Goal: Transaction & Acquisition: Purchase product/service

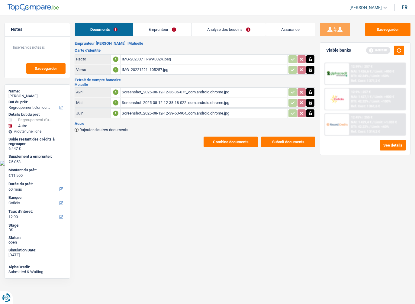
select select "refinancing"
select select "other"
select select "60"
select select "cofidis"
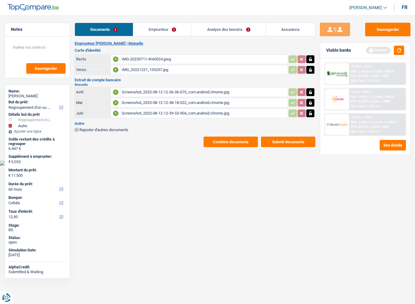
select select "60"
select select "refinancing"
select select "yes"
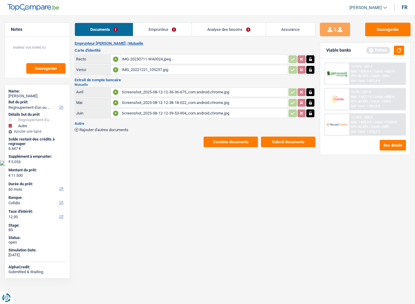
select select "other"
select select "not_answered"
select select "60"
click at [367, 120] on span "NAI: 1 429,4 €" at bounding box center [361, 122] width 21 height 4
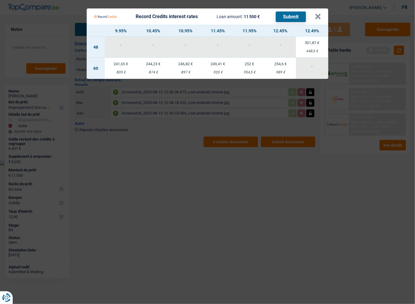
drag, startPoint x: 305, startPoint y: 199, endPoint x: 379, endPoint y: 122, distance: 106.5
click at [307, 197] on Credits "Record Credits interest rates Loan amount: 11 500 € Submit × 9.95% 10.45% 10.95…" at bounding box center [207, 152] width 415 height 304
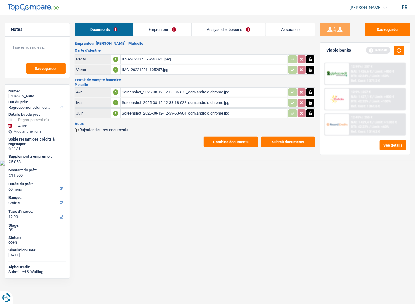
click at [374, 75] on span "Limit: <50%" at bounding box center [380, 76] width 18 height 4
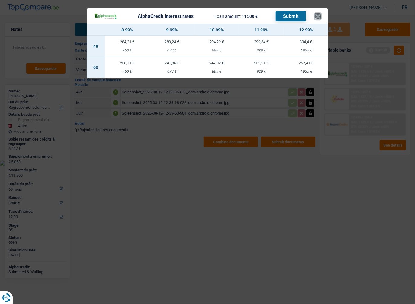
click at [320, 17] on button "×" at bounding box center [317, 16] width 6 height 6
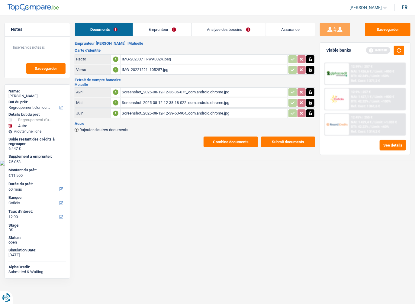
click at [228, 28] on link "Analyse des besoins" at bounding box center [229, 29] width 74 height 13
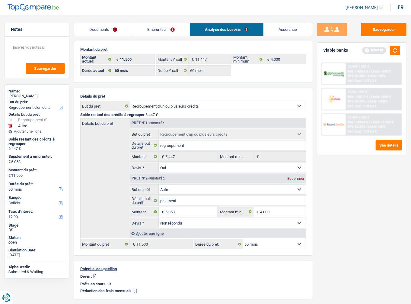
click at [154, 34] on link "Emprunteur" at bounding box center [160, 29] width 57 height 13
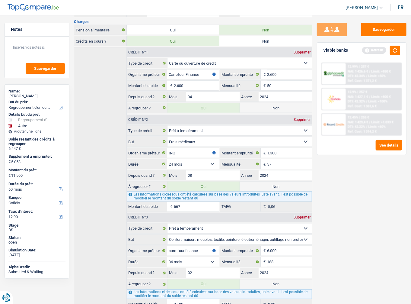
scroll to position [280, 0]
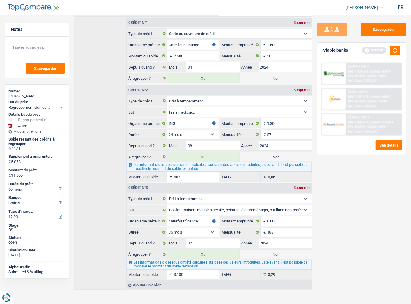
click at [377, 78] on div "12.99% | 257 € NAI: 1 426,6 € / Limit: >850 € DTI: 42.34% / Limit: <50% Ref. Co…" at bounding box center [374, 73] width 56 height 21
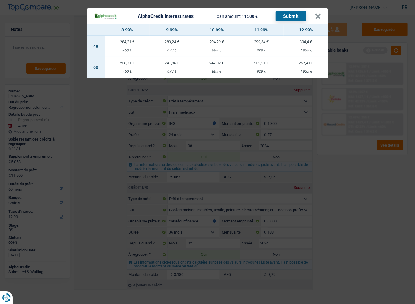
click at [328, 173] on div "AlphaCredit interest rates Loan amount: 11 500 € Submit × 8.99% 9.99% 10.99% 11…" at bounding box center [207, 152] width 415 height 304
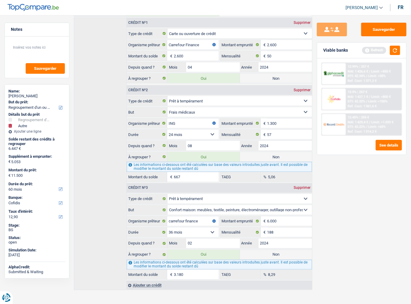
click at [376, 71] on span "Limit: >850 €" at bounding box center [381, 71] width 20 height 4
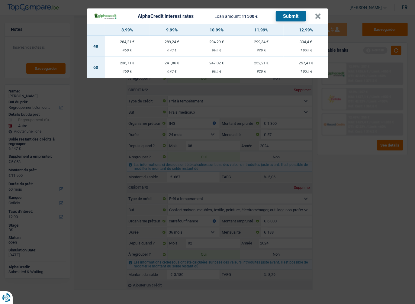
click at [244, 73] on div "920 €" at bounding box center [261, 71] width 45 height 4
select select "alphacredit"
type input "11,99"
click at [292, 20] on button "Submit" at bounding box center [291, 16] width 30 height 11
click at [316, 18] on button "×" at bounding box center [317, 16] width 6 height 6
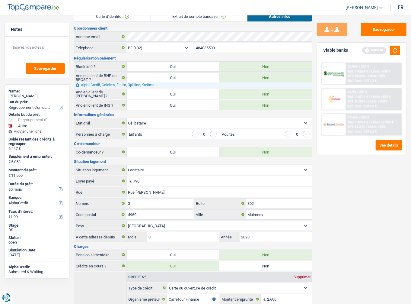
scroll to position [0, 0]
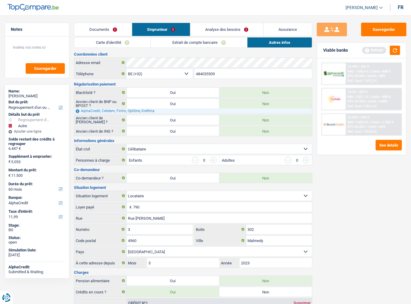
drag, startPoint x: 106, startPoint y: 30, endPoint x: 150, endPoint y: 56, distance: 50.9
click at [106, 30] on link "Documents" at bounding box center [103, 29] width 58 height 13
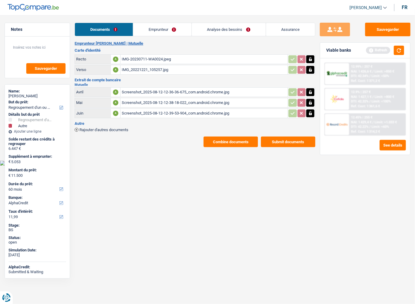
click at [230, 136] on button "Combine documents" at bounding box center [230, 141] width 54 height 11
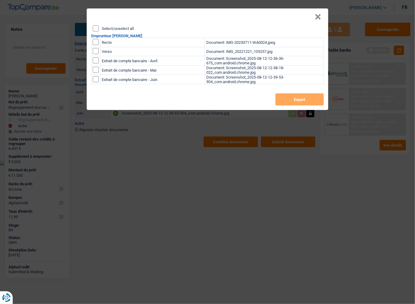
click at [95, 31] on input "Select/unselect all" at bounding box center [96, 28] width 6 height 6
checkbox input "true"
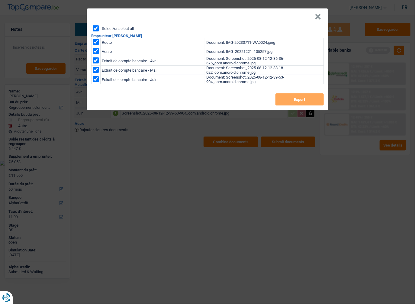
checkbox input "true"
click at [277, 98] on button "Export" at bounding box center [299, 99] width 48 height 12
drag, startPoint x: 317, startPoint y: 17, endPoint x: 397, endPoint y: 115, distance: 126.1
click at [317, 17] on button "×" at bounding box center [317, 17] width 6 height 6
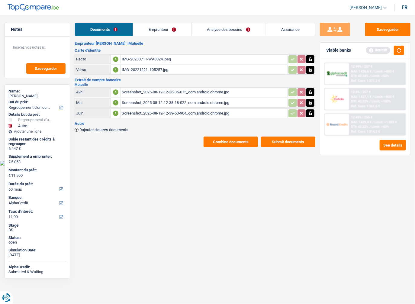
click at [374, 122] on span "Limit: >1.033 €" at bounding box center [385, 122] width 22 height 4
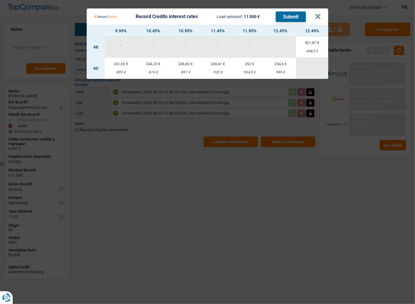
click at [313, 17] on div "Record Credits interest rates Loan amount: 11 500 € Submit" at bounding box center [204, 16] width 221 height 11
click at [315, 17] on button "×" at bounding box center [317, 17] width 6 height 6
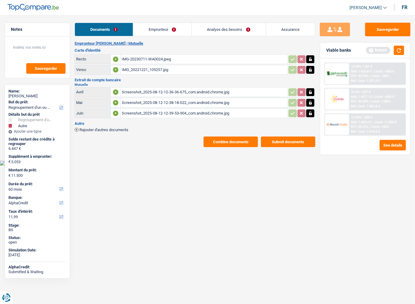
click at [205, 27] on link "Analyse des besoins" at bounding box center [229, 29] width 74 height 13
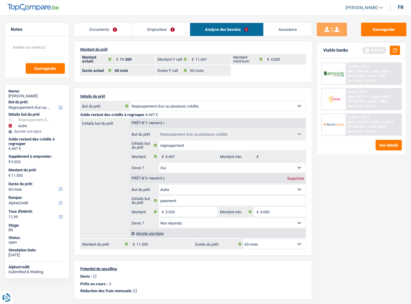
click at [141, 29] on link "Emprunteur" at bounding box center [160, 29] width 57 height 13
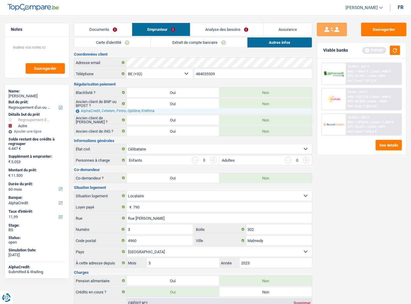
click at [105, 30] on link "Documents" at bounding box center [103, 29] width 58 height 13
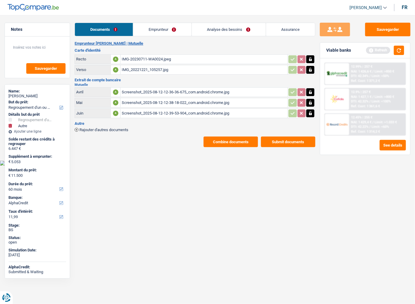
click at [122, 58] on div "IMG-20230711-WA0024.jpeg" at bounding box center [204, 59] width 164 height 9
click at [140, 72] on div "IMG_20221221_105257.jpg" at bounding box center [204, 69] width 164 height 9
click at [171, 88] on div "Screenshot_2025-08-12-12-36-36-675_com.android.chrome.jpg" at bounding box center [204, 92] width 164 height 9
click at [390, 33] on button "Sauvegarder" at bounding box center [387, 30] width 45 height 14
click at [380, 24] on button "Sauvegarder" at bounding box center [387, 30] width 45 height 14
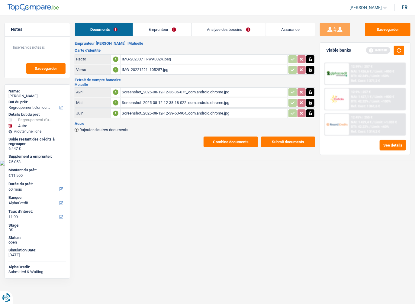
click at [164, 36] on div "Documents Emprunteur Analyse des besoins Assurance Emprunteur Sophie Piette | M…" at bounding box center [195, 85] width 241 height 124
click at [164, 33] on link "Emprunteur" at bounding box center [162, 29] width 58 height 13
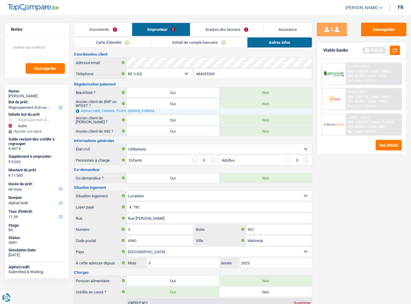
click at [215, 47] on link "Extrait de compte bancaire" at bounding box center [199, 42] width 96 height 10
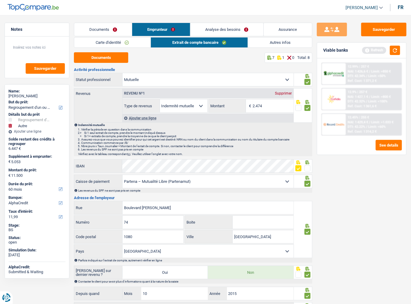
click at [378, 38] on div "Sauvegarder Viable banks Refresh 12.99% | 257 € NAI: 1 426,6 € / Limit: >850 € …" at bounding box center [361, 158] width 99 height 270
click at [380, 34] on button "Sauvegarder" at bounding box center [383, 30] width 45 height 14
drag, startPoint x: 391, startPoint y: 48, endPoint x: 375, endPoint y: 45, distance: 16.0
click at [391, 48] on button "button" at bounding box center [395, 50] width 10 height 9
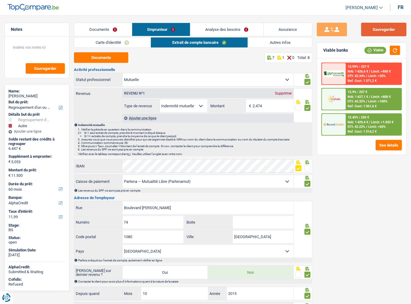
click at [378, 30] on button "Sauvegarder" at bounding box center [383, 30] width 45 height 14
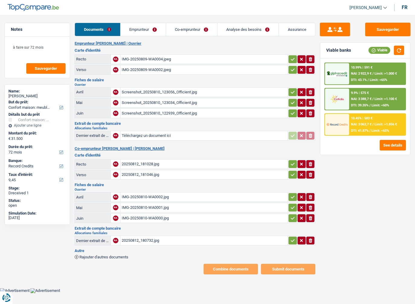
select select "household"
select select "72"
select select "record credits"
drag, startPoint x: 194, startPoint y: 52, endPoint x: 191, endPoint y: 60, distance: 9.4
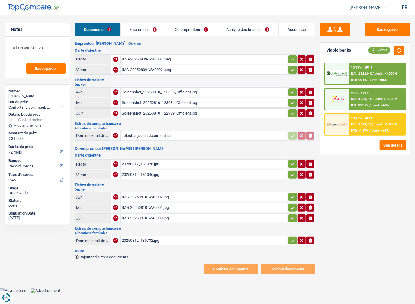
click at [193, 53] on div "Carte d'identité Recto NA IMG-20250809-WA0004.jpeg ionicons-v5-e Verso NA IMG-2…" at bounding box center [195, 61] width 241 height 27
click at [191, 61] on div "IMG-20250809-WA0004.jpeg" at bounding box center [204, 59] width 164 height 9
click at [290, 61] on button "button" at bounding box center [292, 59] width 8 height 8
click at [249, 69] on div "IMG-20250809-WA0002.jpeg" at bounding box center [204, 69] width 164 height 9
drag, startPoint x: 292, startPoint y: 65, endPoint x: 290, endPoint y: 75, distance: 9.7
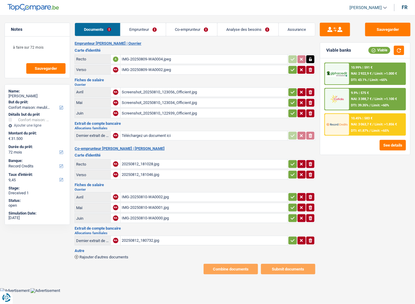
click at [292, 66] on button "button" at bounding box center [292, 70] width 8 height 8
click at [290, 91] on icon "button" at bounding box center [292, 92] width 5 height 6
click at [290, 98] on td "ionicons-v5-e" at bounding box center [301, 103] width 28 height 10
click at [290, 102] on icon "button" at bounding box center [292, 103] width 5 height 6
click at [291, 110] on icon "button" at bounding box center [292, 113] width 5 height 6
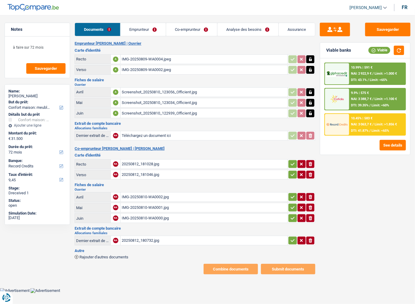
click at [173, 89] on div "Screenshot_20250810_123056_Officient.jpg" at bounding box center [204, 92] width 164 height 9
click at [197, 102] on div "Screenshot_20250810_123034_Officient.jpg" at bounding box center [204, 102] width 164 height 9
click at [171, 113] on div "Screenshot_20250810_122939_Officient.jpg" at bounding box center [204, 113] width 164 height 9
click at [290, 163] on button "button" at bounding box center [292, 164] width 8 height 8
drag, startPoint x: 292, startPoint y: 172, endPoint x: 283, endPoint y: 178, distance: 10.4
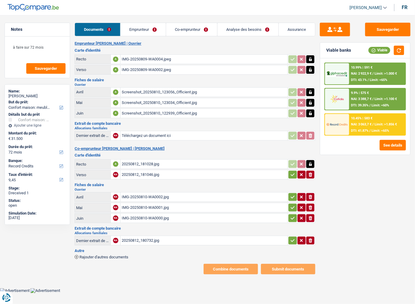
click at [291, 173] on icon "button" at bounding box center [292, 174] width 5 height 6
click at [228, 163] on div "20250812_181028.jpg" at bounding box center [204, 163] width 164 height 9
click at [293, 194] on button "button" at bounding box center [292, 197] width 8 height 8
drag, startPoint x: 292, startPoint y: 202, endPoint x: 291, endPoint y: 210, distance: 7.6
click at [292, 204] on icon "button" at bounding box center [292, 207] width 5 height 6
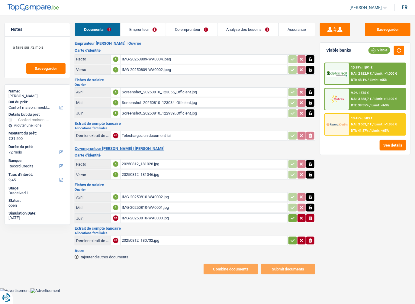
drag, startPoint x: 291, startPoint y: 212, endPoint x: 287, endPoint y: 213, distance: 4.2
click at [291, 215] on icon "button" at bounding box center [292, 218] width 5 height 6
click at [168, 193] on div "IMG-20250810-WA0002.jpg" at bounding box center [204, 196] width 164 height 9
click at [141, 206] on div "IMG-20250810-WA0001.jpg" at bounding box center [204, 207] width 164 height 9
click at [147, 238] on div "20250812_180732.jpg" at bounding box center [204, 240] width 164 height 9
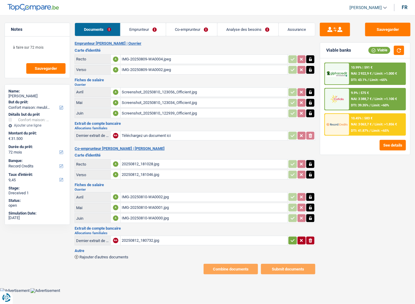
click at [294, 238] on icon "button" at bounding box center [292, 240] width 5 height 6
click at [380, 26] on button "Sauvegarder" at bounding box center [387, 30] width 45 height 14
click at [134, 30] on link "Emprunteur" at bounding box center [142, 29] width 45 height 13
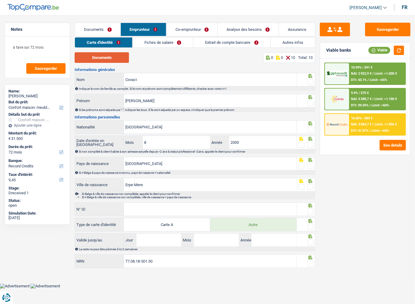
click at [125, 58] on button "Documents" at bounding box center [102, 57] width 54 height 11
drag, startPoint x: 311, startPoint y: 82, endPoint x: 311, endPoint y: 87, distance: 4.5
click at [311, 82] on span at bounding box center [310, 82] width 6 height 6
click at [0, 0] on input "radio" at bounding box center [0, 0] width 0 height 0
click at [308, 103] on span at bounding box center [310, 103] width 6 height 6
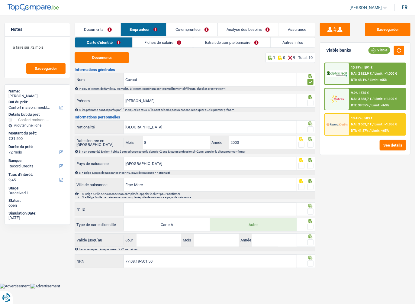
click at [0, 0] on input "radio" at bounding box center [0, 0] width 0 height 0
click at [311, 128] on span at bounding box center [310, 129] width 6 height 6
click at [0, 0] on input "radio" at bounding box center [0, 0] width 0 height 0
click at [310, 142] on span at bounding box center [310, 145] width 6 height 6
click at [0, 0] on input "radio" at bounding box center [0, 0] width 0 height 0
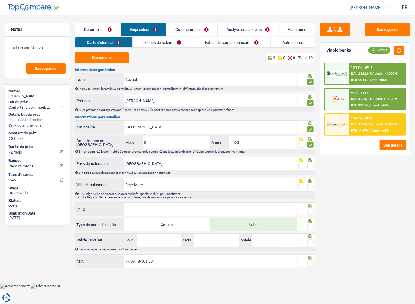
click at [310, 164] on span at bounding box center [310, 166] width 6 height 6
click at [0, 0] on input "radio" at bounding box center [0, 0] width 0 height 0
click at [311, 187] on span at bounding box center [310, 187] width 6 height 6
click at [0, 0] on input "radio" at bounding box center [0, 0] width 0 height 0
paste input "B-6110595-80"
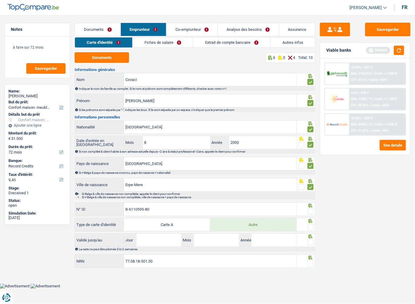
type input "B-6110595-80"
click at [307, 210] on span at bounding box center [310, 211] width 6 height 6
click at [0, 0] on input "radio" at bounding box center [0, 0] width 0 height 0
drag, startPoint x: 310, startPoint y: 224, endPoint x: 313, endPoint y: 242, distance: 17.7
click at [310, 225] on span at bounding box center [310, 227] width 6 height 6
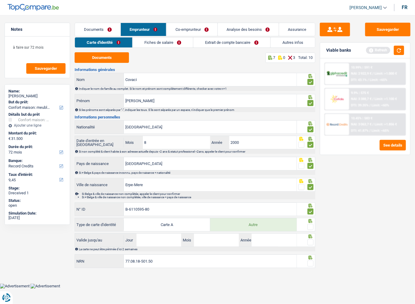
click at [0, 0] on input "radio" at bounding box center [0, 0] width 0 height 0
click at [313, 242] on span at bounding box center [310, 242] width 6 height 6
click at [0, 0] on input "radio" at bounding box center [0, 0] width 0 height 0
click at [163, 242] on input "Jour" at bounding box center [158, 239] width 45 height 13
type input "25"
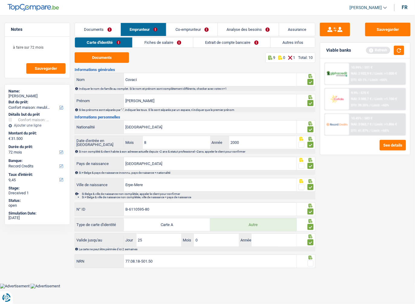
type input "07"
type input "2034"
click at [307, 260] on span at bounding box center [310, 263] width 6 height 6
click at [0, 0] on input "radio" at bounding box center [0, 0] width 0 height 0
drag, startPoint x: 161, startPoint y: 44, endPoint x: 189, endPoint y: 43, distance: 27.5
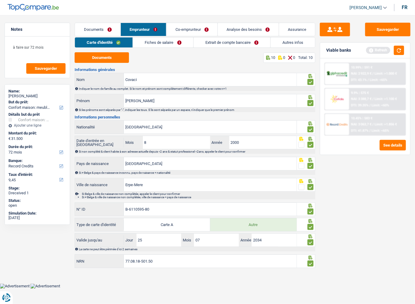
click at [161, 44] on link "Fiches de salaire" at bounding box center [163, 42] width 60 height 10
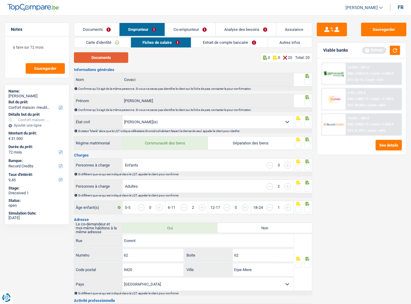
click at [120, 57] on button "Documents" at bounding box center [101, 57] width 54 height 11
click at [309, 84] on div at bounding box center [307, 82] width 6 height 8
click at [307, 83] on span at bounding box center [307, 82] width 6 height 6
click at [0, 0] on input "radio" at bounding box center [0, 0] width 0 height 0
click at [309, 110] on div "Confirmer qu'il s'agit de la même personne. Si vous ne savez pas identifier le …" at bounding box center [195, 109] width 234 height 3
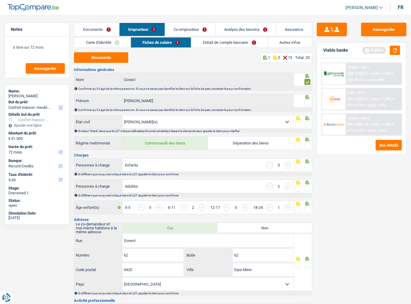
click at [309, 103] on span at bounding box center [307, 103] width 6 height 6
click at [0, 0] on input "radio" at bounding box center [0, 0] width 0 height 0
click at [309, 123] on span at bounding box center [307, 124] width 6 height 6
click at [0, 0] on input "radio" at bounding box center [0, 0] width 0 height 0
click at [309, 143] on span at bounding box center [307, 145] width 6 height 6
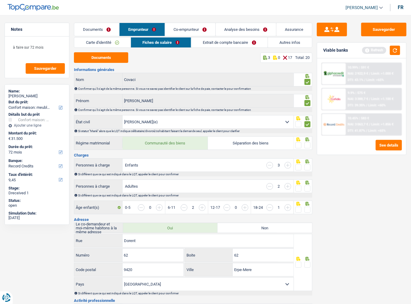
click at [0, 0] on input "radio" at bounding box center [0, 0] width 0 height 0
click at [310, 169] on span at bounding box center [307, 167] width 6 height 6
click at [0, 0] on input "radio" at bounding box center [0, 0] width 0 height 0
click at [313, 189] on div "Sauvegarder Viable banks Refresh 10.99% | 591 € NAI: 2 922,9 € / Limit: >1.000 …" at bounding box center [361, 158] width 99 height 270
click at [308, 188] on span at bounding box center [307, 188] width 6 height 6
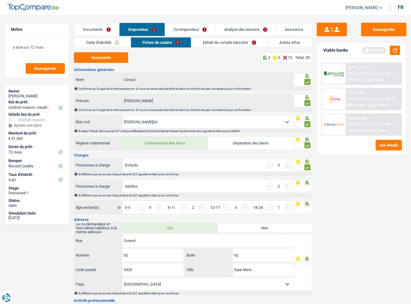
click at [0, 0] on input "radio" at bounding box center [0, 0] width 0 height 0
click at [266, 185] on div "Adultes 2" at bounding box center [208, 186] width 171 height 13
click at [268, 186] on input "button" at bounding box center [269, 186] width 7 height 7
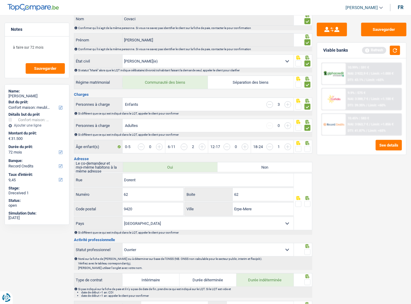
scroll to position [72, 0]
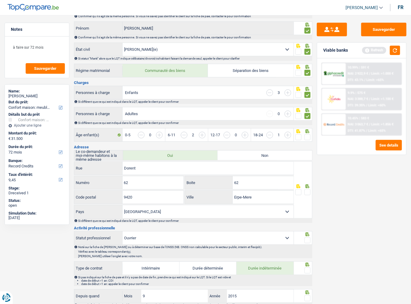
click at [338, 178] on div "Sauvegarder Viable banks Refresh 10.99% | 591 € NAI: 2 922,9 € / Limit: >1.000 …" at bounding box center [361, 158] width 99 height 270
click at [306, 135] on span at bounding box center [307, 137] width 6 height 6
click at [0, 0] on input "radio" at bounding box center [0, 0] width 0 height 0
click at [234, 181] on input "62" at bounding box center [263, 182] width 61 height 13
drag, startPoint x: 250, startPoint y: 182, endPoint x: 231, endPoint y: 182, distance: 19.3
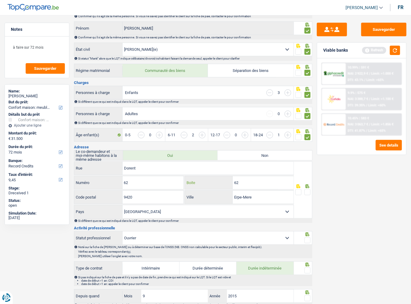
click at [231, 182] on div "62 Boite" at bounding box center [239, 182] width 108 height 13
click at [307, 190] on span at bounding box center [307, 192] width 6 height 6
click at [0, 0] on input "radio" at bounding box center [0, 0] width 0 height 0
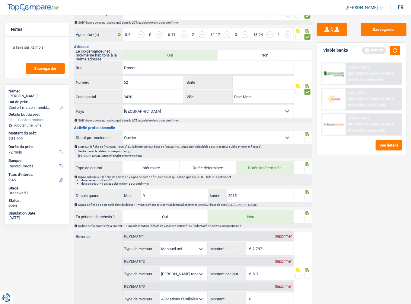
scroll to position [217, 0]
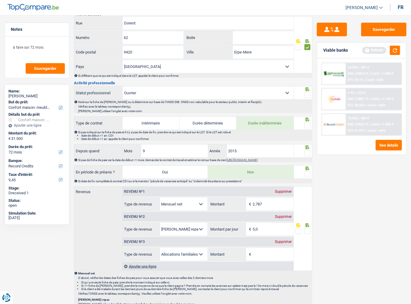
click at [304, 96] on fieldset at bounding box center [302, 95] width 15 height 8
click at [310, 95] on span at bounding box center [307, 95] width 6 height 6
click at [0, 0] on input "radio" at bounding box center [0, 0] width 0 height 0
drag, startPoint x: 300, startPoint y: 123, endPoint x: 307, endPoint y: 125, distance: 7.4
click at [301, 123] on fieldset at bounding box center [302, 126] width 15 height 8
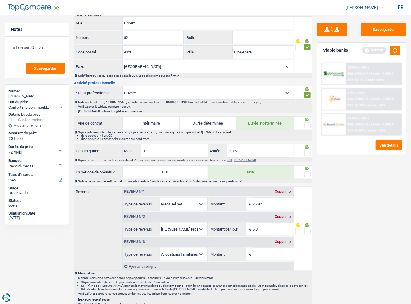
click at [309, 125] on span at bounding box center [307, 125] width 6 height 6
click at [0, 0] on input "radio" at bounding box center [0, 0] width 0 height 0
click at [305, 150] on span at bounding box center [307, 153] width 6 height 6
click at [0, 0] on input "radio" at bounding box center [0, 0] width 0 height 0
click at [244, 144] on input "2015" at bounding box center [260, 150] width 67 height 13
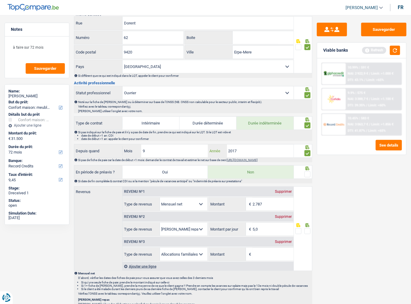
type input "2017"
drag, startPoint x: 179, startPoint y: 151, endPoint x: 119, endPoint y: 152, distance: 59.8
click at [119, 152] on div "Depuis quand 9 Mois / 2017 Année" at bounding box center [183, 150] width 219 height 13
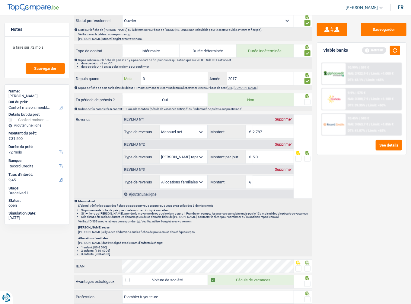
scroll to position [290, 0]
type input "3"
click at [308, 101] on span at bounding box center [307, 102] width 6 height 6
click at [0, 0] on input "radio" at bounding box center [0, 0] width 0 height 0
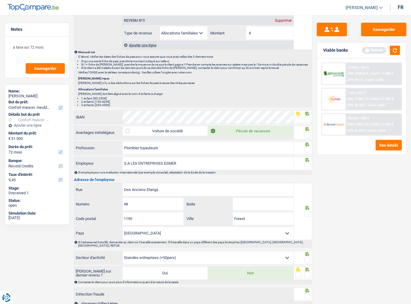
scroll to position [467, 0]
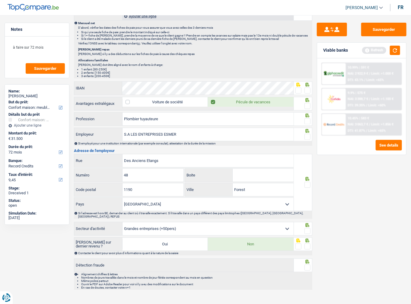
click at [308, 118] on div at bounding box center [307, 122] width 6 height 8
click at [308, 118] on span at bounding box center [307, 121] width 6 height 6
click at [0, 0] on input "radio" at bounding box center [0, 0] width 0 height 0
click at [310, 104] on span at bounding box center [307, 106] width 6 height 6
click at [0, 0] on input "radio" at bounding box center [0, 0] width 0 height 0
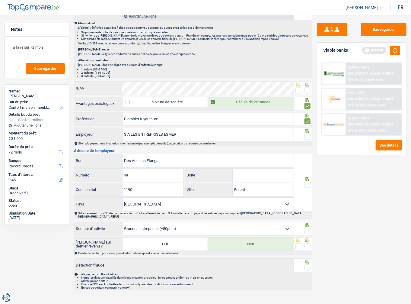
drag, startPoint x: 297, startPoint y: 84, endPoint x: 304, endPoint y: 87, distance: 7.7
click at [297, 88] on span at bounding box center [298, 91] width 6 height 6
click at [0, 0] on input "radio" at bounding box center [0, 0] width 0 height 0
click at [308, 133] on div at bounding box center [307, 137] width 6 height 8
click at [306, 134] on span at bounding box center [307, 137] width 6 height 6
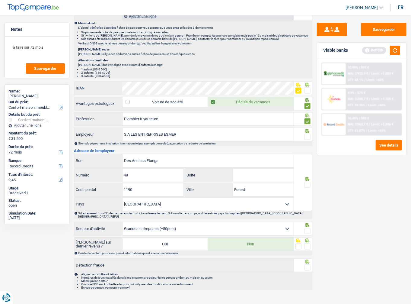
click at [0, 0] on input "radio" at bounding box center [0, 0] width 0 height 0
drag, startPoint x: 129, startPoint y: 133, endPoint x: 92, endPoint y: 132, distance: 37.7
click at [92, 132] on div "S.A LES ENTREPRISES ESMER Employeur" at bounding box center [183, 134] width 219 height 13
type input "LES ENTREPRISES ESMER"
click at [307, 183] on span at bounding box center [307, 185] width 6 height 6
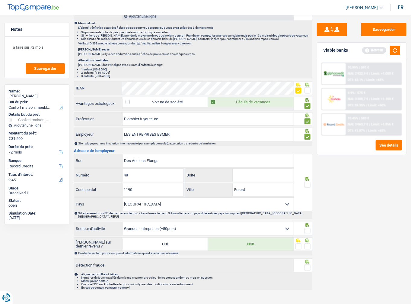
click at [0, 0] on input "radio" at bounding box center [0, 0] width 0 height 0
click at [306, 228] on span at bounding box center [307, 231] width 6 height 6
click at [0, 0] on input "radio" at bounding box center [0, 0] width 0 height 0
drag, startPoint x: 308, startPoint y: 246, endPoint x: 308, endPoint y: 241, distance: 4.5
click at [307, 251] on div "Contacter le client pour avoir plus d'informations quant à la nature de la sais…" at bounding box center [195, 252] width 234 height 3
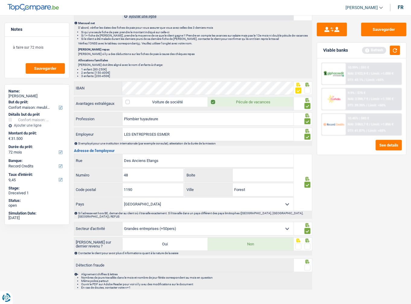
click at [308, 243] on span at bounding box center [307, 246] width 6 height 6
click at [0, 0] on input "radio" at bounding box center [0, 0] width 0 height 0
click at [308, 260] on icon at bounding box center [307, 262] width 6 height 4
click at [308, 264] on span at bounding box center [307, 267] width 6 height 6
click at [0, 0] on input "radio" at bounding box center [0, 0] width 0 height 0
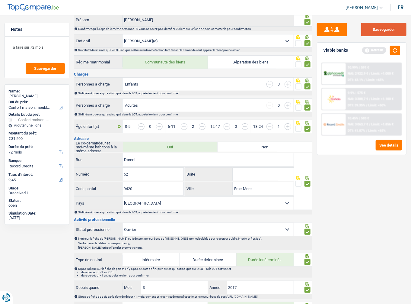
click at [391, 28] on button "Sauvegarder" at bounding box center [383, 30] width 45 height 14
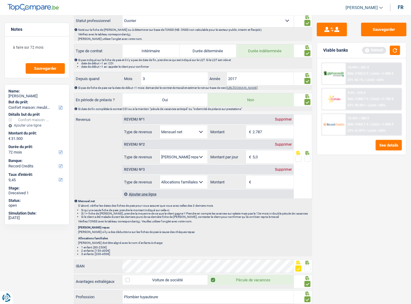
scroll to position [290, 0]
drag, startPoint x: 271, startPoint y: 129, endPoint x: 202, endPoint y: 127, distance: 69.1
click at [202, 127] on div "Allocation d'handicap Allocations chômage Allocations familiales Chèques repas …" at bounding box center [208, 132] width 171 height 14
type input "2.824"
click at [278, 154] on input "5,0" at bounding box center [273, 156] width 41 height 13
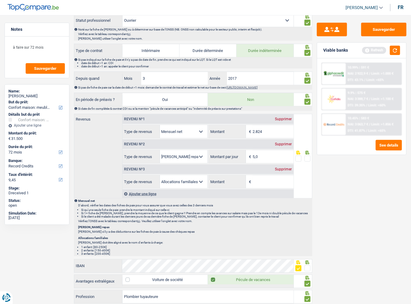
drag, startPoint x: 310, startPoint y: 155, endPoint x: 305, endPoint y: 160, distance: 7.0
click at [310, 155] on span at bounding box center [307, 158] width 6 height 6
click at [0, 0] on input "radio" at bounding box center [0, 0] width 0 height 0
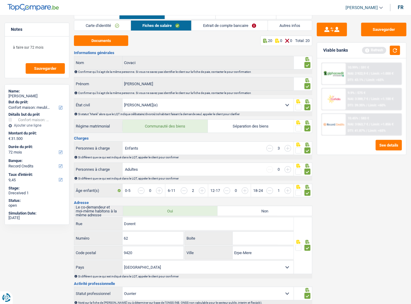
scroll to position [0, 0]
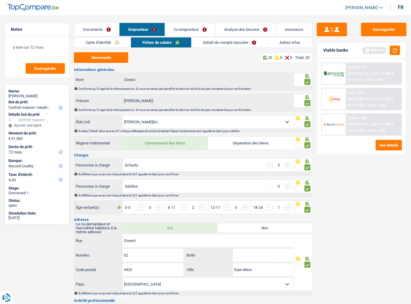
click at [237, 43] on link "Extrait de compte bancaire" at bounding box center [230, 42] width 76 height 10
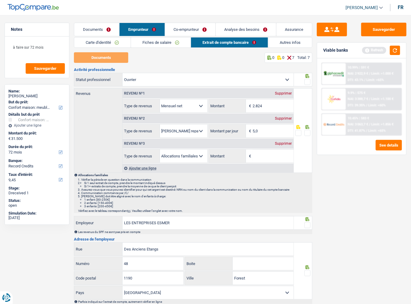
click at [95, 31] on link "Documents" at bounding box center [96, 29] width 45 height 13
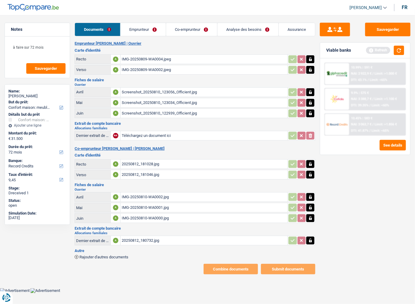
click at [147, 236] on div "20250812_180732.jpg" at bounding box center [204, 240] width 164 height 9
click at [144, 35] on link "Emprunteur" at bounding box center [142, 29] width 45 height 13
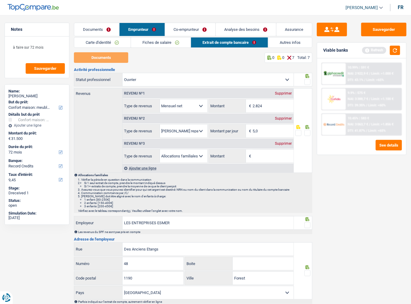
click at [186, 29] on link "Co-emprunteur" at bounding box center [190, 29] width 50 height 13
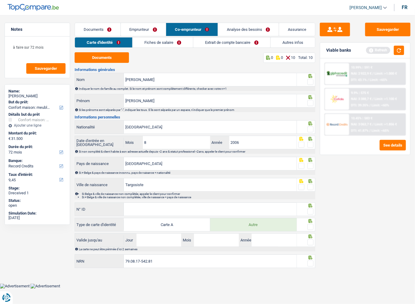
click at [171, 44] on link "Fiches de salaire" at bounding box center [162, 42] width 60 height 10
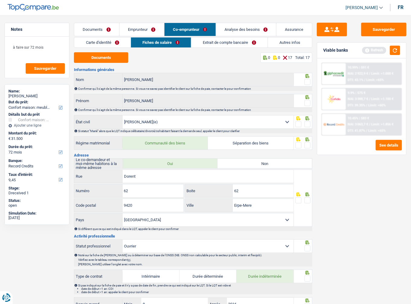
click at [235, 43] on link "Extrait de compte bancaire" at bounding box center [229, 42] width 76 height 10
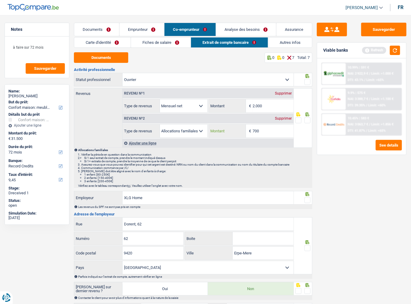
drag, startPoint x: 255, startPoint y: 130, endPoint x: 280, endPoint y: 132, distance: 25.4
click at [280, 132] on input "700" at bounding box center [273, 130] width 41 height 13
type input "775"
click at [155, 33] on link "Emprunteur" at bounding box center [141, 29] width 45 height 13
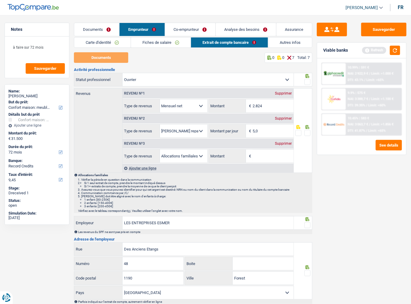
click at [147, 37] on link "Fiches de salaire" at bounding box center [161, 42] width 60 height 10
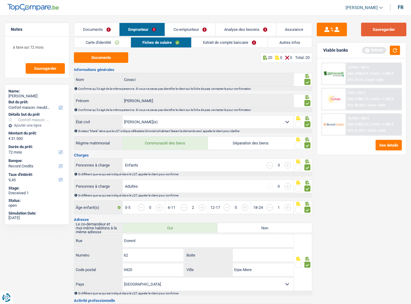
click at [366, 27] on button "Sauvegarder" at bounding box center [383, 30] width 45 height 14
click at [215, 43] on link "Extrait de compte bancaire" at bounding box center [230, 42] width 76 height 10
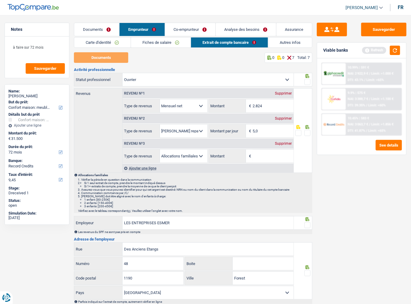
click at [311, 81] on div at bounding box center [303, 80] width 18 height 14
click at [309, 81] on span at bounding box center [307, 82] width 6 height 6
click at [0, 0] on input "radio" at bounding box center [0, 0] width 0 height 0
click at [284, 144] on div "Supprimer" at bounding box center [284, 144] width 20 height 4
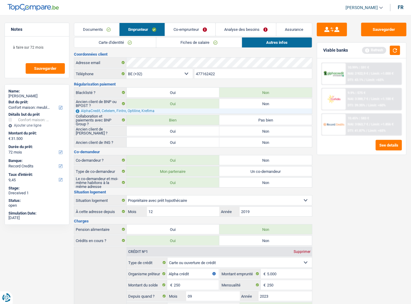
click at [192, 33] on link "Co-emprunteur" at bounding box center [190, 29] width 50 height 13
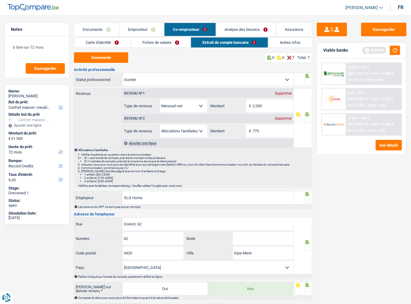
click at [143, 31] on link "Emprunteur" at bounding box center [141, 29] width 45 height 13
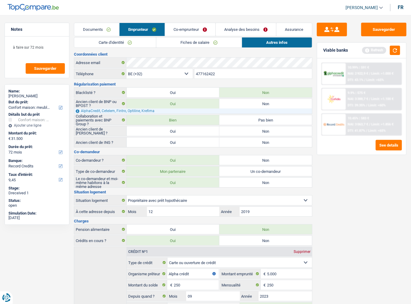
click at [153, 42] on link "Carte d'identité" at bounding box center [115, 42] width 82 height 10
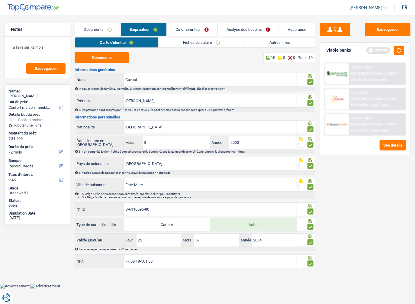
click at [209, 42] on link "Fiches de salaire" at bounding box center [201, 42] width 86 height 10
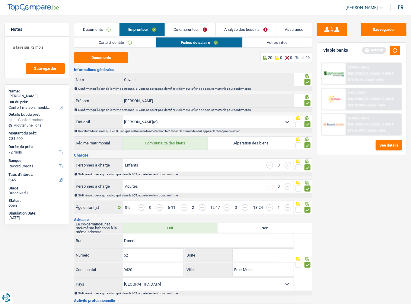
click at [261, 37] on link "Autres infos" at bounding box center [277, 42] width 69 height 10
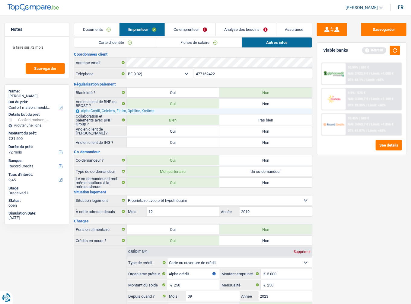
click at [173, 26] on link "Co-emprunteur" at bounding box center [190, 29] width 50 height 13
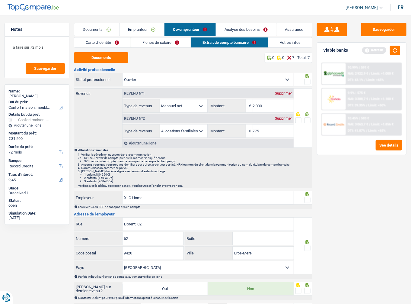
click at [111, 46] on link "Carte d'identité" at bounding box center [102, 42] width 56 height 10
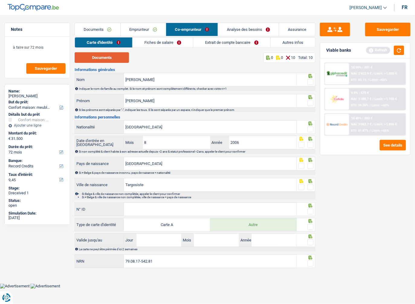
click at [110, 56] on button "Documents" at bounding box center [102, 57] width 54 height 11
click at [113, 58] on button "Documents" at bounding box center [102, 57] width 54 height 11
click at [308, 83] on span at bounding box center [310, 82] width 6 height 6
click at [0, 0] on input "radio" at bounding box center [0, 0] width 0 height 0
click at [309, 101] on span at bounding box center [310, 103] width 6 height 6
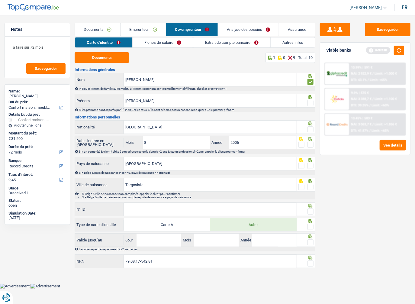
click at [0, 0] on input "radio" at bounding box center [0, 0] width 0 height 0
click at [310, 126] on div at bounding box center [310, 130] width 6 height 8
click at [122, 101] on label "Prénom" at bounding box center [99, 100] width 49 height 13
click at [124, 101] on input "Laura" at bounding box center [210, 100] width 173 height 13
click at [126, 102] on input "Laura" at bounding box center [210, 100] width 173 height 13
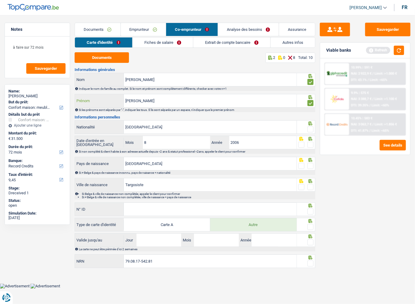
type input "Maria-Laura"
click at [312, 129] on span at bounding box center [310, 129] width 6 height 6
click at [0, 0] on input "radio" at bounding box center [0, 0] width 0 height 0
click at [308, 142] on span at bounding box center [310, 145] width 6 height 6
click at [0, 0] on input "radio" at bounding box center [0, 0] width 0 height 0
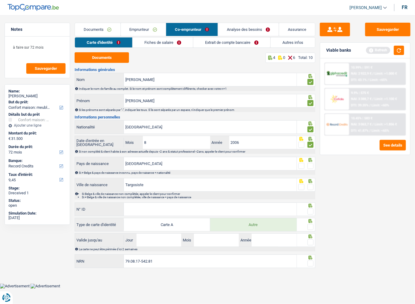
drag, startPoint x: 311, startPoint y: 157, endPoint x: 311, endPoint y: 163, distance: 6.0
click at [311, 159] on div at bounding box center [310, 159] width 6 height 4
click at [311, 163] on span at bounding box center [310, 166] width 6 height 6
click at [0, 0] on input "radio" at bounding box center [0, 0] width 0 height 0
click at [312, 181] on icon at bounding box center [310, 181] width 6 height 4
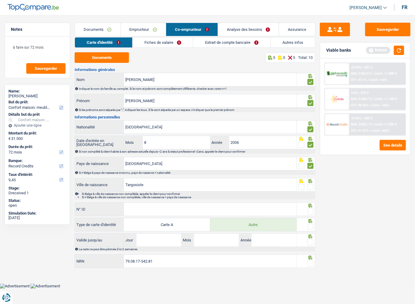
click at [311, 187] on span at bounding box center [310, 187] width 6 height 6
click at [0, 0] on input "radio" at bounding box center [0, 0] width 0 height 0
click at [275, 214] on input "N° ID" at bounding box center [210, 208] width 173 height 13
type input "B-6110598-83"
click at [310, 209] on span at bounding box center [310, 211] width 6 height 6
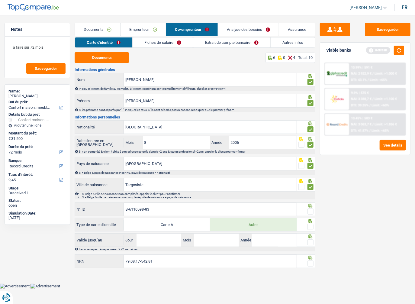
click at [0, 0] on input "radio" at bounding box center [0, 0] width 0 height 0
click at [308, 224] on span at bounding box center [310, 227] width 6 height 6
click at [0, 0] on input "radio" at bounding box center [0, 0] width 0 height 0
click at [314, 239] on div at bounding box center [306, 240] width 18 height 14
click at [310, 241] on span at bounding box center [310, 242] width 6 height 6
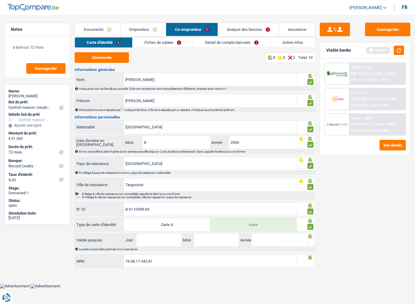
click at [0, 0] on input "radio" at bounding box center [0, 0] width 0 height 0
click at [312, 257] on icon at bounding box center [310, 257] width 6 height 4
click at [310, 263] on span at bounding box center [310, 263] width 6 height 6
click at [0, 0] on input "radio" at bounding box center [0, 0] width 0 height 0
click at [153, 235] on input "Jour" at bounding box center [158, 239] width 45 height 13
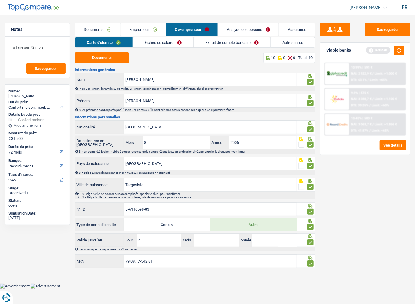
type input "25"
type input "07"
type input "2034"
click at [153, 39] on link "Fiches de salaire" at bounding box center [163, 42] width 60 height 10
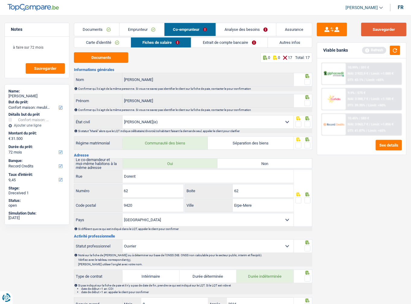
click at [363, 30] on button "Sauvegarder" at bounding box center [383, 30] width 45 height 14
click at [310, 79] on span at bounding box center [307, 82] width 6 height 6
click at [0, 0] on input "radio" at bounding box center [0, 0] width 0 height 0
click at [307, 99] on div at bounding box center [307, 103] width 6 height 8
click at [304, 124] on fieldset at bounding box center [302, 124] width 15 height 8
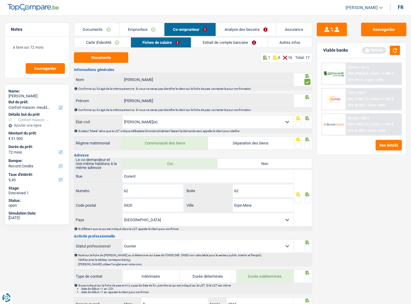
click at [307, 123] on span at bounding box center [307, 124] width 6 height 6
click at [0, 0] on input "radio" at bounding box center [0, 0] width 0 height 0
drag, startPoint x: 115, startPoint y: 60, endPoint x: 120, endPoint y: 60, distance: 4.8
click at [115, 60] on button "Documents" at bounding box center [101, 57] width 54 height 11
click at [304, 107] on div at bounding box center [303, 101] width 18 height 14
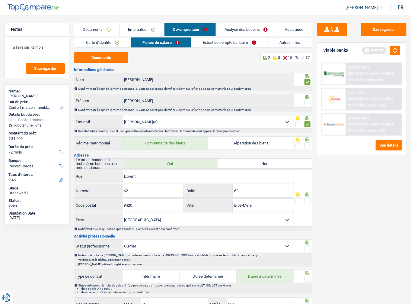
click at [306, 103] on span at bounding box center [307, 103] width 6 height 6
click at [0, 0] on input "radio" at bounding box center [0, 0] width 0 height 0
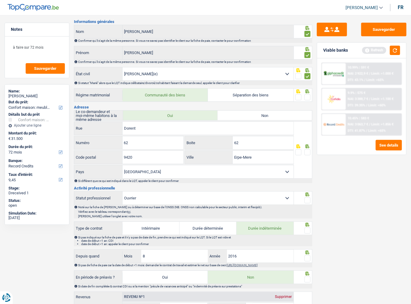
scroll to position [48, 0]
click at [212, 142] on div "62 Boite" at bounding box center [239, 142] width 108 height 13
type input "7"
click at [349, 165] on div "Sauvegarder Viable banks Refresh 10.99% | 591 € NAI: 2 922,9 € / Limit: >1.000 …" at bounding box center [361, 158] width 99 height 270
drag, startPoint x: 304, startPoint y: 152, endPoint x: 308, endPoint y: 153, distance: 3.8
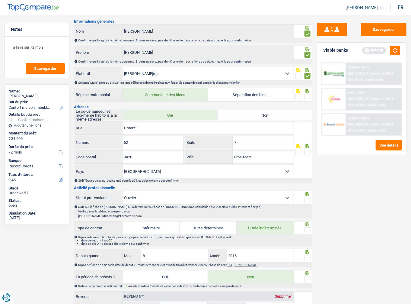
click at [305, 152] on fieldset at bounding box center [302, 152] width 15 height 8
click at [308, 153] on span at bounding box center [307, 152] width 6 height 6
click at [0, 0] on input "radio" at bounding box center [0, 0] width 0 height 0
click at [307, 197] on span at bounding box center [307, 200] width 6 height 6
click at [0, 0] on input "radio" at bounding box center [0, 0] width 0 height 0
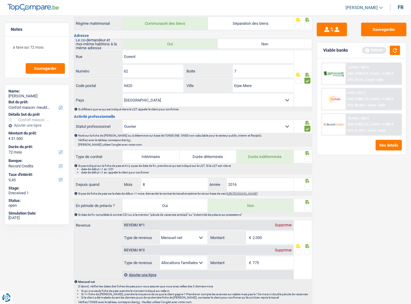
scroll to position [121, 0]
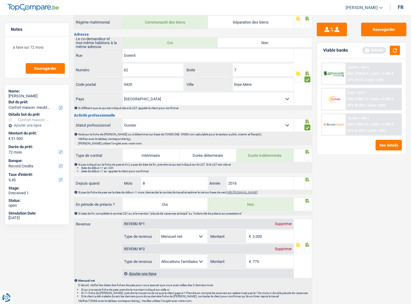
click at [308, 155] on span at bounding box center [307, 158] width 6 height 6
click at [0, 0] on input "radio" at bounding box center [0, 0] width 0 height 0
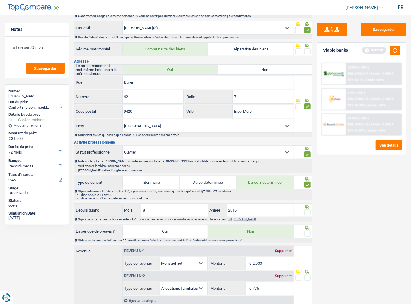
scroll to position [169, 0]
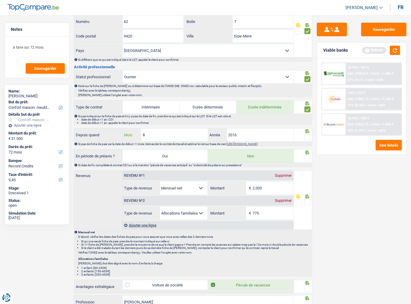
drag, startPoint x: 142, startPoint y: 132, endPoint x: 138, endPoint y: 132, distance: 4.2
click at [138, 132] on div "8 Mois" at bounding box center [165, 134] width 85 height 13
drag, startPoint x: 160, startPoint y: 132, endPoint x: 107, endPoint y: 133, distance: 52.2
click at [107, 133] on div "Depuis quand 8 Mois / 2016 Année" at bounding box center [183, 134] width 219 height 13
type input "10"
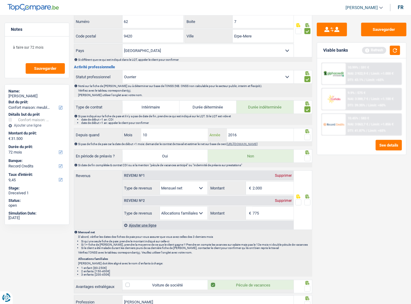
click at [237, 135] on input "2016" at bounding box center [260, 134] width 67 height 13
drag, startPoint x: 250, startPoint y: 133, endPoint x: 161, endPoint y: 131, distance: 88.4
click at [161, 131] on div "10 Mois / 2016 Année" at bounding box center [208, 134] width 171 height 13
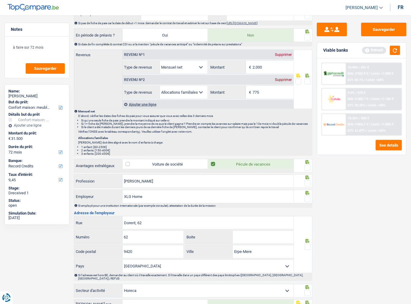
scroll to position [352, 0]
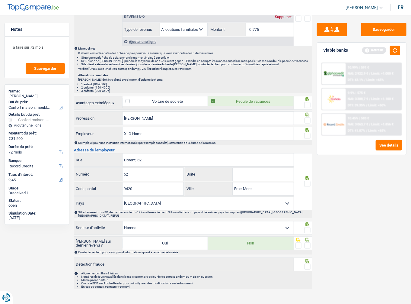
type input "2022"
click at [303, 132] on fieldset at bounding box center [302, 136] width 15 height 8
click at [307, 133] on span at bounding box center [307, 136] width 6 height 6
click at [0, 0] on input "radio" at bounding box center [0, 0] width 0 height 0
click at [305, 117] on span at bounding box center [307, 120] width 6 height 6
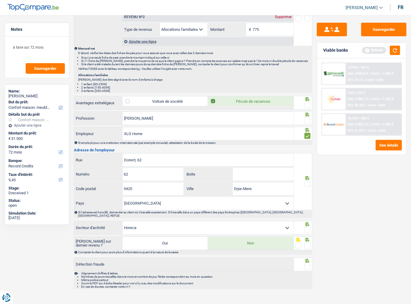
click at [0, 0] on input "radio" at bounding box center [0, 0] width 0 height 0
click at [307, 102] on span at bounding box center [307, 105] width 6 height 6
click at [0, 0] on input "radio" at bounding box center [0, 0] width 0 height 0
click at [155, 162] on input "Dorent, 62" at bounding box center [208, 159] width 171 height 13
drag, startPoint x: 151, startPoint y: 172, endPoint x: 105, endPoint y: 173, distance: 45.9
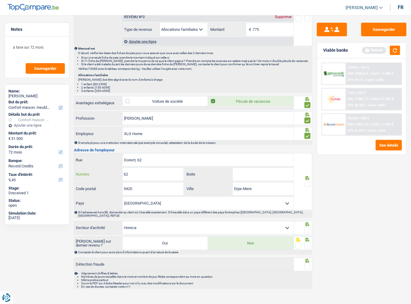
click at [105, 173] on div "62 Numéro" at bounding box center [128, 174] width 109 height 13
drag, startPoint x: 157, startPoint y: 173, endPoint x: 168, endPoint y: 157, distance: 19.1
click at [168, 157] on input "Dorent, 62" at bounding box center [208, 159] width 171 height 13
drag, startPoint x: 168, startPoint y: 157, endPoint x: 114, endPoint y: 158, distance: 53.4
click at [114, 158] on div "Dorent, 62 Rue" at bounding box center [183, 159] width 219 height 13
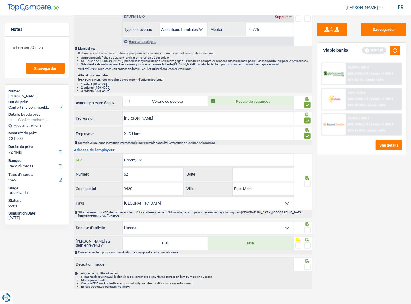
paste input "Avenue de Bouillon, 54"
click at [162, 157] on input "Avenue de Bouillon, 54" at bounding box center [208, 159] width 171 height 13
type input "Avenue de Bouillon,"
drag, startPoint x: 128, startPoint y: 171, endPoint x: 105, endPoint y: 171, distance: 22.6
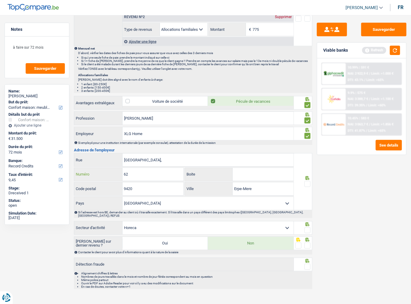
click at [104, 171] on div "62 Numéro" at bounding box center [128, 174] width 109 height 13
paste input "54"
type input "54"
click at [164, 156] on input "Avenue de Bouillon," at bounding box center [208, 159] width 171 height 13
type input "Avenue de Bouillon"
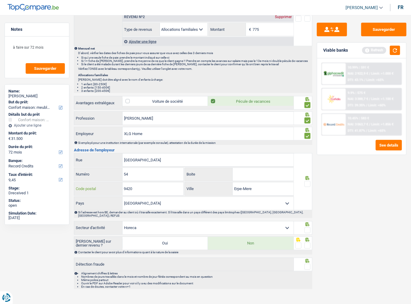
drag, startPoint x: 160, startPoint y: 183, endPoint x: 105, endPoint y: 182, distance: 55.2
click at [105, 182] on div "9420 Code postal" at bounding box center [128, 188] width 109 height 13
paste input "680"
type input "6800"
drag, startPoint x: 255, startPoint y: 185, endPoint x: 237, endPoint y: 185, distance: 18.4
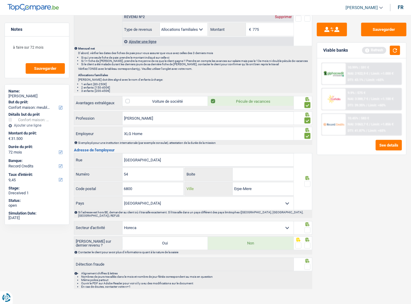
click at [221, 185] on div "Erpe-Mere Ville" at bounding box center [239, 188] width 108 height 13
paste input "LIBRAMONT-CHEVIGNY"
type input "LIBRAMONT-CHEVIGNY"
drag, startPoint x: 307, startPoint y: 180, endPoint x: 307, endPoint y: 188, distance: 8.1
click at [307, 181] on span at bounding box center [307, 184] width 6 height 6
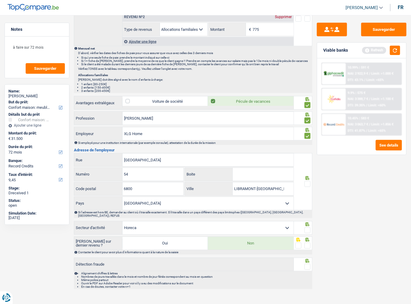
click at [0, 0] on input "radio" at bounding box center [0, 0] width 0 height 0
click at [306, 227] on span at bounding box center [307, 230] width 6 height 6
click at [0, 0] on input "radio" at bounding box center [0, 0] width 0 height 0
click at [304, 242] on fieldset at bounding box center [302, 246] width 15 height 8
click at [307, 242] on span at bounding box center [307, 245] width 6 height 6
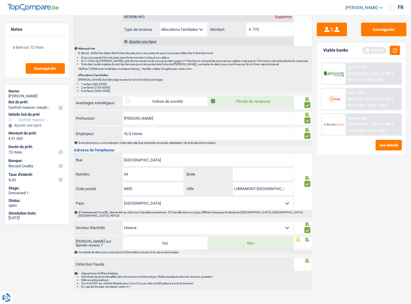
click at [0, 0] on input "radio" at bounding box center [0, 0] width 0 height 0
click at [308, 263] on span at bounding box center [307, 266] width 6 height 6
click at [0, 0] on input "radio" at bounding box center [0, 0] width 0 height 0
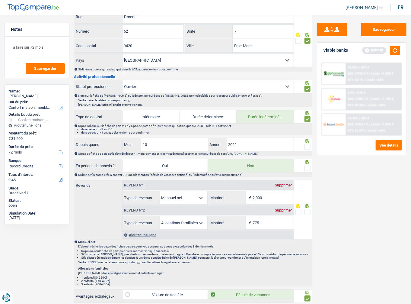
scroll to position [159, 0]
click at [308, 144] on span at bounding box center [307, 147] width 6 height 6
click at [0, 0] on input "radio" at bounding box center [0, 0] width 0 height 0
click at [309, 164] on div at bounding box center [307, 168] width 6 height 8
click at [308, 165] on span at bounding box center [307, 168] width 6 height 6
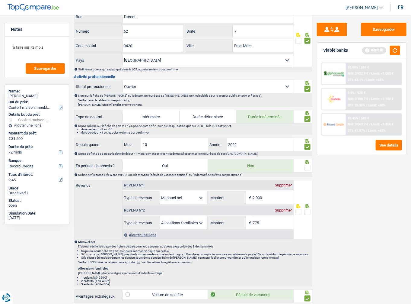
click at [0, 0] on input "radio" at bounding box center [0, 0] width 0 height 0
click at [376, 35] on button "Sauvegarder" at bounding box center [383, 30] width 45 height 14
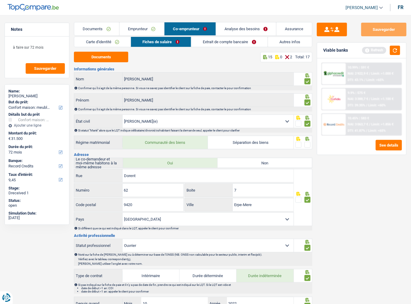
scroll to position [0, 0]
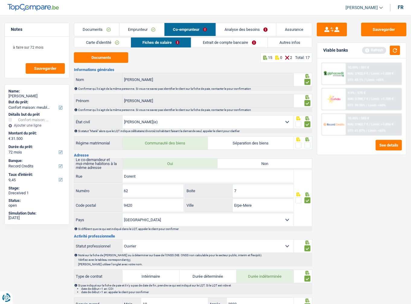
click at [307, 144] on span at bounding box center [307, 145] width 6 height 6
click at [0, 0] on input "radio" at bounding box center [0, 0] width 0 height 0
click at [214, 46] on link "Extrait de compte bancaire" at bounding box center [229, 42] width 76 height 10
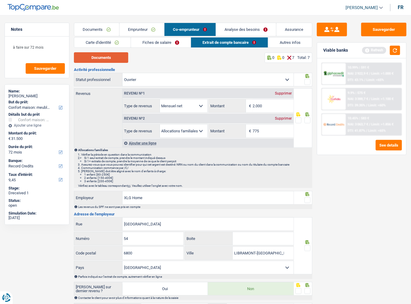
click at [107, 61] on button "Documents" at bounding box center [101, 57] width 54 height 11
click at [306, 117] on span at bounding box center [307, 120] width 6 height 6
click at [0, 0] on input "radio" at bounding box center [0, 0] width 0 height 0
click at [307, 83] on span at bounding box center [307, 82] width 6 height 6
click at [0, 0] on input "radio" at bounding box center [0, 0] width 0 height 0
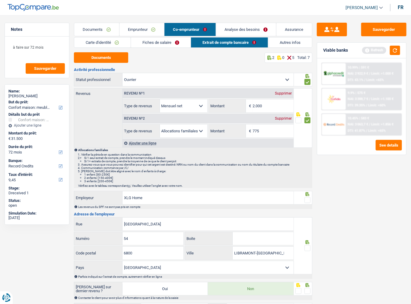
click at [307, 83] on span at bounding box center [307, 82] width 6 height 6
click at [0, 0] on input "radio" at bounding box center [0, 0] width 0 height 0
click at [167, 39] on link "Fiches de salaire" at bounding box center [161, 42] width 60 height 10
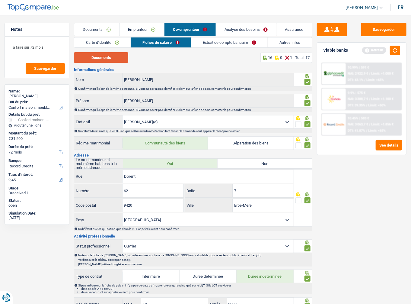
click at [91, 60] on button "Documents" at bounding box center [101, 57] width 54 height 11
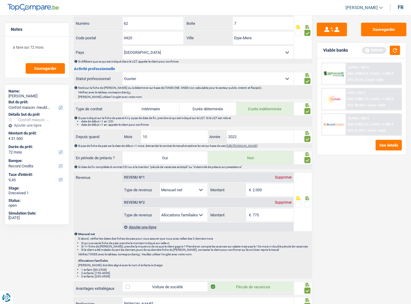
scroll to position [169, 0]
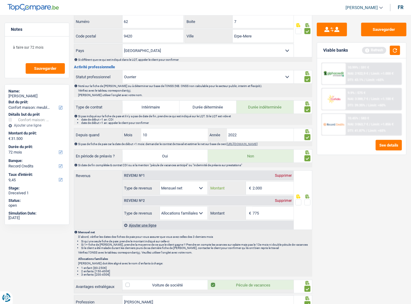
drag, startPoint x: 262, startPoint y: 185, endPoint x: 217, endPoint y: 183, distance: 44.4
click at [217, 183] on div "2.000 € Montant" at bounding box center [251, 187] width 85 height 13
type input "1.538"
click at [308, 202] on span at bounding box center [307, 202] width 6 height 6
click at [0, 0] on input "radio" at bounding box center [0, 0] width 0 height 0
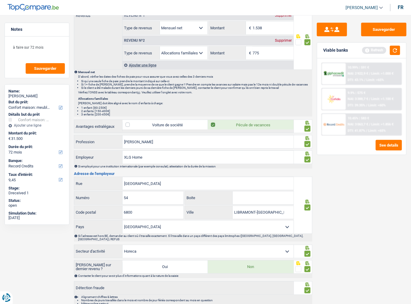
scroll to position [352, 0]
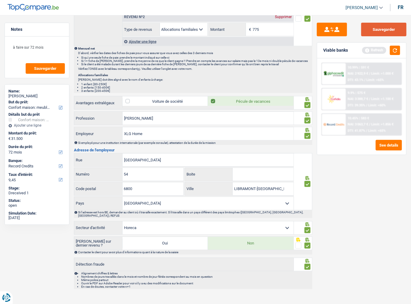
click at [384, 26] on button "Sauvegarder" at bounding box center [383, 30] width 45 height 14
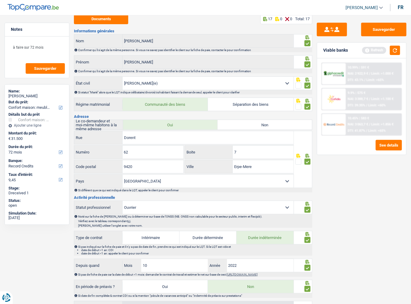
scroll to position [0, 0]
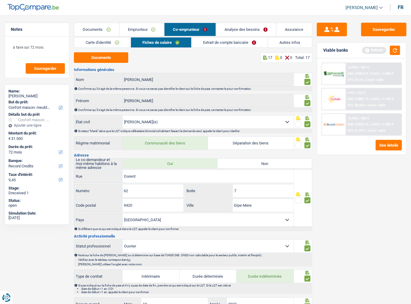
click at [226, 44] on link "Extrait de compte bancaire" at bounding box center [230, 42] width 76 height 10
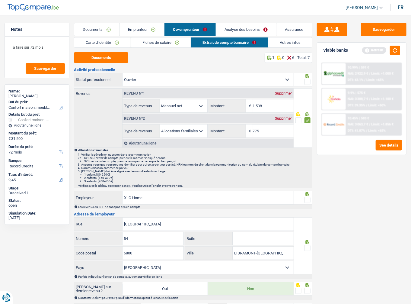
drag, startPoint x: 309, startPoint y: 81, endPoint x: 307, endPoint y: 104, distance: 23.3
click at [308, 81] on span at bounding box center [307, 82] width 6 height 6
click at [0, 0] on input "radio" at bounding box center [0, 0] width 0 height 0
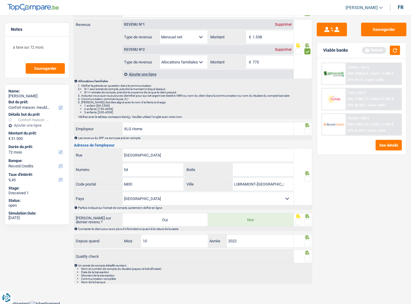
click at [308, 129] on span at bounding box center [307, 131] width 6 height 6
click at [0, 0] on input "radio" at bounding box center [0, 0] width 0 height 0
drag, startPoint x: 307, startPoint y: 170, endPoint x: 307, endPoint y: 177, distance: 6.7
click at [307, 9] on icon at bounding box center [308, 7] width 4 height 4
click at [307, 177] on span at bounding box center [307, 179] width 6 height 6
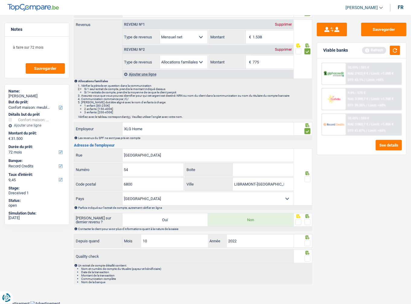
click at [0, 0] on input "radio" at bounding box center [0, 0] width 0 height 0
drag, startPoint x: 311, startPoint y: 224, endPoint x: 306, endPoint y: 220, distance: 6.1
click at [311, 224] on div at bounding box center [303, 220] width 18 height 14
click at [305, 220] on span at bounding box center [307, 222] width 6 height 6
click at [0, 0] on input "radio" at bounding box center [0, 0] width 0 height 0
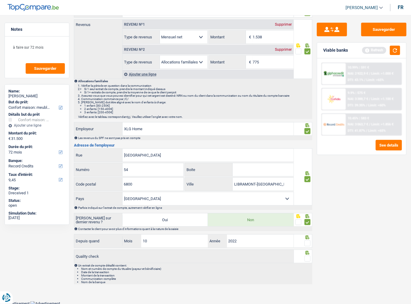
click at [307, 241] on span at bounding box center [307, 243] width 6 height 6
click at [0, 0] on input "radio" at bounding box center [0, 0] width 0 height 0
drag, startPoint x: 307, startPoint y: 257, endPoint x: 311, endPoint y: 226, distance: 32.0
click at [307, 258] on span at bounding box center [307, 258] width 6 height 6
click at [0, 0] on input "radio" at bounding box center [0, 0] width 0 height 0
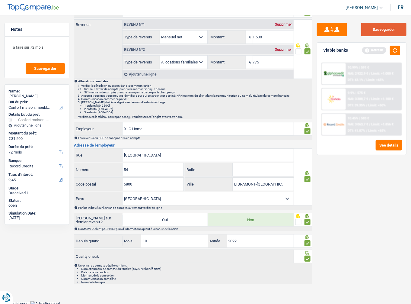
drag, startPoint x: 378, startPoint y: 34, endPoint x: 365, endPoint y: 36, distance: 13.7
click at [378, 35] on button "Sauvegarder" at bounding box center [383, 30] width 45 height 14
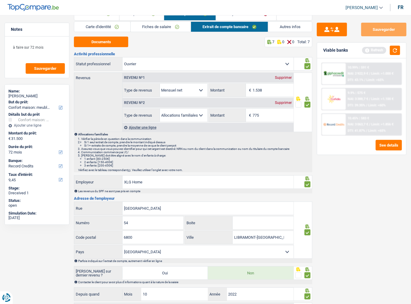
scroll to position [0, 0]
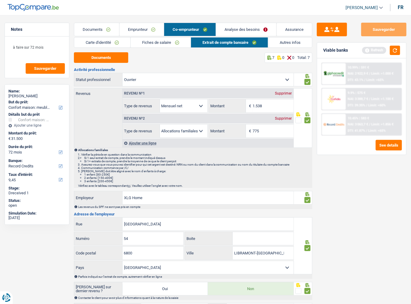
click at [281, 42] on link "Autres infos" at bounding box center [290, 42] width 44 height 10
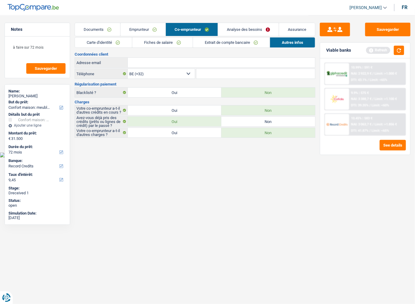
click at [144, 30] on link "Emprunteur" at bounding box center [142, 29] width 45 height 13
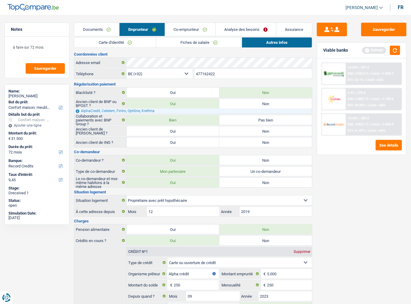
click at [169, 42] on link "Fiches de salaire" at bounding box center [198, 42] width 85 height 10
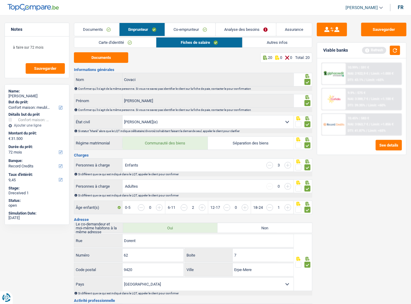
click at [144, 43] on link "Carte d'identité" at bounding box center [115, 42] width 82 height 10
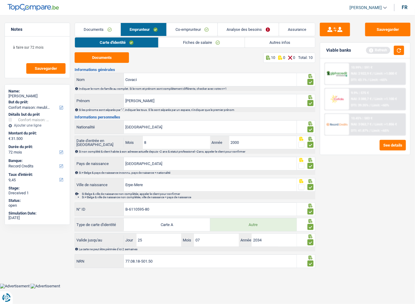
click at [258, 43] on link "Autres infos" at bounding box center [280, 42] width 70 height 10
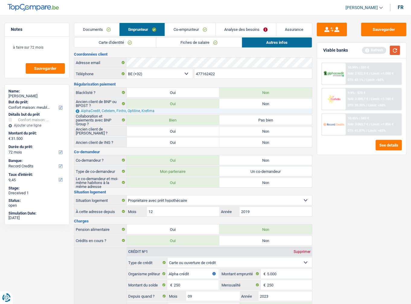
click at [398, 51] on button "button" at bounding box center [395, 50] width 10 height 9
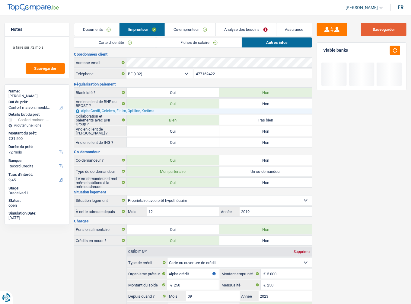
click at [390, 29] on button "Sauvegarder" at bounding box center [383, 30] width 45 height 14
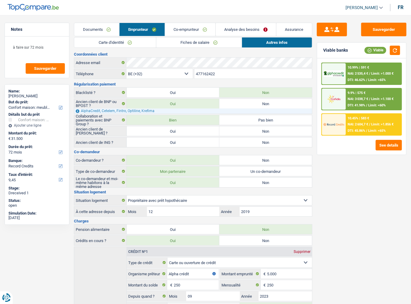
click at [356, 164] on div "Sauvegarder Viable banks Viable 10.99% | 591 € NAI: 2 535,4 € / Limit: >1.000 €…" at bounding box center [361, 158] width 99 height 270
click at [371, 80] on span "Limit: <65%" at bounding box center [377, 80] width 18 height 4
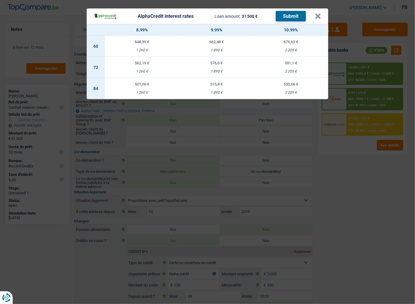
click at [315, 206] on div "AlphaCredit interest rates Loan amount: 31 500 € Submit × 8.99% 9.99% 10.99% 60…" at bounding box center [207, 152] width 415 height 304
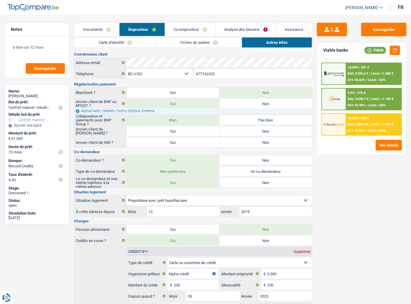
click at [213, 28] on link "Co-emprunteur" at bounding box center [190, 29] width 50 height 13
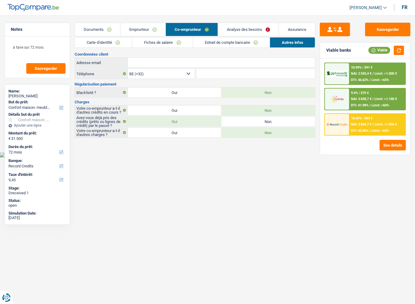
click at [234, 32] on link "Analyse des besoins" at bounding box center [248, 29] width 61 height 13
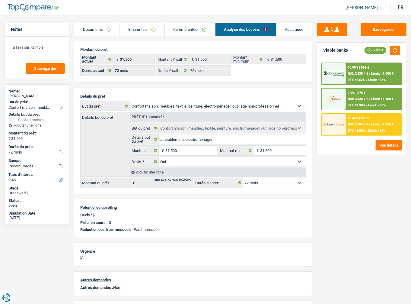
click at [187, 38] on div "Documents Emprunteur Co-emprunteur Analyse des besoins Assurance Emprunteur Adr…" at bounding box center [193, 188] width 238 height 330
click at [183, 28] on link "Co-emprunteur" at bounding box center [190, 29] width 50 height 13
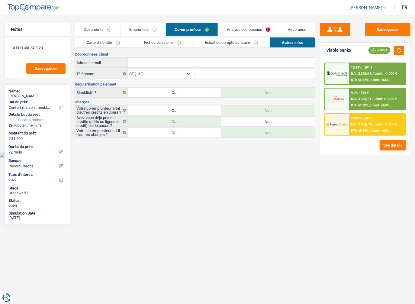
click at [173, 46] on link "Fiches de salaire" at bounding box center [162, 42] width 60 height 10
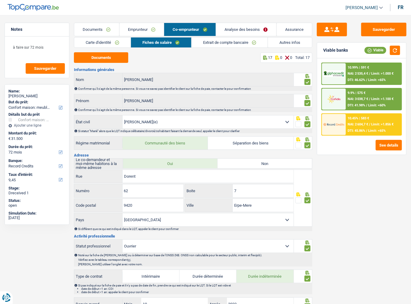
click at [206, 47] on link "Extrait de compte bancaire" at bounding box center [230, 42] width 76 height 10
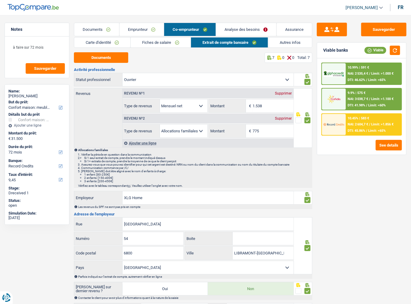
click at [176, 46] on link "Fiches de salaire" at bounding box center [161, 42] width 60 height 10
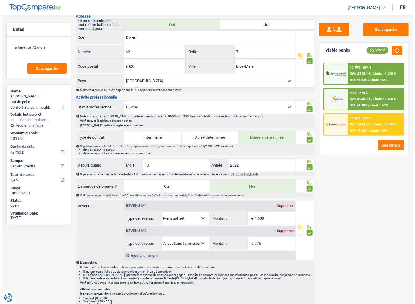
scroll to position [63, 0]
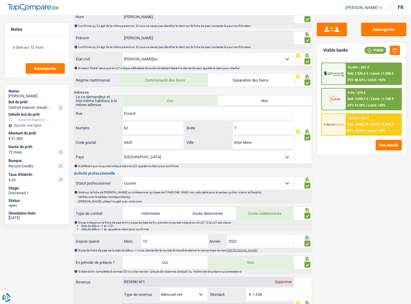
click at [390, 75] on div "10.99% | 591 € NAI: 2 535,4 € / Limit: >1.000 € DTI: 46.62% / Limit: <65%" at bounding box center [374, 73] width 56 height 21
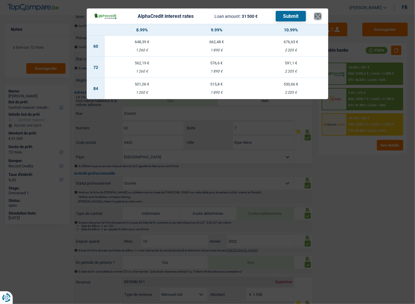
click at [319, 19] on button "×" at bounding box center [317, 16] width 6 height 6
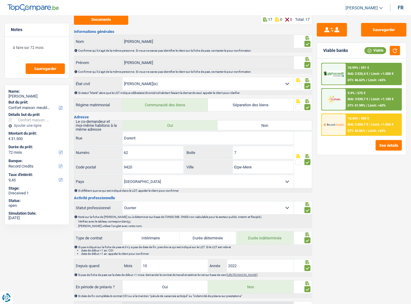
scroll to position [0, 0]
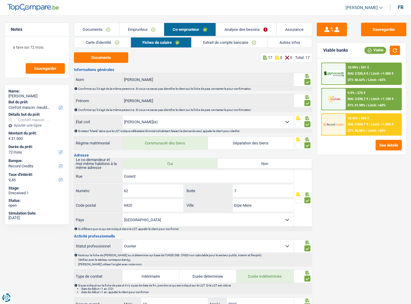
click at [251, 26] on link "Analyse des besoins" at bounding box center [246, 29] width 60 height 13
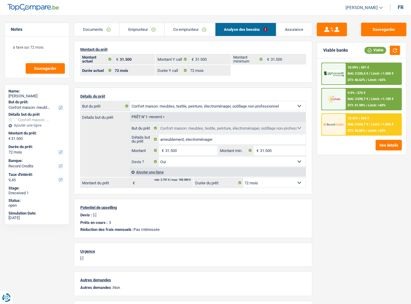
click at [345, 78] on div at bounding box center [334, 73] width 24 height 21
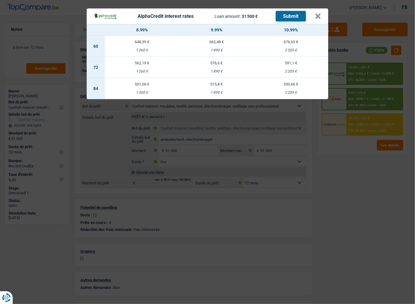
click at [216, 71] on div "1 890 €" at bounding box center [216, 71] width 75 height 4
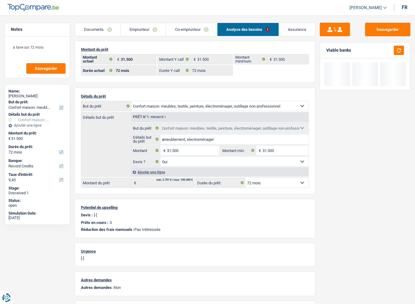
select select "alphacredit"
type input "9,99"
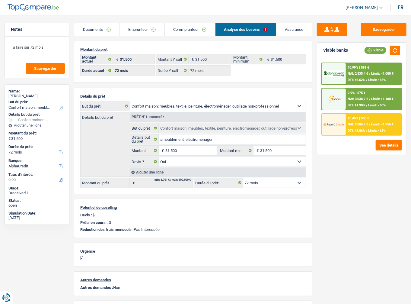
click at [365, 63] on div "10.99% | 591 € NAI: 2 535,4 € / Limit: >1.000 € DTI: 46.62% / Limit: <65%" at bounding box center [374, 73] width 56 height 21
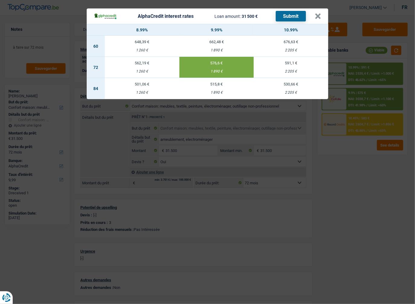
click at [297, 16] on button "Submit" at bounding box center [291, 16] width 30 height 11
click at [317, 19] on button "×" at bounding box center [317, 16] width 6 height 6
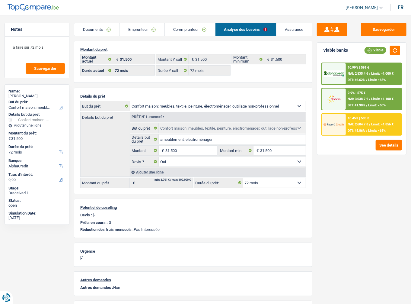
click at [390, 98] on span "Limit: >1.100 €" at bounding box center [382, 99] width 22 height 4
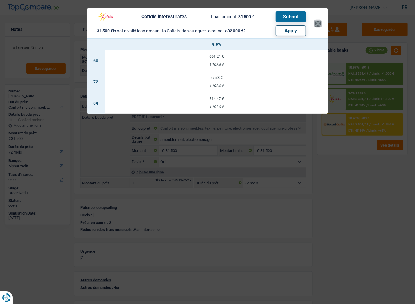
click at [319, 23] on button "×" at bounding box center [317, 24] width 6 height 6
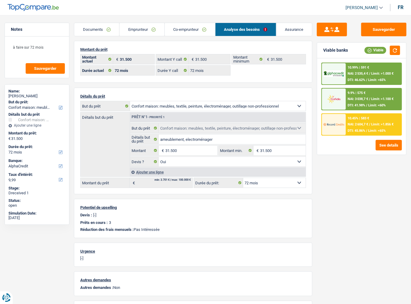
click at [377, 115] on div "10.45% | 583 € NAI: 2 604,7 € / Limit: >1.856 € DTI: 45.86% / Limit: <65%" at bounding box center [374, 124] width 56 height 21
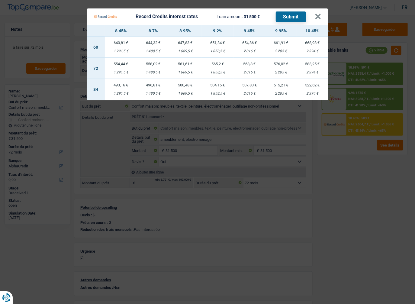
click at [342, 177] on Credits "Record Credits interest rates Loan amount: 31 500 € Submit × 8.45% 8.7% 8.95% 9…" at bounding box center [207, 152] width 415 height 304
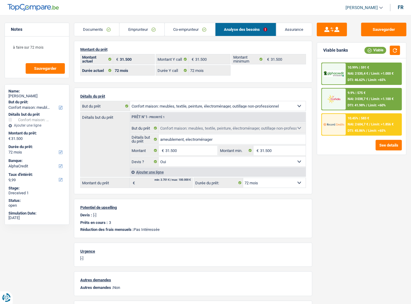
click at [375, 79] on span "Limit: <65%" at bounding box center [377, 80] width 18 height 4
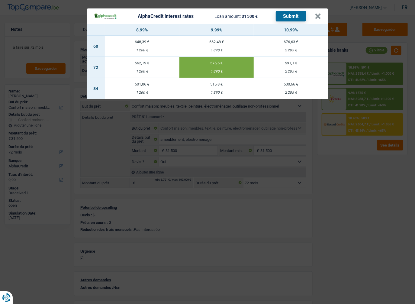
click at [360, 176] on div "AlphaCredit interest rates Loan amount: 31 500 € Submit × 8.99% 9.99% 10.99% 60…" at bounding box center [207, 152] width 415 height 304
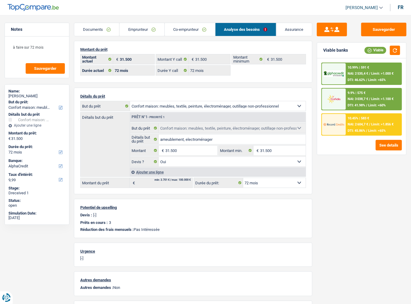
click at [365, 124] on span "NAI: 2 604,7 €" at bounding box center [358, 124] width 21 height 4
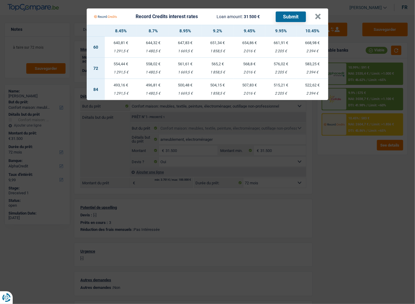
click at [279, 71] on div "2 205 €" at bounding box center [280, 72] width 31 height 4
select select "record credits"
type input "9,95"
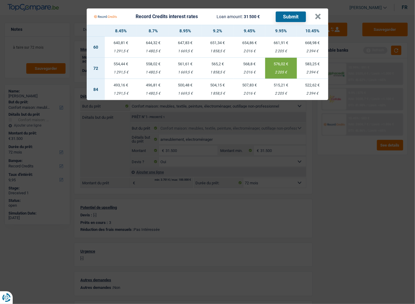
click at [294, 20] on button "Submit" at bounding box center [291, 16] width 30 height 11
click at [316, 17] on button "×" at bounding box center [317, 17] width 6 height 6
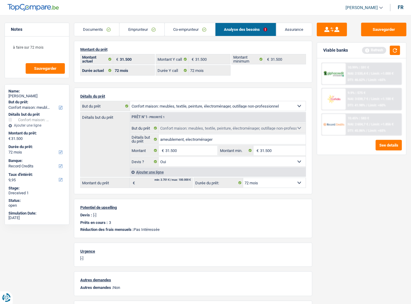
click at [97, 34] on link "Documents" at bounding box center [96, 29] width 45 height 13
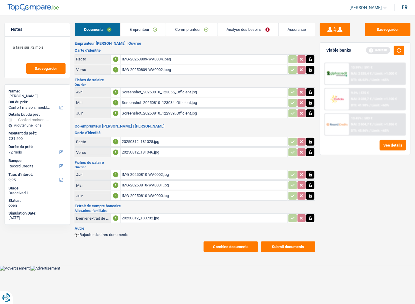
click at [218, 242] on button "Combine documents" at bounding box center [230, 246] width 54 height 11
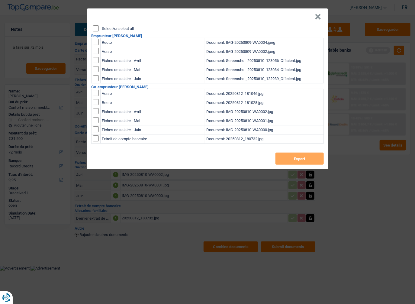
click at [95, 29] on input "Select/unselect all" at bounding box center [96, 28] width 6 height 6
checkbox input "true"
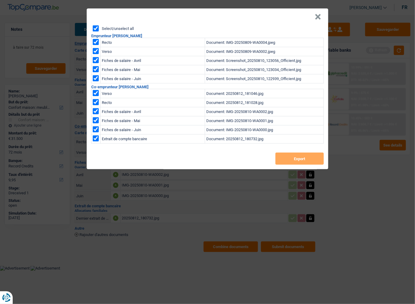
checkbox input "true"
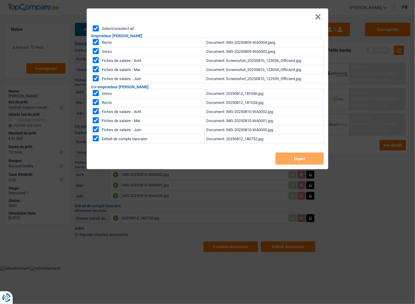
checkbox input "true"
click at [293, 158] on button "Export" at bounding box center [299, 158] width 48 height 12
click at [317, 17] on button "×" at bounding box center [317, 17] width 6 height 6
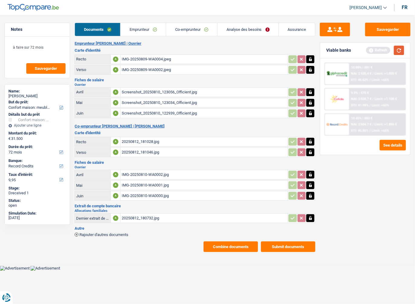
click at [396, 54] on button "button" at bounding box center [399, 50] width 10 height 9
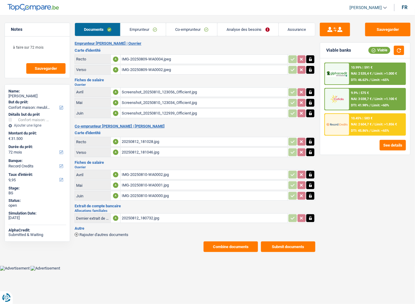
click at [379, 101] on div "9.9% | 575 € NAI: 3 038,7 € / Limit: >1.100 € DTI: 41.98% / Limit: <60%" at bounding box center [377, 98] width 56 height 21
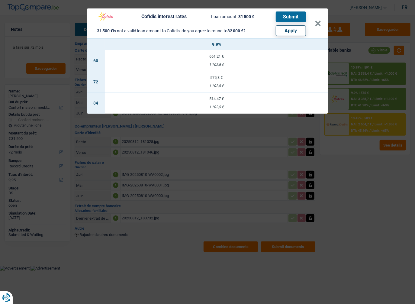
click at [282, 33] on button "Apply" at bounding box center [291, 30] width 30 height 11
type input "32.000"
select select "120"
select select "other"
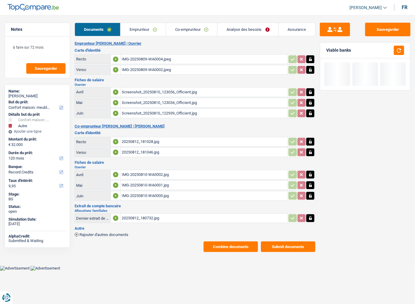
click at [393, 47] on div at bounding box center [397, 50] width 14 height 9
click at [394, 49] on button "button" at bounding box center [399, 50] width 10 height 9
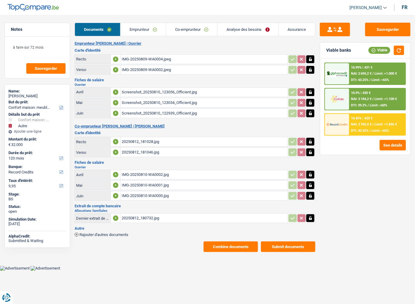
click at [366, 101] on div "10.9% | 430 € NAI: 3 184,2 € / Limit: >1.100 € DTI: 39.2% / Limit: <60%" at bounding box center [377, 98] width 56 height 21
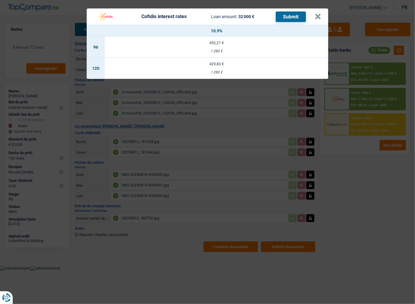
click at [237, 69] on td "429,83 € 1 280 €" at bounding box center [216, 68] width 223 height 21
select select "cofidis"
type input "10,90"
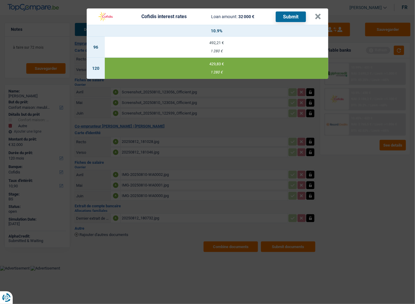
click at [281, 18] on button "Submit" at bounding box center [291, 16] width 30 height 11
click at [319, 16] on button "×" at bounding box center [317, 17] width 6 height 6
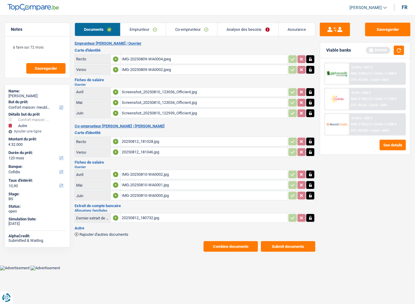
click at [285, 246] on button "Submit documents" at bounding box center [288, 246] width 54 height 11
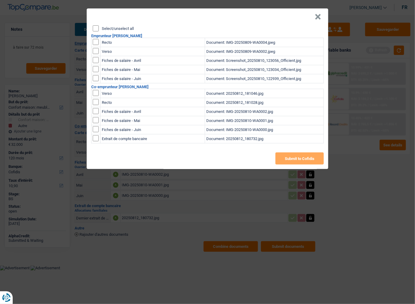
click at [92, 29] on div "Select/unselect all Emprunteur Adrian Covaci Recto Document: IMG-20250809-WA000…" at bounding box center [207, 97] width 241 height 144
click at [94, 28] on input "Select/unselect all" at bounding box center [96, 28] width 6 height 6
checkbox input "true"
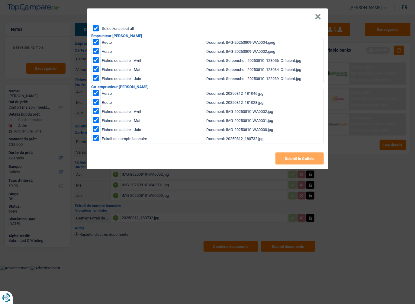
checkbox input "true"
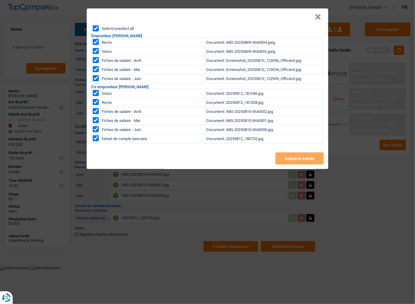
checkbox input "true"
click at [279, 162] on button "Submit to Cofidis" at bounding box center [299, 158] width 48 height 12
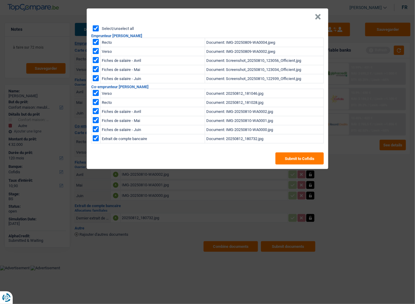
click at [316, 18] on button "×" at bounding box center [317, 17] width 6 height 6
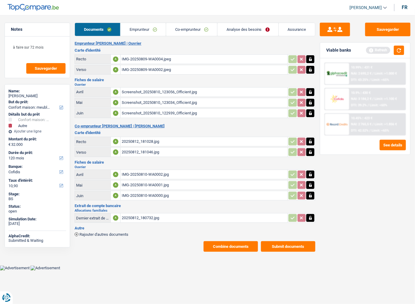
click at [281, 241] on button "Submit documents" at bounding box center [288, 246] width 54 height 11
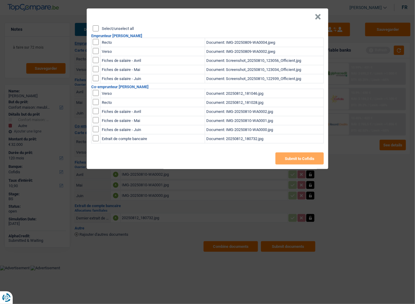
drag, startPoint x: 320, startPoint y: 16, endPoint x: 263, endPoint y: 148, distance: 143.8
click at [319, 16] on button "×" at bounding box center [317, 17] width 6 height 6
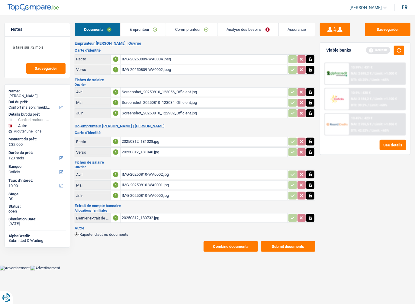
click at [237, 241] on button "Combine documents" at bounding box center [230, 246] width 54 height 11
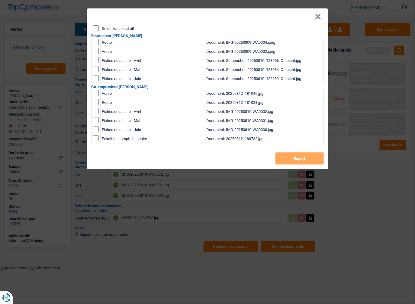
click at [96, 27] on input "Select/unselect all" at bounding box center [96, 28] width 6 height 6
checkbox input "true"
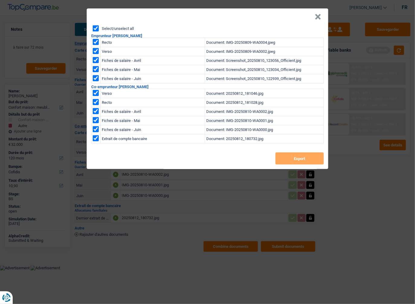
checkbox input "true"
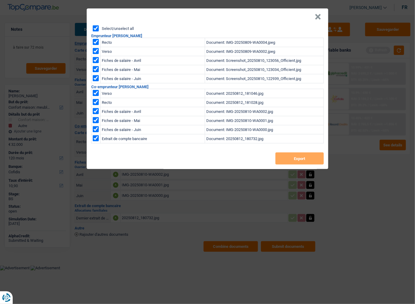
checkbox input "true"
click at [295, 155] on button "Export" at bounding box center [299, 158] width 48 height 12
click at [348, 183] on div "× Select/unselect all Emprunteur Adrian Covaci Recto Document: IMG-20250809-WA0…" at bounding box center [207, 152] width 415 height 304
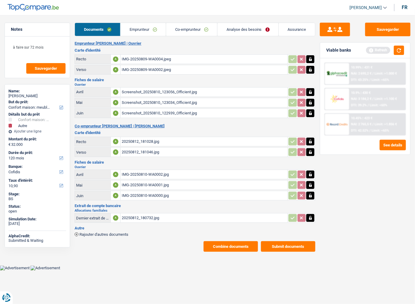
click at [128, 24] on link "Emprunteur" at bounding box center [142, 29] width 45 height 13
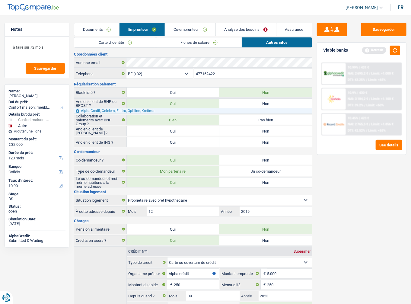
click at [110, 44] on link "Carte d'identité" at bounding box center [115, 42] width 82 height 10
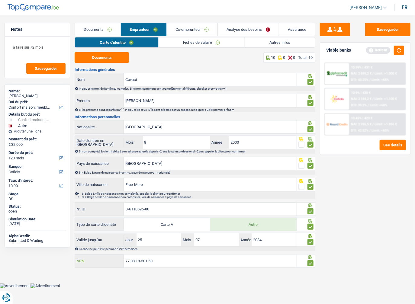
drag, startPoint x: 161, startPoint y: 262, endPoint x: 117, endPoint y: 262, distance: 44.1
click at [117, 262] on div "77.08.18-501.50 NRN" at bounding box center [185, 260] width 221 height 13
click at [181, 43] on link "Fiches de salaire" at bounding box center [201, 42] width 86 height 10
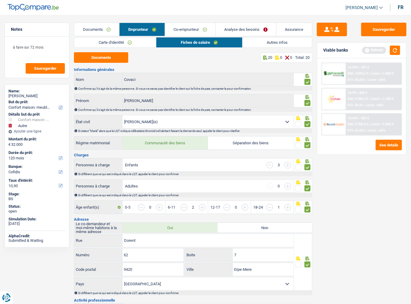
click at [113, 33] on link "Documents" at bounding box center [96, 29] width 45 height 13
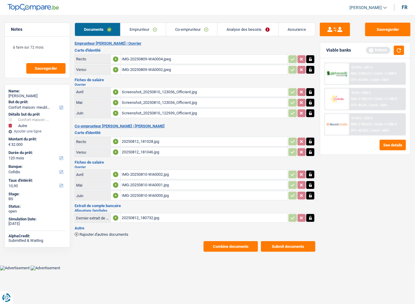
click at [156, 112] on div "Screenshot_20250810_122939_Officient.jpg" at bounding box center [204, 113] width 164 height 9
click at [271, 30] on link "Analyse des besoins" at bounding box center [247, 29] width 61 height 13
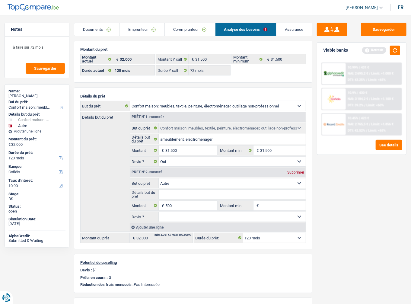
click at [373, 126] on div "10.45% | 423 € NAI: 2 765,5 € / Limit: >1.856 € DTI: 42.52% / Limit: <65%" at bounding box center [374, 124] width 56 height 21
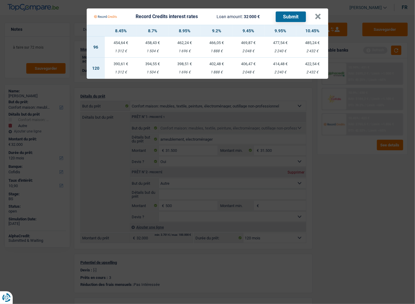
drag, startPoint x: 354, startPoint y: 159, endPoint x: 351, endPoint y: 171, distance: 12.3
click at [354, 161] on Credits "Record Credits interest rates Loan amount: 32 000 € Submit × 8.45% 8.7% 8.95% 9…" at bounding box center [207, 152] width 415 height 304
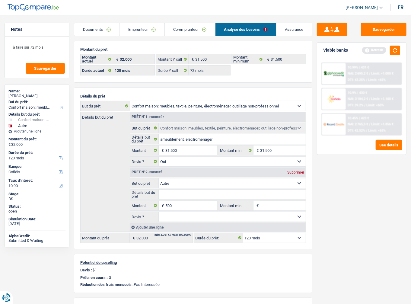
click at [363, 73] on span "NAI: 2 695,2 €" at bounding box center [358, 74] width 21 height 4
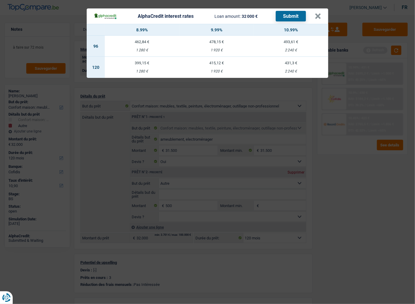
click at [362, 209] on div "AlphaCredit interest rates Loan amount: 32 000 € Submit × 8.99% 9.99% 10.99% 96…" at bounding box center [207, 152] width 415 height 304
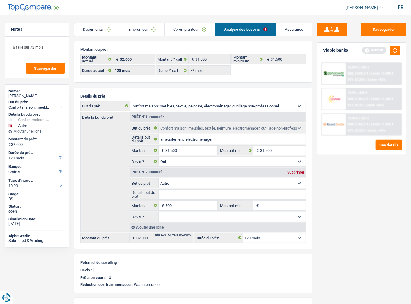
click at [362, 116] on div "10.45% | 423 €" at bounding box center [358, 118] width 21 height 4
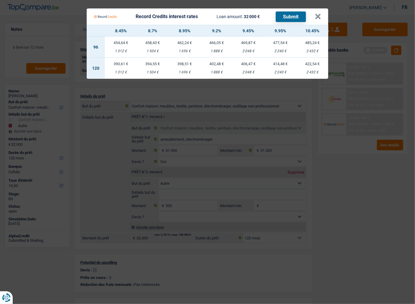
click at [265, 72] on div "2 240 €" at bounding box center [280, 72] width 32 height 4
select select "record credits"
type input "9,95"
click at [317, 18] on button "×" at bounding box center [317, 17] width 6 height 6
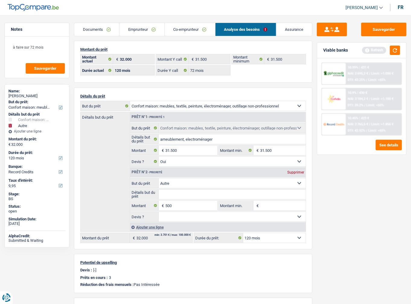
click at [110, 32] on link "Documents" at bounding box center [96, 29] width 45 height 13
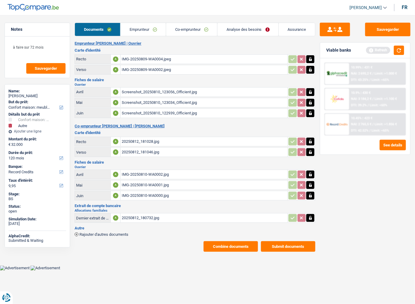
click at [133, 60] on div "IMG-20250809-WA0004.jpeg" at bounding box center [204, 59] width 164 height 9
click at [132, 69] on div "IMG-20250809-WA0002.jpeg" at bounding box center [204, 69] width 164 height 9
click at [135, 59] on div "IMG-20250809-WA0004.jpeg" at bounding box center [204, 59] width 164 height 9
click at [160, 91] on div "Screenshot_20250810_123056_Officient.jpg" at bounding box center [204, 92] width 164 height 9
click at [139, 140] on div "20250812_181028.jpg" at bounding box center [204, 141] width 164 height 9
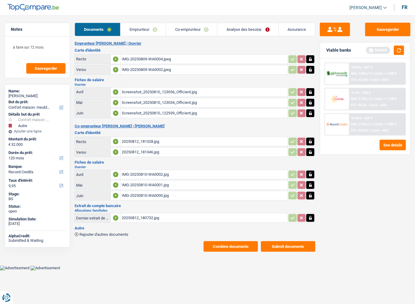
click at [134, 152] on div "20250812_181046.jpg" at bounding box center [204, 152] width 164 height 9
click at [238, 31] on link "Analyse des besoins" at bounding box center [247, 29] width 61 height 13
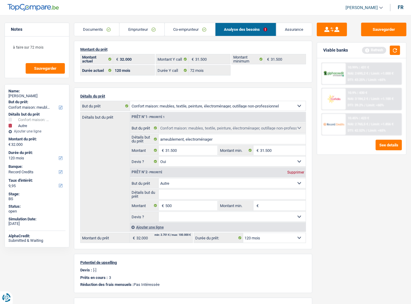
click at [95, 25] on link "Documents" at bounding box center [96, 29] width 45 height 13
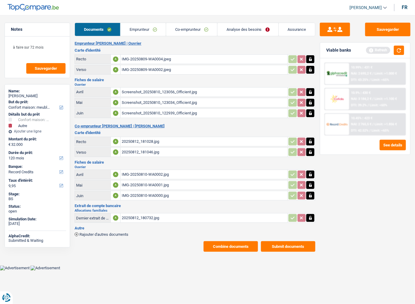
click at [140, 26] on link "Emprunteur" at bounding box center [142, 29] width 45 height 13
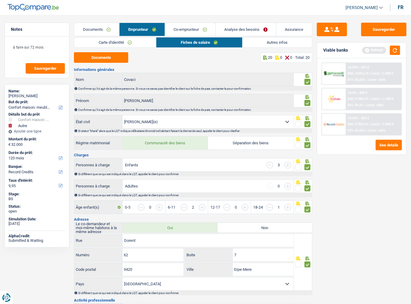
click at [241, 28] on link "Analyse des besoins" at bounding box center [246, 29] width 60 height 13
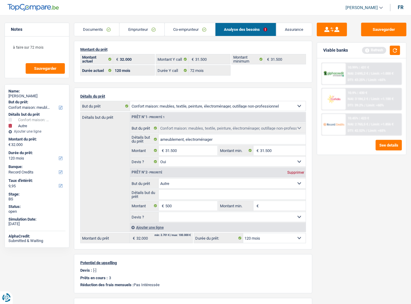
click at [30, 161] on div "Durée du prêt: 12 mois 18 mois 24 mois 30 mois 36 mois 42 mois 48 mois 60 mois …" at bounding box center [36, 156] width 57 height 14
click at [30, 159] on select "12 mois 18 mois 24 mois 30 mois 36 mois 42 mois 48 mois 60 mois 72 mois 84 mois…" at bounding box center [36, 158] width 57 height 6
select select "72"
click at [8, 155] on select "12 mois 18 mois 24 mois 30 mois 36 mois 42 mois 48 mois 60 mois 72 mois 84 mois…" at bounding box center [36, 158] width 57 height 6
select select "72"
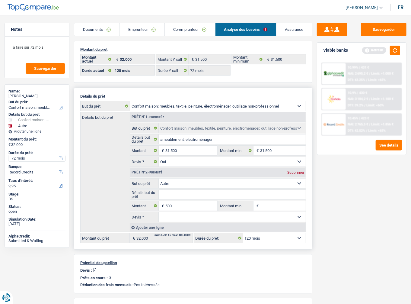
select select "72"
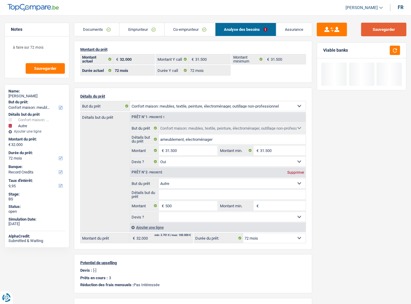
click at [386, 31] on button "Sauvegarder" at bounding box center [383, 30] width 45 height 14
click at [392, 49] on button "button" at bounding box center [395, 50] width 10 height 9
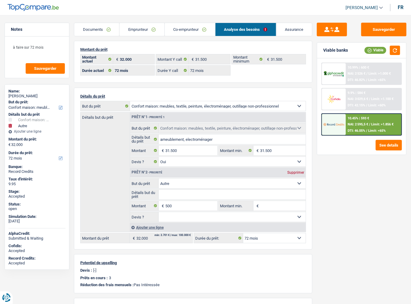
click at [383, 130] on span "Limit: <65%" at bounding box center [377, 131] width 18 height 4
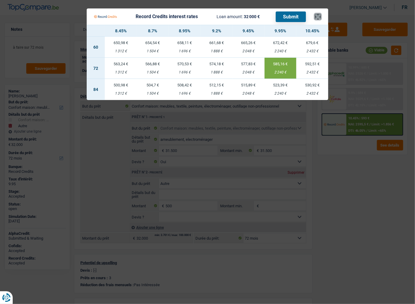
click at [317, 16] on button "×" at bounding box center [317, 17] width 6 height 6
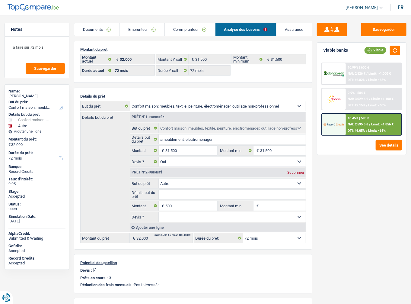
click at [112, 31] on link "Documents" at bounding box center [96, 29] width 45 height 13
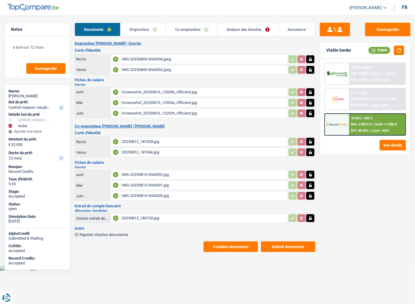
click at [125, 31] on link "Emprunteur" at bounding box center [142, 29] width 45 height 13
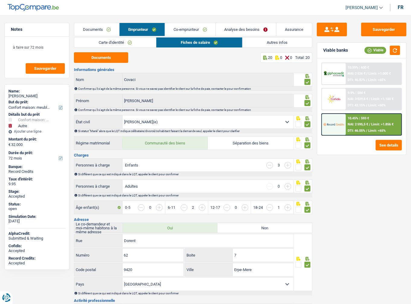
click at [117, 43] on link "Carte d'identité" at bounding box center [115, 42] width 82 height 10
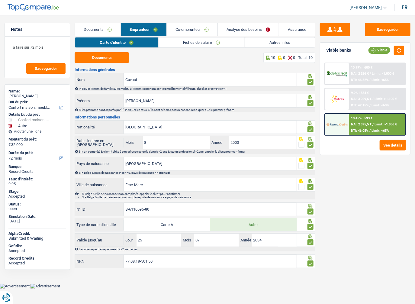
click at [180, 48] on div "Carte d'identité Fiches de salaire Autres infos Documents 10 0 0 Total: 10 Info…" at bounding box center [195, 152] width 241 height 231
click at [180, 44] on link "Fiches de salaire" at bounding box center [201, 42] width 86 height 10
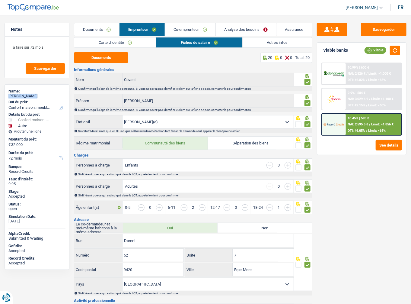
drag, startPoint x: 44, startPoint y: 95, endPoint x: 7, endPoint y: 96, distance: 37.1
click at [7, 96] on div "Name: Adrian Covaci But du prêt: Confort maison: meubles, textile, peinture, él…" at bounding box center [37, 176] width 65 height 185
copy div "Adrian Covaci"
click at [377, 34] on button "Sauvegarder" at bounding box center [383, 30] width 45 height 14
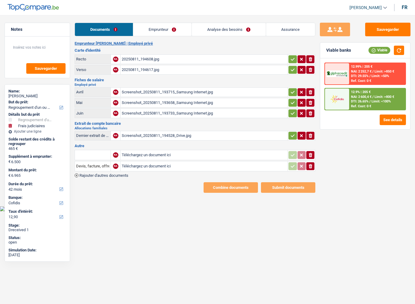
select select "refinancing"
select select "judicial"
select select "42"
select select "cofidis"
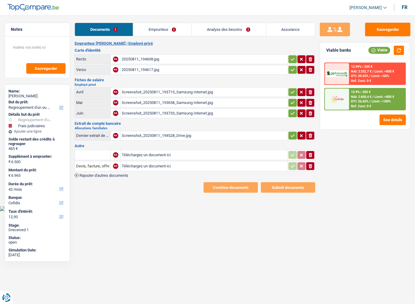
click at [291, 57] on icon "button" at bounding box center [292, 59] width 5 height 6
drag, startPoint x: 289, startPoint y: 69, endPoint x: 293, endPoint y: 85, distance: 16.8
click at [289, 70] on button "button" at bounding box center [292, 70] width 8 height 8
click at [293, 91] on icon "button" at bounding box center [292, 92] width 5 height 6
click at [292, 100] on icon "button" at bounding box center [292, 103] width 5 height 6
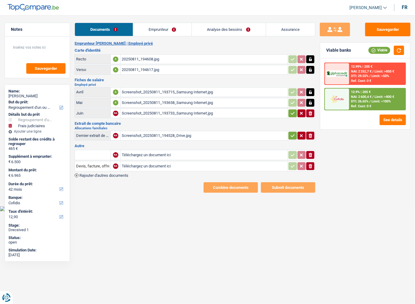
drag, startPoint x: 292, startPoint y: 108, endPoint x: 293, endPoint y: 113, distance: 4.4
click at [292, 111] on icon "button" at bounding box center [292, 113] width 5 height 6
click at [293, 132] on icon "button" at bounding box center [292, 135] width 5 height 6
click at [313, 163] on button "ionicons-v5-e" at bounding box center [310, 166] width 8 height 8
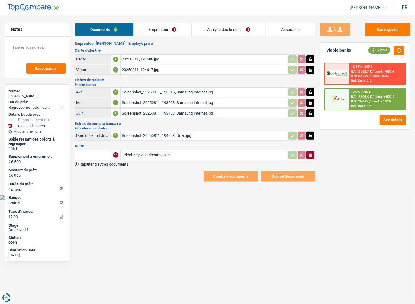
click at [314, 155] on button "ionicons-v5-e" at bounding box center [310, 155] width 8 height 8
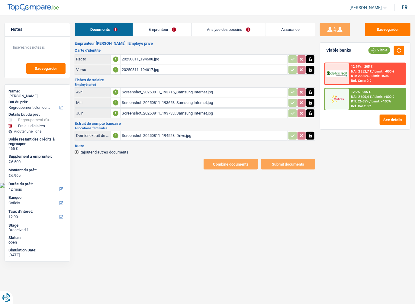
click at [154, 34] on link "Emprunteur" at bounding box center [162, 29] width 58 height 13
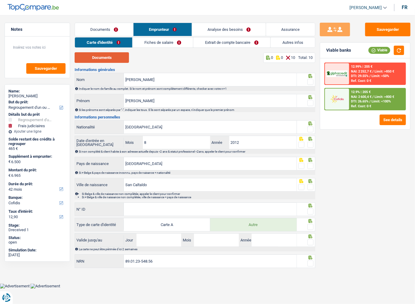
click at [119, 60] on button "Documents" at bounding box center [102, 57] width 54 height 11
drag, startPoint x: 309, startPoint y: 82, endPoint x: 311, endPoint y: 95, distance: 13.1
click at [309, 82] on span at bounding box center [310, 82] width 6 height 6
click at [0, 0] on input "radio" at bounding box center [0, 0] width 0 height 0
click at [311, 105] on span at bounding box center [310, 103] width 6 height 6
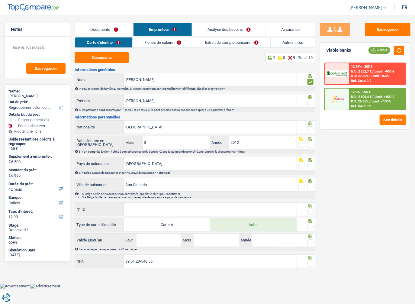
click at [0, 0] on input "radio" at bounding box center [0, 0] width 0 height 0
click at [310, 130] on span at bounding box center [310, 129] width 6 height 6
click at [0, 0] on input "radio" at bounding box center [0, 0] width 0 height 0
click at [311, 142] on span at bounding box center [310, 145] width 6 height 6
click at [0, 0] on input "radio" at bounding box center [0, 0] width 0 height 0
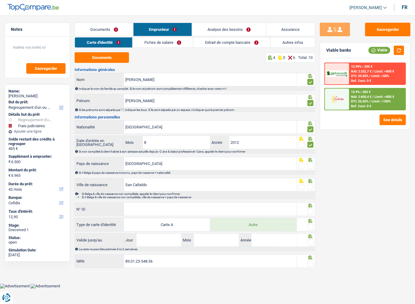
click at [310, 163] on span at bounding box center [310, 166] width 6 height 6
click at [0, 0] on input "radio" at bounding box center [0, 0] width 0 height 0
drag, startPoint x: 309, startPoint y: 184, endPoint x: 312, endPoint y: 188, distance: 4.5
click at [309, 184] on span at bounding box center [310, 187] width 6 height 6
click at [0, 0] on input "radio" at bounding box center [0, 0] width 0 height 0
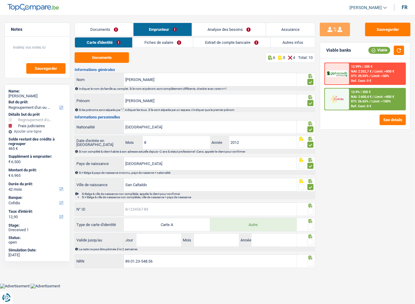
paste input "B-5600996-22"
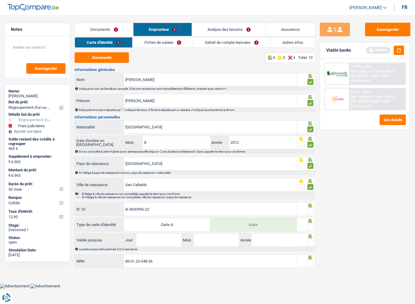
type input "B-5600996-22"
click at [310, 210] on span at bounding box center [310, 211] width 6 height 6
click at [0, 0] on input "radio" at bounding box center [0, 0] width 0 height 0
click at [311, 228] on span at bounding box center [310, 227] width 6 height 6
click at [0, 0] on input "radio" at bounding box center [0, 0] width 0 height 0
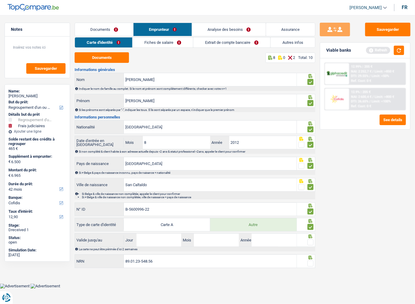
click at [311, 243] on span at bounding box center [310, 242] width 6 height 6
click at [0, 0] on input "radio" at bounding box center [0, 0] width 0 height 0
drag, startPoint x: 310, startPoint y: 261, endPoint x: 305, endPoint y: 260, distance: 5.3
click at [309, 262] on span at bounding box center [310, 263] width 6 height 6
click at [0, 0] on input "radio" at bounding box center [0, 0] width 0 height 0
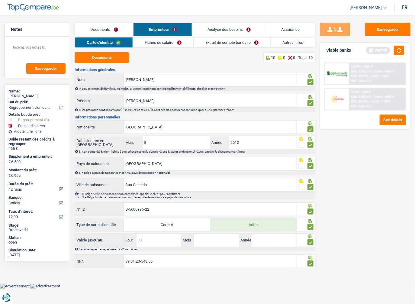
click at [154, 238] on input "Jour" at bounding box center [158, 239] width 45 height 13
type input "01"
type input "02"
type input "2028"
click at [156, 47] on link "Fiches de salaire" at bounding box center [163, 42] width 60 height 10
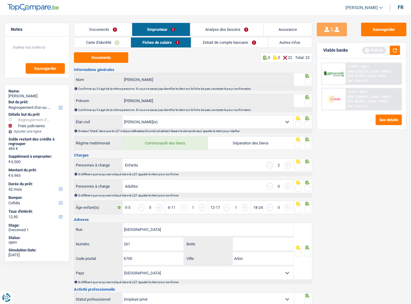
drag, startPoint x: 309, startPoint y: 81, endPoint x: 308, endPoint y: 100, distance: 19.7
click at [309, 81] on span at bounding box center [307, 82] width 6 height 6
click at [0, 0] on input "radio" at bounding box center [0, 0] width 0 height 0
click at [308, 100] on span at bounding box center [307, 103] width 6 height 6
click at [0, 0] on input "radio" at bounding box center [0, 0] width 0 height 0
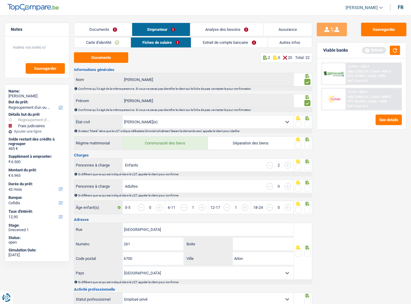
click at [307, 119] on icon at bounding box center [307, 118] width 6 height 4
click at [308, 125] on span at bounding box center [307, 124] width 6 height 6
click at [0, 0] on input "radio" at bounding box center [0, 0] width 0 height 0
click at [307, 146] on span at bounding box center [307, 145] width 6 height 6
click at [0, 0] on input "radio" at bounding box center [0, 0] width 0 height 0
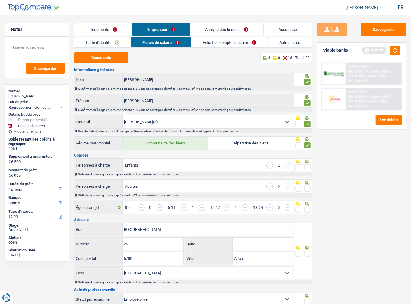
click at [109, 60] on button "Documents" at bounding box center [101, 57] width 54 height 11
click at [108, 58] on button "Documents" at bounding box center [101, 57] width 54 height 11
click at [311, 166] on div at bounding box center [303, 165] width 18 height 14
click at [307, 183] on div at bounding box center [302, 182] width 15 height 5
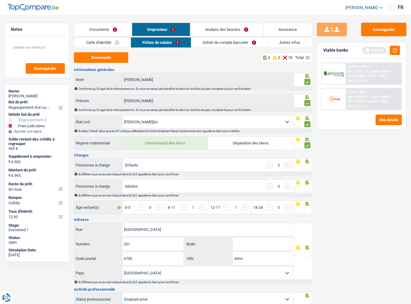
click at [308, 166] on span at bounding box center [307, 167] width 6 height 6
click at [0, 0] on input "radio" at bounding box center [0, 0] width 0 height 0
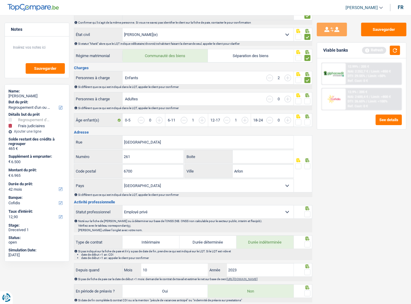
scroll to position [97, 0]
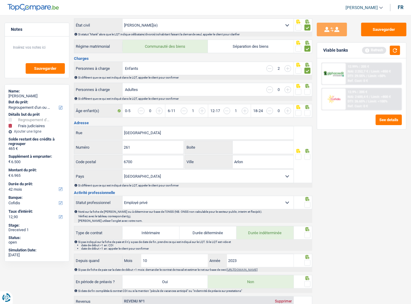
click at [309, 91] on span at bounding box center [307, 92] width 6 height 6
click at [0, 0] on input "radio" at bounding box center [0, 0] width 0 height 0
click at [304, 109] on input "button" at bounding box center [394, 113] width 219 height 13
click at [306, 113] on span at bounding box center [307, 113] width 6 height 6
click at [0, 0] on input "radio" at bounding box center [0, 0] width 0 height 0
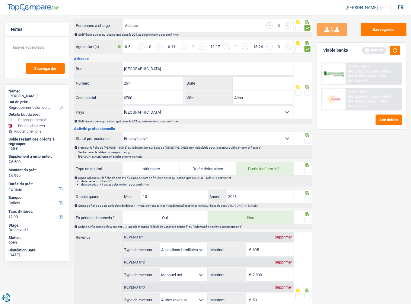
scroll to position [169, 0]
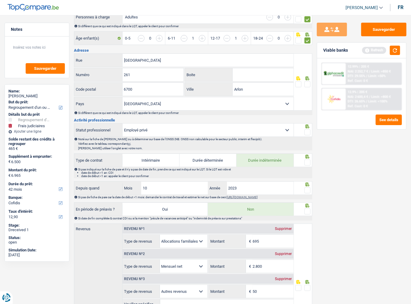
click at [305, 84] on span at bounding box center [307, 84] width 6 height 6
click at [0, 0] on input "radio" at bounding box center [0, 0] width 0 height 0
click at [306, 132] on span at bounding box center [307, 132] width 6 height 6
click at [0, 0] on input "radio" at bounding box center [0, 0] width 0 height 0
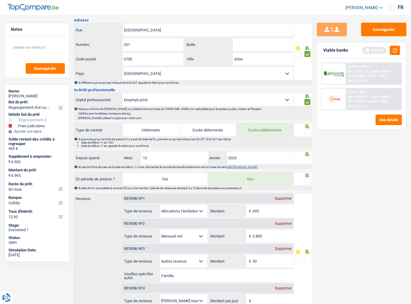
scroll to position [217, 0]
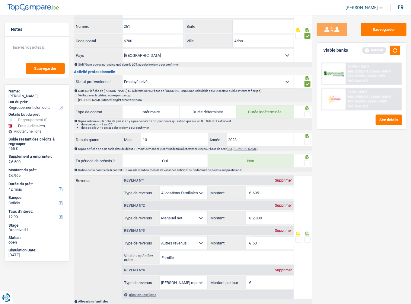
click at [305, 114] on span at bounding box center [307, 114] width 6 height 6
click at [0, 0] on input "radio" at bounding box center [0, 0] width 0 height 0
click at [307, 144] on div at bounding box center [307, 142] width 6 height 8
click at [307, 140] on span at bounding box center [307, 142] width 6 height 6
click at [0, 0] on input "radio" at bounding box center [0, 0] width 0 height 0
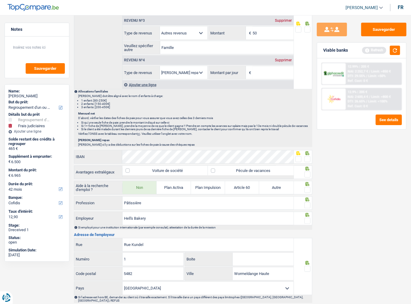
scroll to position [435, 0]
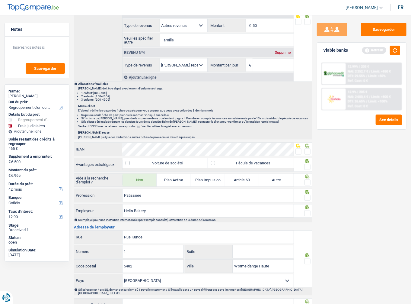
drag, startPoint x: 307, startPoint y: 149, endPoint x: 307, endPoint y: 153, distance: 3.7
click at [307, 150] on span at bounding box center [307, 151] width 6 height 6
click at [0, 0] on input "radio" at bounding box center [0, 0] width 0 height 0
click at [309, 164] on span at bounding box center [307, 167] width 6 height 6
click at [0, 0] on input "radio" at bounding box center [0, 0] width 0 height 0
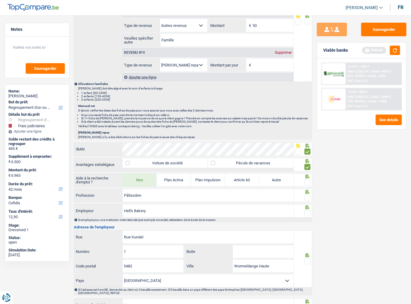
click at [308, 179] on div at bounding box center [307, 183] width 6 height 8
click at [307, 181] on span at bounding box center [307, 182] width 6 height 6
click at [0, 0] on input "radio" at bounding box center [0, 0] width 0 height 0
drag, startPoint x: 307, startPoint y: 193, endPoint x: 307, endPoint y: 205, distance: 12.7
click at [307, 195] on span at bounding box center [307, 198] width 6 height 6
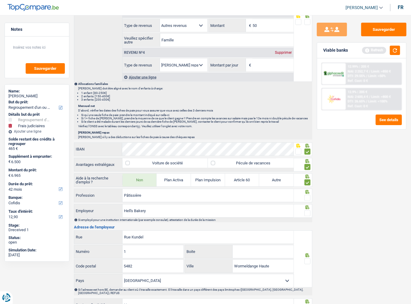
click at [0, 0] on input "radio" at bounding box center [0, 0] width 0 height 0
click at [307, 210] on span at bounding box center [307, 213] width 6 height 6
click at [0, 0] on input "radio" at bounding box center [0, 0] width 0 height 0
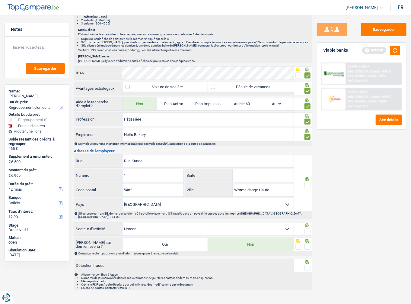
scroll to position [511, 0]
click at [310, 182] on span at bounding box center [307, 185] width 6 height 6
click at [0, 0] on input "radio" at bounding box center [0, 0] width 0 height 0
click at [140, 186] on input "5482" at bounding box center [153, 189] width 61 height 13
type input "5485"
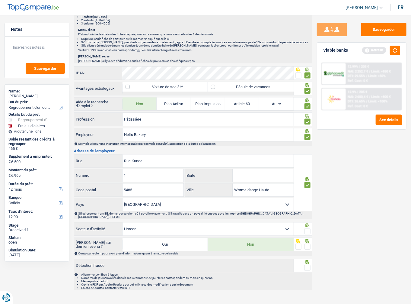
click at [310, 222] on div at bounding box center [303, 229] width 18 height 14
click at [309, 228] on span at bounding box center [307, 231] width 6 height 6
click at [0, 0] on input "radio" at bounding box center [0, 0] width 0 height 0
click at [310, 244] on span at bounding box center [307, 247] width 6 height 6
click at [0, 0] on input "radio" at bounding box center [0, 0] width 0 height 0
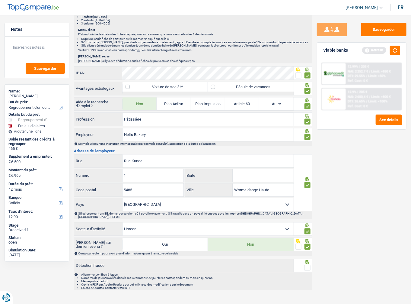
click at [307, 259] on div at bounding box center [303, 266] width 18 height 14
click at [306, 265] on span at bounding box center [307, 268] width 6 height 6
click at [0, 0] on input "radio" at bounding box center [0, 0] width 0 height 0
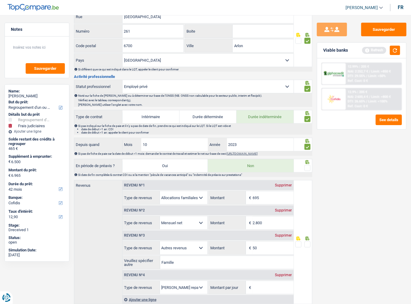
scroll to position [173, 0]
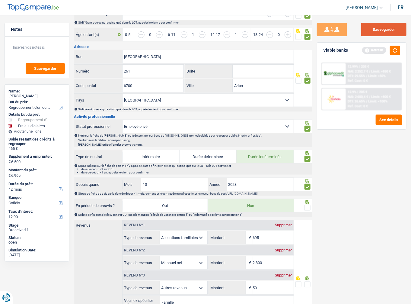
click at [390, 35] on button "Sauvegarder" at bounding box center [383, 30] width 45 height 14
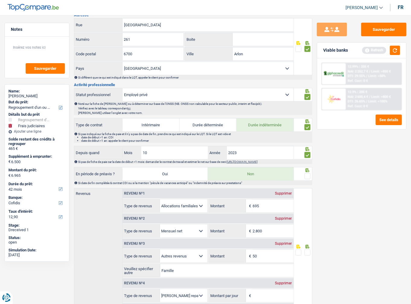
scroll to position [317, 0]
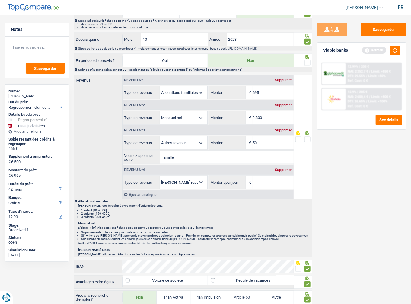
click at [307, 62] on span at bounding box center [307, 63] width 6 height 6
click at [0, 0] on input "radio" at bounding box center [0, 0] width 0 height 0
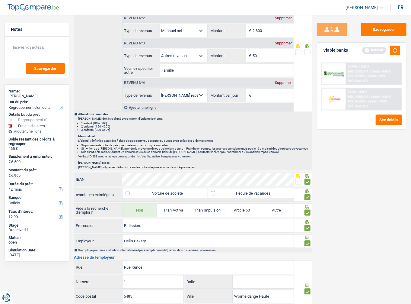
scroll to position [342, 0]
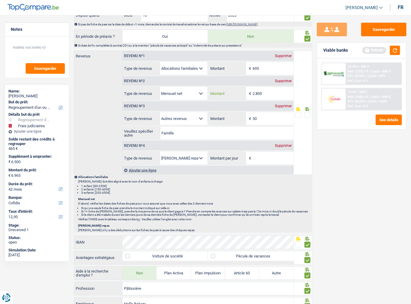
click at [271, 88] on input "2.800" at bounding box center [273, 93] width 41 height 13
type input "2.828"
click at [310, 111] on div at bounding box center [303, 113] width 18 height 124
click at [308, 112] on span at bounding box center [307, 115] width 6 height 6
click at [0, 0] on input "radio" at bounding box center [0, 0] width 0 height 0
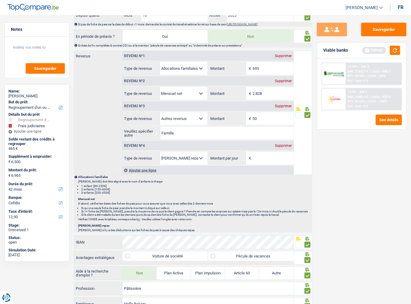
click at [281, 106] on div "Revenu nº3 Supprimer" at bounding box center [208, 106] width 171 height 10
click at [285, 104] on div "Supprimer" at bounding box center [284, 106] width 20 height 4
select select "mealVouchers"
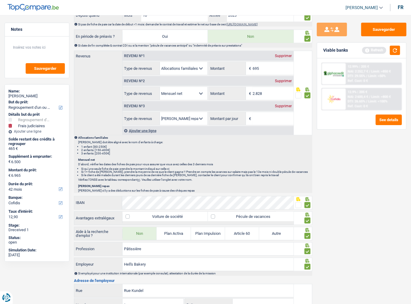
click at [276, 104] on div "Supprimer" at bounding box center [284, 106] width 20 height 4
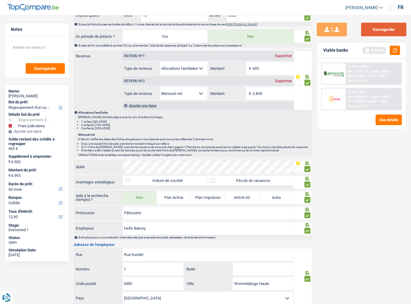
click at [370, 34] on button "Sauvegarder" at bounding box center [383, 30] width 45 height 14
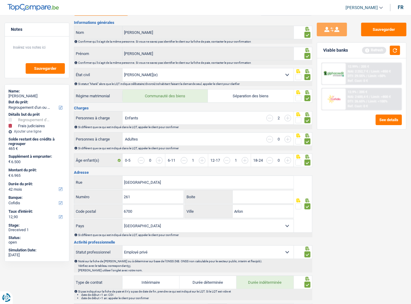
scroll to position [0, 0]
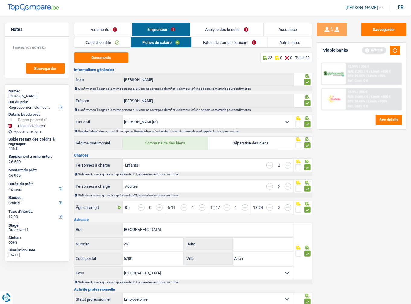
click at [244, 46] on link "Extrait de compte bancaire" at bounding box center [230, 42] width 76 height 10
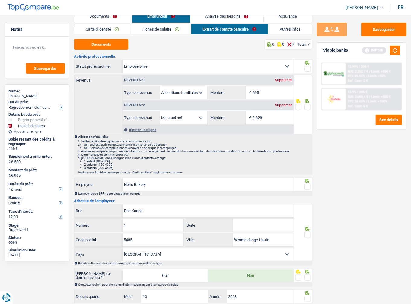
scroll to position [24, 0]
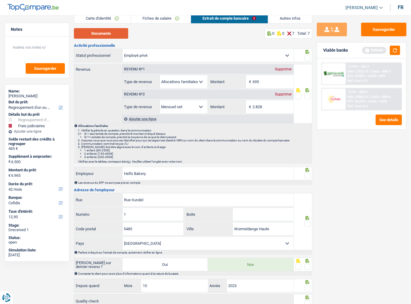
click at [99, 34] on button "Documents" at bounding box center [101, 33] width 54 height 11
click at [307, 96] on span at bounding box center [307, 96] width 6 height 6
click at [0, 0] on input "radio" at bounding box center [0, 0] width 0 height 0
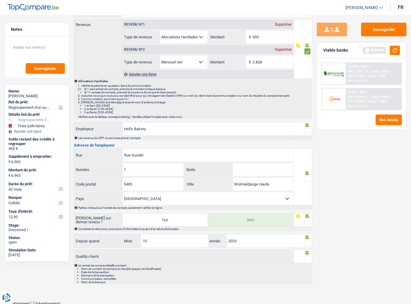
scroll to position [45, 0]
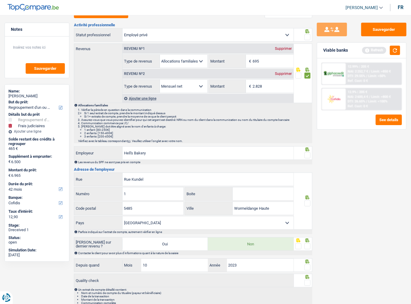
click at [306, 36] on span at bounding box center [307, 37] width 6 height 6
click at [0, 0] on input "radio" at bounding box center [0, 0] width 0 height 0
drag, startPoint x: 310, startPoint y: 195, endPoint x: 309, endPoint y: 200, distance: 5.2
click at [310, 197] on icon at bounding box center [307, 197] width 6 height 4
click at [309, 200] on span at bounding box center [307, 203] width 6 height 6
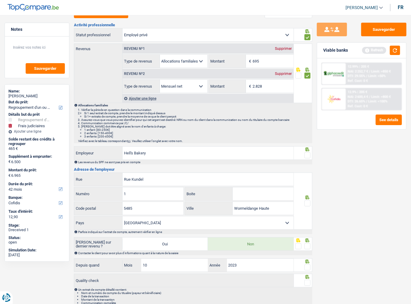
click at [0, 0] on input "radio" at bounding box center [0, 0] width 0 height 0
click at [307, 156] on span at bounding box center [307, 155] width 6 height 6
click at [0, 0] on input "radio" at bounding box center [0, 0] width 0 height 0
click at [307, 245] on span at bounding box center [307, 246] width 6 height 6
click at [0, 0] on input "radio" at bounding box center [0, 0] width 0 height 0
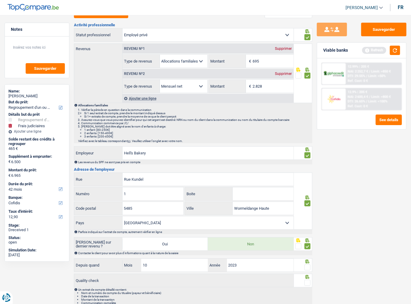
drag, startPoint x: 307, startPoint y: 263, endPoint x: 308, endPoint y: 280, distance: 16.3
click at [307, 264] on span at bounding box center [307, 267] width 6 height 6
click at [0, 0] on input "radio" at bounding box center [0, 0] width 0 height 0
click at [308, 282] on span at bounding box center [307, 282] width 6 height 6
click at [0, 0] on input "radio" at bounding box center [0, 0] width 0 height 0
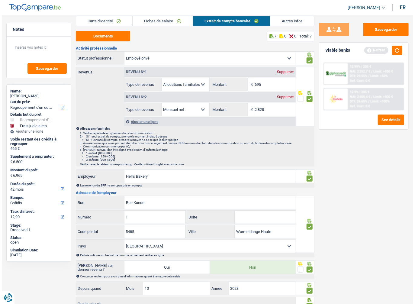
scroll to position [0, 0]
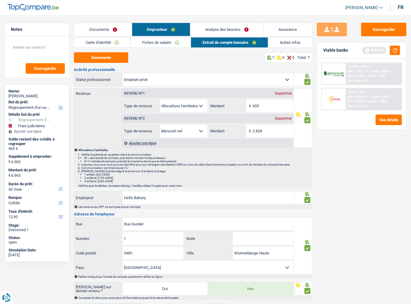
click at [293, 41] on link "Autres infos" at bounding box center [290, 42] width 44 height 10
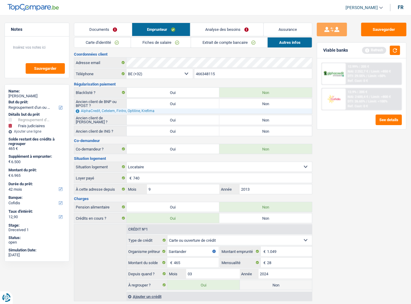
click at [239, 121] on label "Non" at bounding box center [265, 120] width 93 height 10
click at [239, 121] on input "Non" at bounding box center [265, 120] width 93 height 10
radio input "true"
click at [240, 132] on label "Non" at bounding box center [265, 131] width 93 height 10
click at [240, 132] on input "Non" at bounding box center [265, 131] width 93 height 10
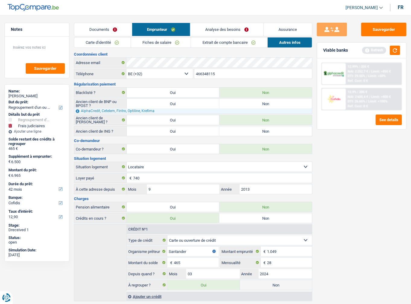
radio input "true"
click at [241, 101] on label "Non" at bounding box center [265, 104] width 93 height 10
click at [241, 101] on input "Non" at bounding box center [265, 104] width 93 height 10
radio input "true"
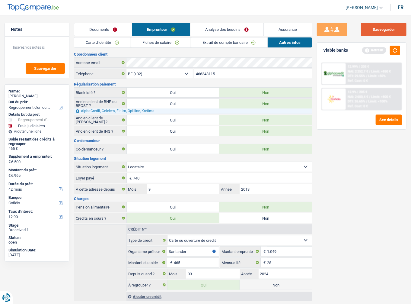
click at [373, 24] on button "Sauvegarder" at bounding box center [383, 30] width 45 height 14
click at [106, 30] on link "Documents" at bounding box center [103, 29] width 58 height 13
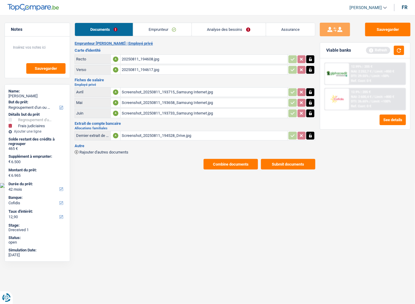
click at [132, 57] on div "20250811_194608.jpg" at bounding box center [204, 59] width 164 height 9
click at [397, 48] on button "button" at bounding box center [399, 50] width 10 height 9
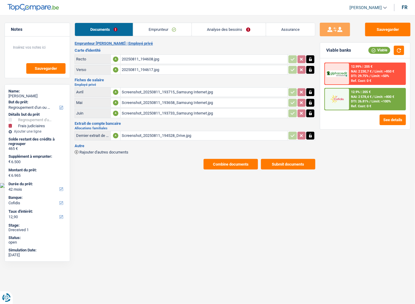
click at [378, 108] on div "12.9% | 205 € NAI: 2 578,4 € / Limit: >800 € DTI: 26.81% / Limit: <100% Ref. Co…" at bounding box center [377, 98] width 56 height 21
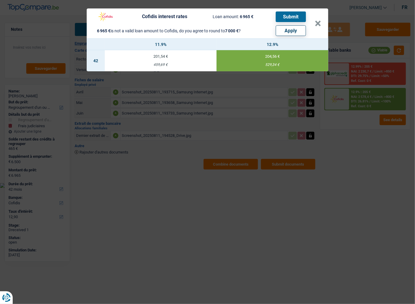
click at [293, 32] on button "Apply" at bounding box center [291, 30] width 30 height 11
type input "6.535"
type input "7.000"
select select "other"
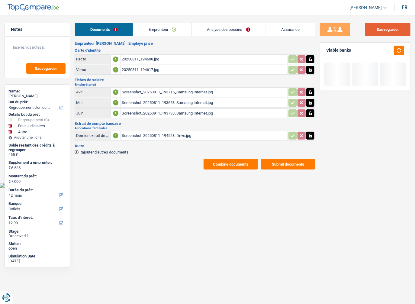
click at [395, 26] on button "Sauvegarder" at bounding box center [387, 30] width 45 height 14
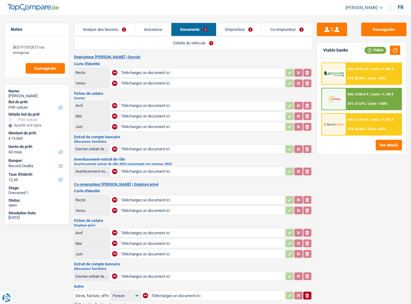
select select "car"
select select "60"
select select "record credits"
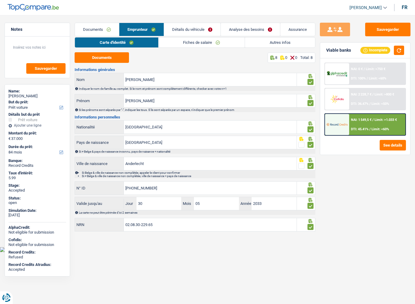
select select "car"
select select "84"
drag, startPoint x: 151, startPoint y: 79, endPoint x: 108, endPoint y: 82, distance: 43.2
click at [95, 81] on div "[PERSON_NAME] Nom" at bounding box center [185, 79] width 221 height 13
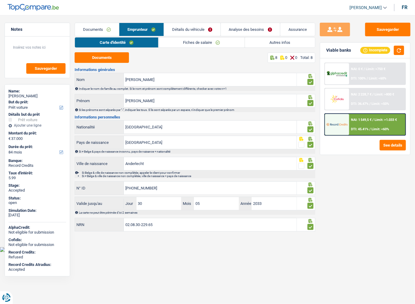
click at [363, 120] on span "NAI: 1 549,5 €" at bounding box center [361, 120] width 21 height 4
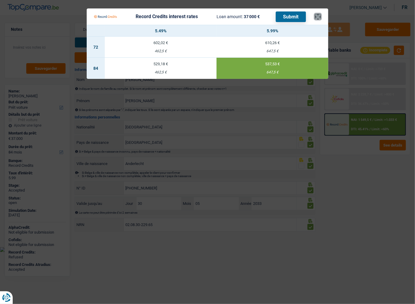
drag, startPoint x: 317, startPoint y: 17, endPoint x: 202, endPoint y: 50, distance: 119.3
click at [317, 17] on button "×" at bounding box center [317, 17] width 6 height 6
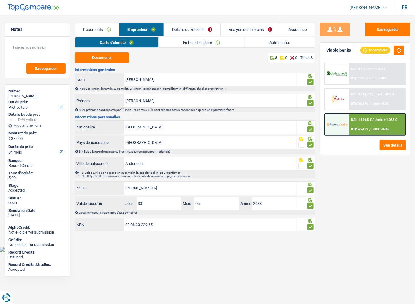
click at [104, 28] on link "Documents" at bounding box center [97, 29] width 44 height 13
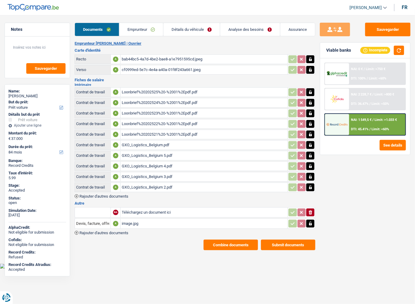
click at [152, 219] on div "image.jpg" at bounding box center [204, 223] width 164 height 9
click at [134, 32] on link "Emprunteur" at bounding box center [141, 29] width 44 height 13
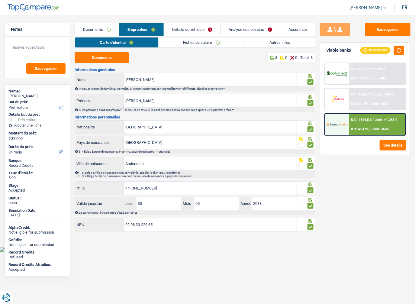
click at [244, 25] on link "Analyse des besoins" at bounding box center [250, 29] width 59 height 13
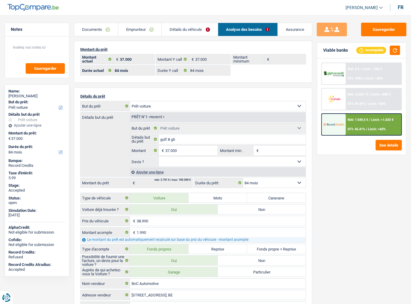
click at [147, 34] on link "Emprunteur" at bounding box center [139, 29] width 43 height 13
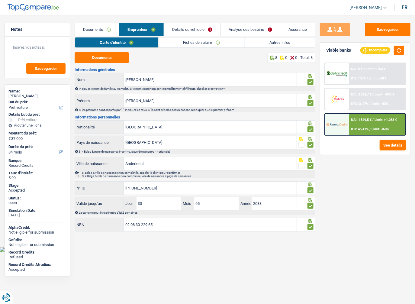
click at [253, 43] on link "Autres infos" at bounding box center [280, 42] width 70 height 10
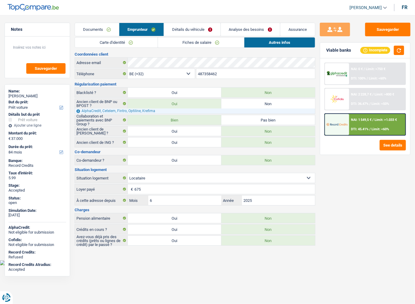
click at [227, 45] on link "Fiches de salaire" at bounding box center [201, 42] width 86 height 10
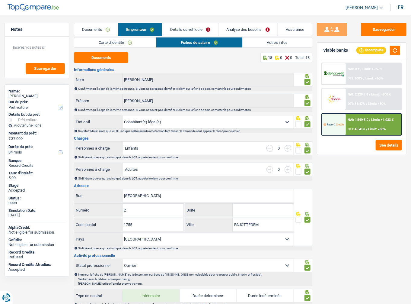
click at [233, 32] on link "Analyse des besoins" at bounding box center [247, 29] width 59 height 13
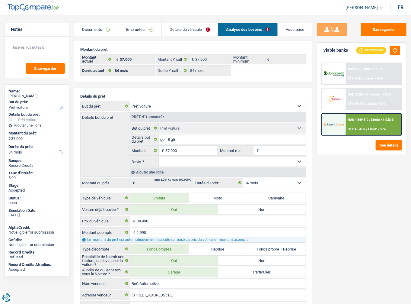
click at [137, 28] on link "Emprunteur" at bounding box center [139, 29] width 43 height 13
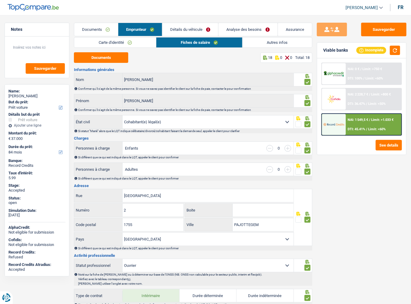
click at [110, 41] on link "Carte d'identité" at bounding box center [115, 42] width 82 height 10
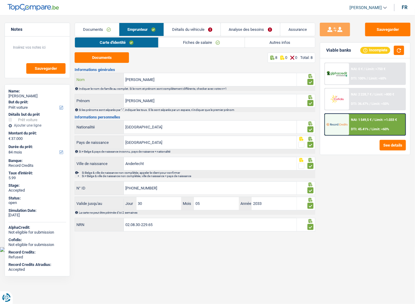
drag, startPoint x: 148, startPoint y: 78, endPoint x: 62, endPoint y: 77, distance: 85.4
click at [62, 77] on div "Notes Sauvegarder Name: [PERSON_NAME] But du prêt: Confort maison: meubles, tex…" at bounding box center [207, 128] width 415 height 210
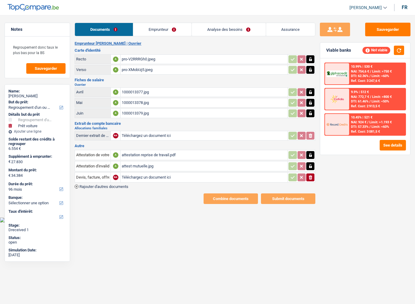
select select "refinancing"
select select "car"
select select "96"
click at [161, 111] on div "1000013379.jpg" at bounding box center [204, 113] width 164 height 9
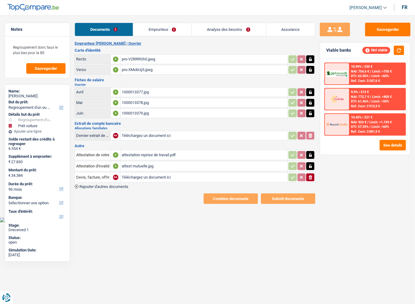
click at [139, 109] on div "1000013379.jpg" at bounding box center [204, 113] width 164 height 9
click at [153, 33] on link "Emprunteur" at bounding box center [162, 29] width 58 height 13
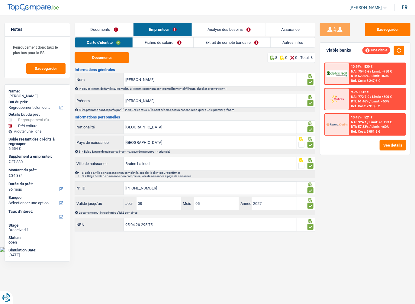
click at [166, 41] on link "Fiches de salaire" at bounding box center [163, 42] width 60 height 10
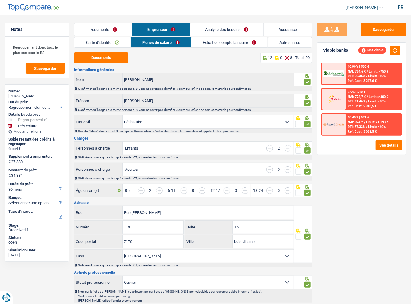
click at [100, 32] on link "Documents" at bounding box center [103, 29] width 58 height 13
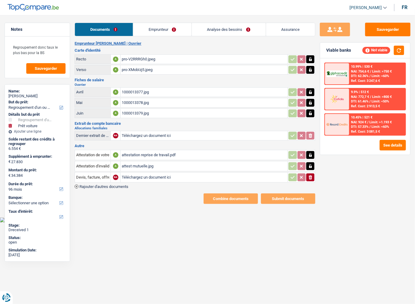
click at [142, 103] on div "1000013378.jpg" at bounding box center [204, 102] width 164 height 9
click at [148, 163] on div "attest mutuelle.jpg" at bounding box center [204, 165] width 164 height 9
click at [140, 154] on div "attestation reprise de travail.pdf" at bounding box center [204, 154] width 164 height 9
click at [162, 110] on div "1000013379.jpg" at bounding box center [204, 113] width 164 height 9
click at [163, 30] on link "Emprunteur" at bounding box center [162, 29] width 58 height 13
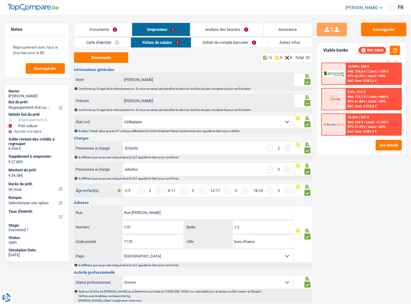
click at [277, 44] on link "Autres infos" at bounding box center [290, 42] width 44 height 10
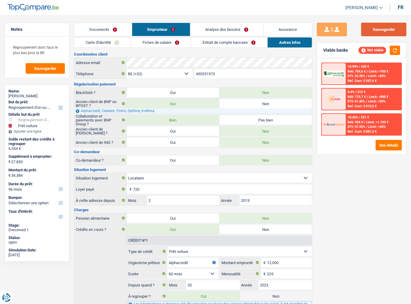
click at [372, 27] on button "Sauvegarder" at bounding box center [383, 30] width 45 height 14
click at [232, 39] on link "Extrait de compte bancaire" at bounding box center [229, 42] width 76 height 10
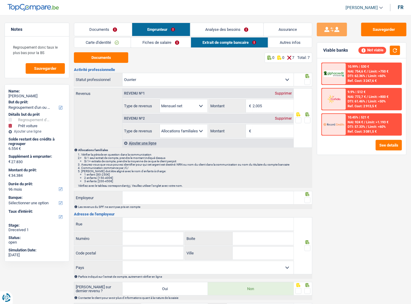
click at [118, 30] on link "Documents" at bounding box center [103, 29] width 58 height 13
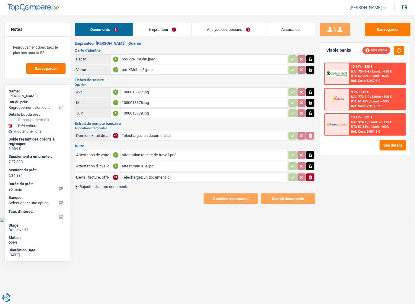
click at [155, 26] on link "Emprunteur" at bounding box center [162, 29] width 58 height 13
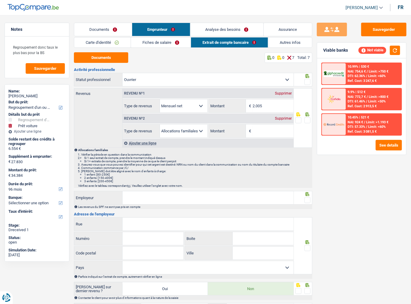
click at [286, 41] on link "Autres infos" at bounding box center [290, 42] width 44 height 10
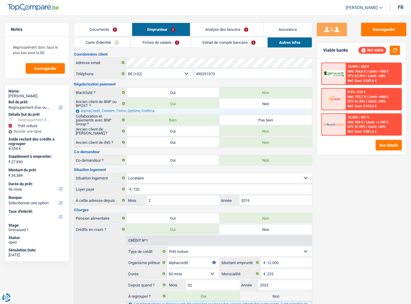
click at [235, 40] on link "Extrait de compte bancaire" at bounding box center [229, 42] width 76 height 10
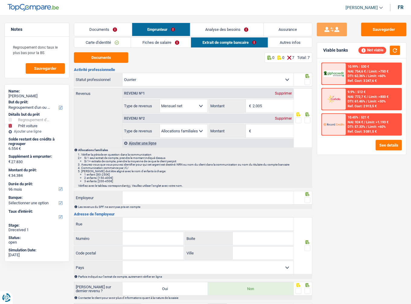
click at [170, 43] on link "Fiches de salaire" at bounding box center [161, 42] width 60 height 10
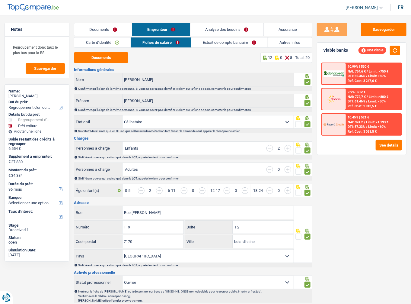
click at [104, 43] on link "Carte d'identité" at bounding box center [102, 42] width 56 height 10
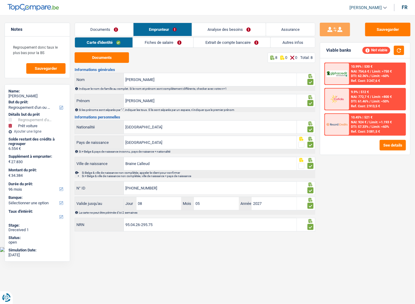
click at [223, 43] on link "Extrait de compte bancaire" at bounding box center [231, 42] width 77 height 10
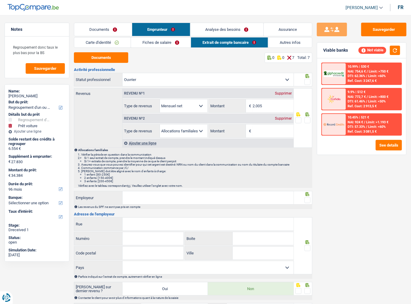
click at [284, 44] on link "Autres infos" at bounding box center [290, 42] width 44 height 10
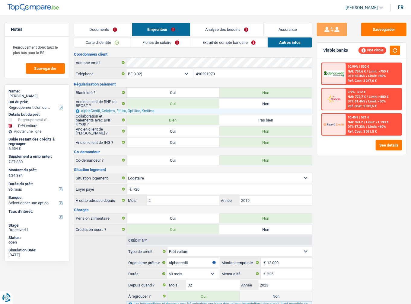
click at [114, 41] on link "Carte d'identité" at bounding box center [102, 42] width 56 height 10
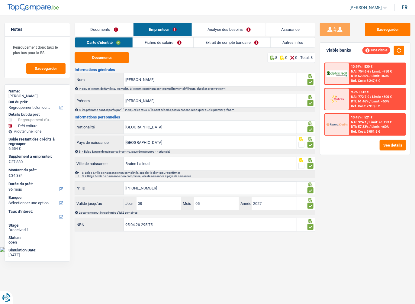
click at [180, 48] on div "Carte d'identité Fiches de salaire Extrait de compte bancaire Autres infos Docu…" at bounding box center [195, 134] width 241 height 195
click at [214, 41] on link "Extrait de compte bancaire" at bounding box center [231, 42] width 77 height 10
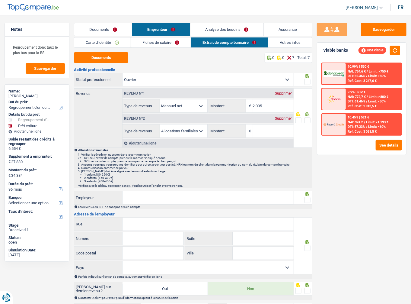
click at [220, 35] on li "Analyse des besoins" at bounding box center [226, 30] width 73 height 14
click at [219, 30] on link "Analyse des besoins" at bounding box center [226, 29] width 73 height 13
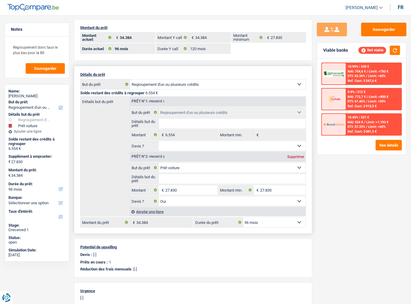
scroll to position [48, 0]
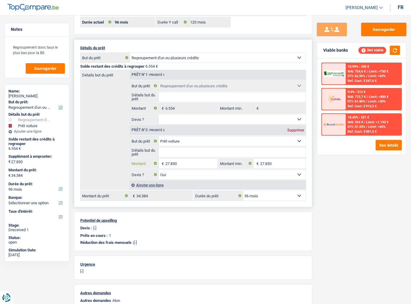
click at [182, 160] on input "27.830" at bounding box center [191, 163] width 52 height 10
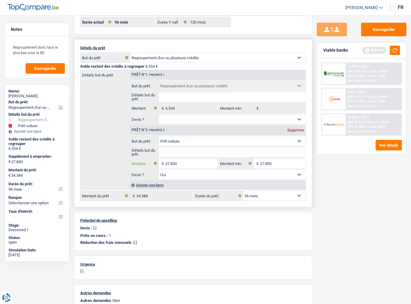
click at [186, 164] on input "27.830" at bounding box center [191, 163] width 52 height 10
click at [169, 162] on input "27.830" at bounding box center [191, 163] width 52 height 10
click at [185, 164] on input "27.830" at bounding box center [191, 163] width 52 height 10
type input "20.830"
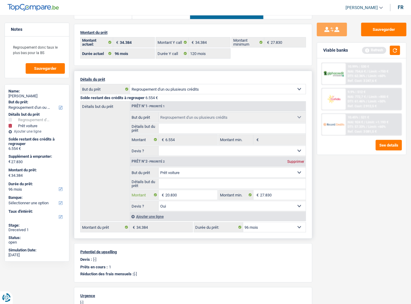
scroll to position [0, 0]
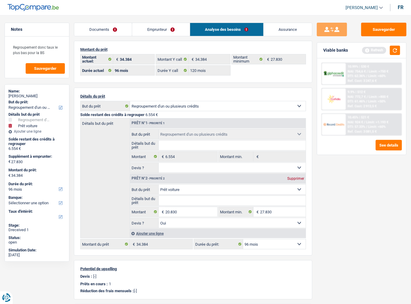
type input "20.830"
type input "27.384"
select select "120"
drag, startPoint x: 94, startPoint y: 30, endPoint x: 97, endPoint y: 32, distance: 3.3
click at [94, 30] on link "Documents" at bounding box center [103, 29] width 58 height 13
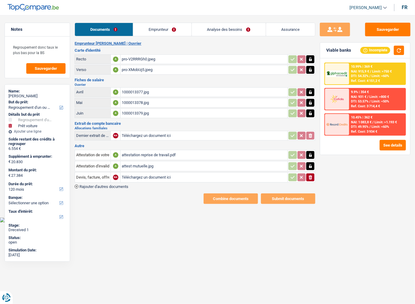
click at [152, 33] on link "Emprunteur" at bounding box center [162, 29] width 58 height 13
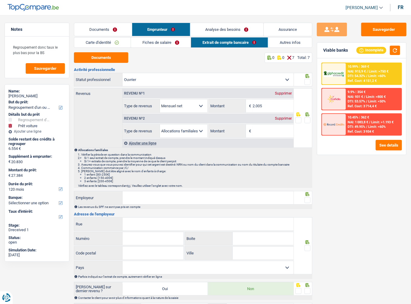
click at [225, 31] on link "Analyse des besoins" at bounding box center [226, 29] width 73 height 13
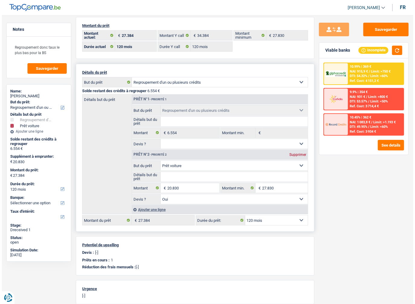
scroll to position [24, 0]
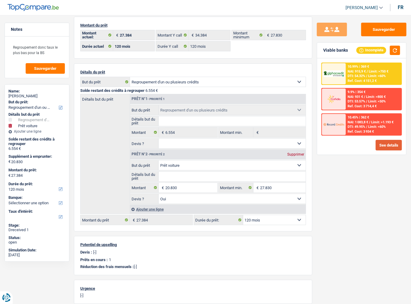
drag, startPoint x: 392, startPoint y: 137, endPoint x: 392, endPoint y: 144, distance: 7.2
click at [391, 139] on div "10.99% | 369 € NAI: 915,9 € / Limit: >750 € DTI: 54.32% / Limit: <60% Ref. Cost…" at bounding box center [361, 106] width 89 height 96
click at [391, 145] on button "See details" at bounding box center [389, 145] width 26 height 11
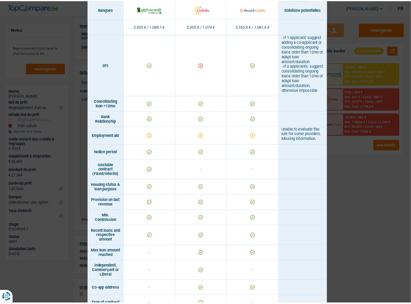
scroll to position [385, 0]
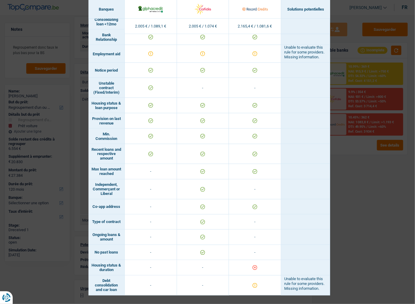
click at [382, 188] on div "Banks conditions × Banques Solutions potentielles Revenus / Charges 2.005 € / 1…" at bounding box center [207, 152] width 415 height 304
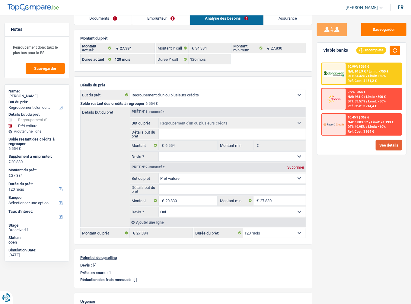
scroll to position [0, 0]
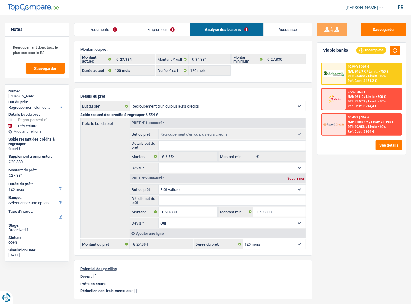
click at [371, 68] on div "10.99% | 369 € NAI: 915,9 € / Limit: >750 € DTI: 54.32% / Limit: <60% Ref. Cost…" at bounding box center [374, 73] width 56 height 21
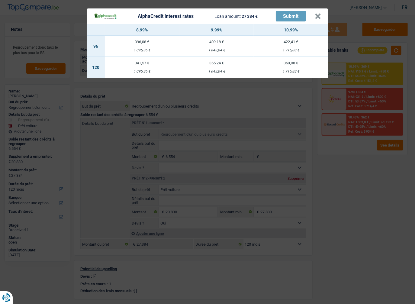
click at [324, 15] on header "AlphaCredit interest rates Loan amount: 27 384 € Submit ×" at bounding box center [207, 15] width 241 height 15
click at [317, 17] on button "×" at bounding box center [317, 16] width 6 height 6
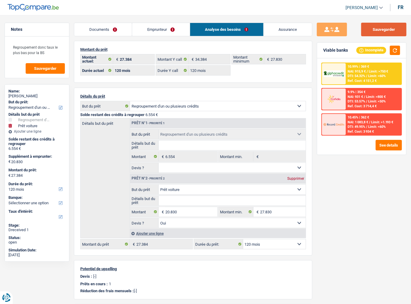
click at [374, 25] on button "Sauvegarder" at bounding box center [383, 30] width 45 height 14
click at [33, 171] on label "Montant du prêt:" at bounding box center [36, 169] width 56 height 5
click at [10, 176] on div "€ 27.384" at bounding box center [36, 175] width 57 height 6
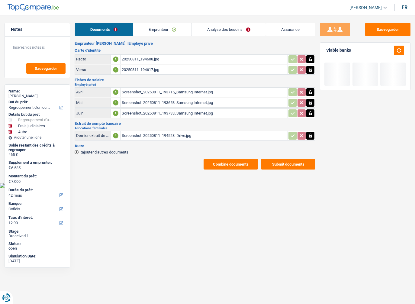
select select "refinancing"
select select "judicial"
select select "other"
select select "42"
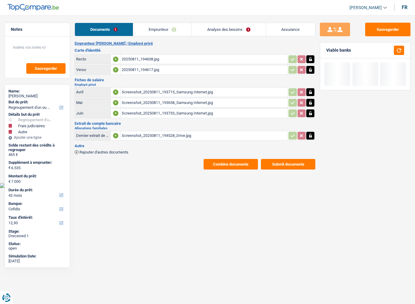
select select "cofidis"
select select "32"
select select "rents"
select select "cardOrCredit"
drag, startPoint x: 169, startPoint y: 24, endPoint x: 169, endPoint y: 28, distance: 3.3
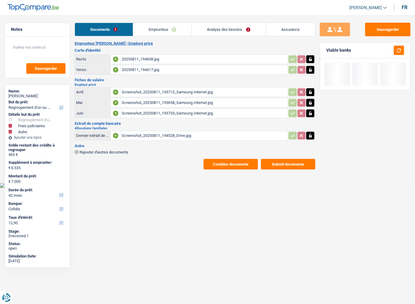
click at [169, 25] on link "Emprunteur" at bounding box center [162, 29] width 58 height 13
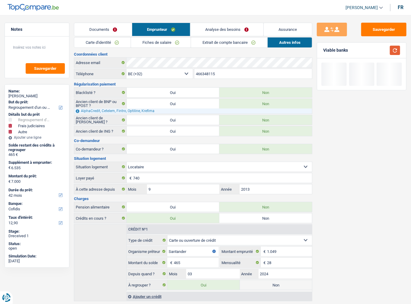
click at [399, 49] on button "button" at bounding box center [395, 50] width 10 height 9
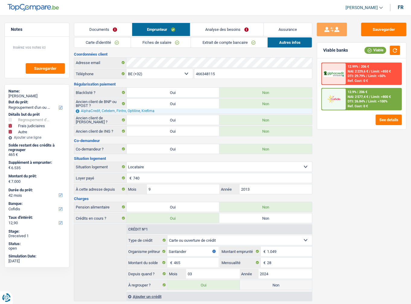
click at [108, 42] on link "Carte d'identité" at bounding box center [102, 42] width 56 height 10
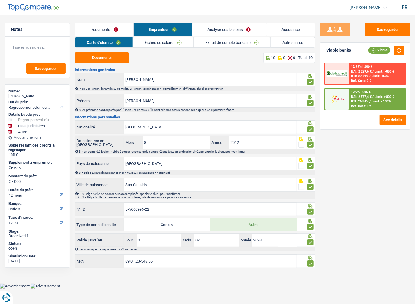
click at [116, 65] on div "Documents 10 0 0 Total: 10 Informations générales Miceli Nom Indiquer le nom de…" at bounding box center [195, 160] width 241 height 216
click at [127, 60] on button "Documents" at bounding box center [102, 57] width 54 height 11
click at [157, 44] on link "Fiches de salaire" at bounding box center [163, 42] width 60 height 10
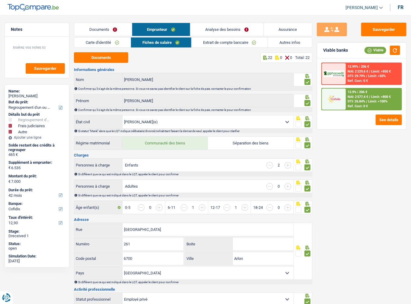
click at [224, 46] on link "Extrait de compte bancaire" at bounding box center [230, 42] width 76 height 10
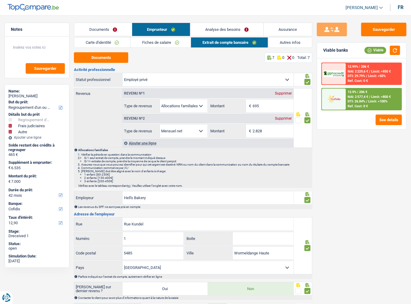
click at [291, 45] on link "Autres infos" at bounding box center [290, 42] width 44 height 10
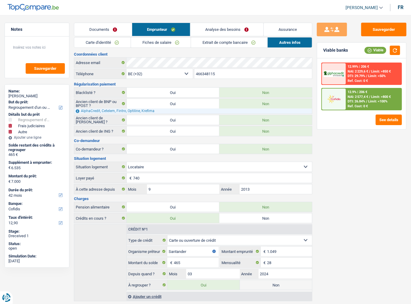
click at [353, 102] on span "DTI: 26.84%" at bounding box center [357, 101] width 18 height 4
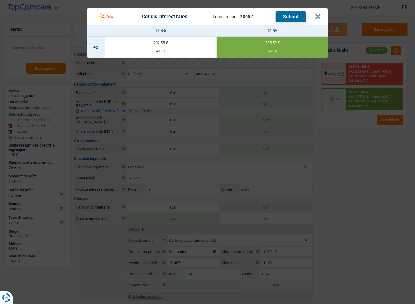
click at [282, 20] on button "Submit" at bounding box center [291, 16] width 30 height 11
click at [317, 17] on button "×" at bounding box center [317, 17] width 6 height 6
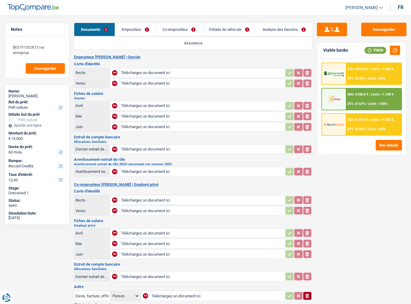
select select "car"
select select "60"
select select "record credits"
click at [146, 32] on link "Emprunteur" at bounding box center [135, 29] width 41 height 13
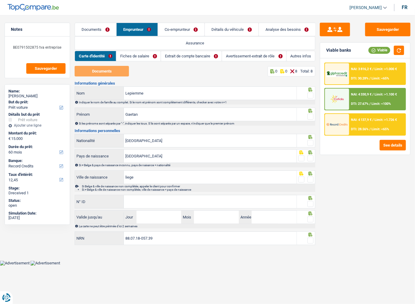
click at [99, 31] on link "Documents" at bounding box center [95, 29] width 41 height 13
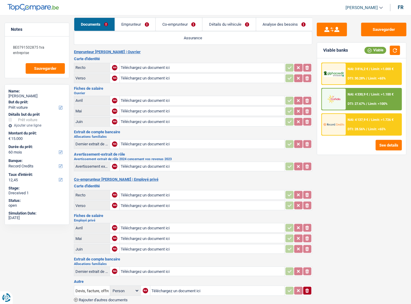
scroll to position [31, 0]
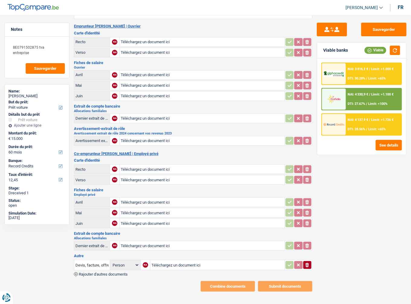
type input "C:\fakepath\20161103_161148.jpg"
type input "C:\fakepath\20161103_161159.jpg"
type input "C:\fakepath\1000007408.jpg"
type input "C:\fakepath\1000007409.jpg"
type input "C:\fakepath\[FINANCIAL_ID]-2025-8-7-UT44IEY4ST18.pdf"
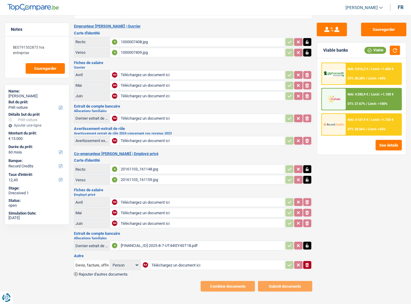
type input "C:\fakepath\07e9a005f5253d6201f8812195a617e20018d1ea.pdf"
type input "C:\fakepath\07e9a0080ddf6b1f01d891652ca47c9c00124664.pdf"
type input "C:\fakepath\07e92006f568326c040f8fe1c35c262600030cd3.pdf"
type input "C:\fakepath\07e98007fd5629560711f37d2cf2a92500040f9d.pdf"
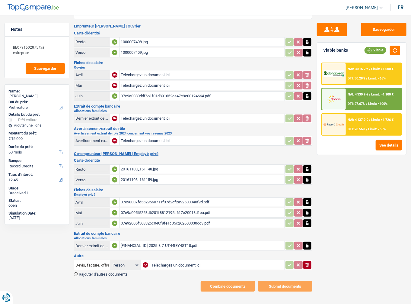
type input "C:\fakepath\07e940061dd8a51601f2ecc1854aac0e00010c29.pdf"
type input "C:\fakepath\07e980062d4db84e01f22eb907cf57520006d4c4.pdf"
click at [86, 260] on input "Devis, facture, offre, bon de commande" at bounding box center [91, 265] width 33 height 10
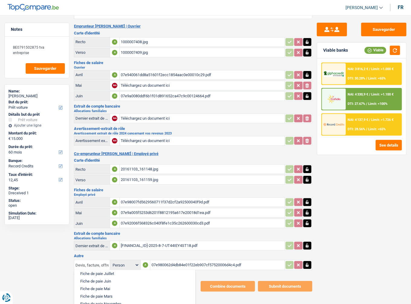
scroll to position [314, 0]
click at [106, 277] on li "Fiche de paie Mai" at bounding box center [134, 280] width 115 height 8
type input "Fiche de paie Mai"
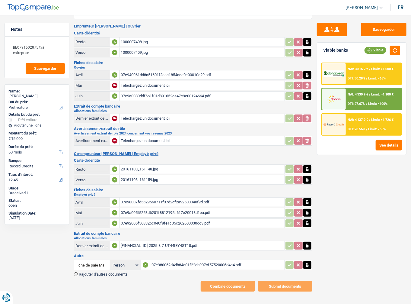
click at [114, 263] on td "Person Emprunteur Co-emprunteur" at bounding box center [125, 265] width 31 height 10
drag, startPoint x: 115, startPoint y: 261, endPoint x: 118, endPoint y: 262, distance: 3.2
click at [115, 261] on select "Person Emprunteur Co-emprunteur" at bounding box center [125, 265] width 28 height 8
select select "applicant"
click at [111, 261] on select "Person Emprunteur Co-emprunteur" at bounding box center [125, 265] width 28 height 8
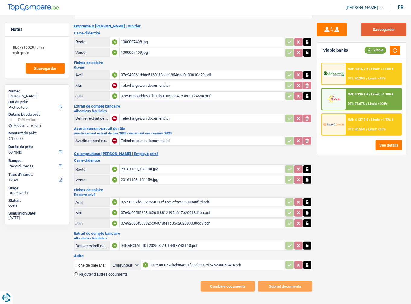
click at [372, 32] on button "Sauvegarder" at bounding box center [383, 30] width 45 height 14
click at [395, 49] on button "button" at bounding box center [395, 50] width 10 height 9
type input "C:\fakepath\07e9600715b1dad2040f8fe1d1b5892700040f20.pdf"
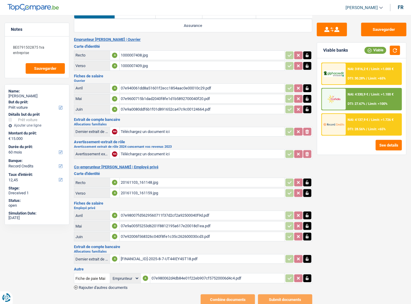
scroll to position [0, 0]
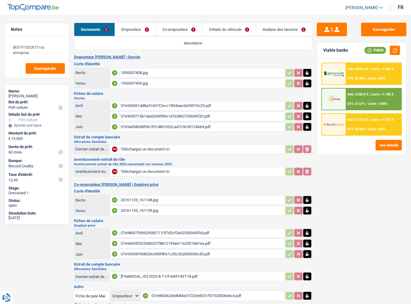
click at [141, 34] on link "Emprunteur" at bounding box center [135, 29] width 41 height 13
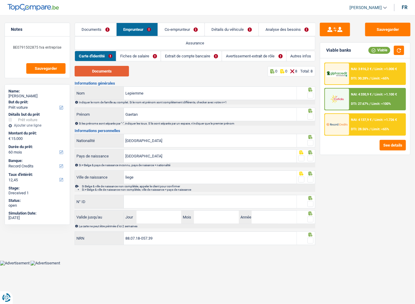
click at [96, 66] on button "Documents" at bounding box center [102, 71] width 54 height 11
drag, startPoint x: 307, startPoint y: 95, endPoint x: 309, endPoint y: 101, distance: 6.5
click at [307, 95] on fieldset at bounding box center [305, 96] width 15 height 8
click at [312, 115] on span at bounding box center [310, 116] width 6 height 6
click at [0, 0] on input "radio" at bounding box center [0, 0] width 0 height 0
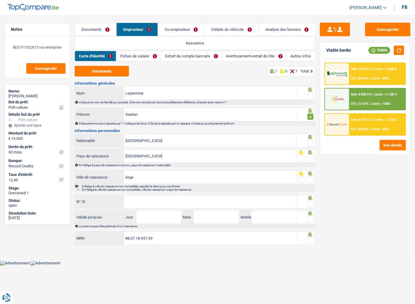
click at [308, 94] on span at bounding box center [310, 95] width 6 height 6
click at [0, 0] on input "radio" at bounding box center [0, 0] width 0 height 0
drag, startPoint x: 311, startPoint y: 140, endPoint x: 314, endPoint y: 152, distance: 12.4
click at [312, 144] on span at bounding box center [310, 143] width 6 height 6
click at [0, 0] on input "radio" at bounding box center [0, 0] width 0 height 0
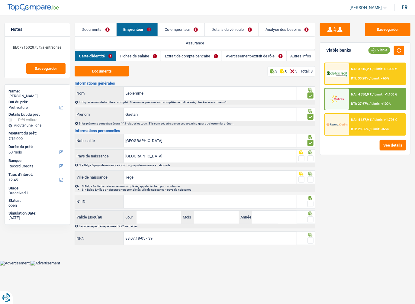
click at [309, 158] on span at bounding box center [310, 158] width 6 height 6
click at [0, 0] on input "radio" at bounding box center [0, 0] width 0 height 0
click at [308, 179] on span at bounding box center [310, 179] width 6 height 6
click at [0, 0] on input "radio" at bounding box center [0, 0] width 0 height 0
click at [255, 206] on input "N° ID" at bounding box center [210, 201] width 173 height 13
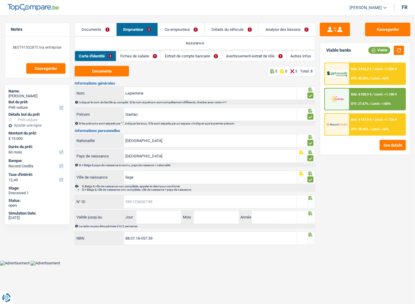
paste input "592-8220662-90"
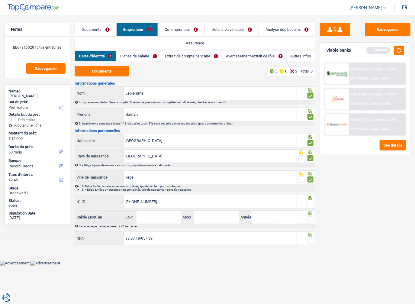
type input "592-8220662-90"
click at [155, 214] on input "Jour" at bounding box center [158, 216] width 45 height 13
type input "13"
type input "06"
type input "2028"
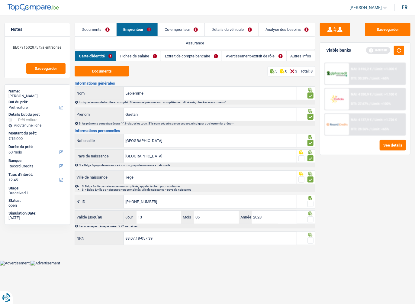
click at [314, 224] on div "La carte ne peut être périmée d'ici 2 semaines" at bounding box center [195, 226] width 241 height 5
click at [313, 220] on div at bounding box center [306, 217] width 18 height 14
click at [308, 204] on span at bounding box center [310, 204] width 6 height 6
click at [0, 0] on input "radio" at bounding box center [0, 0] width 0 height 0
click at [306, 221] on fieldset at bounding box center [305, 219] width 15 height 8
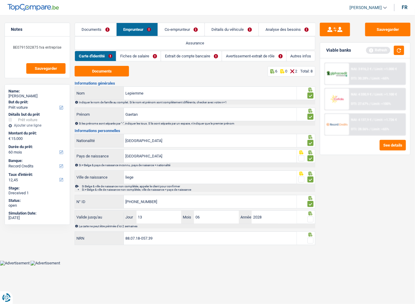
click at [308, 219] on span at bounding box center [310, 219] width 6 height 6
click at [0, 0] on input "radio" at bounding box center [0, 0] width 0 height 0
click at [309, 237] on span at bounding box center [310, 240] width 6 height 6
click at [0, 0] on input "radio" at bounding box center [0, 0] width 0 height 0
click at [140, 54] on link "Fiches de salaire" at bounding box center [138, 56] width 44 height 10
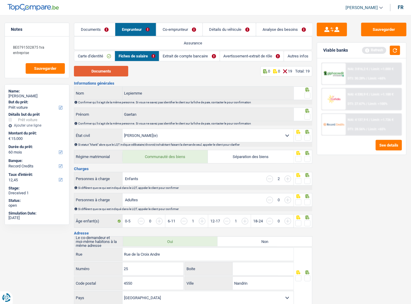
click at [107, 70] on button "Documents" at bounding box center [101, 71] width 54 height 11
click at [310, 95] on span at bounding box center [307, 95] width 6 height 6
click at [0, 0] on input "radio" at bounding box center [0, 0] width 0 height 0
drag, startPoint x: 309, startPoint y: 116, endPoint x: 307, endPoint y: 123, distance: 6.7
click at [308, 117] on span at bounding box center [307, 116] width 6 height 6
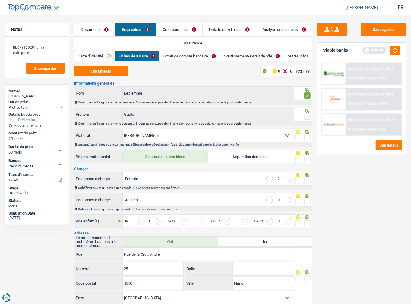
click at [0, 0] on input "radio" at bounding box center [0, 0] width 0 height 0
click at [305, 135] on span at bounding box center [307, 138] width 6 height 6
click at [0, 0] on input "radio" at bounding box center [0, 0] width 0 height 0
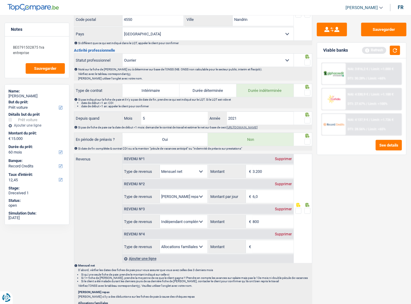
scroll to position [266, 0]
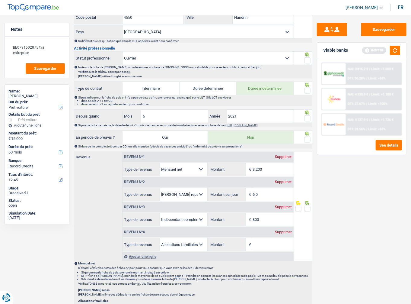
click at [309, 116] on span at bounding box center [307, 118] width 6 height 6
click at [0, 0] on input "radio" at bounding box center [0, 0] width 0 height 0
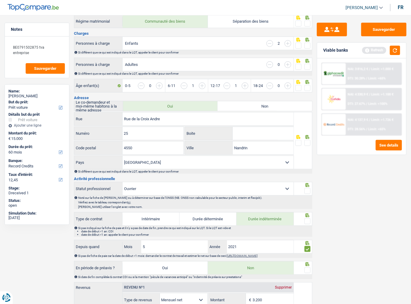
scroll to position [169, 0]
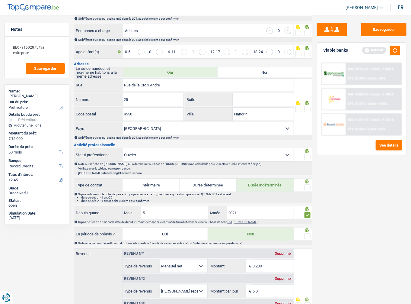
click at [310, 150] on icon at bounding box center [307, 151] width 6 height 4
click at [309, 154] on span at bounding box center [307, 157] width 6 height 6
click at [0, 0] on input "radio" at bounding box center [0, 0] width 0 height 0
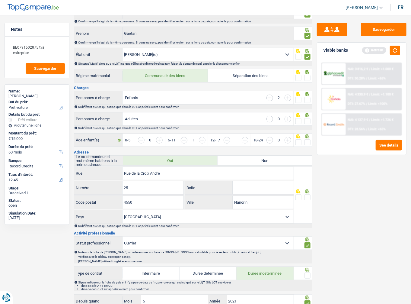
scroll to position [72, 0]
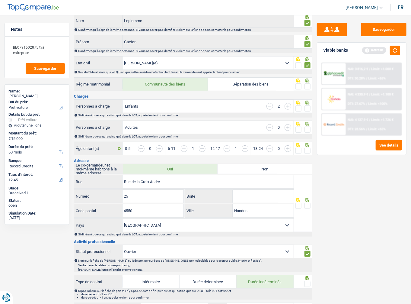
click at [308, 107] on span at bounding box center [307, 108] width 6 height 6
click at [0, 0] on input "radio" at bounding box center [0, 0] width 0 height 0
click at [308, 126] on span at bounding box center [307, 129] width 6 height 6
click at [0, 0] on input "radio" at bounding box center [0, 0] width 0 height 0
click at [307, 88] on span at bounding box center [307, 86] width 6 height 6
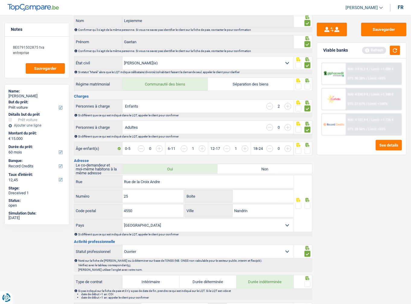
click at [0, 0] on input "radio" at bounding box center [0, 0] width 0 height 0
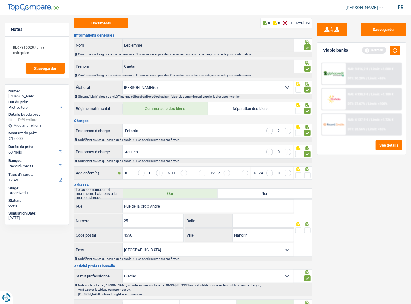
scroll to position [97, 0]
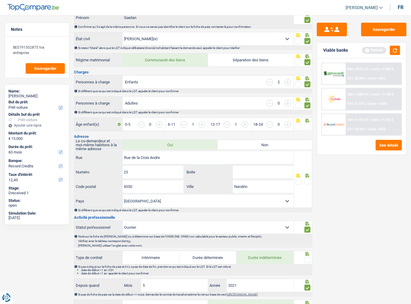
click at [309, 179] on span at bounding box center [307, 181] width 6 height 6
click at [0, 0] on input "radio" at bounding box center [0, 0] width 0 height 0
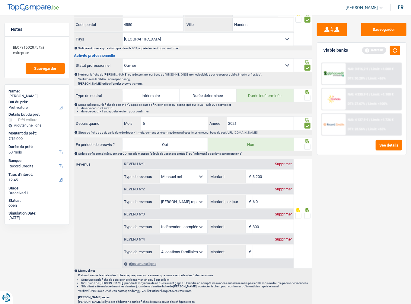
scroll to position [266, 0]
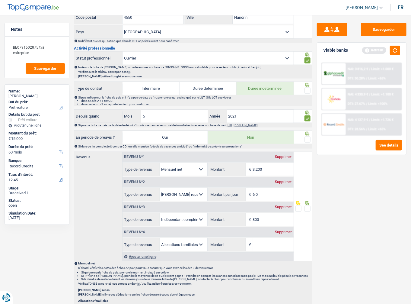
click at [308, 90] on span at bounding box center [307, 91] width 6 height 6
click at [0, 0] on input "radio" at bounding box center [0, 0] width 0 height 0
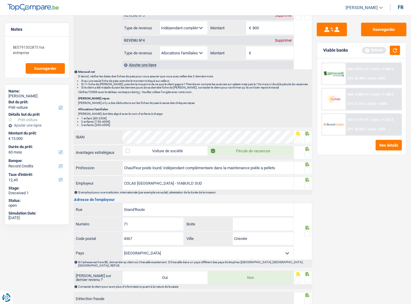
scroll to position [483, 0]
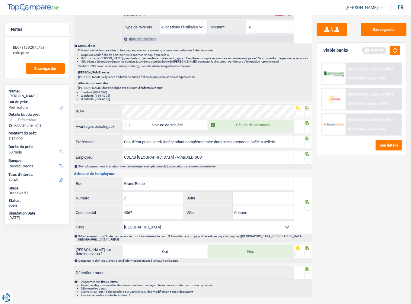
click at [306, 110] on span at bounding box center [307, 113] width 6 height 6
click at [0, 0] on input "radio" at bounding box center [0, 0] width 0 height 0
click at [304, 126] on fieldset at bounding box center [302, 129] width 15 height 8
click at [306, 126] on span at bounding box center [307, 129] width 6 height 6
click at [0, 0] on input "radio" at bounding box center [0, 0] width 0 height 0
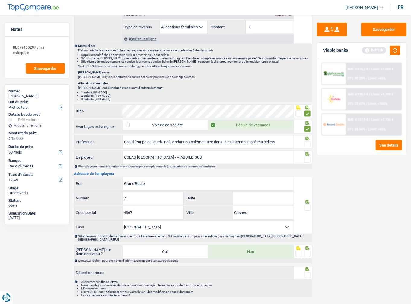
click at [305, 141] on span at bounding box center [307, 144] width 6 height 6
click at [0, 0] on input "radio" at bounding box center [0, 0] width 0 height 0
drag, startPoint x: 167, startPoint y: 138, endPoint x: 286, endPoint y: 142, distance: 119.9
click at [286, 142] on input "Chauffeur poids lourd/ indépendant complémentaire dans la maintenance poêle a p…" at bounding box center [208, 141] width 171 height 13
click at [328, 169] on div "Sauvegarder Viable banks Refresh NAI: 3 816,2 € / Limit: >1.000 € DTI: 30.28% /…" at bounding box center [361, 158] width 99 height 270
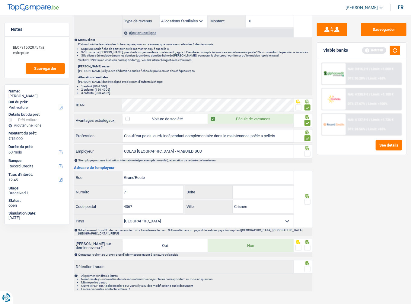
scroll to position [490, 0]
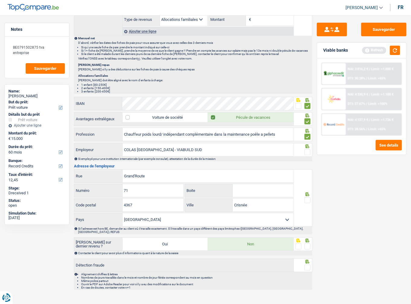
drag, startPoint x: 307, startPoint y: 147, endPoint x: 395, endPoint y: 163, distance: 89.6
click at [309, 150] on span at bounding box center [307, 152] width 6 height 6
click at [0, 0] on input "radio" at bounding box center [0, 0] width 0 height 0
click at [186, 147] on input "COLAS BELGIUM - VIABUILD SUD" at bounding box center [208, 149] width 171 height 13
drag, startPoint x: 172, startPoint y: 169, endPoint x: 95, endPoint y: 174, distance: 76.5
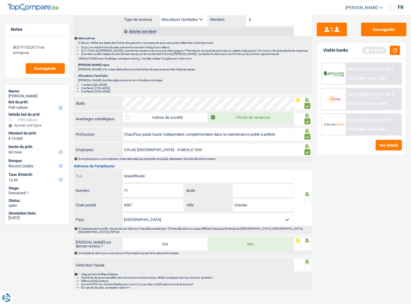
click at [93, 174] on div "Grand'Route Rue" at bounding box center [183, 176] width 219 height 13
paste input "AVENUE ANTOON VAN OSS"
type input "AVENUE ANTOON VAN OSS"
drag, startPoint x: 139, startPoint y: 191, endPoint x: 100, endPoint y: 187, distance: 38.6
click at [100, 187] on div "71 Numéro" at bounding box center [128, 190] width 109 height 13
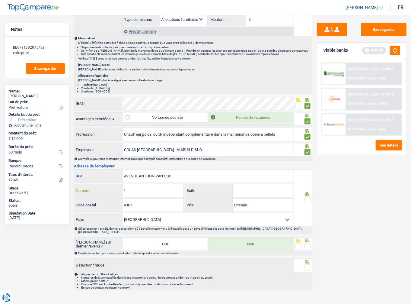
type input "1"
click at [255, 193] on div "Boite" at bounding box center [239, 191] width 109 height 14
click at [255, 188] on input "Boite" at bounding box center [263, 190] width 61 height 13
type input "28A"
click at [141, 203] on input "4367" at bounding box center [153, 205] width 61 height 13
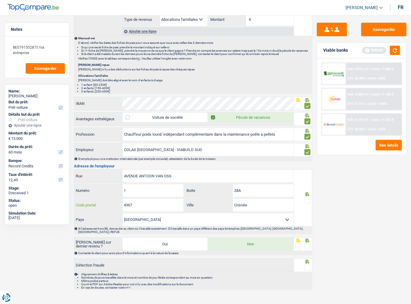
drag, startPoint x: 146, startPoint y: 203, endPoint x: 105, endPoint y: 203, distance: 41.3
click at [105, 203] on div "4367 Code postal" at bounding box center [128, 205] width 109 height 13
paste input "1120"
type input "1120"
drag, startPoint x: 253, startPoint y: 200, endPoint x: 196, endPoint y: 201, distance: 56.4
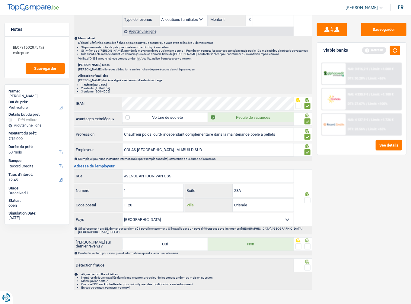
click at [196, 201] on div "Crisnée Ville" at bounding box center [239, 205] width 108 height 13
paste input "BRUXELLES"
type input "BRUXELLES"
click at [308, 197] on span at bounding box center [307, 200] width 6 height 6
click at [0, 0] on input "radio" at bounding box center [0, 0] width 0 height 0
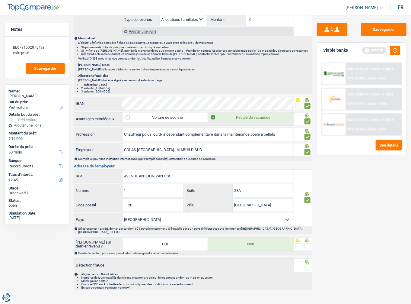
click at [307, 243] on span at bounding box center [307, 246] width 6 height 6
click at [0, 0] on input "radio" at bounding box center [0, 0] width 0 height 0
click at [309, 264] on span at bounding box center [307, 267] width 6 height 6
click at [0, 0] on input "radio" at bounding box center [0, 0] width 0 height 0
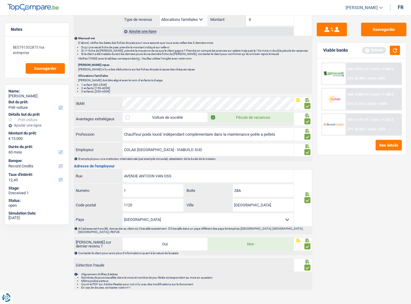
click at [309, 264] on span at bounding box center [307, 267] width 6 height 6
click at [0, 0] on input "radio" at bounding box center [0, 0] width 0 height 0
click at [309, 264] on span at bounding box center [307, 267] width 6 height 6
click at [0, 0] on input "radio" at bounding box center [0, 0] width 0 height 0
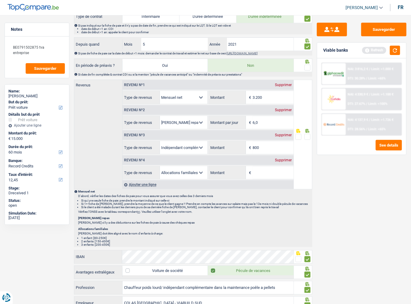
scroll to position [273, 0]
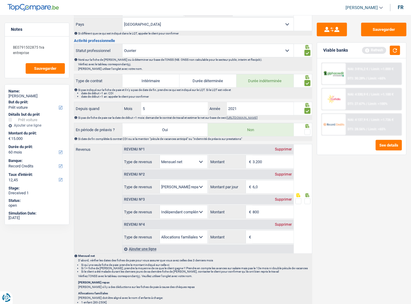
click at [309, 132] on span at bounding box center [307, 132] width 6 height 6
click at [0, 0] on input "radio" at bounding box center [0, 0] width 0 height 0
click at [383, 30] on button "Sauvegarder" at bounding box center [383, 30] width 45 height 14
drag, startPoint x: 394, startPoint y: 48, endPoint x: 313, endPoint y: 65, distance: 82.1
click at [393, 48] on button "button" at bounding box center [395, 50] width 10 height 9
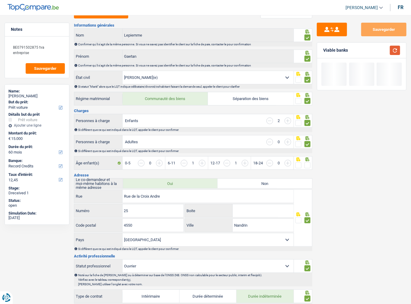
scroll to position [32, 0]
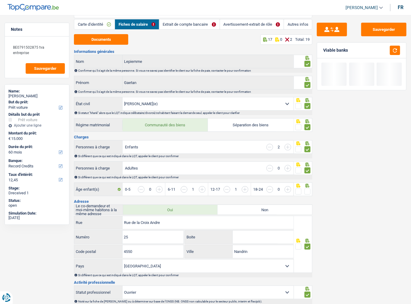
click at [158, 27] on link "Fiches de salaire" at bounding box center [137, 24] width 44 height 10
click at [163, 25] on link "Extrait de compte bancaire" at bounding box center [189, 24] width 60 height 10
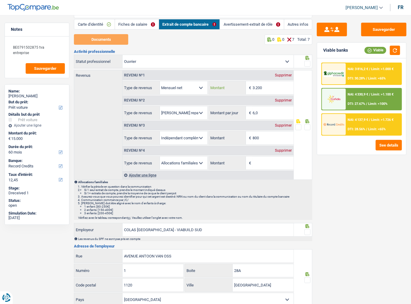
drag, startPoint x: 251, startPoint y: 90, endPoint x: 209, endPoint y: 86, distance: 42.5
click at [215, 87] on div "3.200 € Montant" at bounding box center [251, 87] width 85 height 13
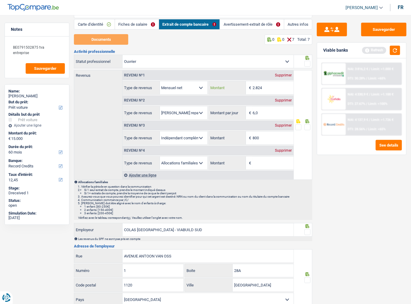
type input "2.824"
drag, startPoint x: 265, startPoint y: 115, endPoint x: 202, endPoint y: 107, distance: 63.6
click at [202, 107] on div "Allocation d'handicap Allocations chômage Allocations familiales Chèques repas …" at bounding box center [208, 113] width 171 height 14
type input "7,0"
click at [277, 139] on input "800" at bounding box center [273, 137] width 41 height 13
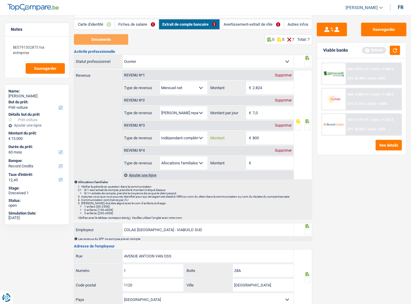
scroll to position [56, 0]
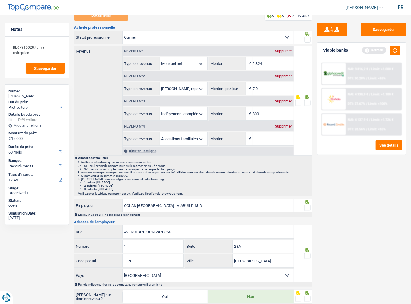
click at [309, 40] on span at bounding box center [307, 40] width 6 height 6
click at [0, 0] on input "radio" at bounding box center [0, 0] width 0 height 0
click at [305, 105] on span at bounding box center [307, 103] width 6 height 6
click at [0, 0] on input "radio" at bounding box center [0, 0] width 0 height 0
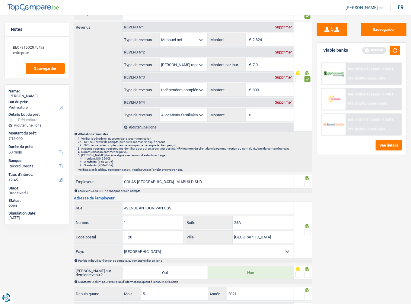
scroll to position [132, 0]
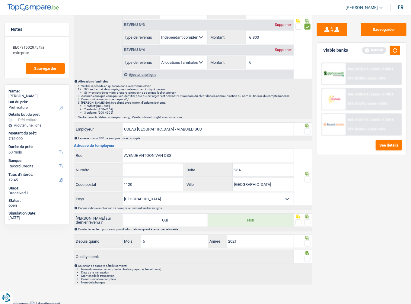
click at [307, 181] on div at bounding box center [307, 180] width 6 height 8
click at [304, 130] on fieldset at bounding box center [302, 132] width 15 height 8
drag, startPoint x: 302, startPoint y: 181, endPoint x: 306, endPoint y: 177, distance: 6.0
click at [302, 181] on fieldset at bounding box center [302, 180] width 15 height 8
click at [306, 177] on span at bounding box center [307, 179] width 6 height 6
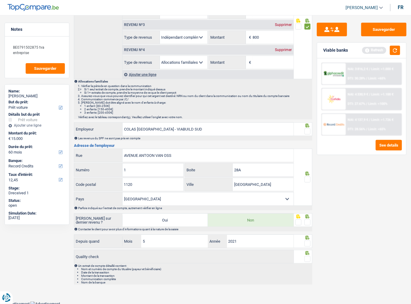
click at [0, 0] on input "radio" at bounding box center [0, 0] width 0 height 0
drag, startPoint x: 302, startPoint y: 128, endPoint x: 307, endPoint y: 132, distance: 6.0
click at [303, 129] on fieldset at bounding box center [302, 132] width 15 height 8
click at [307, 132] on span at bounding box center [307, 131] width 6 height 6
click at [0, 0] on input "radio" at bounding box center [0, 0] width 0 height 0
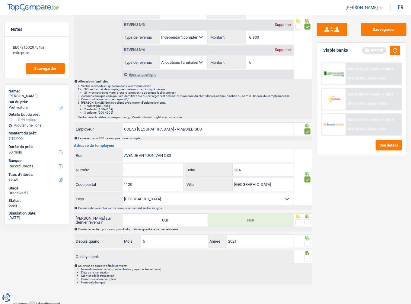
drag, startPoint x: 307, startPoint y: 221, endPoint x: 307, endPoint y: 232, distance: 10.9
click at [307, 221] on span at bounding box center [307, 222] width 6 height 6
click at [0, 0] on input "radio" at bounding box center [0, 0] width 0 height 0
click at [307, 241] on span at bounding box center [307, 243] width 6 height 6
click at [0, 0] on input "radio" at bounding box center [0, 0] width 0 height 0
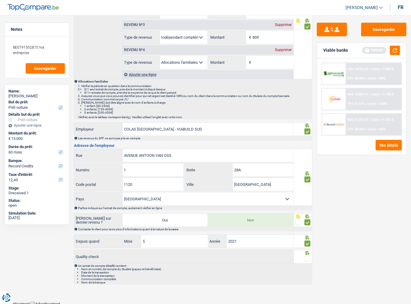
click at [312, 256] on div at bounding box center [303, 257] width 18 height 14
click at [303, 259] on fieldset at bounding box center [302, 259] width 15 height 8
click at [305, 258] on fieldset at bounding box center [302, 259] width 15 height 8
click at [306, 257] on span at bounding box center [307, 259] width 6 height 6
click at [0, 0] on input "radio" at bounding box center [0, 0] width 0 height 0
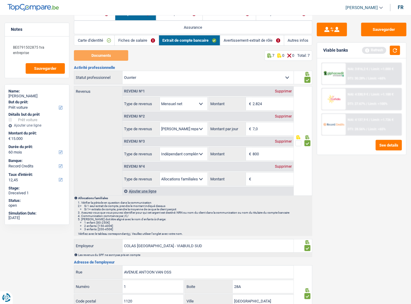
scroll to position [24, 0]
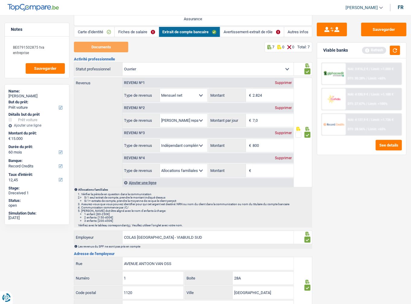
click at [309, 132] on span at bounding box center [307, 135] width 6 height 6
click at [0, 0] on input "radio" at bounding box center [0, 0] width 0 height 0
click at [375, 35] on button "Sauvegarder" at bounding box center [383, 30] width 45 height 14
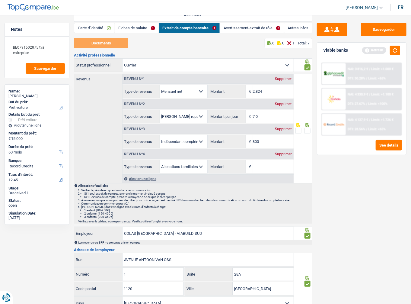
scroll to position [0, 0]
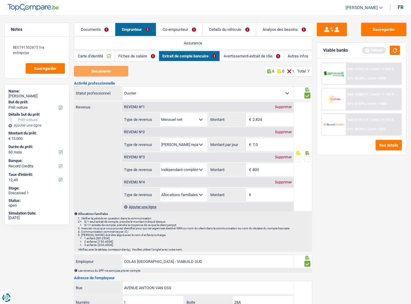
click at [250, 60] on link "Avertissement-extrait de rôle" at bounding box center [252, 56] width 64 height 10
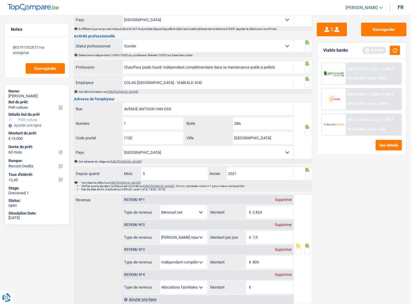
scroll to position [288, 0]
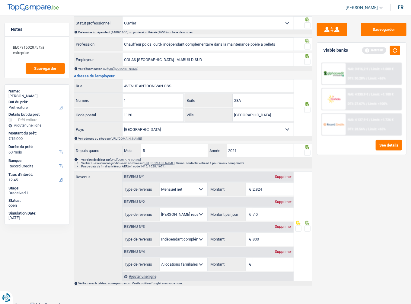
click at [310, 109] on span at bounding box center [307, 110] width 6 height 6
click at [0, 0] on input "radio" at bounding box center [0, 0] width 0 height 0
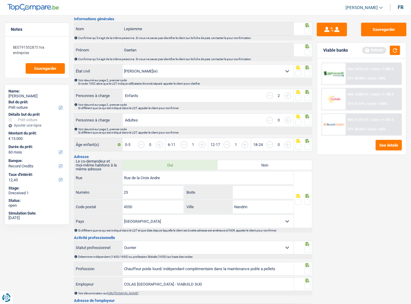
scroll to position [0, 0]
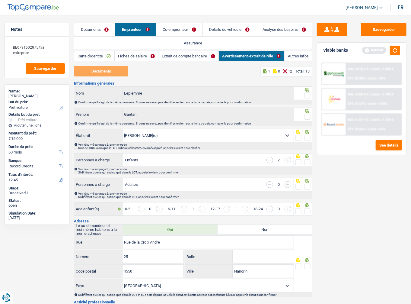
drag, startPoint x: 310, startPoint y: 96, endPoint x: 310, endPoint y: 115, distance: 18.7
click at [310, 97] on span at bounding box center [307, 95] width 6 height 6
click at [0, 0] on input "radio" at bounding box center [0, 0] width 0 height 0
click at [310, 116] on span at bounding box center [307, 116] width 6 height 6
click at [0, 0] on input "radio" at bounding box center [0, 0] width 0 height 0
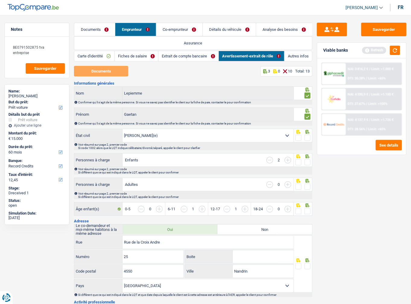
click at [308, 135] on span at bounding box center [307, 138] width 6 height 6
click at [0, 0] on input "radio" at bounding box center [0, 0] width 0 height 0
drag, startPoint x: 309, startPoint y: 155, endPoint x: 307, endPoint y: 165, distance: 10.6
click at [309, 156] on icon at bounding box center [307, 156] width 6 height 4
click at [308, 162] on span at bounding box center [307, 162] width 6 height 6
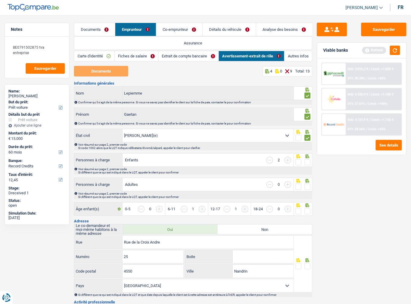
click at [0, 0] on input "radio" at bounding box center [0, 0] width 0 height 0
click at [311, 189] on label at bounding box center [307, 186] width 6 height 6
click at [0, 0] on input "radio" at bounding box center [0, 0] width 0 height 0
drag, startPoint x: 309, startPoint y: 186, endPoint x: 181, endPoint y: 93, distance: 158.6
click at [309, 186] on span at bounding box center [307, 186] width 6 height 6
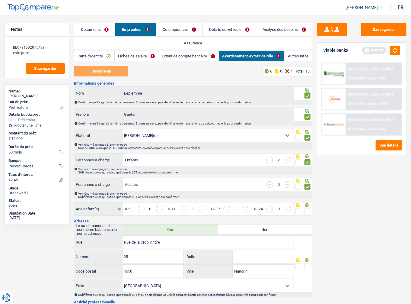
click at [0, 0] on input "radio" at bounding box center [0, 0] width 0 height 0
drag, startPoint x: 100, startPoint y: 33, endPoint x: 150, endPoint y: 75, distance: 66.0
click at [100, 33] on link "Documents" at bounding box center [94, 29] width 41 height 13
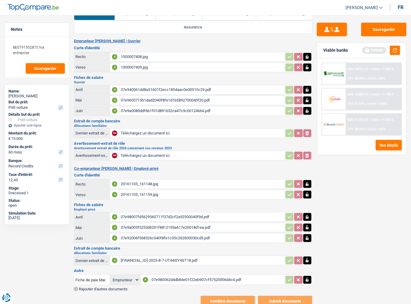
scroll to position [31, 0]
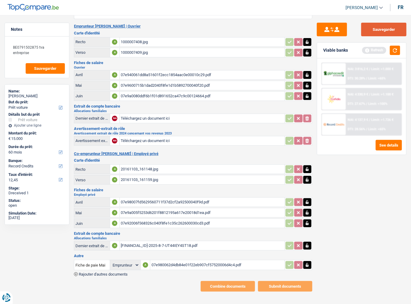
click at [383, 25] on button "Sauvegarder" at bounding box center [383, 30] width 45 height 14
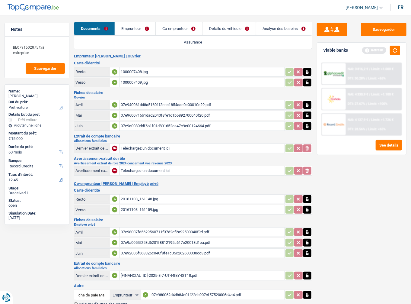
scroll to position [0, 0]
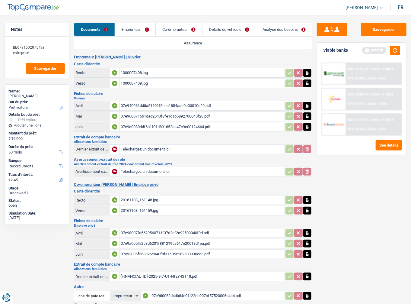
click at [184, 34] on link "Co-emprunteur" at bounding box center [179, 29] width 46 height 13
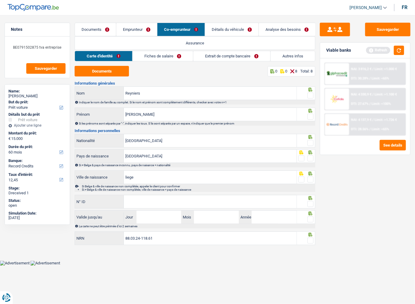
click at [134, 30] on link "Emprunteur" at bounding box center [136, 29] width 41 height 13
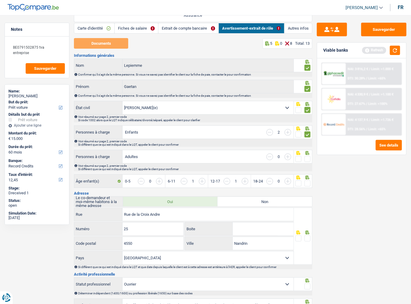
scroll to position [72, 0]
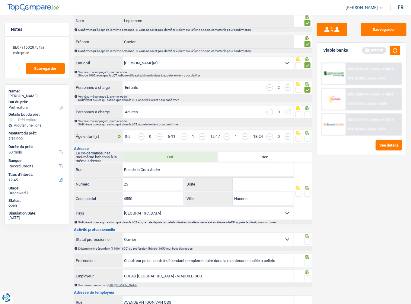
drag, startPoint x: 310, startPoint y: 117, endPoint x: 307, endPoint y: 118, distance: 3.1
click at [309, 117] on div at bounding box center [307, 114] width 6 height 8
click at [307, 115] on span at bounding box center [307, 114] width 6 height 6
click at [0, 0] on input "radio" at bounding box center [0, 0] width 0 height 0
click at [308, 138] on span at bounding box center [307, 138] width 6 height 6
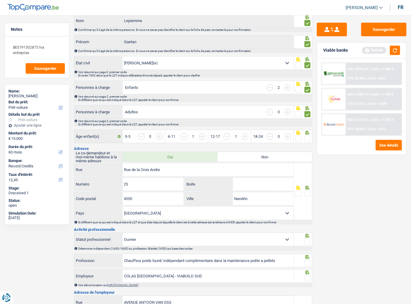
click at [0, 0] on input "radio" at bounding box center [0, 0] width 0 height 0
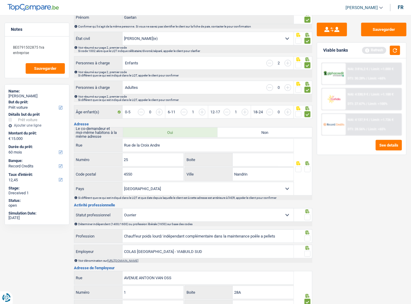
scroll to position [169, 0]
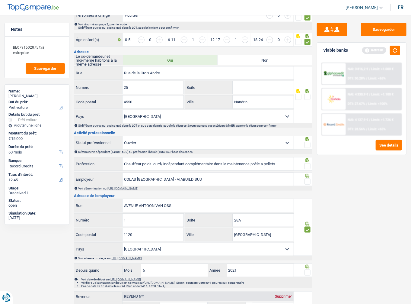
click at [310, 94] on span at bounding box center [307, 97] width 6 height 6
click at [0, 0] on input "radio" at bounding box center [0, 0] width 0 height 0
click at [370, 26] on button "Sauvegarder" at bounding box center [383, 30] width 45 height 14
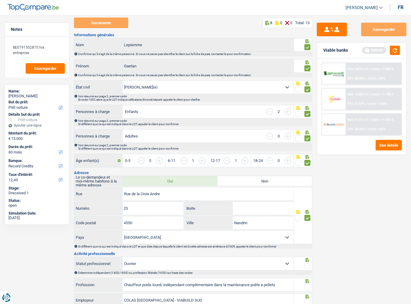
scroll to position [0, 0]
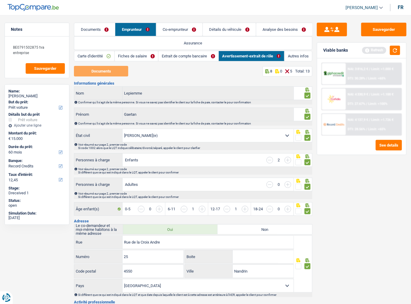
drag, startPoint x: 154, startPoint y: 18, endPoint x: 160, endPoint y: 23, distance: 7.5
click at [155, 19] on main "Notes BE0791502875 tva entreprise Sauvegarder Name: Gaetan Lepiemme But du prêt…" at bounding box center [205, 300] width 411 height 582
click at [163, 25] on link "Co-emprunteur" at bounding box center [179, 29] width 46 height 13
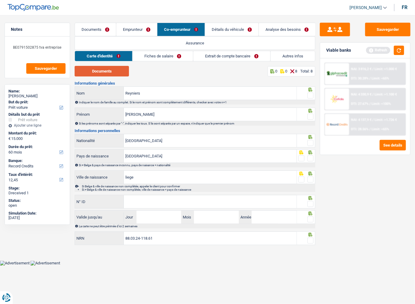
click at [103, 71] on button "Documents" at bounding box center [102, 71] width 54 height 11
click at [311, 97] on span at bounding box center [310, 95] width 6 height 6
click at [0, 0] on input "radio" at bounding box center [0, 0] width 0 height 0
drag, startPoint x: 310, startPoint y: 114, endPoint x: 301, endPoint y: 111, distance: 10.3
click at [310, 114] on span at bounding box center [310, 116] width 6 height 6
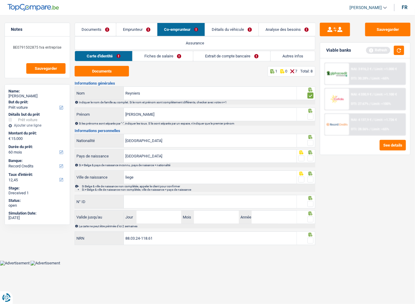
click at [0, 0] on input "radio" at bounding box center [0, 0] width 0 height 0
click at [312, 140] on span at bounding box center [310, 143] width 6 height 6
click at [0, 0] on input "radio" at bounding box center [0, 0] width 0 height 0
click at [310, 143] on span at bounding box center [310, 143] width 6 height 6
click at [0, 0] on input "radio" at bounding box center [0, 0] width 0 height 0
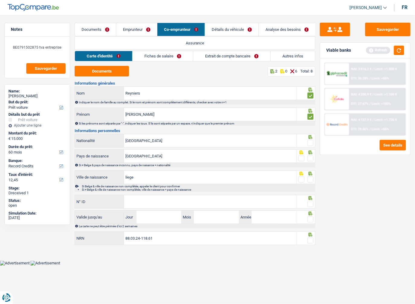
click at [311, 163] on div "Si ≠ Belge & pays de naissance inconnu, pays de naisance = nationalité" at bounding box center [195, 165] width 241 height 5
drag, startPoint x: 311, startPoint y: 160, endPoint x: 310, endPoint y: 176, distance: 15.7
click at [310, 160] on span at bounding box center [310, 158] width 6 height 6
click at [0, 0] on input "radio" at bounding box center [0, 0] width 0 height 0
click at [310, 183] on div at bounding box center [306, 177] width 18 height 14
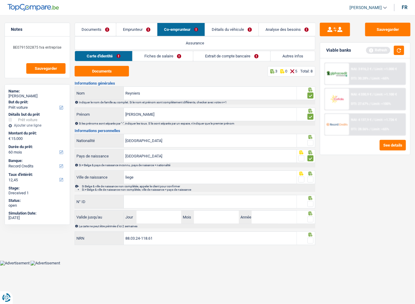
click at [309, 179] on span at bounding box center [310, 179] width 6 height 6
click at [0, 0] on input "radio" at bounding box center [0, 0] width 0 height 0
click at [311, 140] on span at bounding box center [310, 143] width 6 height 6
click at [0, 0] on input "radio" at bounding box center [0, 0] width 0 height 0
drag, startPoint x: 193, startPoint y: 195, endPoint x: 186, endPoint y: 198, distance: 7.7
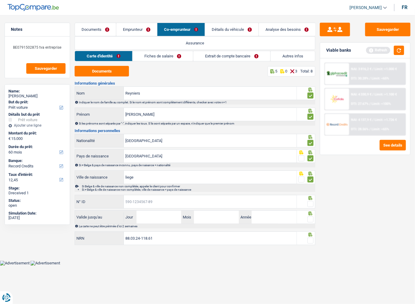
paste input "591-8312447-37"
type input "591-8312447-37"
click at [309, 203] on span at bounding box center [310, 204] width 6 height 6
click at [0, 0] on input "radio" at bounding box center [0, 0] width 0 height 0
click at [313, 222] on div at bounding box center [310, 219] width 6 height 8
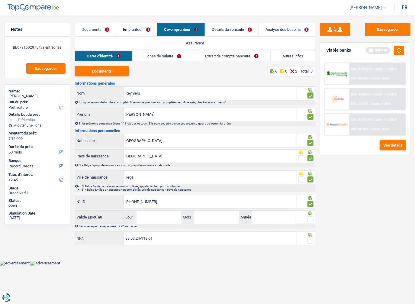
drag, startPoint x: 310, startPoint y: 220, endPoint x: 311, endPoint y: 238, distance: 18.4
click at [310, 220] on span at bounding box center [310, 219] width 6 height 6
click at [0, 0] on input "radio" at bounding box center [0, 0] width 0 height 0
click at [312, 239] on span at bounding box center [310, 240] width 6 height 6
click at [0, 0] on input "radio" at bounding box center [0, 0] width 0 height 0
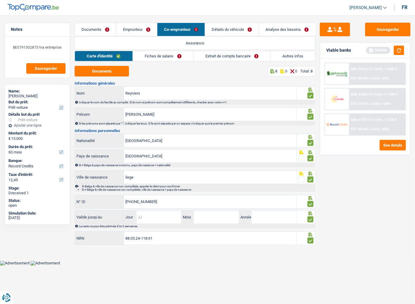
drag, startPoint x: 164, startPoint y: 210, endPoint x: 163, endPoint y: 214, distance: 3.8
click at [164, 212] on input "Jour" at bounding box center [158, 216] width 45 height 13
type input "26"
type input "07"
type input "2"
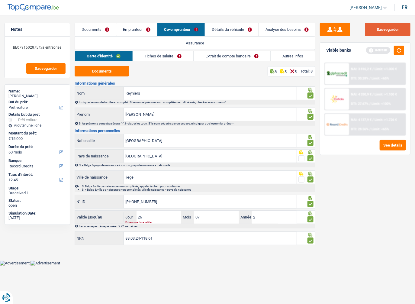
click at [404, 26] on button "Sauvegarder" at bounding box center [387, 30] width 45 height 14
click at [288, 221] on input "2" at bounding box center [273, 216] width 45 height 13
click at [99, 32] on link "Documents" at bounding box center [95, 29] width 41 height 13
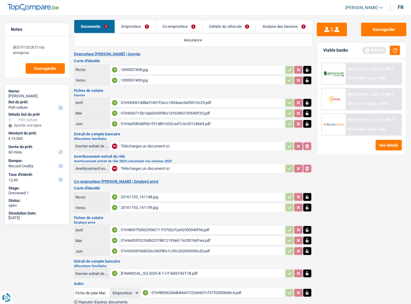
scroll to position [31, 0]
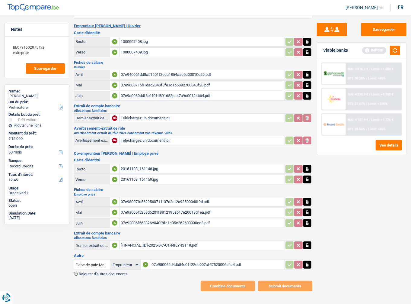
click at [97, 270] on div "Emprunteur Gaetan Lepiemme | Ouvrier Carte d'identité Recto A 1000007408.jpg Ve…" at bounding box center [193, 157] width 238 height 267
click at [97, 272] on span "Rajouter d'autres documents" at bounding box center [103, 274] width 49 height 4
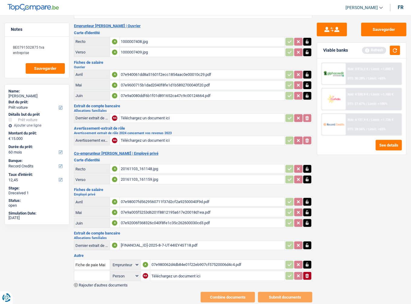
click at [88, 283] on span "Rajouter d'autres documents" at bounding box center [103, 285] width 49 height 4
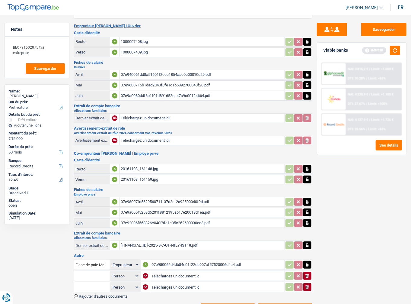
click at [175, 271] on input "Téléchargez un document ici" at bounding box center [217, 275] width 132 height 9
type input "C:\fakepath\IMG_20250803_232011283.jpg"
click at [162, 282] on input "Téléchargez un document ici" at bounding box center [217, 286] width 132 height 9
type input "C:\fakepath\1000007417.jpg"
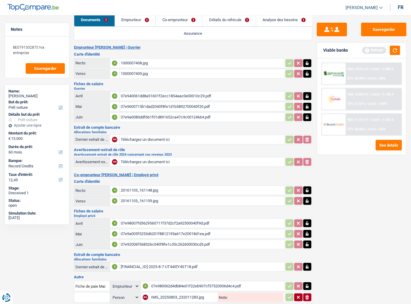
scroll to position [0, 0]
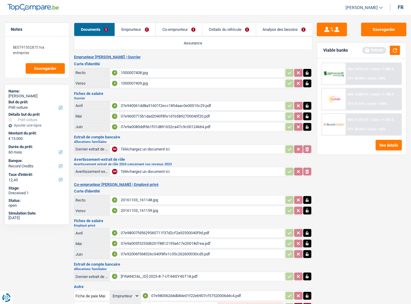
click at [135, 33] on link "Emprunteur" at bounding box center [135, 29] width 41 height 13
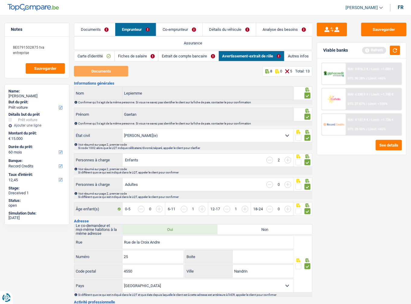
drag, startPoint x: 189, startPoint y: 30, endPoint x: 186, endPoint y: 31, distance: 3.4
click at [189, 30] on link "Co-emprunteur" at bounding box center [179, 29] width 46 height 13
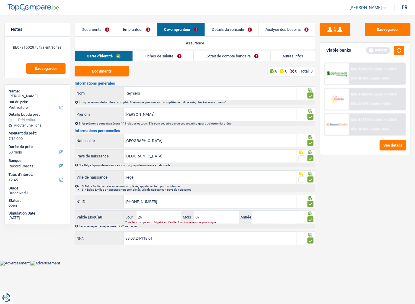
click at [176, 57] on link "Fiches de salaire" at bounding box center [163, 56] width 60 height 10
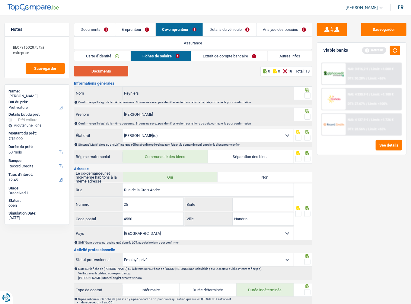
click at [100, 69] on button "Documents" at bounding box center [101, 71] width 54 height 11
click at [308, 93] on span at bounding box center [307, 95] width 6 height 6
click at [0, 0] on input "radio" at bounding box center [0, 0] width 0 height 0
drag, startPoint x: 304, startPoint y: 116, endPoint x: 307, endPoint y: 118, distance: 3.4
click at [304, 116] on fieldset at bounding box center [302, 117] width 15 height 8
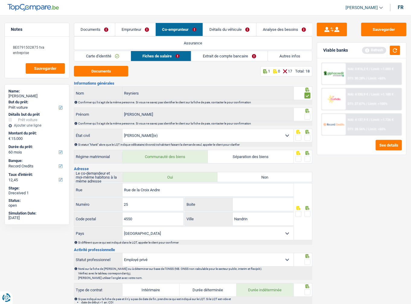
click at [307, 117] on span at bounding box center [307, 116] width 6 height 6
click at [0, 0] on input "radio" at bounding box center [0, 0] width 0 height 0
drag, startPoint x: 308, startPoint y: 139, endPoint x: 308, endPoint y: 160, distance: 20.8
click at [308, 141] on div at bounding box center [307, 138] width 6 height 8
click at [308, 160] on span at bounding box center [307, 159] width 6 height 6
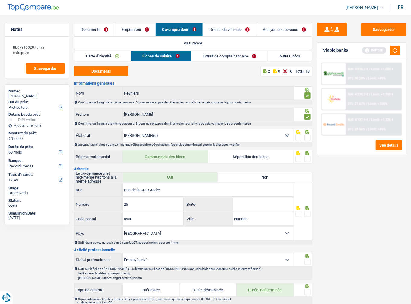
click at [0, 0] on input "radio" at bounding box center [0, 0] width 0 height 0
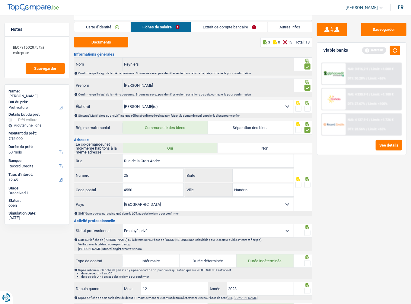
scroll to position [97, 0]
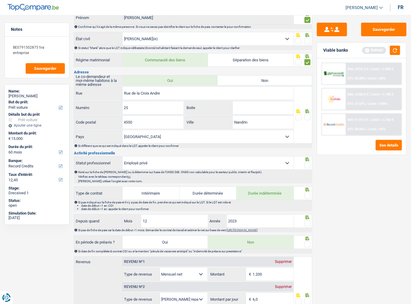
click at [306, 118] on span at bounding box center [307, 117] width 6 height 6
click at [0, 0] on input "radio" at bounding box center [0, 0] width 0 height 0
click at [306, 164] on span at bounding box center [307, 165] width 6 height 6
click at [0, 0] on input "radio" at bounding box center [0, 0] width 0 height 0
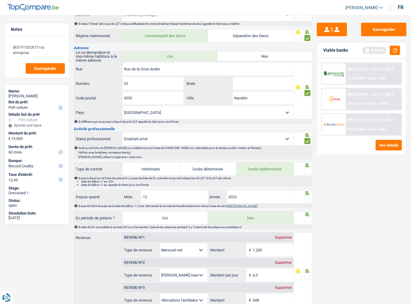
click at [308, 168] on span at bounding box center [307, 171] width 6 height 6
click at [0, 0] on input "radio" at bounding box center [0, 0] width 0 height 0
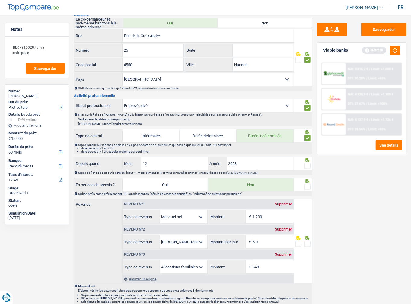
scroll to position [193, 0]
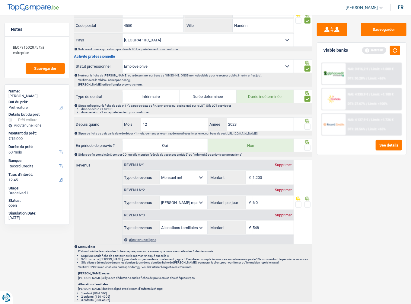
click at [309, 124] on span at bounding box center [307, 126] width 6 height 6
click at [0, 0] on input "radio" at bounding box center [0, 0] width 0 height 0
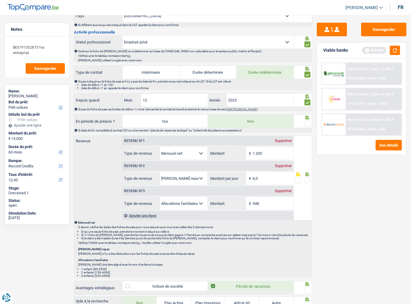
click at [307, 120] on div at bounding box center [307, 124] width 6 height 8
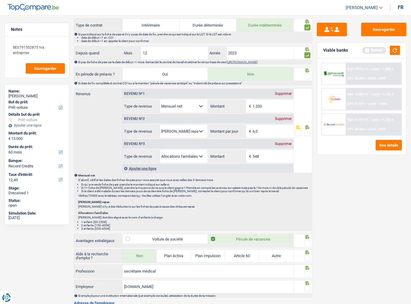
scroll to position [266, 0]
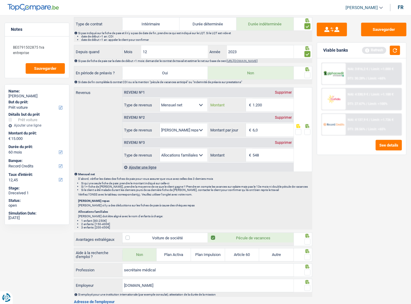
click at [266, 103] on input "1.200" at bounding box center [273, 104] width 41 height 13
type input "1.253"
click at [306, 75] on span at bounding box center [307, 75] width 6 height 6
click at [0, 0] on input "radio" at bounding box center [0, 0] width 0 height 0
drag, startPoint x: 258, startPoint y: 130, endPoint x: 225, endPoint y: 127, distance: 33.9
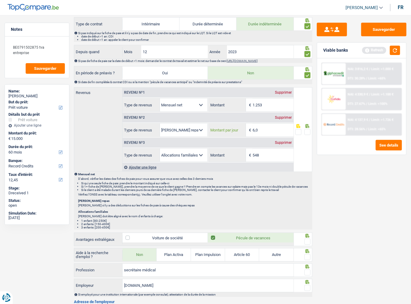
click at [225, 127] on div "6,0 € Montant par jour" at bounding box center [251, 129] width 85 height 13
type input "7,5"
click at [268, 152] on input "548" at bounding box center [273, 154] width 41 height 13
click at [307, 130] on span at bounding box center [307, 132] width 6 height 6
click at [0, 0] on input "radio" at bounding box center [0, 0] width 0 height 0
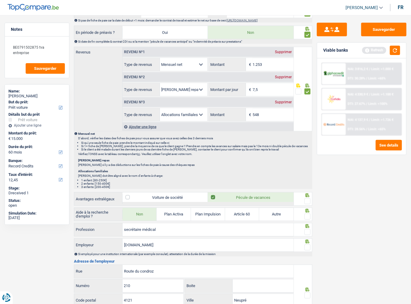
scroll to position [362, 0]
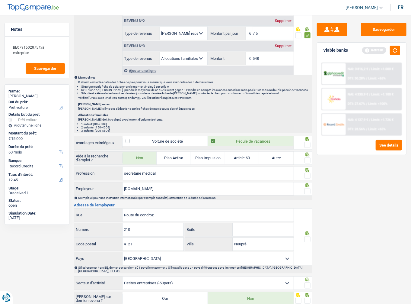
drag, startPoint x: 307, startPoint y: 141, endPoint x: 307, endPoint y: 151, distance: 10.3
click at [307, 142] on span at bounding box center [307, 145] width 6 height 6
click at [0, 0] on input "radio" at bounding box center [0, 0] width 0 height 0
click at [308, 159] on span at bounding box center [307, 160] width 6 height 6
click at [0, 0] on input "radio" at bounding box center [0, 0] width 0 height 0
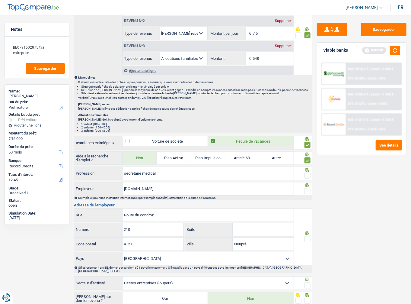
click at [308, 174] on span at bounding box center [307, 176] width 6 height 6
click at [0, 0] on input "radio" at bounding box center [0, 0] width 0 height 0
drag, startPoint x: 169, startPoint y: 171, endPoint x: 105, endPoint y: 174, distance: 64.0
click at [102, 174] on div "secrétaire médical Profession" at bounding box center [183, 173] width 219 height 13
paste input "agent call center"
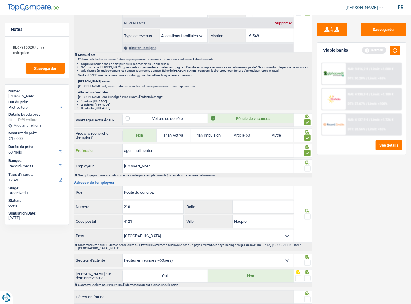
scroll to position [417, 0]
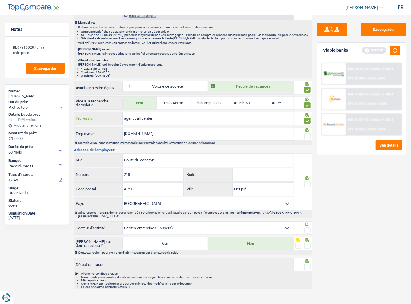
type input "agent call center"
drag, startPoint x: 158, startPoint y: 159, endPoint x: 100, endPoint y: 155, distance: 57.8
click at [103, 156] on div "Route du condroz Rue" at bounding box center [183, 160] width 219 height 13
paste input "UE COUPERIN 12"
type input "RUE COUPERIN 12"
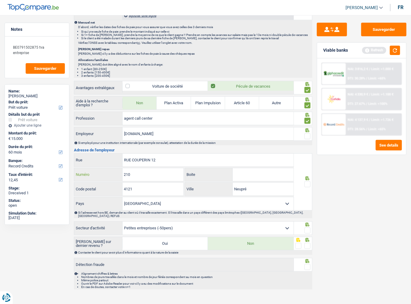
drag, startPoint x: 105, startPoint y: 175, endPoint x: 101, endPoint y: 175, distance: 3.6
click at [102, 175] on div "210 Numéro" at bounding box center [128, 174] width 109 height 13
type input "12"
click at [152, 158] on input "RUE COUPERIN 12" at bounding box center [208, 160] width 171 height 13
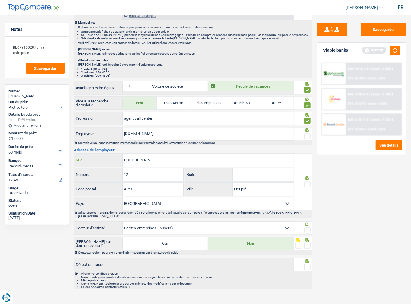
type input "RUE COUPERIN"
drag, startPoint x: 157, startPoint y: 184, endPoint x: 129, endPoint y: 187, distance: 28.8
click at [129, 187] on input "4121" at bounding box center [153, 189] width 61 height 13
type input "4100"
click at [248, 185] on input "Neupré" at bounding box center [263, 189] width 61 height 13
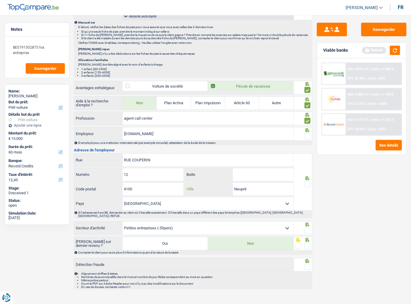
drag, startPoint x: 248, startPoint y: 185, endPoint x: 244, endPoint y: 185, distance: 4.3
click at [247, 185] on input "Neupré" at bounding box center [263, 189] width 61 height 13
click at [244, 185] on input "Neupré" at bounding box center [263, 189] width 61 height 13
paste input "SERAING"
type input "SERAING"
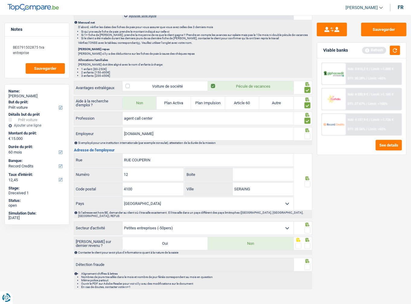
drag, startPoint x: 310, startPoint y: 177, endPoint x: 308, endPoint y: 180, distance: 3.5
click at [310, 180] on div at bounding box center [307, 184] width 6 height 8
drag, startPoint x: 308, startPoint y: 180, endPoint x: 312, endPoint y: 218, distance: 38.2
click at [308, 181] on span at bounding box center [307, 184] width 6 height 6
click at [0, 0] on input "radio" at bounding box center [0, 0] width 0 height 0
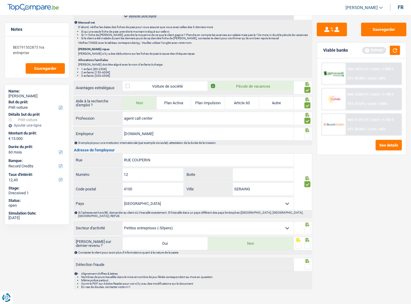
drag, startPoint x: 310, startPoint y: 221, endPoint x: 306, endPoint y: 241, distance: 19.6
click at [306, 243] on span at bounding box center [307, 246] width 6 height 6
click at [0, 0] on input "radio" at bounding box center [0, 0] width 0 height 0
click at [307, 264] on span at bounding box center [307, 267] width 6 height 6
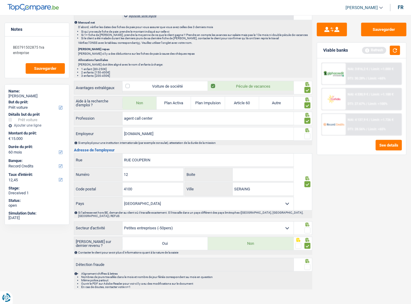
click at [0, 0] on input "radio" at bounding box center [0, 0] width 0 height 0
click at [309, 227] on span at bounding box center [307, 230] width 6 height 6
click at [0, 0] on input "radio" at bounding box center [0, 0] width 0 height 0
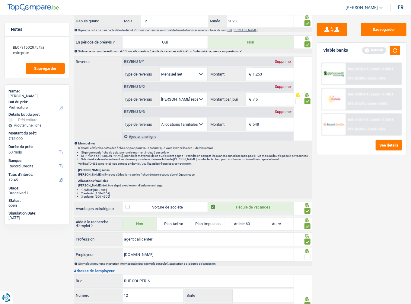
click at [307, 254] on span at bounding box center [307, 257] width 6 height 6
click at [0, 0] on input "radio" at bounding box center [0, 0] width 0 height 0
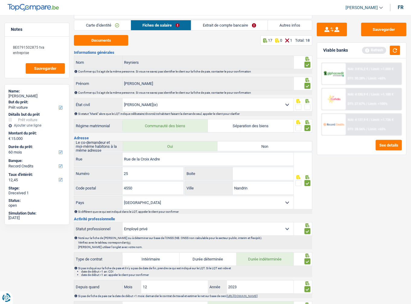
scroll to position [0, 0]
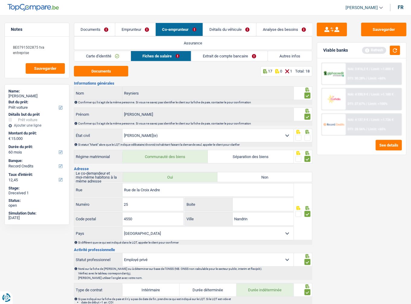
click at [306, 139] on span at bounding box center [307, 138] width 6 height 6
click at [0, 0] on input "radio" at bounding box center [0, 0] width 0 height 0
click at [237, 61] on link "Extrait de compte bancaire" at bounding box center [230, 56] width 76 height 10
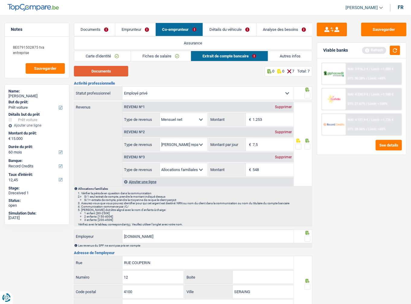
click at [116, 73] on button "Documents" at bounding box center [101, 71] width 54 height 11
click at [306, 144] on span at bounding box center [307, 146] width 6 height 6
click at [0, 0] on input "radio" at bounding box center [0, 0] width 0 height 0
click at [307, 98] on span at bounding box center [307, 95] width 6 height 6
click at [0, 0] on input "radio" at bounding box center [0, 0] width 0 height 0
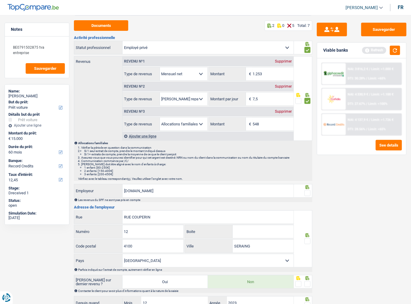
scroll to position [107, 0]
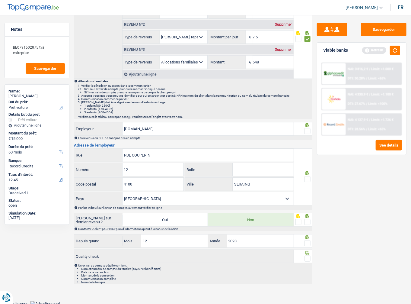
drag, startPoint x: 306, startPoint y: 127, endPoint x: 315, endPoint y: 142, distance: 17.2
click at [308, 130] on span at bounding box center [307, 131] width 6 height 6
click at [0, 0] on input "radio" at bounding box center [0, 0] width 0 height 0
drag, startPoint x: 309, startPoint y: 175, endPoint x: 308, endPoint y: 203, distance: 27.5
click at [309, 176] on span at bounding box center [307, 179] width 6 height 6
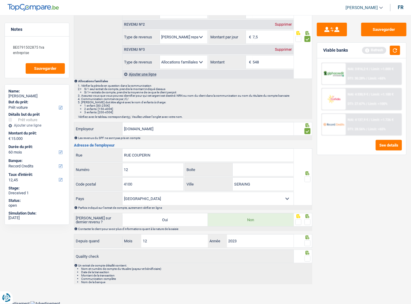
click at [0, 0] on input "radio" at bounding box center [0, 0] width 0 height 0
click at [307, 219] on span at bounding box center [307, 222] width 6 height 6
click at [0, 0] on input "radio" at bounding box center [0, 0] width 0 height 0
click at [310, 239] on div at bounding box center [307, 243] width 6 height 8
click at [308, 255] on span at bounding box center [307, 258] width 6 height 6
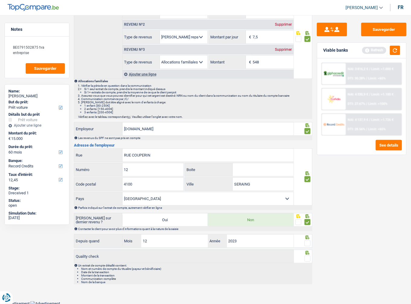
click at [0, 0] on input "radio" at bounding box center [0, 0] width 0 height 0
click at [307, 241] on span at bounding box center [307, 243] width 6 height 6
click at [0, 0] on input "radio" at bounding box center [0, 0] width 0 height 0
click at [364, 33] on button "Sauvegarder" at bounding box center [383, 30] width 45 height 14
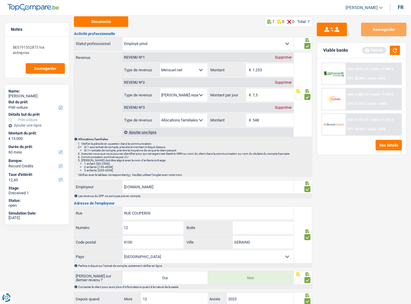
scroll to position [0, 0]
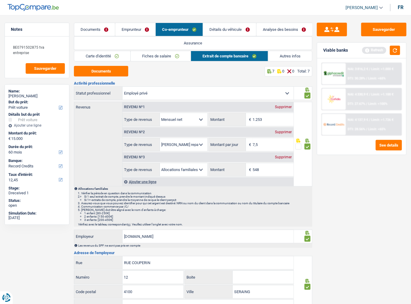
click at [289, 53] on link "Autres infos" at bounding box center [290, 56] width 44 height 10
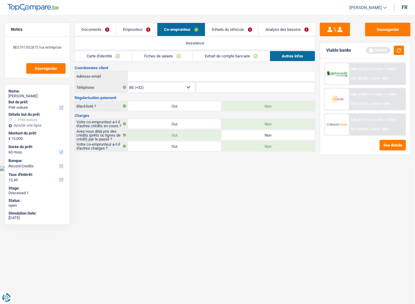
click at [234, 27] on link "Détails du véhicule" at bounding box center [231, 29] width 53 height 13
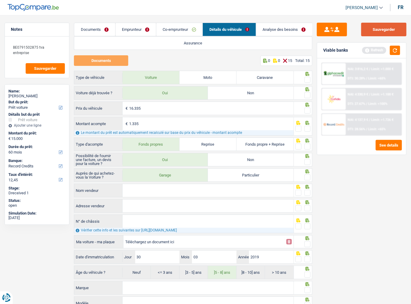
drag, startPoint x: 379, startPoint y: 33, endPoint x: 370, endPoint y: 34, distance: 8.9
click at [379, 33] on button "Sauvegarder" at bounding box center [383, 30] width 45 height 14
click at [310, 80] on span at bounding box center [307, 80] width 6 height 6
click at [0, 0] on input "radio" at bounding box center [0, 0] width 0 height 0
drag, startPoint x: 307, startPoint y: 93, endPoint x: 309, endPoint y: 110, distance: 17.0
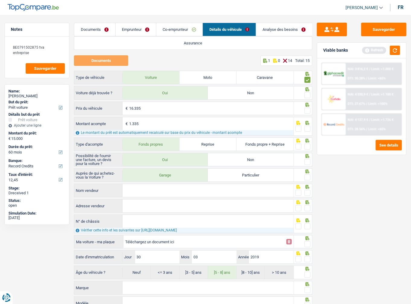
click at [309, 97] on span at bounding box center [307, 95] width 6 height 6
click at [0, 0] on input "radio" at bounding box center [0, 0] width 0 height 0
click at [309, 110] on span at bounding box center [307, 110] width 6 height 6
click at [0, 0] on input "radio" at bounding box center [0, 0] width 0 height 0
click at [297, 30] on link "Analyse des besoins" at bounding box center [284, 29] width 56 height 13
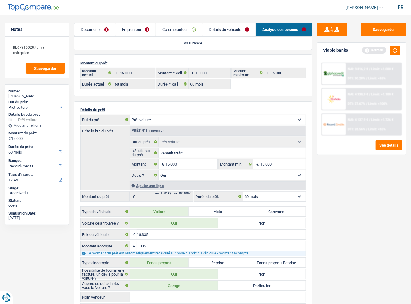
click at [218, 31] on link "Détails du véhicule" at bounding box center [228, 29] width 53 height 13
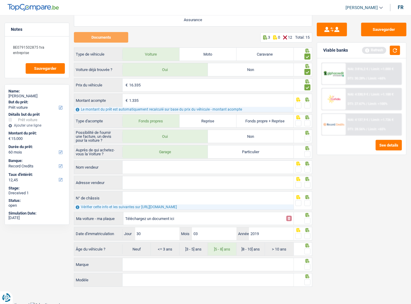
scroll to position [24, 0]
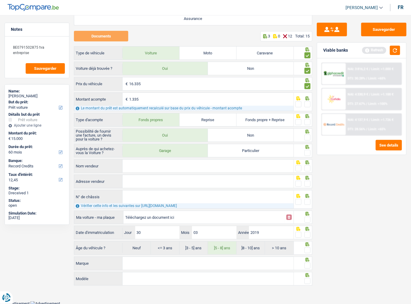
click at [309, 102] on span at bounding box center [307, 104] width 6 height 6
click at [0, 0] on input "radio" at bounding box center [0, 0] width 0 height 0
click at [306, 120] on span at bounding box center [307, 122] width 6 height 6
click at [0, 0] on input "radio" at bounding box center [0, 0] width 0 height 0
drag, startPoint x: 309, startPoint y: 136, endPoint x: 309, endPoint y: 147, distance: 10.9
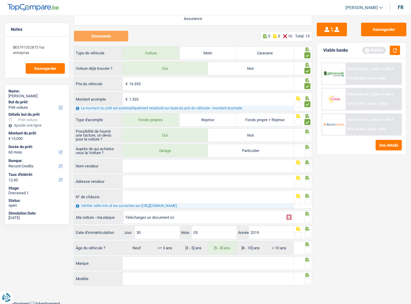
click at [309, 136] on span at bounding box center [307, 137] width 6 height 6
click at [0, 0] on input "radio" at bounding box center [0, 0] width 0 height 0
click at [309, 151] on span at bounding box center [307, 153] width 6 height 6
click at [0, 0] on input "radio" at bounding box center [0, 0] width 0 height 0
click at [301, 168] on span at bounding box center [298, 168] width 6 height 6
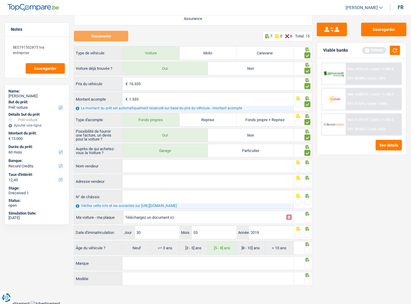
click at [0, 0] on input "radio" at bounding box center [0, 0] width 0 height 0
click at [299, 185] on span at bounding box center [298, 183] width 6 height 6
click at [0, 0] on input "radio" at bounding box center [0, 0] width 0 height 0
click at [300, 202] on span at bounding box center [298, 202] width 6 height 6
click at [0, 0] on input "radio" at bounding box center [0, 0] width 0 height 0
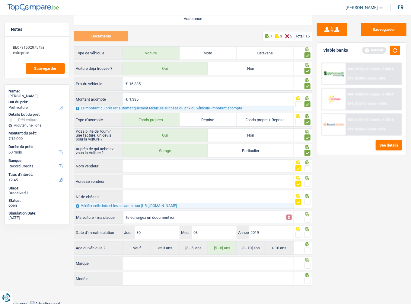
click at [308, 218] on span at bounding box center [307, 219] width 6 height 6
click at [0, 0] on input "radio" at bounding box center [0, 0] width 0 height 0
click at [307, 229] on icon at bounding box center [307, 229] width 6 height 4
click at [309, 242] on icon at bounding box center [307, 244] width 6 height 4
click at [307, 247] on span at bounding box center [307, 250] width 6 height 6
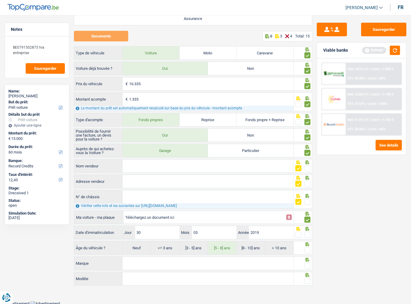
click at [0, 0] on input "radio" at bounding box center [0, 0] width 0 height 0
click at [305, 231] on span at bounding box center [307, 234] width 6 height 6
click at [0, 0] on input "radio" at bounding box center [0, 0] width 0 height 0
drag, startPoint x: 308, startPoint y: 262, endPoint x: 291, endPoint y: 262, distance: 16.6
click at [307, 262] on span at bounding box center [307, 265] width 6 height 6
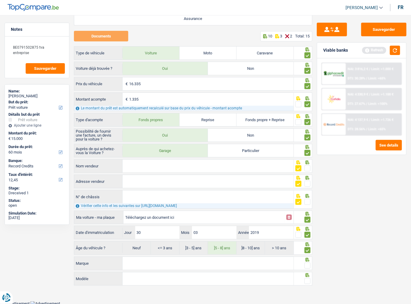
click at [0, 0] on input "radio" at bounding box center [0, 0] width 0 height 0
click at [308, 278] on span at bounding box center [307, 281] width 6 height 6
click at [0, 0] on input "radio" at bounding box center [0, 0] width 0 height 0
click at [212, 272] on input "Modèle" at bounding box center [208, 278] width 171 height 13
drag, startPoint x: 211, startPoint y: 265, endPoint x: 207, endPoint y: 264, distance: 3.3
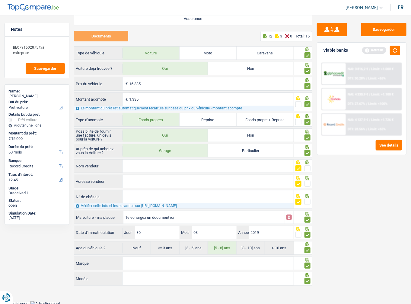
click at [210, 264] on input "Marque" at bounding box center [208, 263] width 171 height 13
type input "t"
type input "renault"
type input "trafic"
click at [375, 33] on button "Sauvegarder" at bounding box center [383, 30] width 45 height 14
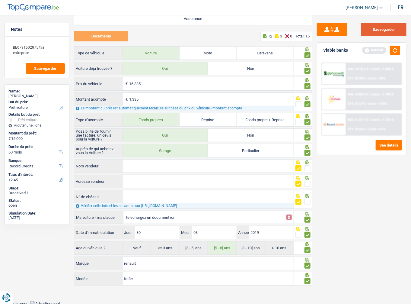
drag, startPoint x: 390, startPoint y: 28, endPoint x: 314, endPoint y: 5, distance: 79.7
click at [390, 29] on button "Sauvegarder" at bounding box center [383, 30] width 45 height 14
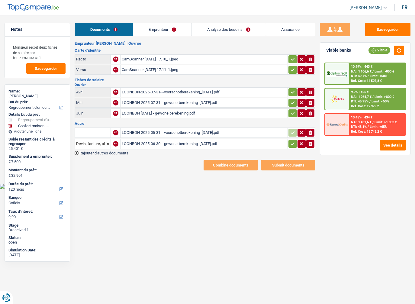
select select "refinancing"
select select "household"
select select "120"
select select "cofidis"
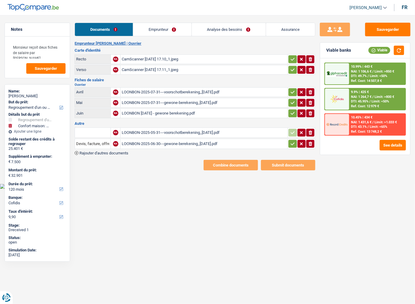
click at [167, 61] on div "CamScanner [DATE] 17.10_1.jpeg" at bounding box center [204, 59] width 164 height 9
drag, startPoint x: 291, startPoint y: 59, endPoint x: 288, endPoint y: 66, distance: 8.5
click at [291, 60] on icon "button" at bounding box center [292, 59] width 5 height 6
drag, startPoint x: 288, startPoint y: 66, endPoint x: 290, endPoint y: 72, distance: 5.5
click at [288, 67] on button "button" at bounding box center [292, 70] width 8 height 8
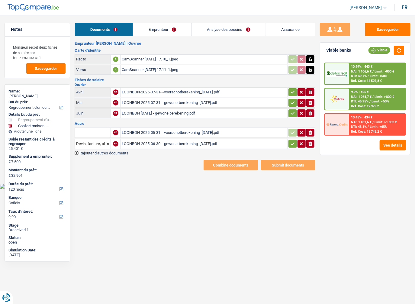
drag, startPoint x: 288, startPoint y: 88, endPoint x: 289, endPoint y: 92, distance: 3.8
click at [288, 89] on button "button" at bounding box center [292, 92] width 8 height 8
drag, startPoint x: 287, startPoint y: 101, endPoint x: 286, endPoint y: 107, distance: 6.4
click at [286, 103] on tr "Mai NA LOONBON-2025-07-31---gewone-berekening_01-08-2025.pdf ionicons-v5-e" at bounding box center [195, 103] width 241 height 10
drag, startPoint x: 286, startPoint y: 107, endPoint x: 288, endPoint y: 113, distance: 6.5
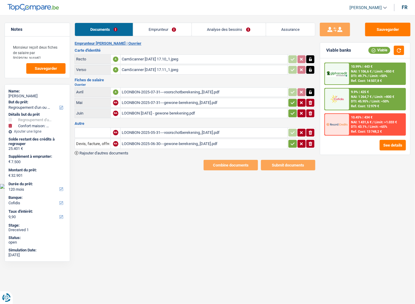
click at [287, 112] on tr "Juin NA LOONBON 2025-03-31 - gewone berekening.pdf ionicons-v5-e" at bounding box center [195, 113] width 241 height 10
click at [294, 110] on icon "button" at bounding box center [292, 113] width 5 height 6
click at [292, 141] on icon "button" at bounding box center [292, 144] width 5 height 6
click at [291, 103] on icon "button" at bounding box center [292, 103] width 5 height 6
click at [150, 33] on link "Emprunteur" at bounding box center [162, 29] width 58 height 13
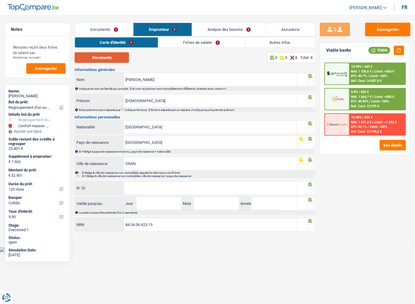
click at [123, 52] on button "Documents" at bounding box center [102, 57] width 54 height 11
click at [309, 83] on span at bounding box center [310, 82] width 6 height 6
click at [0, 0] on input "radio" at bounding box center [0, 0] width 0 height 0
click at [311, 104] on span at bounding box center [310, 103] width 6 height 6
click at [0, 0] on input "radio" at bounding box center [0, 0] width 0 height 0
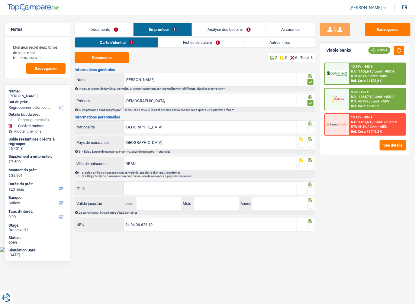
click at [313, 129] on span at bounding box center [310, 129] width 6 height 6
click at [0, 0] on input "radio" at bounding box center [0, 0] width 0 height 0
click at [313, 149] on div "Si ≠ Belge & pays de naissance inconnu, pays de naisance = nationalité" at bounding box center [195, 151] width 241 height 5
click at [313, 144] on span at bounding box center [310, 145] width 6 height 6
click at [0, 0] on input "radio" at bounding box center [0, 0] width 0 height 0
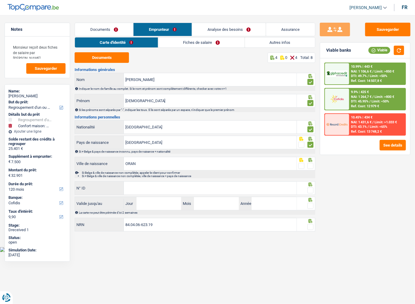
click at [310, 163] on span at bounding box center [310, 166] width 6 height 6
click at [0, 0] on input "radio" at bounding box center [0, 0] width 0 height 0
paste input "[PHONE_NUMBER]"
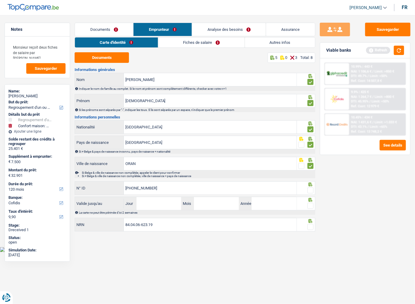
type input "[PHONE_NUMBER]"
drag, startPoint x: 309, startPoint y: 187, endPoint x: 311, endPoint y: 198, distance: 11.4
click at [310, 189] on span at bounding box center [310, 190] width 6 height 6
click at [0, 0] on input "radio" at bounding box center [0, 0] width 0 height 0
click at [304, 205] on fieldset at bounding box center [305, 206] width 15 height 8
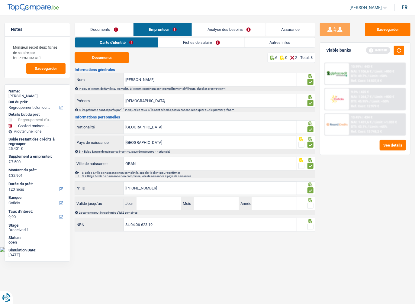
drag, startPoint x: 309, startPoint y: 206, endPoint x: 308, endPoint y: 213, distance: 7.6
click at [309, 210] on div "Valide jusqu'au Jour / Mois / Année La carte ne peut être périmée d'ici 2 semai…" at bounding box center [195, 205] width 241 height 18
click at [310, 78] on icon at bounding box center [310, 76] width 4 height 4
click at [158, 203] on input "Jour" at bounding box center [158, 203] width 45 height 13
type input "17"
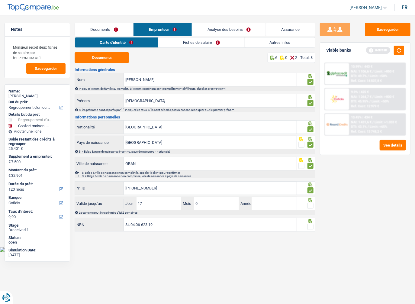
type input "03"
click at [180, 189] on input "[PHONE_NUMBER]" at bounding box center [210, 187] width 173 height 13
drag, startPoint x: 262, startPoint y: 203, endPoint x: 268, endPoint y: 203, distance: 6.4
click at [264, 203] on input "202" at bounding box center [273, 203] width 45 height 13
type input "2033"
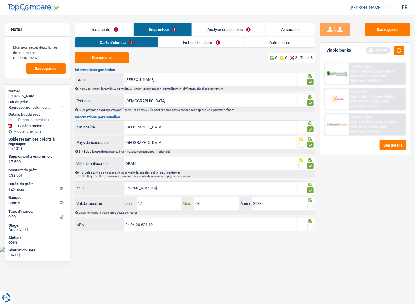
click at [218, 205] on input "03" at bounding box center [216, 203] width 45 height 13
drag, startPoint x: 191, startPoint y: 220, endPoint x: 195, endPoint y: 218, distance: 4.3
click at [190, 220] on input "84.04.06-623.19" at bounding box center [210, 224] width 173 height 13
click at [310, 225] on span at bounding box center [310, 227] width 6 height 6
click at [0, 0] on input "radio" at bounding box center [0, 0] width 0 height 0
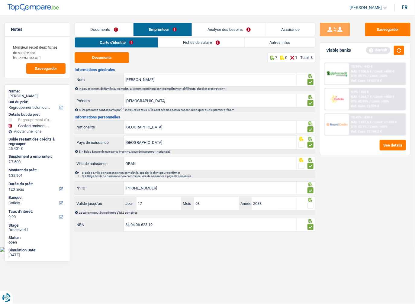
click at [312, 204] on span at bounding box center [310, 205] width 6 height 6
click at [0, 0] on input "radio" at bounding box center [0, 0] width 0 height 0
drag, startPoint x: 170, startPoint y: 40, endPoint x: 165, endPoint y: 44, distance: 6.6
click at [170, 40] on link "Fiches de salaire" at bounding box center [201, 42] width 86 height 10
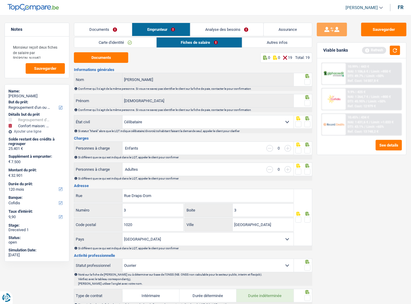
drag, startPoint x: 307, startPoint y: 82, endPoint x: 307, endPoint y: 94, distance: 11.8
click at [307, 82] on span at bounding box center [307, 82] width 6 height 6
click at [0, 0] on input "radio" at bounding box center [0, 0] width 0 height 0
drag, startPoint x: 308, startPoint y: 101, endPoint x: 228, endPoint y: 86, distance: 81.8
click at [308, 102] on span at bounding box center [307, 103] width 6 height 6
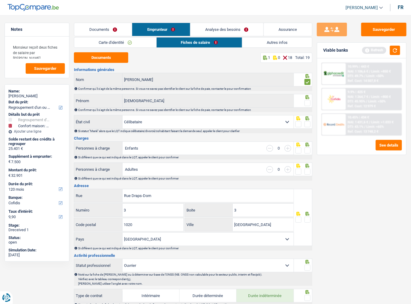
click at [0, 0] on input "radio" at bounding box center [0, 0] width 0 height 0
click at [115, 58] on button "Documents" at bounding box center [101, 57] width 54 height 11
click at [101, 27] on link "Documents" at bounding box center [103, 29] width 58 height 13
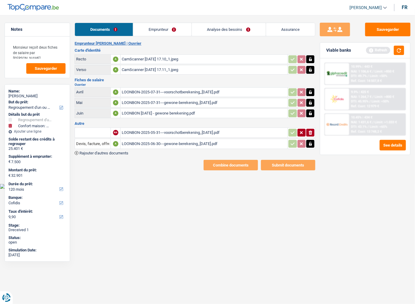
click at [198, 89] on div "LOONBON-2025-07-31---voorschotberekening_[DATE].pdf" at bounding box center [204, 92] width 164 height 9
click at [218, 103] on div "LOONBON-2025-07-31---gewone-berekening_[DATE].pdf" at bounding box center [204, 102] width 164 height 9
click at [159, 128] on div "LOONBON-2025-05-31---voorschotberekening_[DATE].pdf" at bounding box center [204, 132] width 164 height 9
click at [95, 130] on input "text" at bounding box center [92, 133] width 33 height 10
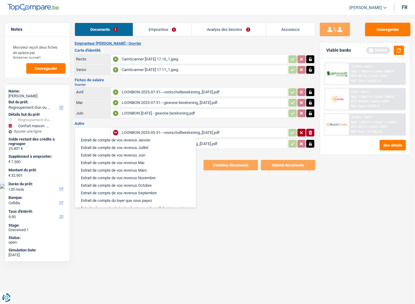
scroll to position [266, 0]
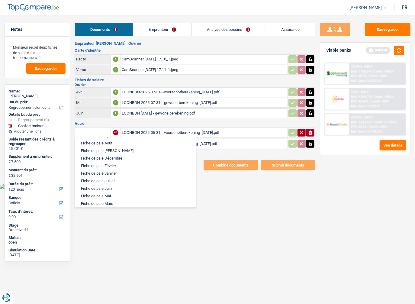
click at [108, 196] on li "Fiche de paie Mai" at bounding box center [135, 196] width 115 height 8
type input "Fiche de paie Mai"
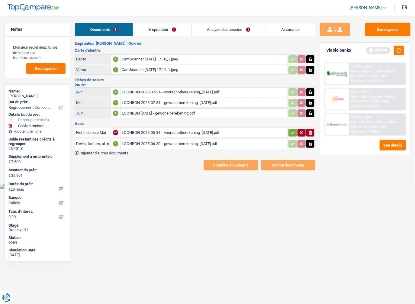
click at [160, 142] on div "LOONBON-2025-06-30---gewone-berekening_[DATE].pdf" at bounding box center [204, 143] width 164 height 9
click at [99, 143] on input "Devis, facture, offre, bon de commande" at bounding box center [92, 144] width 33 height 10
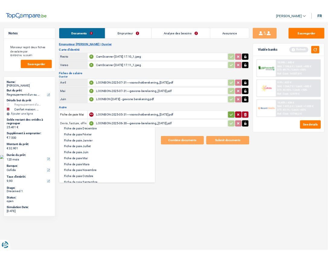
scroll to position [290, 0]
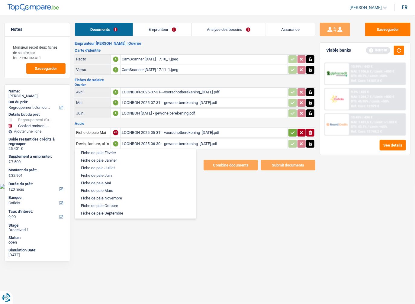
click at [107, 175] on li "Fiche de paie Juin" at bounding box center [135, 175] width 115 height 8
type input "Fiche de paie Juin"
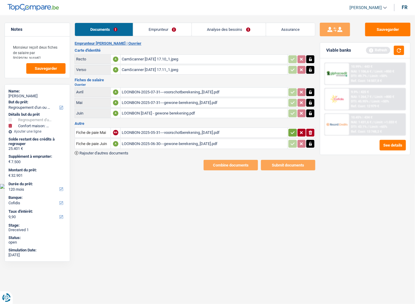
click at [292, 131] on icon "button" at bounding box center [292, 132] width 4 height 3
click at [377, 28] on button "Sauvegarder" at bounding box center [387, 30] width 45 height 14
click at [168, 32] on link "Emprunteur" at bounding box center [162, 29] width 58 height 13
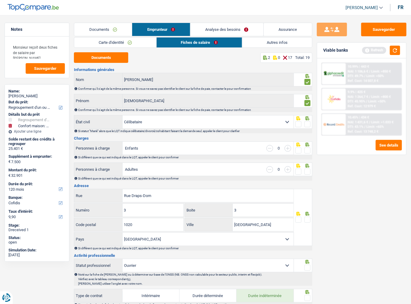
click at [109, 44] on link "Carte d'identité" at bounding box center [115, 42] width 82 height 10
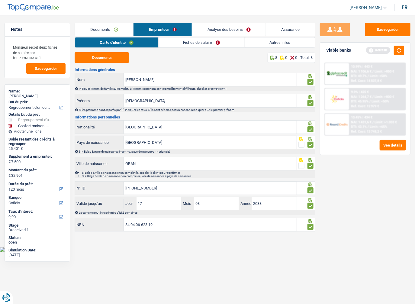
click at [176, 43] on link "Fiches de salaire" at bounding box center [201, 42] width 86 height 10
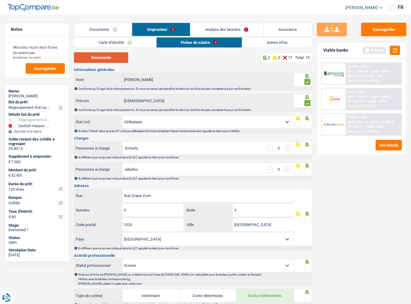
click at [95, 57] on button "Documents" at bounding box center [101, 57] width 54 height 11
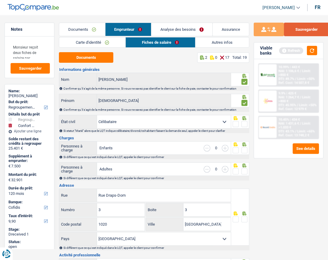
click at [307, 33] on button "Sauvegarder" at bounding box center [306, 30] width 45 height 14
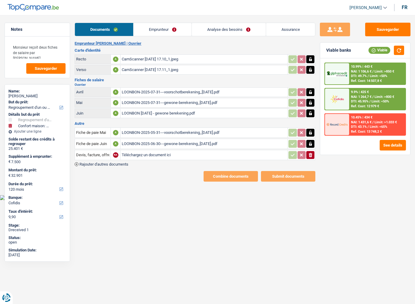
select select "refinancing"
select select "household"
select select "120"
select select "cofidis"
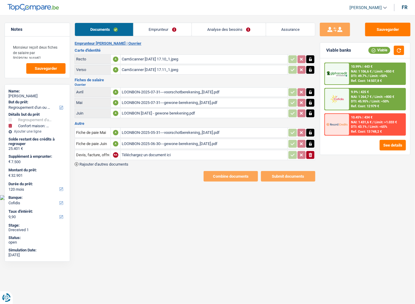
click at [311, 92] on icon "button" at bounding box center [310, 92] width 3 height 4
drag, startPoint x: 311, startPoint y: 92, endPoint x: 311, endPoint y: 100, distance: 7.9
click at [311, 93] on icon "button" at bounding box center [310, 92] width 4 height 4
drag, startPoint x: 311, startPoint y: 100, endPoint x: 311, endPoint y: 104, distance: 3.6
click at [311, 101] on icon "button" at bounding box center [310, 103] width 5 height 6
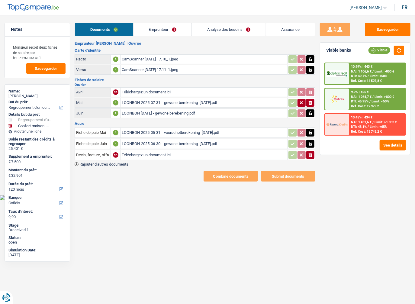
click at [311, 106] on td "ionicons-v5-e" at bounding box center [301, 103] width 28 height 10
click at [311, 110] on icon "button" at bounding box center [310, 113] width 5 height 6
click at [311, 111] on icon "button" at bounding box center [310, 113] width 3 height 4
click at [310, 155] on icon "ionicons-v5-e" at bounding box center [310, 155] width 5 height 6
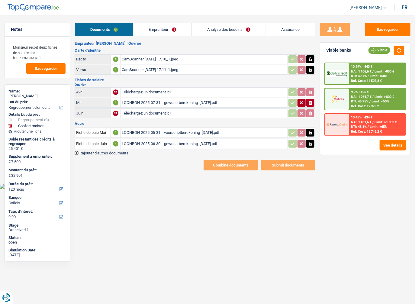
click at [310, 142] on icon "button" at bounding box center [310, 144] width 3 height 4
click at [311, 130] on icon "button" at bounding box center [310, 132] width 3 height 4
click at [313, 133] on button "ionicons-v5-e" at bounding box center [310, 133] width 8 height 8
click at [310, 141] on icon "ionicons-v5-e" at bounding box center [310, 144] width 5 height 6
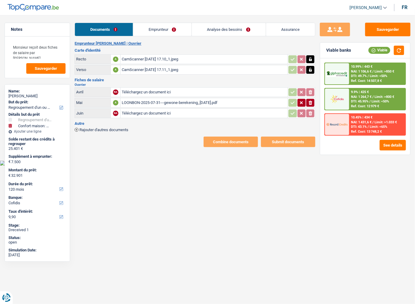
click at [308, 100] on icon "ionicons-v5-e" at bounding box center [310, 103] width 5 height 6
type input "C:\fakepath\LOONBON-2025-05-31---gewone-berekening_[DATE].pdf"
type input "C:\fakepath\LOONBON-2025-06-30---gewone-berekening_[DATE].pdf"
type input "C:\fakepath\LOONBON-2025-07-31---gewone-berekening_[DATE].pdf"
drag, startPoint x: 179, startPoint y: 33, endPoint x: 171, endPoint y: 31, distance: 7.9
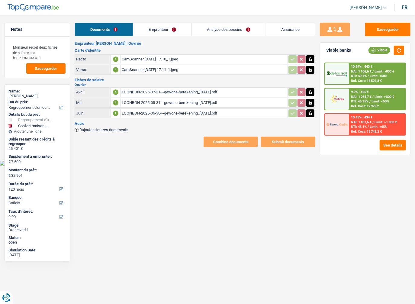
click at [179, 33] on link "Emprunteur" at bounding box center [162, 29] width 58 height 13
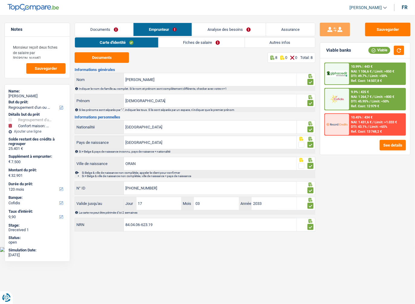
click at [166, 29] on link "Emprunteur" at bounding box center [162, 29] width 58 height 13
click at [187, 41] on link "Fiches de salaire" at bounding box center [201, 42] width 86 height 10
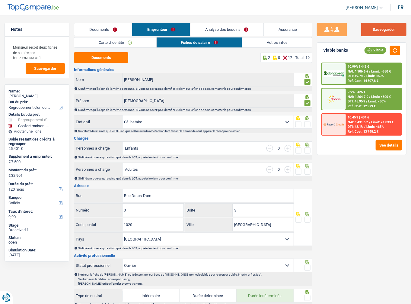
click at [394, 25] on button "Sauvegarder" at bounding box center [383, 30] width 45 height 14
click at [109, 60] on button "Documents" at bounding box center [101, 57] width 54 height 11
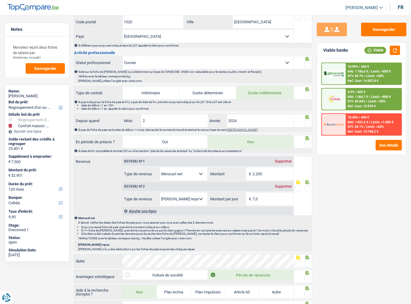
scroll to position [241, 0]
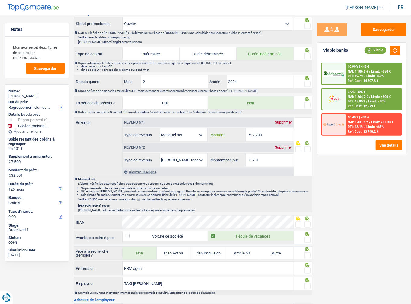
click at [263, 130] on input "2.200" at bounding box center [273, 134] width 41 height 13
drag, startPoint x: 265, startPoint y: 132, endPoint x: 180, endPoint y: 122, distance: 86.3
click at [180, 122] on div "Revenu nº1 Supprimer Allocation d'handicap Allocations chômage Allocations fami…" at bounding box center [208, 129] width 171 height 24
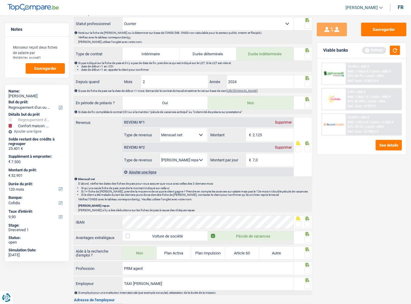
type input "2.125"
click at [352, 215] on div "Sauvegarder Viable banks Refresh 10.99% | 443 € NAI: 1 106,6 € / Limit: >850 € …" at bounding box center [361, 158] width 99 height 270
click at [98, 215] on div "IBAN" at bounding box center [183, 221] width 219 height 13
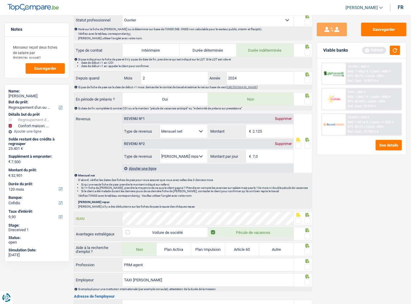
scroll to position [314, 0]
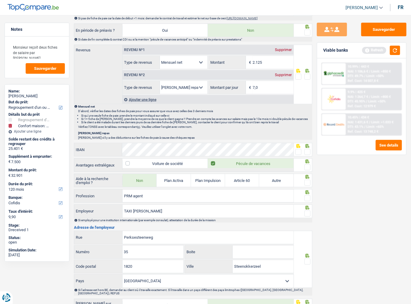
drag, startPoint x: 310, startPoint y: 152, endPoint x: 360, endPoint y: 151, distance: 49.8
click at [310, 152] on span at bounding box center [307, 152] width 6 height 6
click at [0, 0] on input "radio" at bounding box center [0, 0] width 0 height 0
click at [303, 164] on fieldset at bounding box center [302, 168] width 15 height 8
drag, startPoint x: 306, startPoint y: 164, endPoint x: 307, endPoint y: 176, distance: 11.5
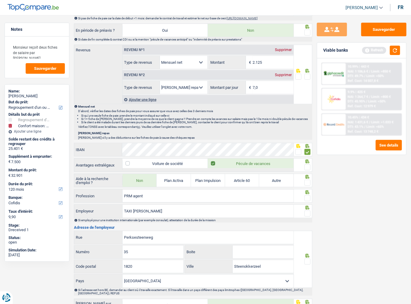
click at [306, 164] on span at bounding box center [307, 167] width 6 height 6
click at [0, 0] on input "radio" at bounding box center [0, 0] width 0 height 0
click at [307, 180] on span at bounding box center [307, 183] width 6 height 6
click at [0, 0] on input "radio" at bounding box center [0, 0] width 0 height 0
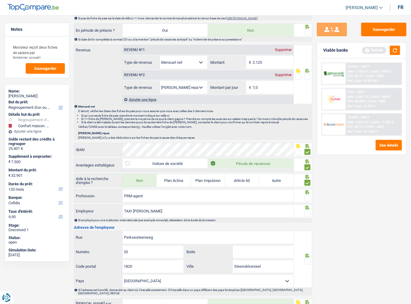
click at [307, 196] on span at bounding box center [307, 198] width 6 height 6
click at [0, 0] on input "radio" at bounding box center [0, 0] width 0 height 0
click at [308, 207] on div at bounding box center [302, 207] width 15 height 5
drag, startPoint x: 307, startPoint y: 211, endPoint x: 394, endPoint y: 221, distance: 87.5
click at [308, 212] on span at bounding box center [307, 213] width 6 height 6
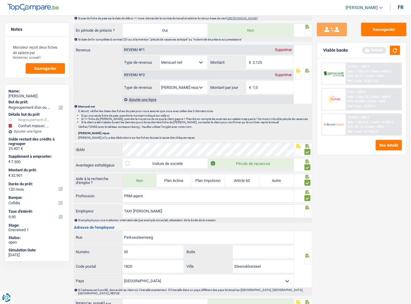
click at [0, 0] on input "radio" at bounding box center [0, 0] width 0 height 0
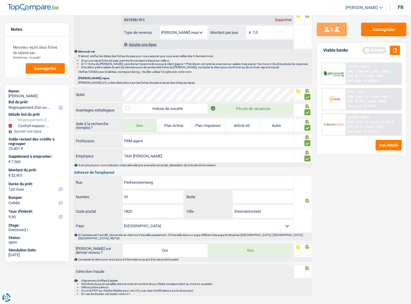
scroll to position [376, 0]
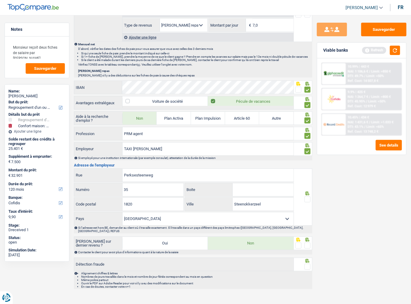
click at [308, 196] on span at bounding box center [307, 199] width 6 height 6
click at [0, 0] on input "radio" at bounding box center [0, 0] width 0 height 0
click at [245, 183] on input "Boite" at bounding box center [263, 189] width 61 height 13
drag, startPoint x: 252, startPoint y: 190, endPoint x: 197, endPoint y: 183, distance: 55.0
click at [197, 183] on div "<d Boite" at bounding box center [239, 189] width 108 height 13
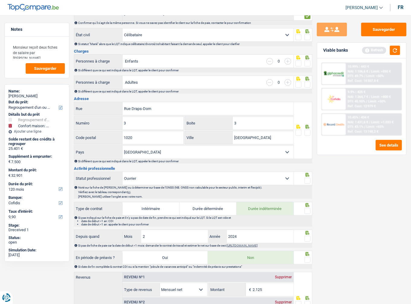
scroll to position [86, 0]
type input "D"
click at [247, 138] on input "[GEOGRAPHIC_DATA]" at bounding box center [263, 138] width 61 height 13
drag, startPoint x: 247, startPoint y: 138, endPoint x: 239, endPoint y: 138, distance: 8.5
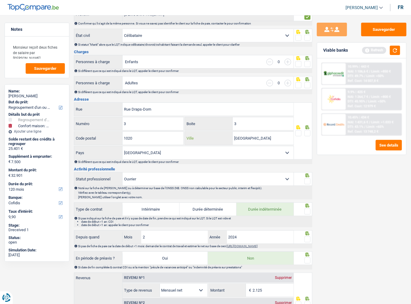
click at [239, 138] on input "[GEOGRAPHIC_DATA]" at bounding box center [263, 138] width 61 height 13
paste input "LAEKEN"
type input "LAEKEN"
click at [308, 132] on span at bounding box center [307, 133] width 6 height 6
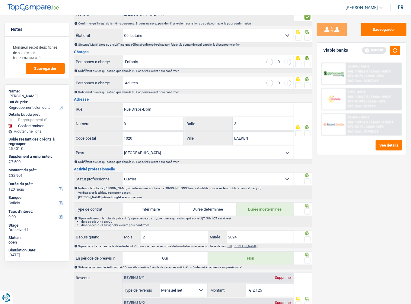
click at [0, 0] on input "radio" at bounding box center [0, 0] width 0 height 0
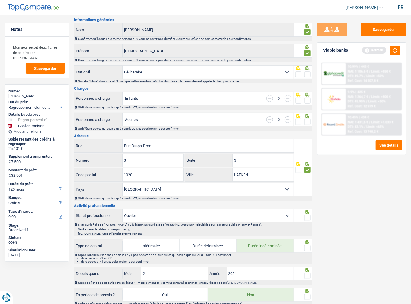
scroll to position [38, 0]
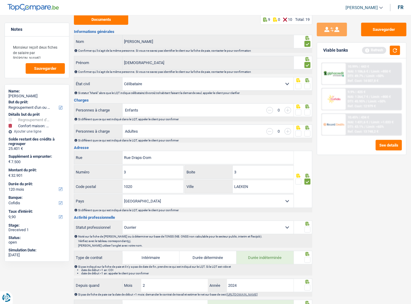
drag, startPoint x: 309, startPoint y: 130, endPoint x: 313, endPoint y: 114, distance: 16.8
click at [309, 130] on span at bounding box center [307, 133] width 6 height 6
click at [0, 0] on input "radio" at bounding box center [0, 0] width 0 height 0
click at [308, 111] on span at bounding box center [307, 112] width 6 height 6
click at [0, 0] on input "radio" at bounding box center [0, 0] width 0 height 0
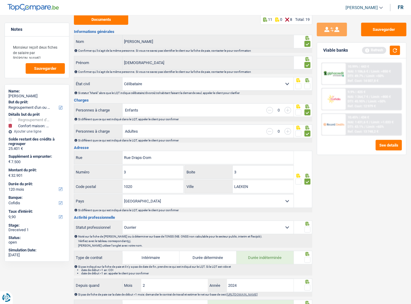
click at [307, 91] on div "Si statut "Marié" alors que le LQT indique célibataire/divorcé/cohabitant faisa…" at bounding box center [195, 92] width 234 height 3
click at [307, 84] on span at bounding box center [307, 86] width 6 height 6
click at [0, 0] on input "radio" at bounding box center [0, 0] width 0 height 0
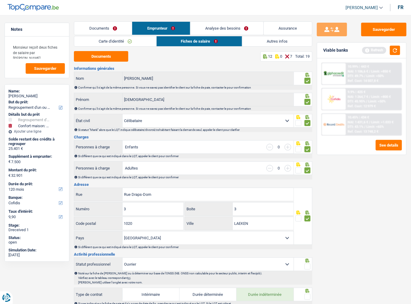
scroll to position [121, 0]
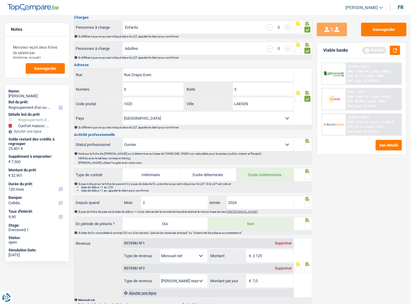
click at [307, 145] on span at bounding box center [307, 147] width 6 height 6
click at [0, 0] on input "radio" at bounding box center [0, 0] width 0 height 0
click at [307, 174] on span at bounding box center [307, 177] width 6 height 6
click at [0, 0] on input "radio" at bounding box center [0, 0] width 0 height 0
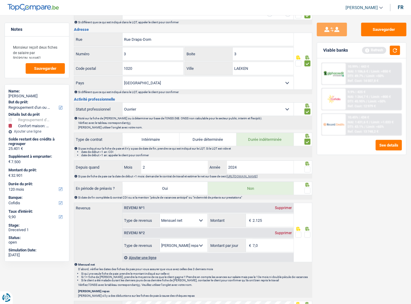
scroll to position [193, 0]
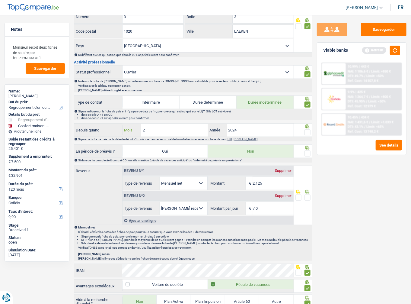
drag, startPoint x: 171, startPoint y: 124, endPoint x: 101, endPoint y: 125, distance: 69.7
click at [102, 125] on div "Depuis quand 2 Mois / 2024 Année" at bounding box center [183, 129] width 219 height 13
type input "1"
click at [260, 134] on input "2024" at bounding box center [260, 129] width 67 height 13
type input "2025"
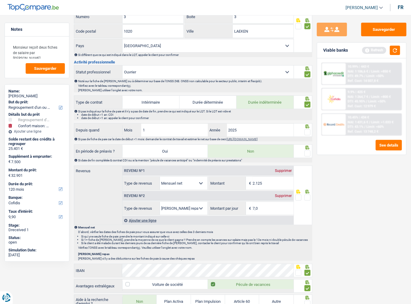
drag, startPoint x: 304, startPoint y: 131, endPoint x: 307, endPoint y: 132, distance: 3.1
click at [304, 131] on fieldset at bounding box center [302, 133] width 15 height 8
click at [307, 135] on div at bounding box center [307, 133] width 6 height 8
click at [306, 150] on span at bounding box center [307, 153] width 6 height 6
click at [0, 0] on input "radio" at bounding box center [0, 0] width 0 height 0
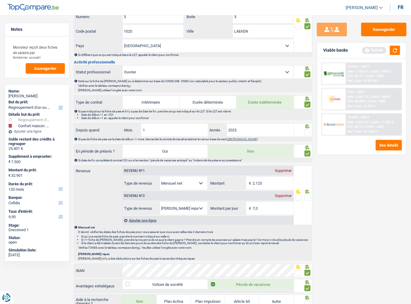
click at [307, 132] on span at bounding box center [307, 132] width 6 height 6
click at [0, 0] on input "radio" at bounding box center [0, 0] width 0 height 0
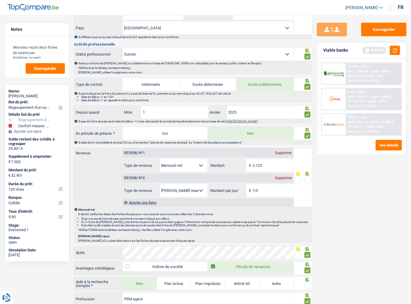
scroll to position [266, 0]
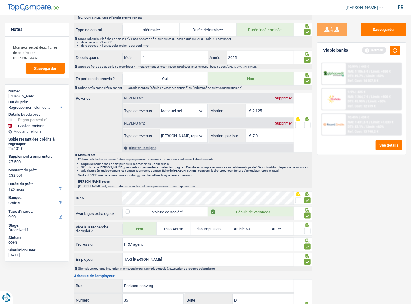
click at [309, 124] on span at bounding box center [307, 125] width 6 height 6
click at [0, 0] on input "radio" at bounding box center [0, 0] width 0 height 0
click at [262, 133] on input "7,0" at bounding box center [273, 135] width 41 height 13
drag, startPoint x: 263, startPoint y: 134, endPoint x: 208, endPoint y: 132, distance: 54.3
click at [209, 132] on fieldset "7,0 € Montant par jour Tous les champs sont obligatoires. Veuillez fournir une …" at bounding box center [251, 136] width 85 height 14
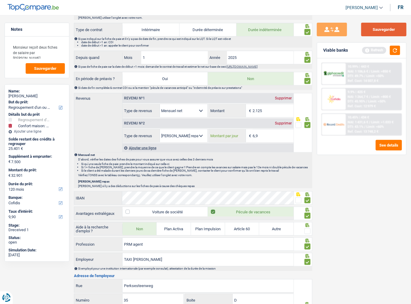
type input "6,9"
click at [369, 33] on button "Sauvegarder" at bounding box center [383, 30] width 45 height 14
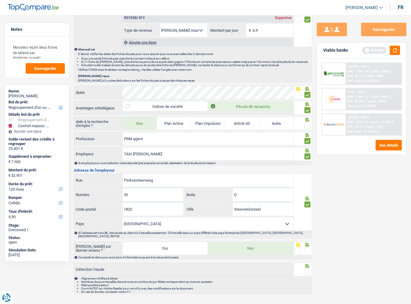
scroll to position [376, 0]
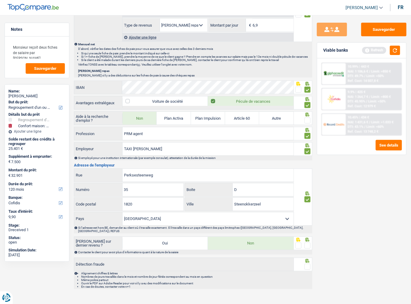
click at [309, 242] on span at bounding box center [307, 245] width 6 height 6
click at [0, 0] on input "radio" at bounding box center [0, 0] width 0 height 0
click at [308, 263] on span at bounding box center [307, 266] width 6 height 6
click at [0, 0] on input "radio" at bounding box center [0, 0] width 0 height 0
click at [308, 118] on span at bounding box center [307, 120] width 6 height 6
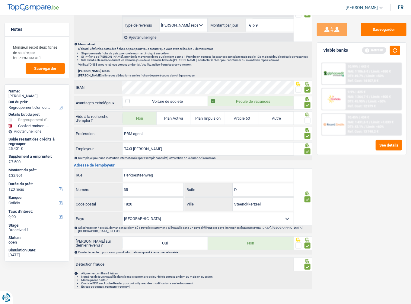
click at [0, 0] on input "radio" at bounding box center [0, 0] width 0 height 0
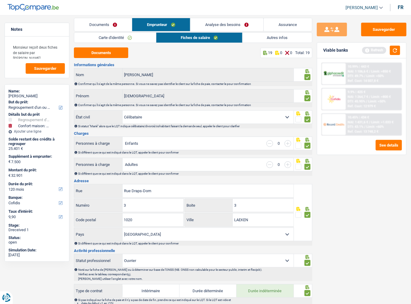
scroll to position [0, 0]
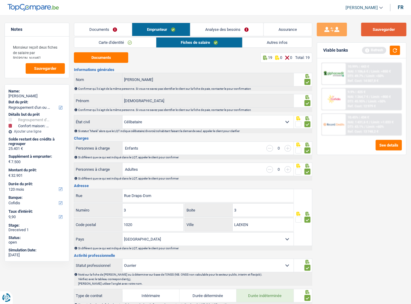
drag, startPoint x: 390, startPoint y: 29, endPoint x: 356, endPoint y: 44, distance: 37.3
click at [389, 30] on button "Sauvegarder" at bounding box center [383, 30] width 45 height 14
click at [276, 44] on link "Autres infos" at bounding box center [277, 42] width 69 height 10
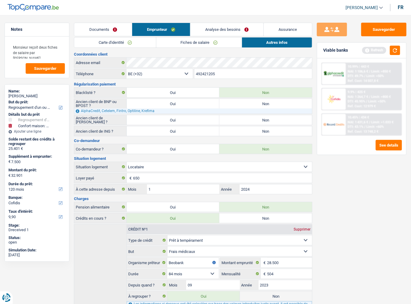
click at [252, 124] on label "Non" at bounding box center [265, 120] width 93 height 10
click at [252, 124] on input "Non" at bounding box center [265, 120] width 93 height 10
radio input "true"
click at [252, 128] on label "Non" at bounding box center [265, 131] width 93 height 10
click at [252, 128] on input "Non" at bounding box center [265, 131] width 93 height 10
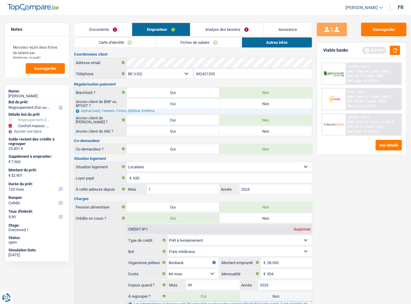
radio input "true"
click at [262, 103] on label "Non" at bounding box center [265, 104] width 93 height 10
click at [262, 103] on input "Non" at bounding box center [265, 104] width 93 height 10
radio input "true"
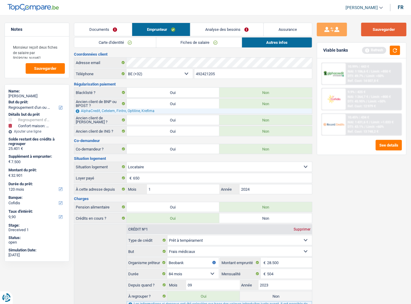
click at [374, 32] on button "Sauvegarder" at bounding box center [383, 30] width 45 height 14
click at [393, 49] on button "button" at bounding box center [395, 50] width 10 height 9
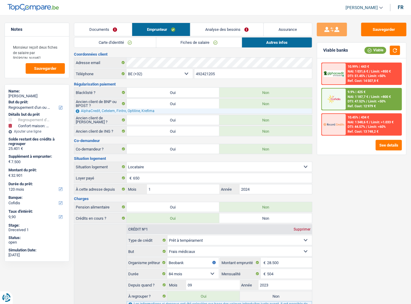
click at [200, 31] on link "Analyse des besoins" at bounding box center [226, 29] width 73 height 13
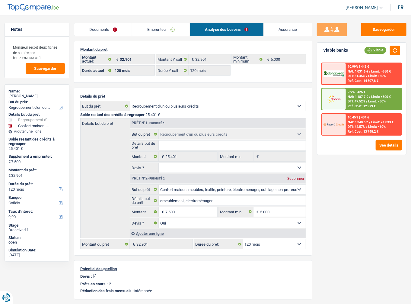
click at [371, 97] on span "Limit: >800 €" at bounding box center [381, 97] width 20 height 4
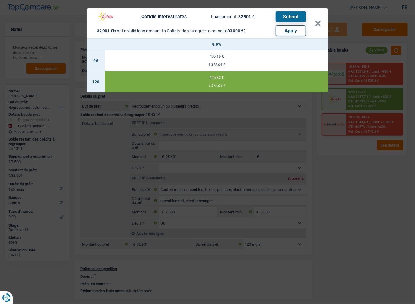
click at [291, 34] on button "Apply" at bounding box center [291, 30] width 30 height 11
type input "7.599"
type input "33.000"
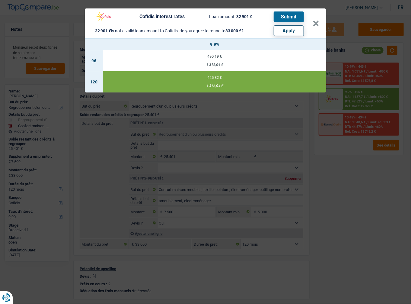
select select "other"
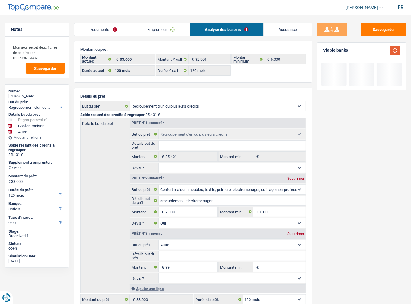
click at [399, 51] on button "button" at bounding box center [395, 50] width 10 height 9
click at [393, 33] on button "Sauvegarder" at bounding box center [383, 30] width 45 height 14
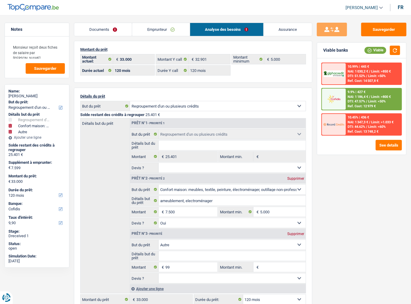
click at [364, 97] on span "NAI: 1 186,4 €" at bounding box center [358, 97] width 21 height 4
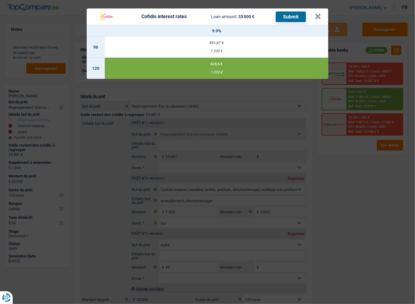
click at [289, 11] on button "Submit" at bounding box center [291, 16] width 30 height 11
click at [316, 16] on button "×" at bounding box center [317, 17] width 6 height 6
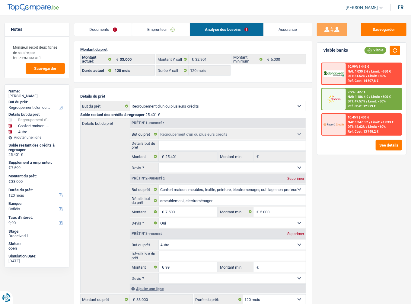
click at [107, 31] on link "Documents" at bounding box center [103, 29] width 58 height 13
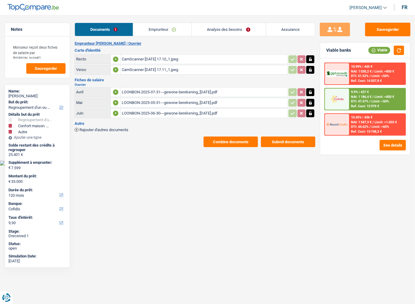
click at [295, 142] on button "Submit documents" at bounding box center [288, 141] width 54 height 11
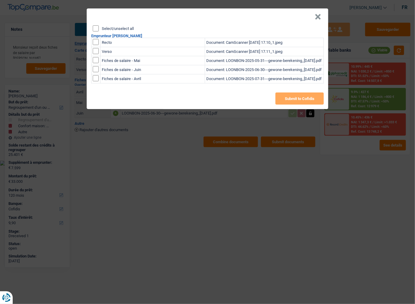
click at [97, 30] on input "Select/unselect all" at bounding box center [96, 28] width 6 height 6
checkbox input "true"
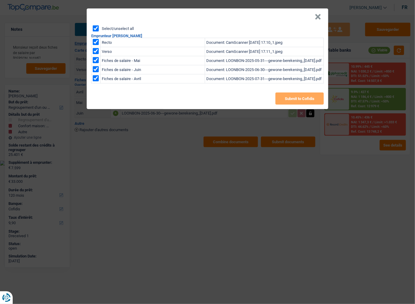
checkbox input "true"
click at [292, 101] on button "Submit to Cofidis" at bounding box center [299, 98] width 48 height 12
click at [315, 17] on button "×" at bounding box center [317, 17] width 6 height 6
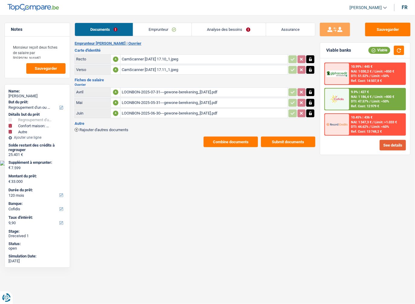
click at [404, 144] on button "See details" at bounding box center [392, 145] width 26 height 11
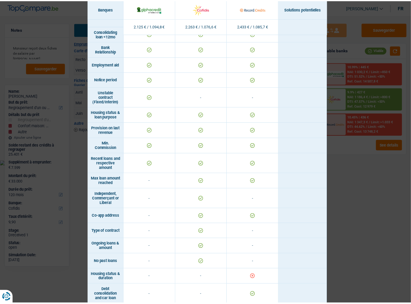
scroll to position [324, 0]
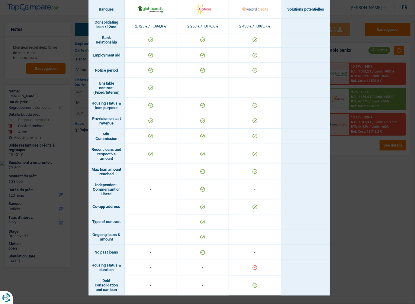
click at [328, 213] on div "Banks conditions × Banques Solutions potentielles Revenus / Charges 2.125 € / 1…" at bounding box center [207, 152] width 415 height 304
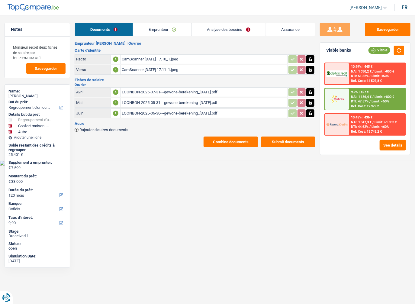
click at [171, 30] on link "Emprunteur" at bounding box center [162, 29] width 58 height 13
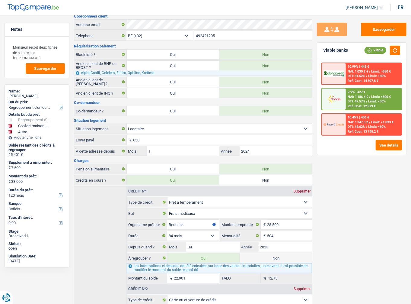
scroll to position [72, 0]
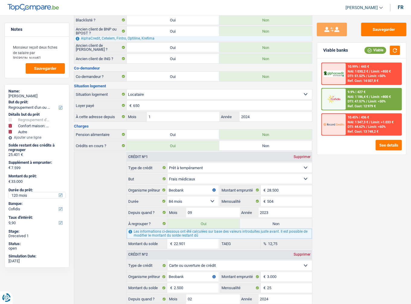
click at [23, 194] on select "12 mois 18 mois 24 mois 30 mois 36 mois 42 mois 48 mois 60 mois 72 mois 84 mois…" at bounding box center [36, 195] width 57 height 6
click at [8, 192] on select "12 mois 18 mois 24 mois 30 mois 36 mois 42 mois 48 mois 60 mois 72 mois 84 mois…" at bounding box center [36, 195] width 57 height 6
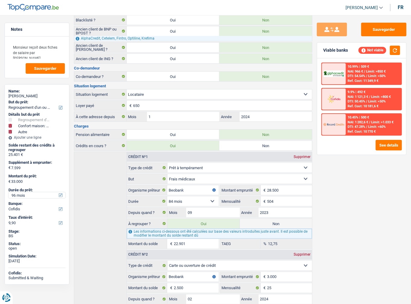
click at [20, 197] on select "12 mois 18 mois 24 mois 30 mois 36 mois 42 mois 48 mois 60 mois 72 mois 84 mois…" at bounding box center [36, 195] width 57 height 6
select select "84"
click at [8, 192] on select "12 mois 18 mois 24 mois 30 mois 36 mois 42 mois 48 mois 60 mois 72 mois 84 mois…" at bounding box center [36, 195] width 57 height 6
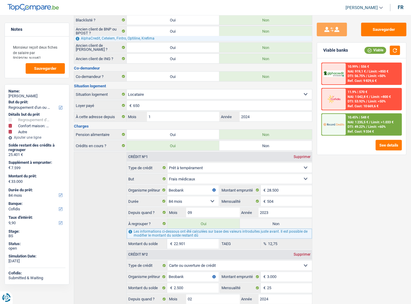
click at [375, 125] on span "Limit: <60%" at bounding box center [377, 127] width 18 height 4
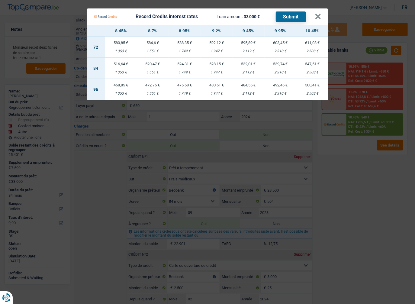
click at [365, 99] on Credits "Record Credits interest rates Loan amount: 33 000 € Submit × 8.45% 8.7% 8.95% 9…" at bounding box center [207, 152] width 415 height 304
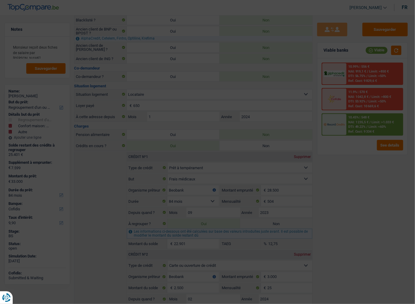
click at [378, 74] on span "Limit: <50%" at bounding box center [377, 76] width 18 height 4
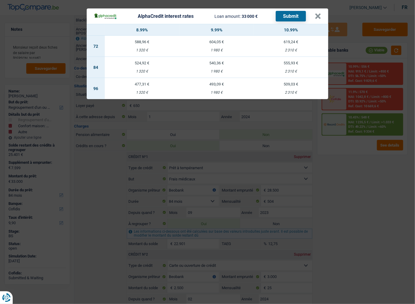
drag, startPoint x: 365, startPoint y: 178, endPoint x: 379, endPoint y: 86, distance: 93.4
click at [366, 177] on div "AlphaCredit interest rates Loan amount: 33 000 € Submit × 8.99% 9.99% 10.99% 72…" at bounding box center [207, 152] width 415 height 304
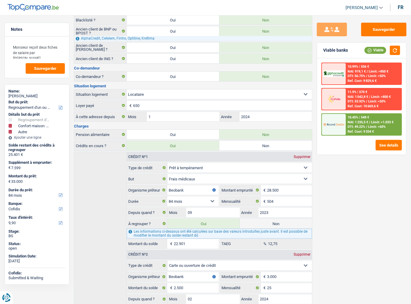
click at [375, 82] on div "Ref. Cost: 9 829,6 €" at bounding box center [362, 81] width 29 height 4
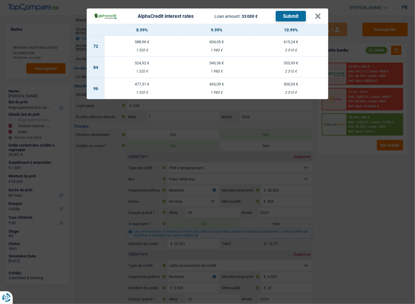
click at [360, 142] on div "AlphaCredit interest rates Loan amount: 33 000 € Submit × 8.99% 9.99% 10.99% 72…" at bounding box center [207, 152] width 415 height 304
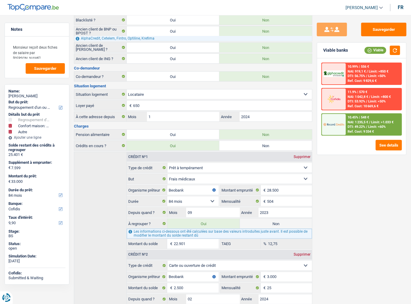
click at [373, 100] on span "Limit: <50%" at bounding box center [377, 101] width 18 height 4
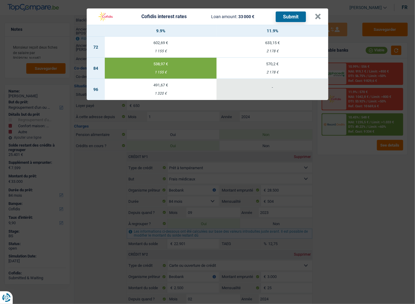
click at [365, 157] on div "Cofidis interest rates Loan amount: 33 000 € Submit × 9.9% 11.9% 72 602,69 € 1 …" at bounding box center [207, 152] width 415 height 304
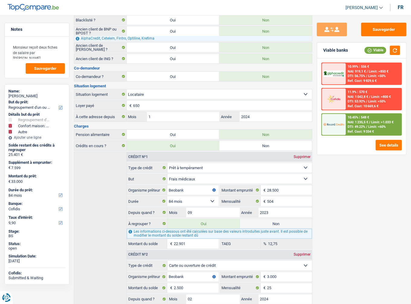
click at [370, 121] on span "/" at bounding box center [369, 122] width 1 height 4
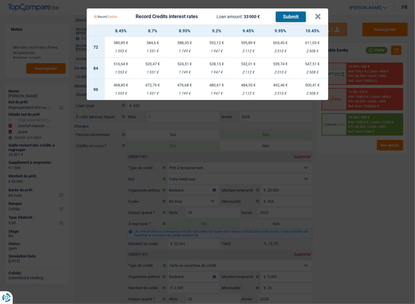
click at [355, 179] on Credits "Record Credits interest rates Loan amount: 33 000 € Submit × 8.45% 8.7% 8.95% 9…" at bounding box center [207, 152] width 415 height 304
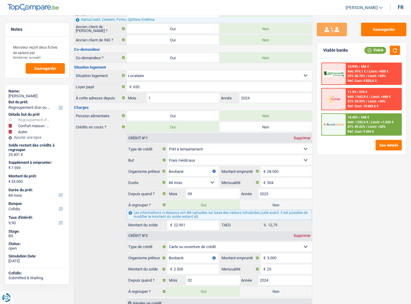
scroll to position [111, 0]
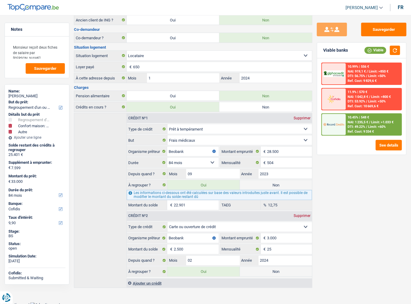
click at [371, 121] on div "NAI: 1 235,5 € / Limit: >1.033 €" at bounding box center [371, 122] width 46 height 4
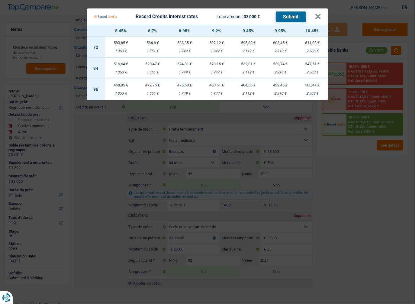
click at [188, 73] on div "1 749 €" at bounding box center [184, 72] width 32 height 4
select select "record credits"
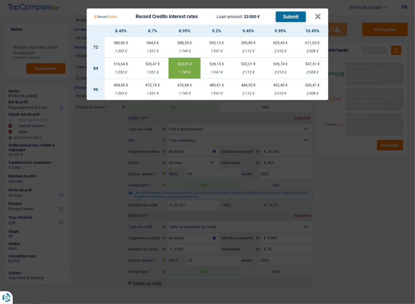
click at [150, 62] on div "520,47 €" at bounding box center [153, 64] width 32 height 4
drag, startPoint x: 298, startPoint y: 17, endPoint x: 188, endPoint y: 64, distance: 120.0
click at [188, 64] on Credits___BV_modal_content_ "Record Credits interest rates Loan amount: 33 000 € Submit × 8.45% 8.7% 8.95% 9…" at bounding box center [207, 53] width 241 height 91
click at [187, 64] on div "524,31 €" at bounding box center [184, 64] width 32 height 4
type input "8,95"
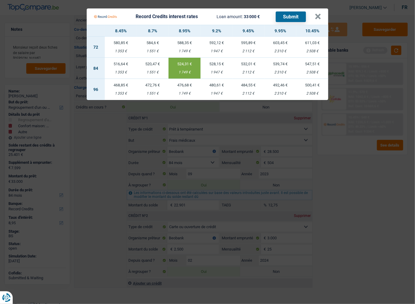
click at [292, 18] on button "Submit" at bounding box center [291, 16] width 30 height 11
click at [314, 15] on div "Record Credits interest rates Loan amount: 33 000 € Submit" at bounding box center [204, 16] width 221 height 11
click at [319, 17] on button "×" at bounding box center [317, 17] width 6 height 6
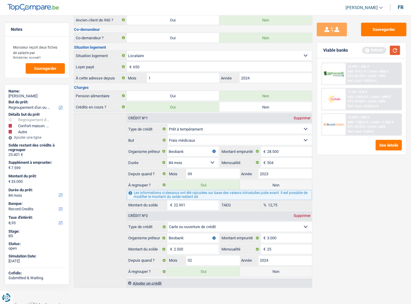
click at [395, 51] on button "button" at bounding box center [395, 50] width 10 height 9
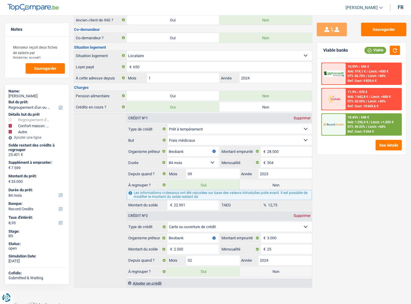
click at [36, 95] on div "Mohammed Abdallah" at bounding box center [36, 96] width 57 height 5
copy div "Abdallah"
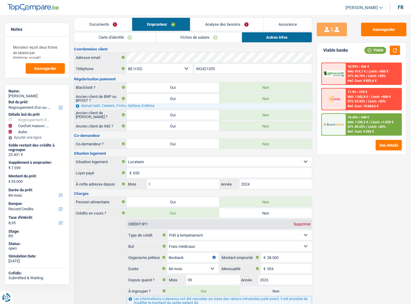
scroll to position [0, 0]
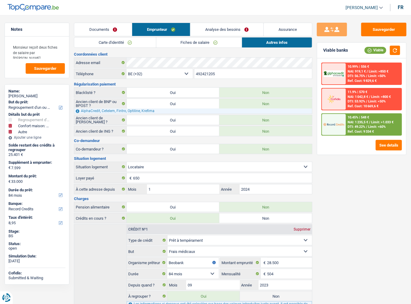
click at [123, 46] on link "Carte d'identité" at bounding box center [115, 42] width 82 height 10
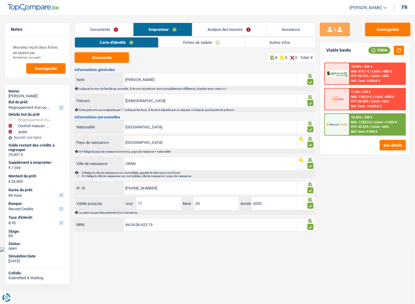
click at [176, 40] on link "Fiches de salaire" at bounding box center [201, 42] width 86 height 10
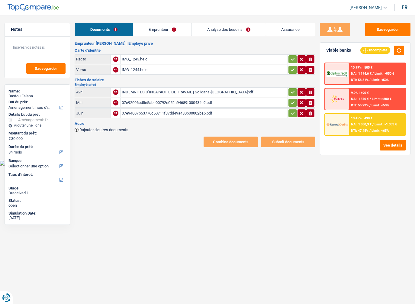
select select "movingOrInstallation"
select select "84"
click at [310, 60] on icon "button" at bounding box center [310, 59] width 4 height 4
click at [313, 70] on button "ionicons-v5-e" at bounding box center [310, 70] width 8 height 8
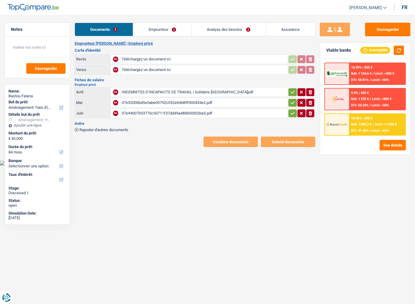
click at [289, 93] on button "button" at bounding box center [292, 92] width 8 height 8
click at [291, 101] on icon "button" at bounding box center [292, 102] width 4 height 3
drag, startPoint x: 290, startPoint y: 111, endPoint x: 410, endPoint y: 146, distance: 124.7
click at [290, 111] on icon "button" at bounding box center [292, 113] width 5 height 6
type input "C:\fakepath\8f0c035c-1755091289514_img_1243.jpg"
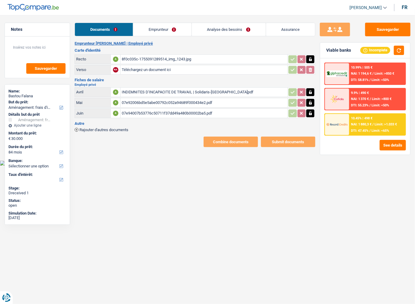
type input "C:\fakepath\8f0c035c-1755091300242_img_1244.jpg"
click at [150, 30] on link "Emprunteur" at bounding box center [162, 29] width 58 height 13
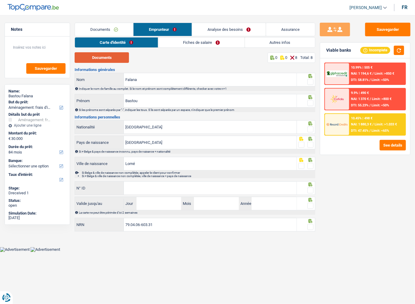
click at [104, 60] on button "Documents" at bounding box center [102, 57] width 54 height 11
click at [311, 83] on span at bounding box center [310, 82] width 6 height 6
click at [0, 0] on input "radio" at bounding box center [0, 0] width 0 height 0
click at [312, 101] on span at bounding box center [310, 103] width 6 height 6
click at [0, 0] on input "radio" at bounding box center [0, 0] width 0 height 0
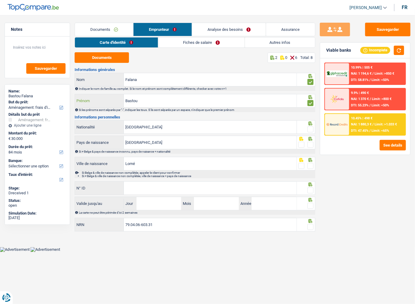
drag, startPoint x: 149, startPoint y: 101, endPoint x: 99, endPoint y: 104, distance: 50.5
click at [96, 104] on div "Bastou Prénom" at bounding box center [185, 100] width 221 height 13
paste input "[PERSON_NAME]"
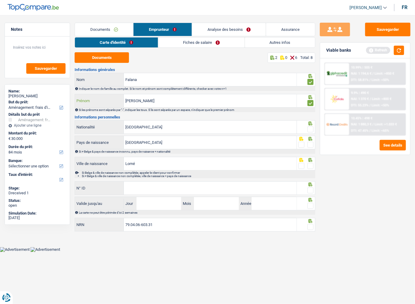
type input "[PERSON_NAME]"
click at [311, 131] on span at bounding box center [310, 129] width 6 height 6
click at [0, 0] on input "radio" at bounding box center [0, 0] width 0 height 0
click at [309, 151] on div "Si ≠ Belge & pays de naissance inconnu, pays de naisance = nationalité" at bounding box center [197, 151] width 236 height 3
click at [311, 145] on span at bounding box center [310, 145] width 6 height 6
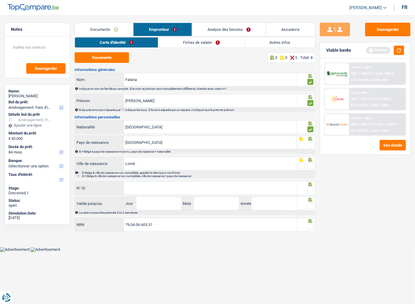
click at [0, 0] on input "radio" at bounding box center [0, 0] width 0 height 0
click at [312, 165] on span at bounding box center [310, 166] width 6 height 6
click at [0, 0] on input "radio" at bounding box center [0, 0] width 0 height 0
click at [311, 188] on span at bounding box center [310, 190] width 6 height 6
click at [0, 0] on input "radio" at bounding box center [0, 0] width 0 height 0
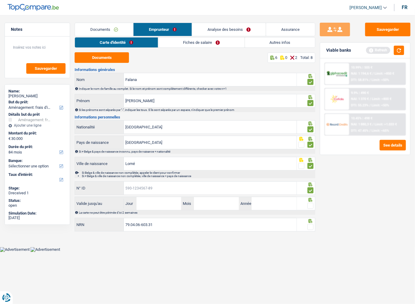
paste input "[PHONE_NUMBER]"
type input "[PHONE_NUMBER]"
click at [154, 198] on input "Jour" at bounding box center [158, 203] width 45 height 13
type input "25"
type input "10"
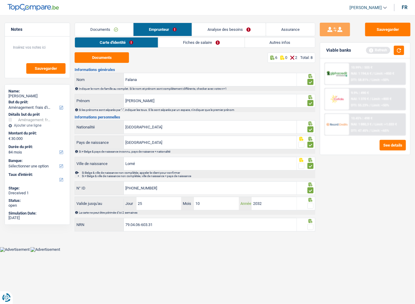
type input "2032"
click at [310, 202] on span at bounding box center [310, 205] width 6 height 6
click at [0, 0] on input "radio" at bounding box center [0, 0] width 0 height 0
click at [310, 223] on div at bounding box center [306, 225] width 18 height 14
click at [310, 225] on span at bounding box center [310, 227] width 6 height 6
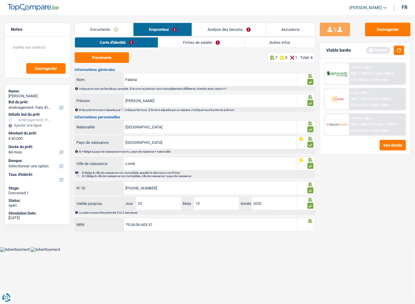
click at [0, 0] on input "radio" at bounding box center [0, 0] width 0 height 0
click at [176, 40] on link "Fiches de salaire" at bounding box center [201, 42] width 86 height 10
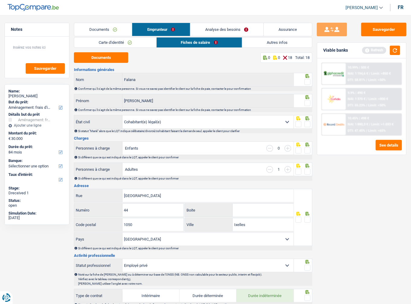
click at [308, 81] on span at bounding box center [307, 82] width 6 height 6
click at [0, 0] on input "radio" at bounding box center [0, 0] width 0 height 0
click at [310, 99] on div at bounding box center [303, 101] width 18 height 14
drag, startPoint x: 310, startPoint y: 101, endPoint x: 300, endPoint y: 103, distance: 9.7
click at [310, 102] on span at bounding box center [307, 103] width 6 height 6
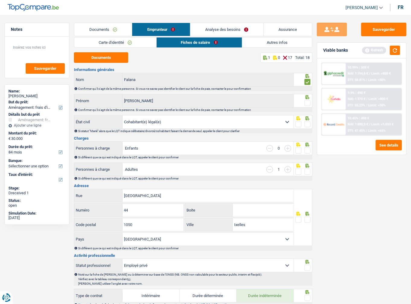
click at [0, 0] on input "radio" at bounding box center [0, 0] width 0 height 0
click at [95, 59] on button "Documents" at bounding box center [101, 57] width 54 height 11
click at [308, 123] on span at bounding box center [307, 124] width 6 height 6
click at [0, 0] on input "radio" at bounding box center [0, 0] width 0 height 0
click at [307, 146] on icon at bounding box center [308, 144] width 4 height 4
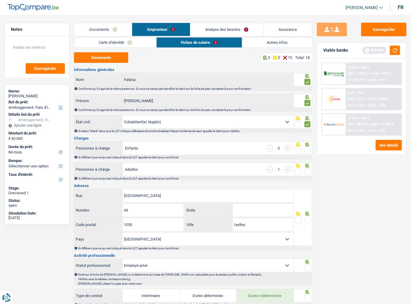
click at [311, 150] on div at bounding box center [303, 148] width 18 height 14
click at [97, 61] on button "Documents" at bounding box center [101, 57] width 54 height 11
drag, startPoint x: 110, startPoint y: 58, endPoint x: 123, endPoint y: 60, distance: 12.6
click at [110, 58] on button "Documents" at bounding box center [101, 57] width 54 height 11
click at [237, 118] on select "Célibataire Marié(e) Cohabitant(e) légal(e) Divorcé(e) Veuf(ve) Séparé (de fait…" at bounding box center [208, 121] width 171 height 13
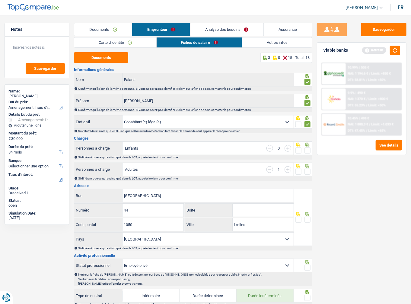
click at [368, 202] on div "Sauvegarder Viable banks Refresh 10.99% | 505 € NAI: 1 194,6 € / Limit: >850 € …" at bounding box center [361, 158] width 99 height 270
click at [308, 149] on span at bounding box center [307, 150] width 6 height 6
click at [0, 0] on input "radio" at bounding box center [0, 0] width 0 height 0
click at [302, 172] on fieldset at bounding box center [302, 172] width 15 height 8
click at [311, 171] on span at bounding box center [307, 171] width 6 height 6
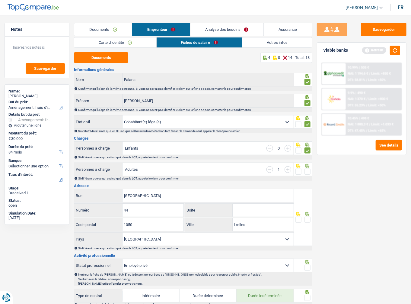
click at [0, 0] on input "radio" at bounding box center [0, 0] width 0 height 0
click at [289, 150] on input "button" at bounding box center [288, 148] width 7 height 7
select select "familyAllowances"
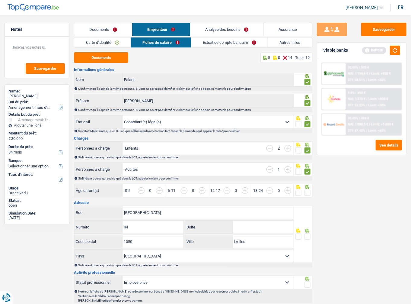
click at [270, 170] on input "button" at bounding box center [269, 169] width 7 height 7
click at [206, 191] on input "button" at bounding box center [308, 193] width 219 height 13
click at [204, 191] on input "button" at bounding box center [308, 193] width 219 height 13
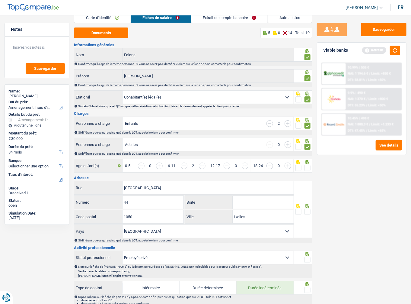
scroll to position [72, 0]
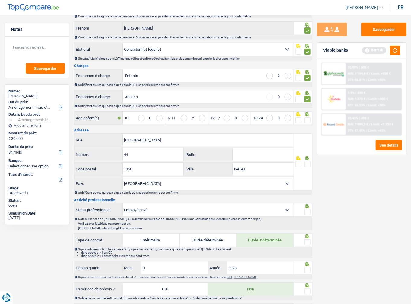
click at [308, 161] on span at bounding box center [307, 164] width 6 height 6
click at [0, 0] on input "radio" at bounding box center [0, 0] width 0 height 0
click at [308, 214] on div at bounding box center [307, 212] width 6 height 8
click at [308, 211] on span at bounding box center [307, 212] width 6 height 6
click at [0, 0] on input "radio" at bounding box center [0, 0] width 0 height 0
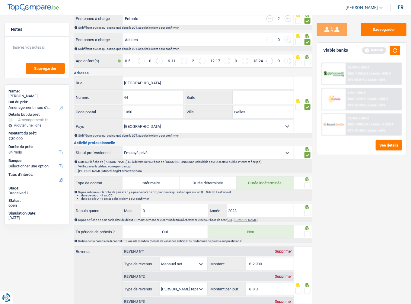
scroll to position [145, 0]
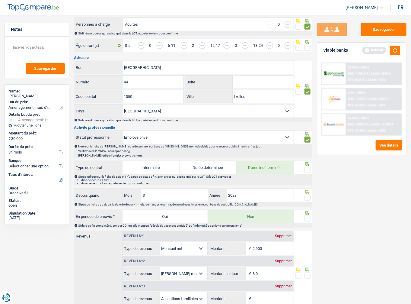
click at [309, 168] on span at bounding box center [307, 170] width 6 height 6
click at [0, 0] on input "radio" at bounding box center [0, 0] width 0 height 0
drag, startPoint x: 306, startPoint y: 191, endPoint x: 307, endPoint y: 194, distance: 3.3
click at [307, 194] on div at bounding box center [303, 195] width 18 height 14
click at [307, 195] on span at bounding box center [307, 197] width 6 height 6
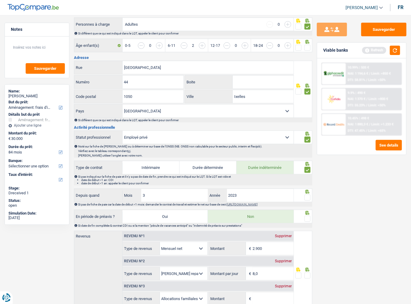
click at [0, 0] on input "radio" at bounding box center [0, 0] width 0 height 0
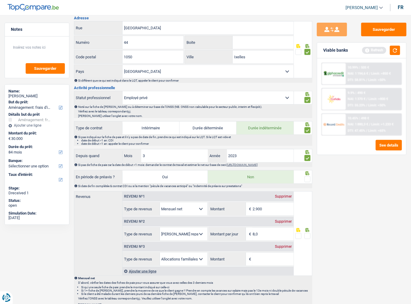
scroll to position [241, 0]
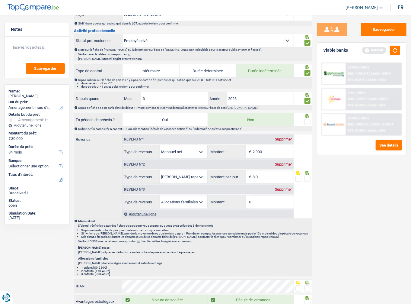
click at [307, 120] on span at bounding box center [307, 122] width 6 height 6
click at [0, 0] on input "radio" at bounding box center [0, 0] width 0 height 0
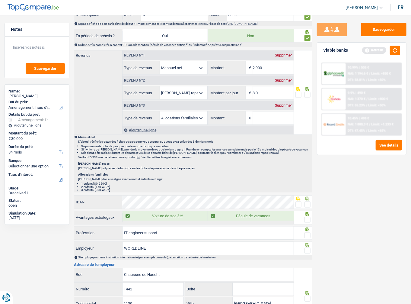
scroll to position [362, 0]
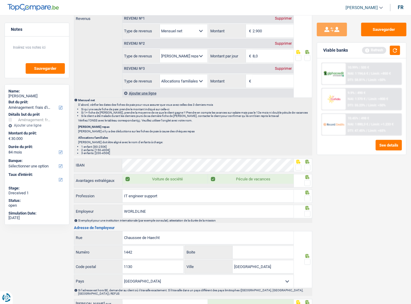
click at [309, 166] on span at bounding box center [307, 167] width 6 height 6
click at [0, 0] on input "radio" at bounding box center [0, 0] width 0 height 0
drag, startPoint x: 308, startPoint y: 177, endPoint x: 308, endPoint y: 182, distance: 4.5
click at [308, 180] on span at bounding box center [307, 183] width 6 height 6
click at [0, 0] on input "radio" at bounding box center [0, 0] width 0 height 0
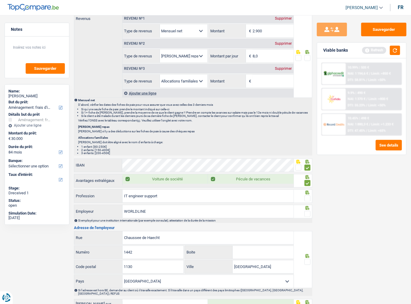
click at [307, 199] on div at bounding box center [307, 199] width 6 height 8
click at [310, 199] on div at bounding box center [307, 199] width 6 height 8
click at [307, 196] on span at bounding box center [307, 198] width 6 height 6
click at [0, 0] on input "radio" at bounding box center [0, 0] width 0 height 0
drag, startPoint x: 308, startPoint y: 211, endPoint x: 414, endPoint y: 185, distance: 109.4
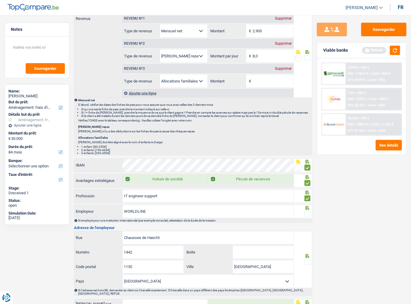
click at [310, 211] on span at bounding box center [307, 214] width 6 height 6
click at [0, 0] on input "radio" at bounding box center [0, 0] width 0 height 0
drag, startPoint x: 165, startPoint y: 197, endPoint x: 115, endPoint y: 197, distance: 49.8
click at [113, 197] on div "IT engineer support Profession" at bounding box center [183, 196] width 219 height 13
paste input "application engineer"
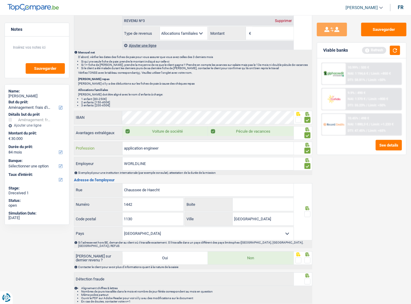
scroll to position [410, 0]
type input "application engineer"
drag, startPoint x: 155, startPoint y: 161, endPoint x: 112, endPoint y: 159, distance: 42.6
click at [110, 159] on div "WORLDLINE Employeur" at bounding box center [183, 163] width 219 height 13
paste input "EQUENS"
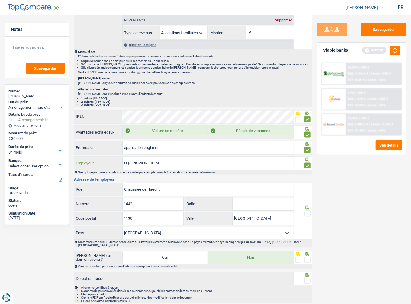
type input "EQUENSWORLDLINE"
drag, startPoint x: 168, startPoint y: 182, endPoint x: 163, endPoint y: 182, distance: 4.5
click at [108, 183] on div "Chaussee de Haecht Rue" at bounding box center [183, 189] width 219 height 13
drag, startPoint x: 165, startPoint y: 183, endPoint x: 160, endPoint y: 209, distance: 26.5
click at [160, 212] on input "1130" at bounding box center [153, 218] width 61 height 13
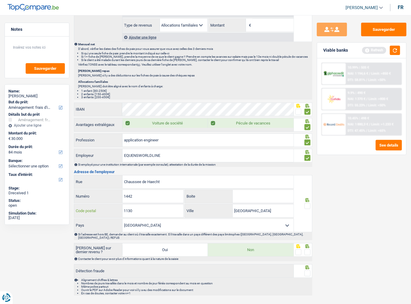
scroll to position [424, 0]
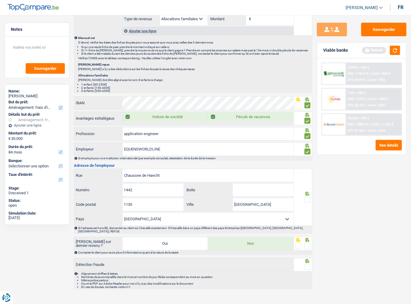
click at [309, 196] on span at bounding box center [307, 199] width 6 height 6
click at [0, 0] on input "radio" at bounding box center [0, 0] width 0 height 0
click at [305, 243] on span at bounding box center [307, 246] width 6 height 6
click at [0, 0] on input "radio" at bounding box center [0, 0] width 0 height 0
drag, startPoint x: 306, startPoint y: 239, endPoint x: 306, endPoint y: 249, distance: 9.7
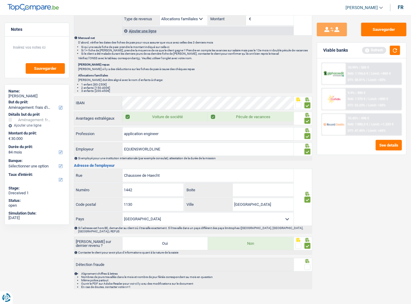
click at [306, 243] on span at bounding box center [307, 246] width 6 height 6
click at [0, 0] on input "radio" at bounding box center [0, 0] width 0 height 0
click at [306, 264] on span at bounding box center [307, 267] width 6 height 6
click at [0, 0] on input "radio" at bounding box center [0, 0] width 0 height 0
click at [303, 237] on div at bounding box center [303, 244] width 18 height 14
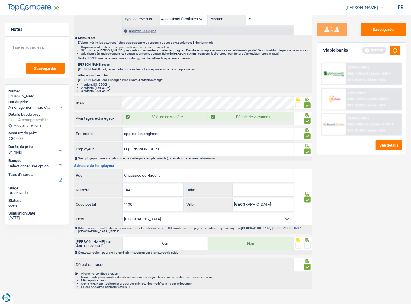
click at [309, 243] on span at bounding box center [307, 246] width 6 height 6
click at [0, 0] on input "radio" at bounding box center [0, 0] width 0 height 0
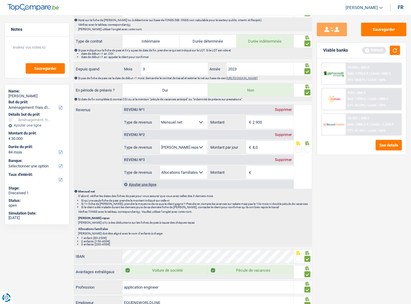
scroll to position [279, 0]
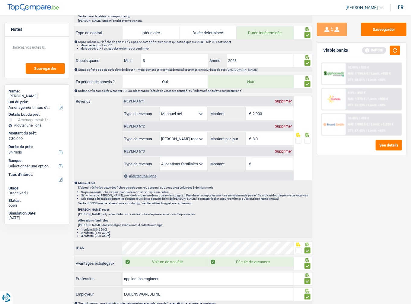
click at [273, 113] on input "2.900" at bounding box center [273, 113] width 41 height 13
drag, startPoint x: 266, startPoint y: 110, endPoint x: 194, endPoint y: 107, distance: 71.6
click at [196, 107] on div "Allocation d'handicap Allocations chômage Allocations familiales Chèques repas …" at bounding box center [208, 114] width 171 height 14
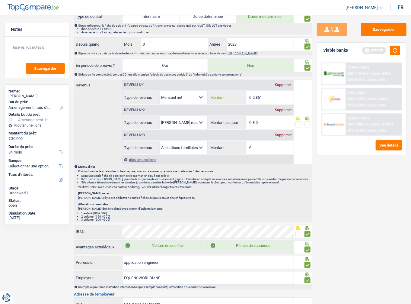
scroll to position [352, 0]
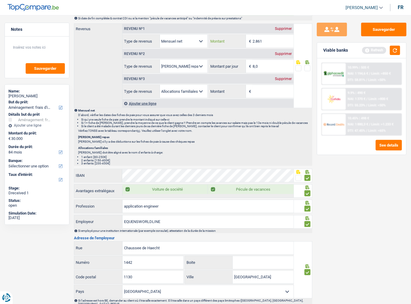
type input "2.861"
click at [269, 62] on input "8,0" at bounding box center [273, 66] width 41 height 13
drag, startPoint x: 269, startPoint y: 62, endPoint x: 217, endPoint y: 55, distance: 52.7
click at [217, 55] on div "Revenu nº2 Supprimer Allocation d'handicap Allocations chômage Allocations fami…" at bounding box center [208, 60] width 171 height 25
type input "6,0"
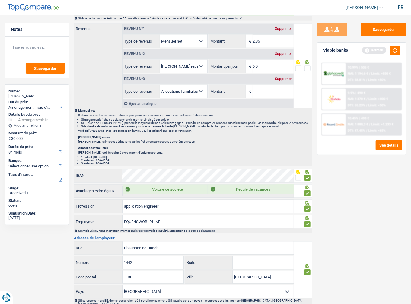
click at [307, 65] on span at bounding box center [307, 68] width 6 height 6
click at [0, 0] on input "radio" at bounding box center [0, 0] width 0 height 0
click at [279, 77] on div "Supprimer" at bounding box center [284, 79] width 20 height 4
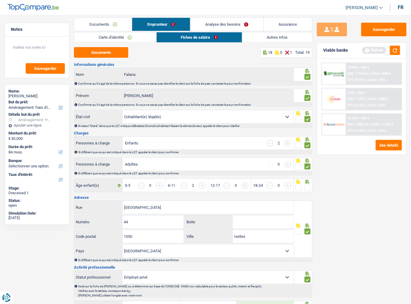
scroll to position [0, 0]
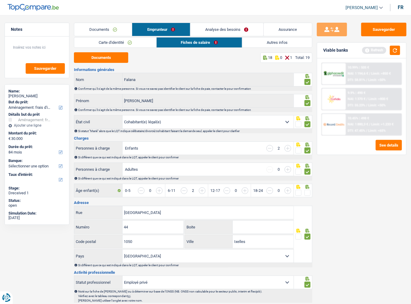
click at [265, 47] on link "Autres infos" at bounding box center [277, 42] width 70 height 10
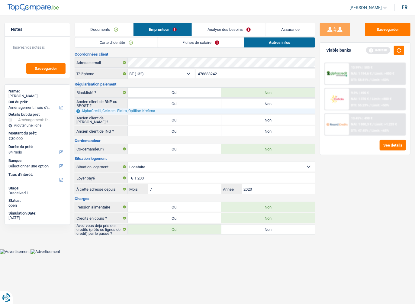
click at [201, 43] on link "Fiches de salaire" at bounding box center [201, 42] width 86 height 10
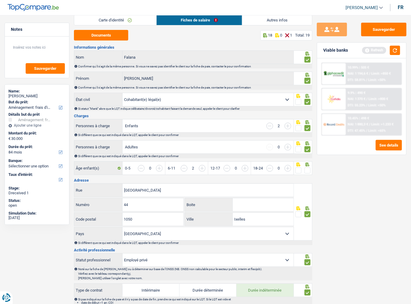
scroll to position [48, 0]
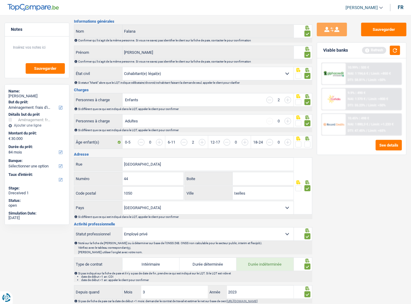
click at [308, 141] on span at bounding box center [307, 144] width 6 height 6
click at [0, 0] on input "radio" at bounding box center [0, 0] width 0 height 0
click at [296, 143] on span at bounding box center [298, 144] width 6 height 6
click at [0, 0] on input "radio" at bounding box center [0, 0] width 0 height 0
drag, startPoint x: 389, startPoint y: 23, endPoint x: 387, endPoint y: 25, distance: 3.2
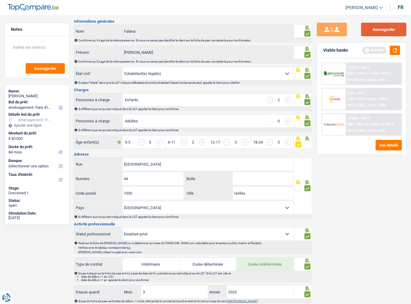
click at [389, 23] on button "Sauvegarder" at bounding box center [383, 30] width 45 height 14
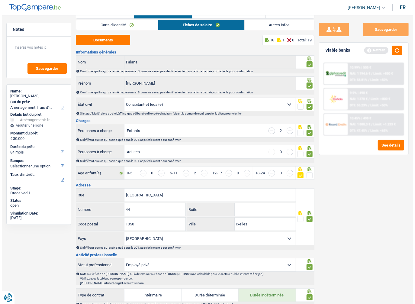
scroll to position [0, 0]
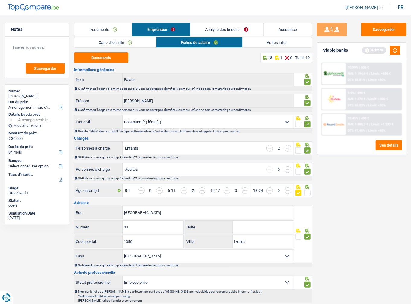
click at [261, 45] on link "Autres infos" at bounding box center [277, 42] width 69 height 10
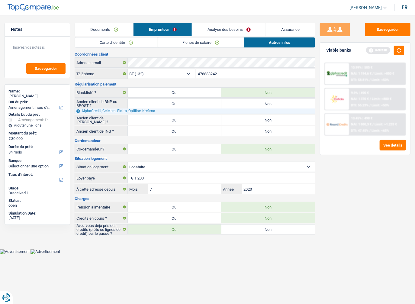
click at [246, 128] on label "Non" at bounding box center [268, 131] width 94 height 10
click at [246, 128] on input "Non" at bounding box center [268, 131] width 94 height 10
radio input "true"
click at [245, 116] on label "Non" at bounding box center [268, 120] width 94 height 10
click at [245, 116] on input "Non" at bounding box center [268, 120] width 94 height 10
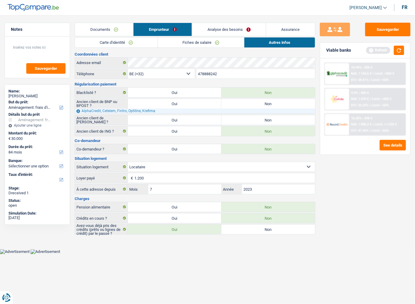
radio input "true"
click at [245, 103] on label "Non" at bounding box center [268, 104] width 94 height 10
click at [245, 103] on input "Non" at bounding box center [268, 104] width 94 height 10
radio input "true"
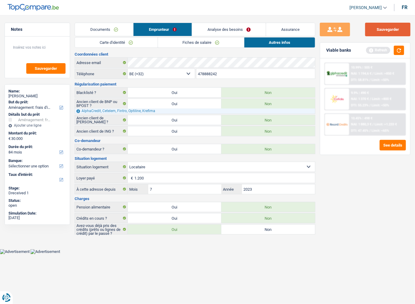
drag, startPoint x: 375, startPoint y: 29, endPoint x: 387, endPoint y: 37, distance: 14.7
click at [376, 29] on button "Sauvegarder" at bounding box center [387, 30] width 45 height 14
click at [396, 51] on button "button" at bounding box center [399, 50] width 10 height 9
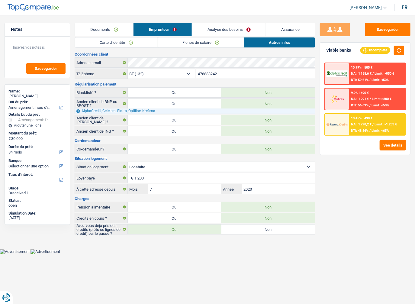
click at [101, 30] on link "Documents" at bounding box center [104, 29] width 58 height 13
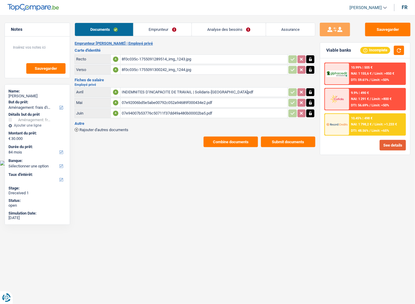
click at [394, 146] on button "See details" at bounding box center [392, 145] width 26 height 11
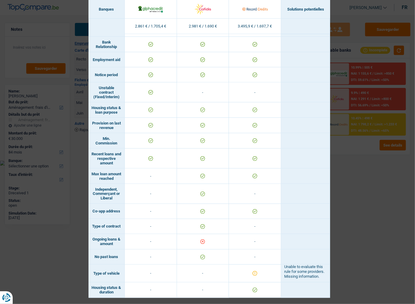
scroll to position [342, 0]
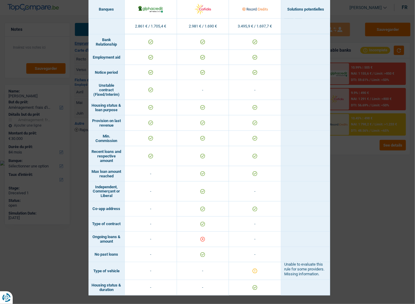
click at [376, 207] on div "Banks conditions × Banques Solutions potentielles Revenus / Charges 2.861 € / 1…" at bounding box center [207, 152] width 415 height 304
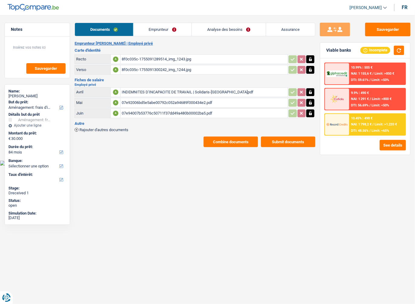
click at [371, 125] on span "NAI: 1 798,2 €" at bounding box center [361, 124] width 21 height 4
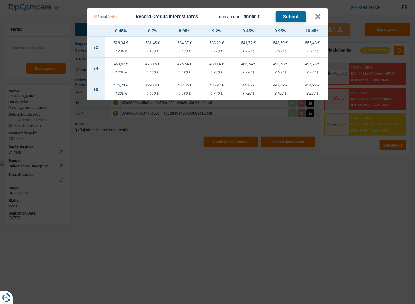
click at [243, 71] on div "1 920 €" at bounding box center [248, 72] width 32 height 4
select select "record credits"
type input "9,45"
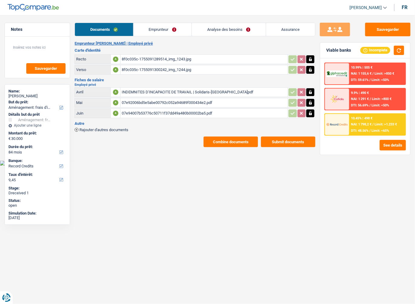
click at [360, 126] on div "10.45% | 498 € NAI: 1 798,2 € / Limit: >1.233 € DTI: 48.56% / Limit: <65%" at bounding box center [377, 124] width 56 height 21
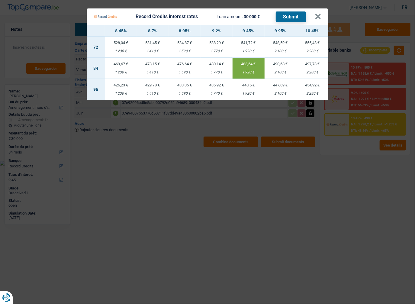
click at [291, 19] on button "Submit" at bounding box center [291, 16] width 30 height 11
click at [315, 15] on button "×" at bounding box center [317, 17] width 6 height 6
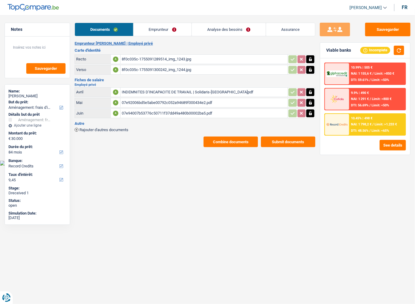
click at [141, 29] on link "Emprunteur" at bounding box center [162, 29] width 58 height 13
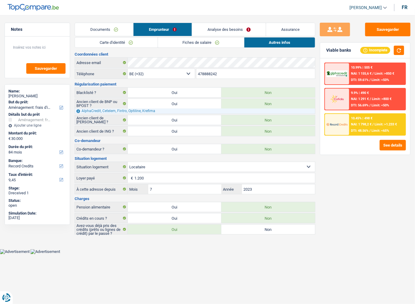
click at [380, 119] on div "10.45% | 498 € NAI: 1 798,2 € / Limit: >1.233 € DTI: 48.56% / Limit: <65%" at bounding box center [377, 124] width 56 height 21
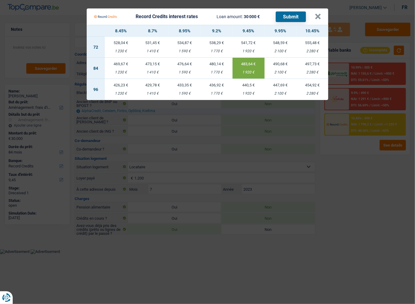
click at [360, 169] on Credits "Record Credits interest rates Loan amount: 30 000 € Submit × 8.45% 8.7% 8.95% 9…" at bounding box center [207, 152] width 415 height 304
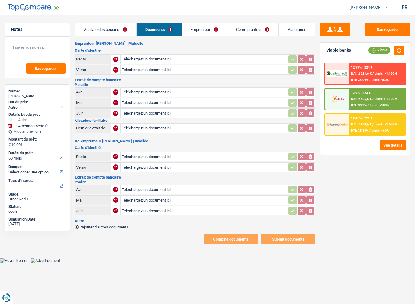
select select "other"
select select "movingOrInstallation"
select select "60"
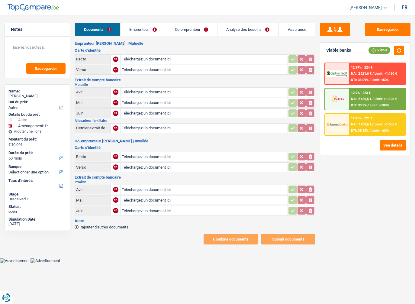
select select "other"
select select "movingOrInstallation"
select select "60"
drag, startPoint x: 0, startPoint y: 0, endPoint x: 8, endPoint y: 94, distance: 94.8
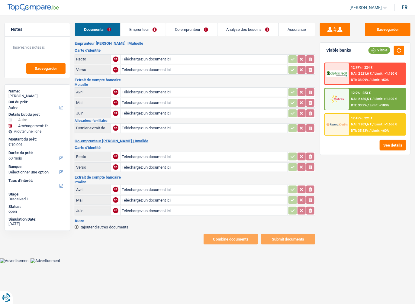
click at [8, 94] on div "Name: [PERSON_NAME] But du prêt: Confort maison: meubles, textile, peinture, él…" at bounding box center [37, 157] width 65 height 146
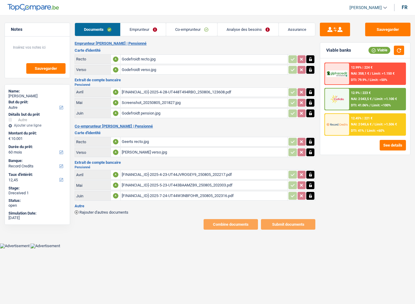
select select "other"
select select "60"
select select "record credits"
select select "32"
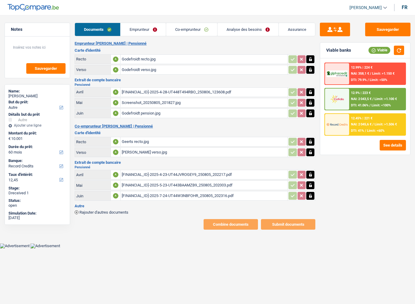
select select "married"
select select "rents"
select select "BE"
click at [130, 33] on link "Emprunteur" at bounding box center [142, 29] width 45 height 13
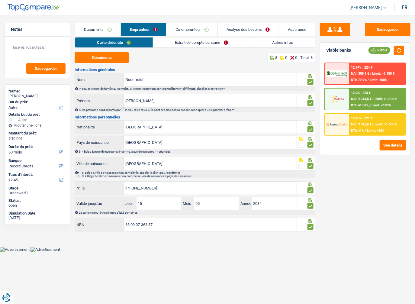
click at [166, 42] on link "Extrait de compte bancaire" at bounding box center [201, 42] width 97 height 10
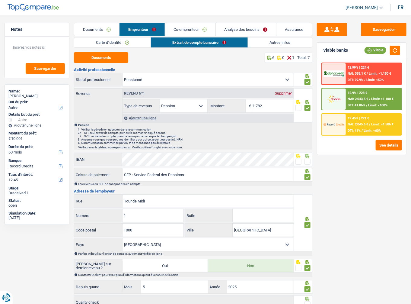
click at [225, 42] on link "Extrait de compte bancaire" at bounding box center [199, 42] width 97 height 10
click at [260, 41] on link "Autres infos" at bounding box center [280, 42] width 64 height 10
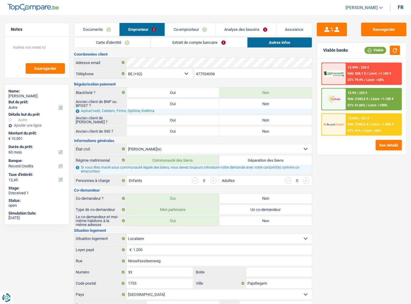
drag, startPoint x: 235, startPoint y: 137, endPoint x: 235, endPoint y: 125, distance: 12.1
click at [235, 136] on div "Coordonnées client Adresse email BE (+32) LU (+352) Sélectionner une option Tél…" at bounding box center [193, 201] width 238 height 298
click at [235, 126] on div "Ancien client de ING ? Oui Non Tous les champs sont obligatoires. Veuillez séle…" at bounding box center [193, 131] width 238 height 10
click at [235, 119] on label "Non" at bounding box center [265, 120] width 93 height 10
click at [235, 119] on input "Non" at bounding box center [265, 120] width 93 height 10
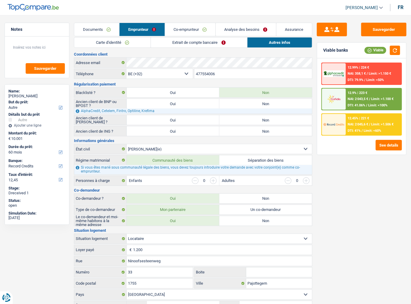
radio input "true"
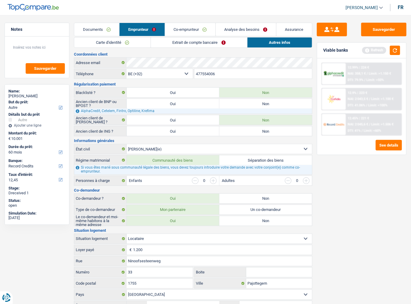
click at [235, 127] on label "Non" at bounding box center [265, 131] width 93 height 10
click at [235, 127] on input "Non" at bounding box center [265, 131] width 93 height 10
radio input "true"
click at [236, 107] on label "Non" at bounding box center [265, 104] width 93 height 10
click at [236, 107] on input "Non" at bounding box center [265, 104] width 93 height 10
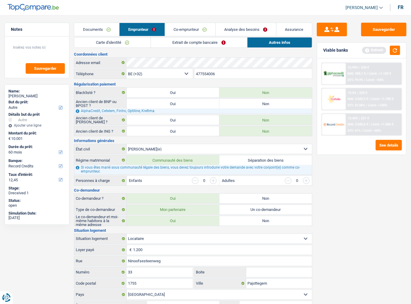
radio input "true"
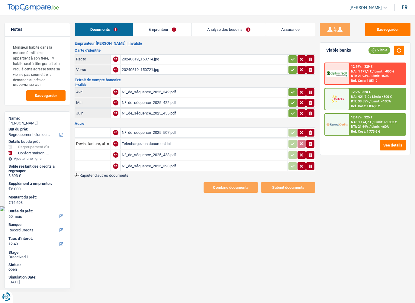
select select "refinancing"
select select "household"
select select "60"
select select "record credits"
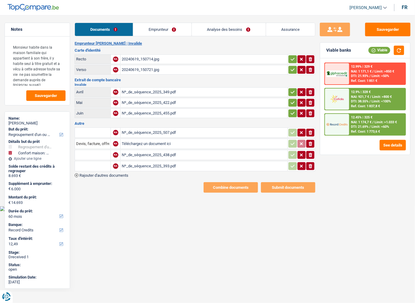
click at [129, 61] on div "20240619_150714.jpg" at bounding box center [204, 59] width 164 height 9
click at [152, 93] on div "Nº_de_séquence_2025_349.pdf" at bounding box center [204, 92] width 164 height 9
click at [163, 102] on div "Nº_de_séquence_2025_422.pdf" at bounding box center [204, 102] width 164 height 9
click at [162, 26] on link "Emprunteur" at bounding box center [162, 29] width 58 height 13
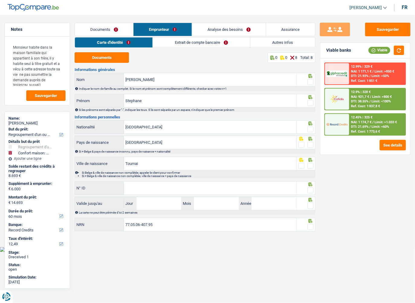
click at [182, 45] on link "Extrait de compte bancaire" at bounding box center [201, 42] width 97 height 10
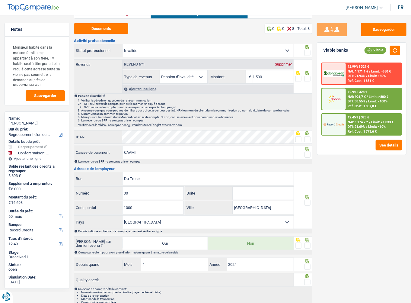
scroll to position [5, 0]
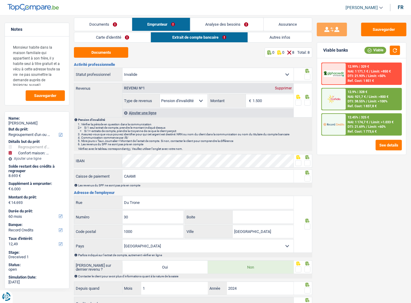
click at [262, 39] on link "Autres infos" at bounding box center [280, 37] width 64 height 10
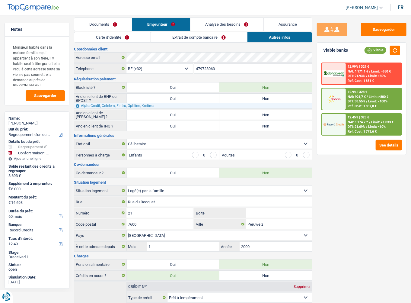
click at [105, 24] on link "Documents" at bounding box center [103, 24] width 58 height 13
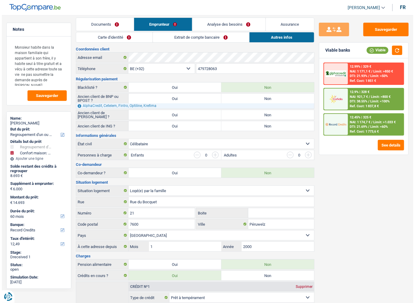
scroll to position [0, 0]
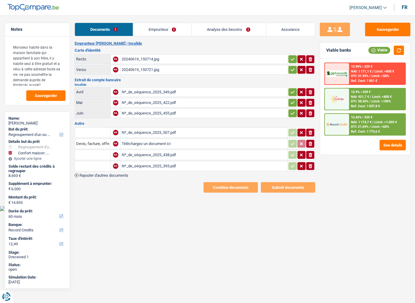
click at [295, 109] on button "button" at bounding box center [292, 113] width 8 height 8
click at [291, 99] on button "button" at bounding box center [292, 103] width 8 height 8
click at [291, 89] on icon "button" at bounding box center [292, 92] width 5 height 6
click at [292, 68] on icon "button" at bounding box center [292, 70] width 5 height 6
click at [291, 57] on icon "button" at bounding box center [292, 59] width 5 height 6
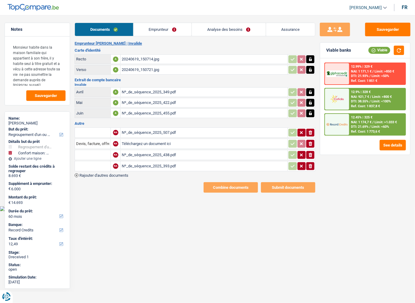
click at [127, 128] on div "Nº_de_séquence_2025_507.pdf" at bounding box center [204, 132] width 164 height 9
click at [101, 130] on input "text" at bounding box center [92, 133] width 33 height 10
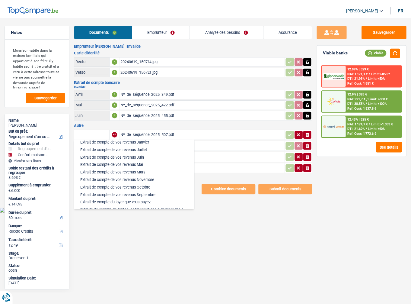
scroll to position [193, 0]
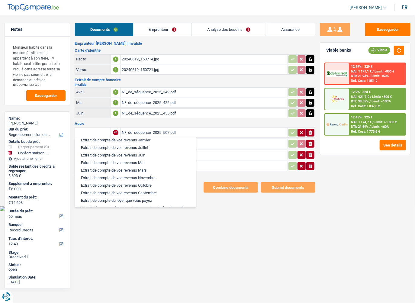
click at [128, 147] on li "Extrait de compte de vos revenus Juillet" at bounding box center [135, 148] width 115 height 8
type input "Extrait de compte de vos revenus Juillet"
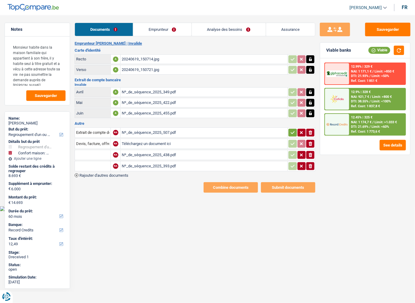
click at [151, 92] on div "Nº_de_séquence_2025_349.pdf" at bounding box center [204, 92] width 164 height 9
click at [307, 93] on button "button" at bounding box center [310, 92] width 8 height 8
click at [311, 92] on icon "button" at bounding box center [310, 92] width 4 height 4
click at [156, 104] on div "Nº_de_séquence_2025_422.pdf" at bounding box center [204, 102] width 164 height 9
click at [156, 155] on div "Nº_de_séquence_2025_438.pdf" at bounding box center [204, 154] width 164 height 9
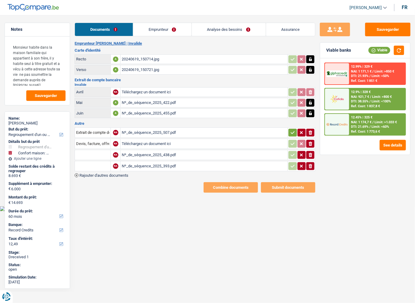
click at [148, 166] on div "Nº_de_séquence_2025_393.pdf" at bounding box center [204, 165] width 164 height 9
click at [308, 163] on icon "ionicons-v5-e" at bounding box center [310, 166] width 5 height 6
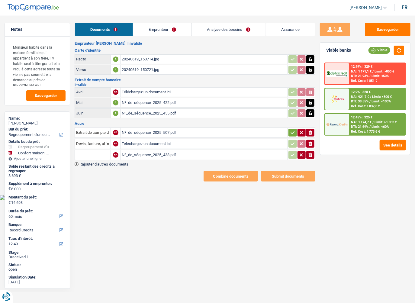
click at [291, 132] on icon "button" at bounding box center [292, 132] width 5 height 6
click at [307, 142] on button "ionicons-v5-e" at bounding box center [310, 144] width 8 height 8
click at [144, 155] on div "Nº_de_séquence_2025_438.pdf" at bounding box center [204, 154] width 164 height 9
click at [155, 140] on input "Téléchargez un document ici" at bounding box center [204, 143] width 164 height 9
type input "C:\fakepath\5cd93daf-1754534392032_n-_de_sequence_2025_438.pdf"
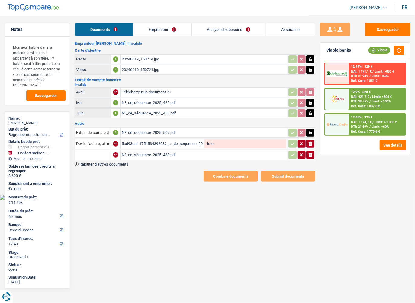
click at [309, 152] on icon "ionicons-v5-e" at bounding box center [310, 155] width 5 height 6
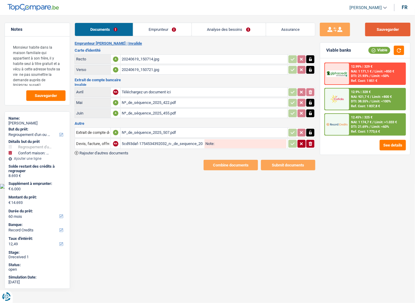
drag, startPoint x: 373, startPoint y: 36, endPoint x: 368, endPoint y: 34, distance: 5.7
click at [374, 36] on button "Sauvegarder" at bounding box center [387, 30] width 45 height 14
click at [135, 30] on link "Emprunteur" at bounding box center [162, 29] width 58 height 13
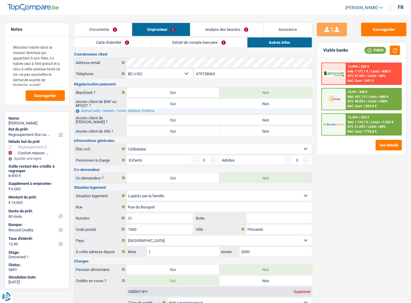
click at [110, 43] on link "Carte d'identité" at bounding box center [112, 42] width 76 height 10
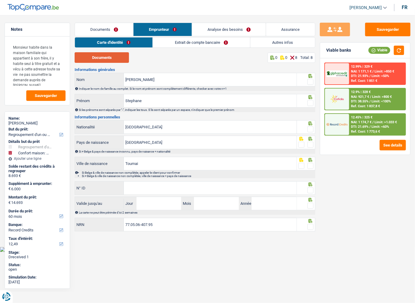
click at [115, 59] on button "Documents" at bounding box center [102, 57] width 54 height 11
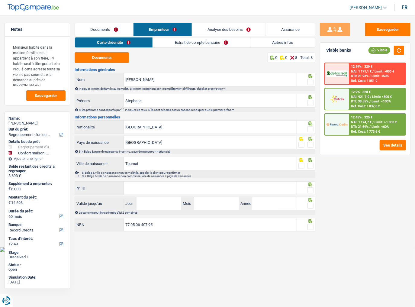
click at [311, 83] on span at bounding box center [310, 82] width 6 height 6
click at [0, 0] on input "radio" at bounding box center [0, 0] width 0 height 0
click at [304, 105] on fieldset at bounding box center [305, 103] width 15 height 8
drag, startPoint x: 307, startPoint y: 102, endPoint x: 309, endPoint y: 105, distance: 3.7
click at [307, 102] on fieldset at bounding box center [305, 103] width 15 height 8
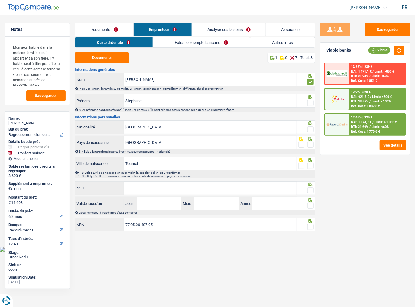
drag, startPoint x: 307, startPoint y: 125, endPoint x: 311, endPoint y: 129, distance: 4.7
click at [307, 126] on div at bounding box center [310, 130] width 6 height 8
drag, startPoint x: 311, startPoint y: 129, endPoint x: 308, endPoint y: 105, distance: 23.4
click at [311, 128] on span at bounding box center [310, 129] width 6 height 6
click at [0, 0] on input "radio" at bounding box center [0, 0] width 0 height 0
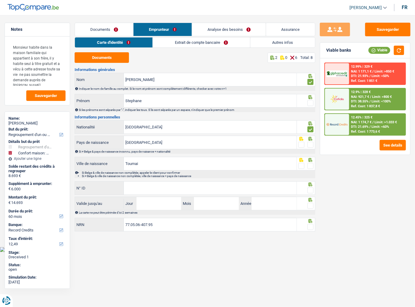
click at [313, 103] on div at bounding box center [306, 101] width 18 height 14
click at [310, 103] on span at bounding box center [310, 103] width 6 height 6
click at [0, 0] on input "radio" at bounding box center [0, 0] width 0 height 0
click at [311, 144] on span at bounding box center [310, 145] width 6 height 6
click at [0, 0] on input "radio" at bounding box center [0, 0] width 0 height 0
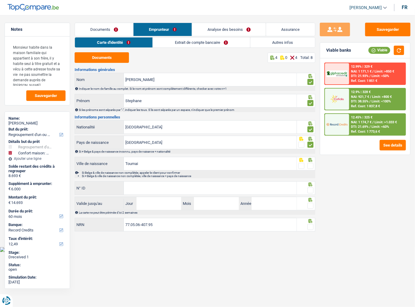
click at [307, 163] on fieldset at bounding box center [305, 166] width 15 height 8
click at [308, 164] on span at bounding box center [310, 166] width 6 height 6
click at [0, 0] on input "radio" at bounding box center [0, 0] width 0 height 0
drag, startPoint x: 227, startPoint y: 188, endPoint x: 233, endPoint y: 182, distance: 8.5
click at [226, 188] on input "N° ID" at bounding box center [210, 187] width 173 height 13
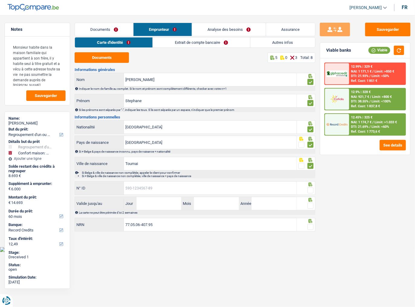
paste input "592-2713086-77"
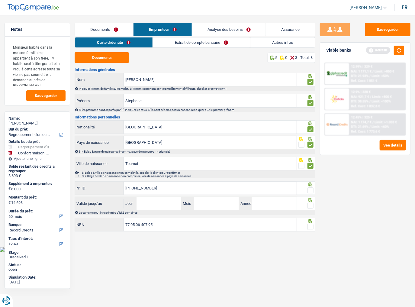
type input "592-2713086-77"
click at [153, 203] on input "Jour" at bounding box center [158, 203] width 45 height 13
type input "28"
type input "12"
click at [267, 203] on input "2028" at bounding box center [273, 203] width 45 height 13
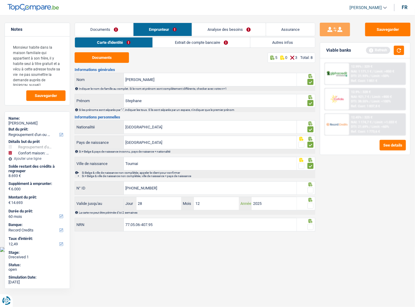
type input "2025"
drag, startPoint x: 285, startPoint y: 265, endPoint x: 321, endPoint y: 200, distance: 74.4
click at [286, 252] on html "Vous avez le contrôle de vos données Nous utilisons des cookies, tout comme nos…" at bounding box center [207, 126] width 415 height 252
click at [314, 203] on div at bounding box center [306, 203] width 18 height 14
click at [309, 190] on span at bounding box center [310, 190] width 6 height 6
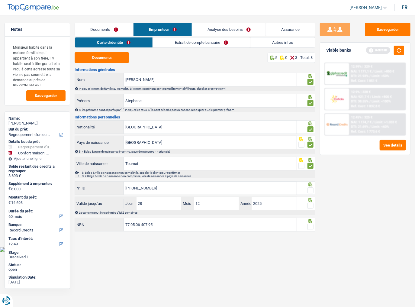
click at [0, 0] on input "radio" at bounding box center [0, 0] width 0 height 0
click at [310, 202] on span at bounding box center [310, 205] width 6 height 6
click at [0, 0] on input "radio" at bounding box center [0, 0] width 0 height 0
click at [308, 221] on icon at bounding box center [310, 221] width 6 height 4
drag, startPoint x: 308, startPoint y: 227, endPoint x: 400, endPoint y: 221, distance: 91.3
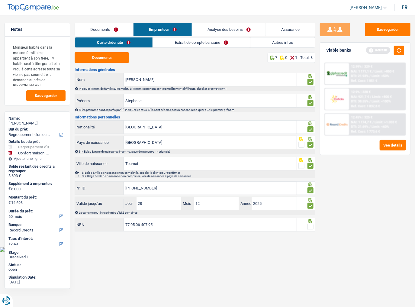
click at [309, 227] on span at bounding box center [310, 227] width 6 height 6
click at [0, 0] on input "radio" at bounding box center [0, 0] width 0 height 0
click at [187, 41] on link "Extrait de compte bancaire" at bounding box center [201, 42] width 97 height 10
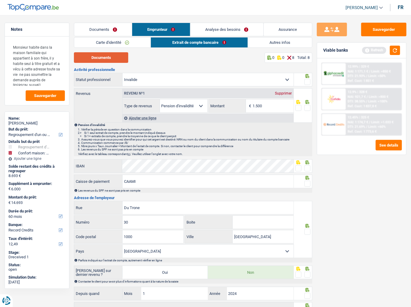
click at [116, 61] on button "Documents" at bounding box center [101, 57] width 54 height 11
click at [96, 56] on button "Documents" at bounding box center [101, 57] width 54 height 11
drag, startPoint x: 271, startPoint y: 103, endPoint x: 227, endPoint y: 99, distance: 44.6
click at [227, 99] on fieldset "1.500 € Montant N'utilisez que des lettres pour répondre" at bounding box center [251, 106] width 85 height 14
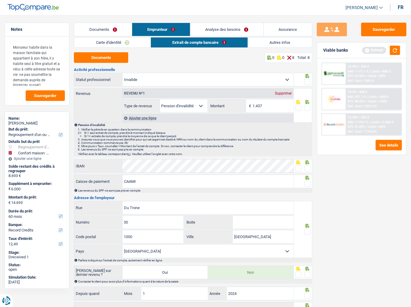
type input "1.437"
click at [307, 105] on span at bounding box center [307, 108] width 6 height 6
click at [0, 0] on input "radio" at bounding box center [0, 0] width 0 height 0
click at [309, 76] on icon at bounding box center [307, 76] width 6 height 4
click at [309, 80] on span at bounding box center [307, 82] width 6 height 6
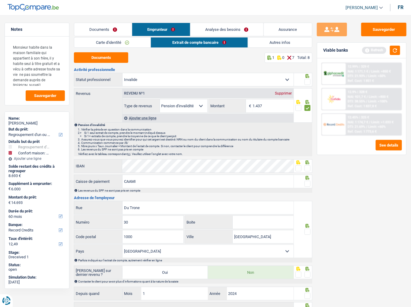
click at [0, 0] on input "radio" at bounding box center [0, 0] width 0 height 0
click at [298, 169] on span at bounding box center [298, 168] width 6 height 6
click at [0, 0] on input "radio" at bounding box center [0, 0] width 0 height 0
click at [306, 170] on span at bounding box center [307, 168] width 6 height 6
click at [0, 0] on input "radio" at bounding box center [0, 0] width 0 height 0
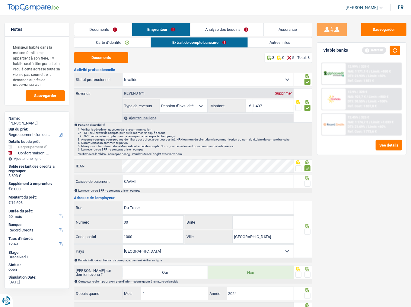
click at [302, 169] on fieldset at bounding box center [302, 168] width 15 height 8
click at [301, 168] on span at bounding box center [298, 168] width 6 height 6
click at [0, 0] on input "radio" at bounding box center [0, 0] width 0 height 0
click at [308, 180] on div at bounding box center [303, 181] width 18 height 14
click at [308, 181] on span at bounding box center [307, 183] width 6 height 6
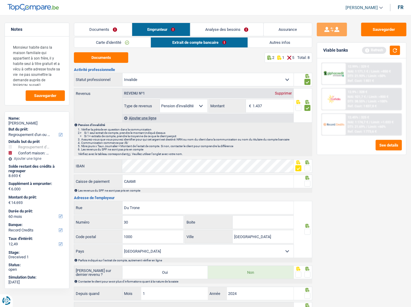
click at [0, 0] on input "radio" at bounding box center [0, 0] width 0 height 0
click at [101, 26] on link "Documents" at bounding box center [103, 29] width 58 height 13
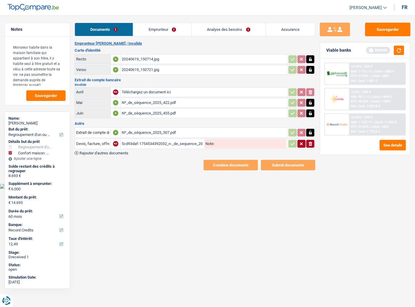
click at [311, 142] on icon "ionicons-v5-e" at bounding box center [310, 144] width 5 height 6
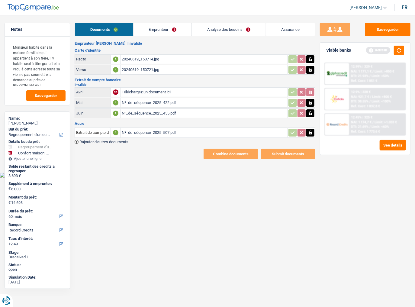
click at [313, 131] on button "button" at bounding box center [310, 133] width 8 height 8
click at [313, 111] on button "button" at bounding box center [310, 113] width 8 height 8
click at [312, 104] on button "button" at bounding box center [310, 103] width 8 height 8
click at [312, 100] on icon "ionicons-v5-e" at bounding box center [310, 103] width 5 height 6
click at [160, 93] on input "Téléchargez un document ici" at bounding box center [204, 92] width 164 height 9
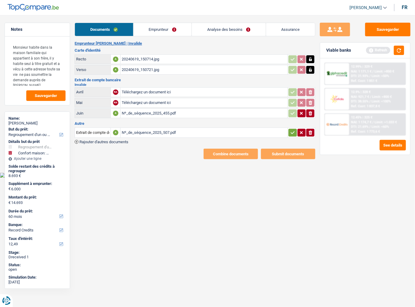
type input "C:\fakepath\combinepdf.pdf"
click at [310, 113] on icon "button" at bounding box center [310, 113] width 4 height 4
click at [313, 129] on button "ionicons-v5-e" at bounding box center [310, 133] width 8 height 8
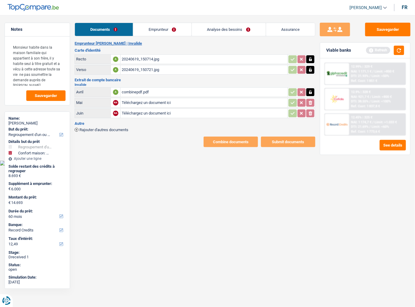
click at [154, 35] on link "Emprunteur" at bounding box center [162, 29] width 58 height 13
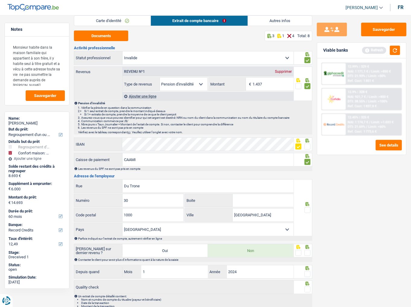
scroll to position [49, 0]
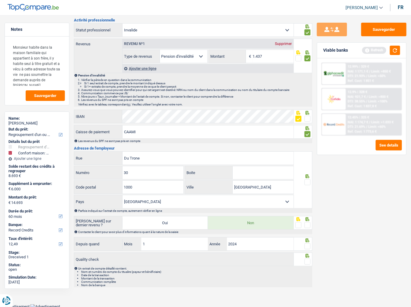
click at [307, 181] on span at bounding box center [307, 182] width 6 height 6
click at [0, 0] on input "radio" at bounding box center [0, 0] width 0 height 0
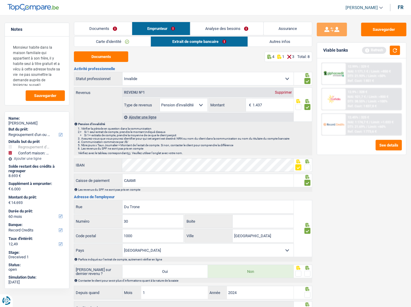
scroll to position [0, 0]
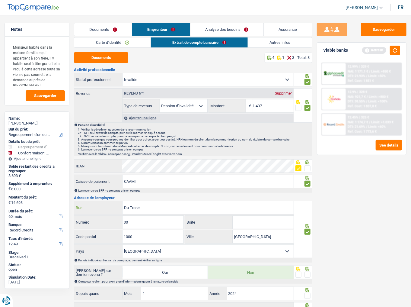
click at [126, 206] on input "Du Trone" at bounding box center [208, 207] width 171 height 13
click at [125, 205] on input "Du Trone" at bounding box center [208, 207] width 171 height 13
click at [125, 206] on input "Du Trone" at bounding box center [208, 207] width 171 height 13
type input "rue Du Trone"
click at [289, 43] on link "Autres infos" at bounding box center [280, 42] width 64 height 10
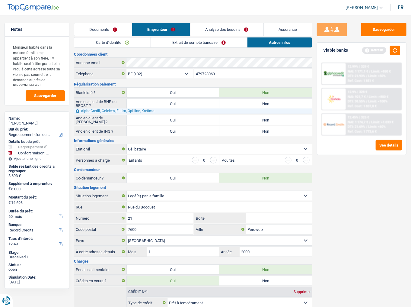
click at [231, 43] on link "Extrait de compte bancaire" at bounding box center [199, 42] width 96 height 10
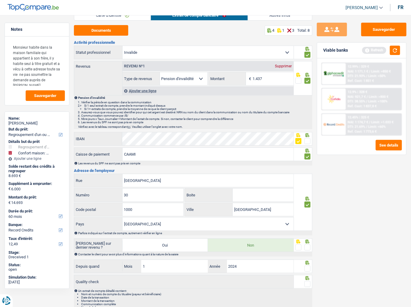
scroll to position [49, 0]
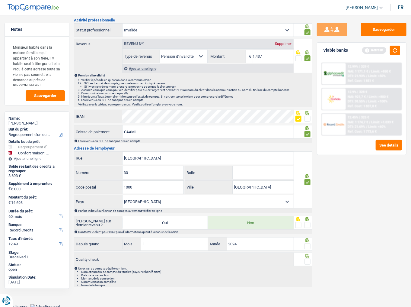
click at [307, 224] on span at bounding box center [307, 225] width 6 height 6
click at [0, 0] on input "radio" at bounding box center [0, 0] width 0 height 0
drag, startPoint x: 306, startPoint y: 244, endPoint x: 309, endPoint y: 257, distance: 13.0
click at [307, 245] on span at bounding box center [307, 246] width 6 height 6
click at [0, 0] on input "radio" at bounding box center [0, 0] width 0 height 0
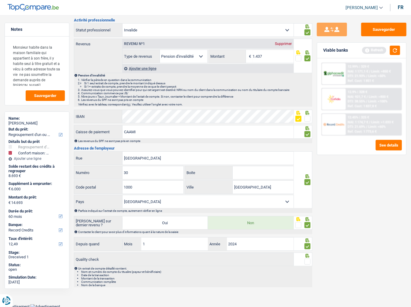
click at [309, 262] on span at bounding box center [307, 261] width 6 height 6
click at [0, 0] on input "radio" at bounding box center [0, 0] width 0 height 0
click at [375, 24] on button "Sauvegarder" at bounding box center [383, 30] width 45 height 14
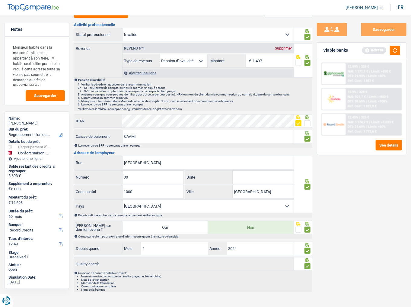
scroll to position [0, 0]
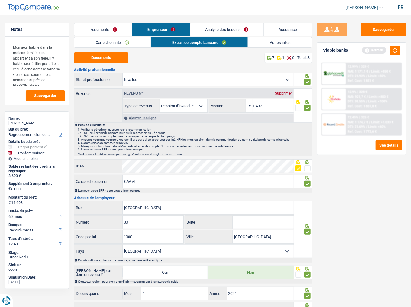
click at [270, 41] on link "Autres infos" at bounding box center [280, 42] width 64 height 10
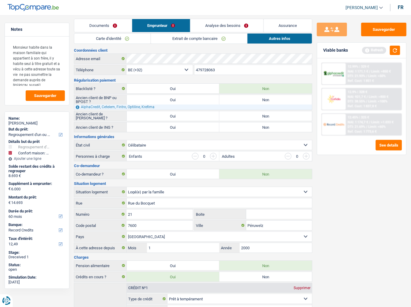
scroll to position [72, 0]
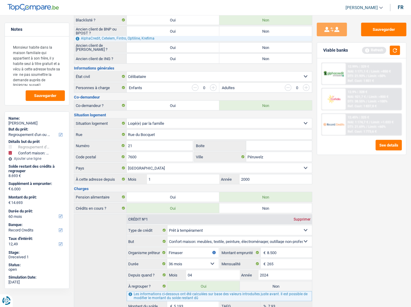
drag, startPoint x: 238, startPoint y: 31, endPoint x: 237, endPoint y: 54, distance: 23.0
click at [237, 33] on label "Non" at bounding box center [265, 31] width 93 height 10
click at [237, 33] on input "Non" at bounding box center [265, 31] width 93 height 10
radio input "true"
click at [237, 54] on label "Non" at bounding box center [265, 59] width 93 height 10
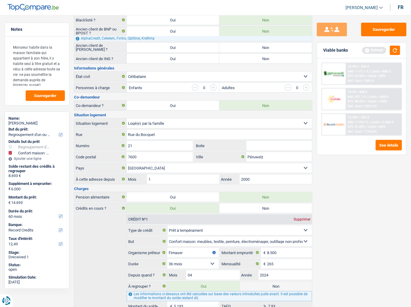
click at [237, 54] on input "Non" at bounding box center [265, 59] width 93 height 10
radio input "true"
click at [238, 66] on h3 "Informations générales" at bounding box center [193, 68] width 238 height 4
click at [293, 48] on label "Non" at bounding box center [265, 48] width 93 height 10
click at [293, 48] on input "Non" at bounding box center [265, 48] width 93 height 10
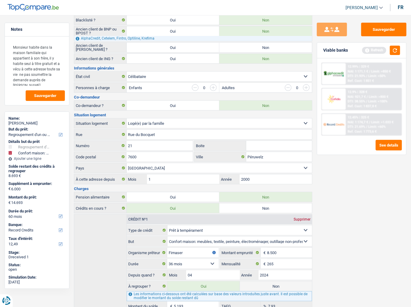
radio input "true"
click at [393, 18] on div "Sauvegarder Viable banks Refresh 12.99% | 329 € NAI: 1 171,1 € / Limit: >850 € …" at bounding box center [361, 169] width 99 height 439
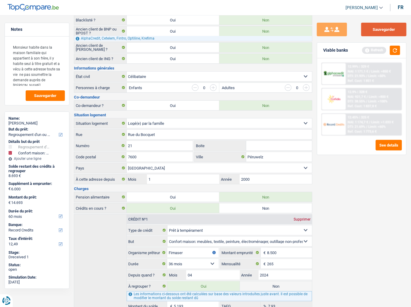
drag, startPoint x: 386, startPoint y: 27, endPoint x: 394, endPoint y: 41, distance: 16.6
click at [386, 29] on button "Sauvegarder" at bounding box center [383, 30] width 45 height 14
click at [397, 47] on button "button" at bounding box center [395, 50] width 10 height 9
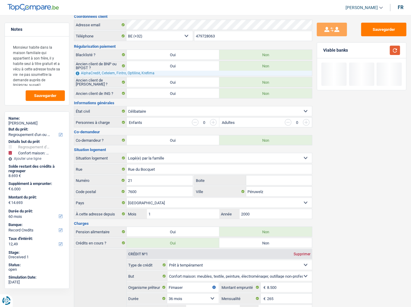
scroll to position [0, 0]
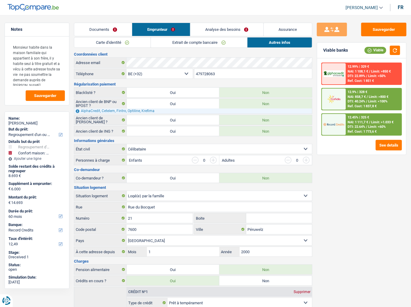
click at [372, 97] on span "Limit: >800 €" at bounding box center [379, 97] width 20 height 4
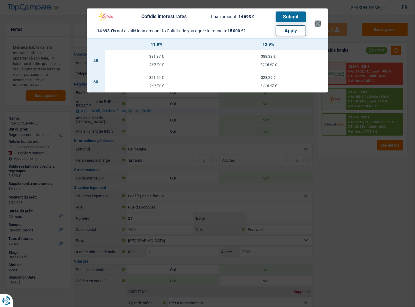
drag, startPoint x: 321, startPoint y: 27, endPoint x: 316, endPoint y: 23, distance: 6.0
click at [321, 26] on header "Cofidis interest rates Loan amount: 14 693 € Submit 14 693 € is not a valid loa…" at bounding box center [207, 23] width 241 height 30
click at [316, 23] on button "×" at bounding box center [317, 24] width 6 height 6
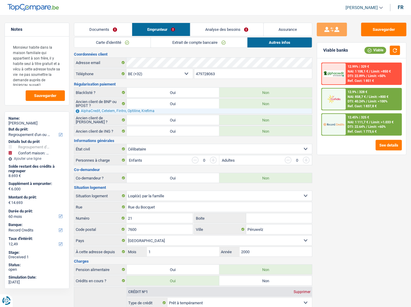
click at [368, 100] on div "DTI: 40.24% / Limit: <100%" at bounding box center [368, 101] width 40 height 4
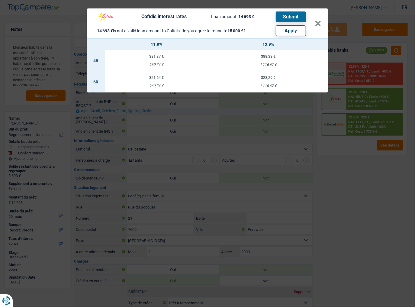
click at [374, 136] on div "Cofidis interest rates Loan amount: 14 693 € Submit 14 693 € is not a valid loa…" at bounding box center [207, 153] width 415 height 307
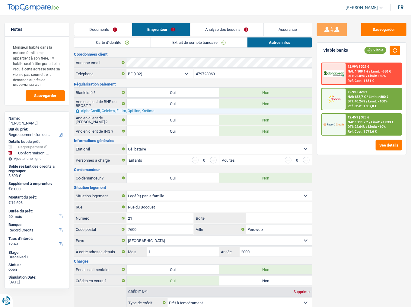
click at [236, 28] on link "Analyse des besoins" at bounding box center [226, 29] width 73 height 13
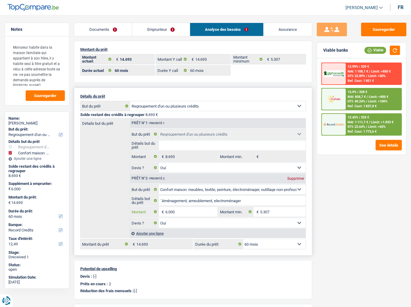
click at [187, 209] on input "6.000" at bounding box center [191, 212] width 52 height 10
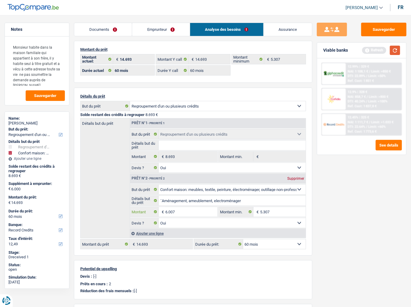
type input "6.007"
type input "14.700"
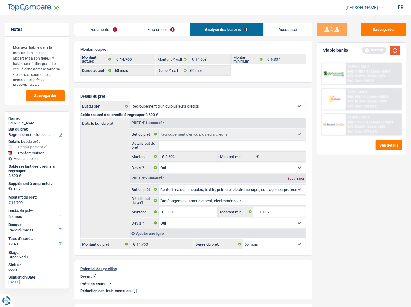
click at [397, 47] on button "button" at bounding box center [395, 50] width 10 height 9
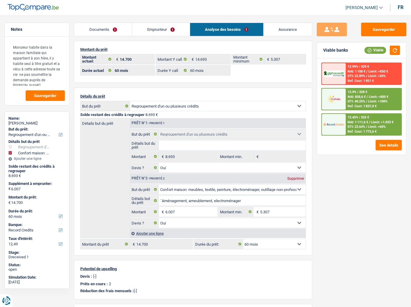
click at [374, 101] on span "Limit: <100%" at bounding box center [377, 101] width 19 height 4
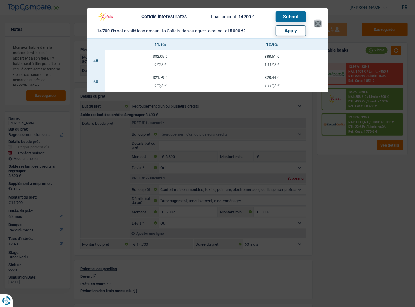
click at [317, 22] on button "×" at bounding box center [317, 24] width 6 height 6
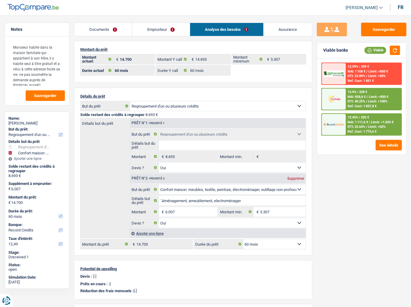
click at [358, 115] on div "12.45% | 325 €" at bounding box center [358, 117] width 21 height 4
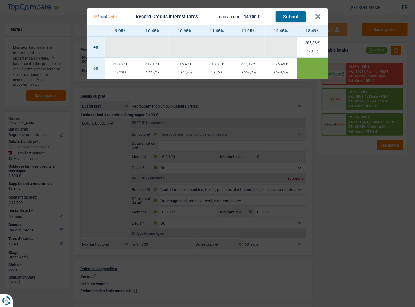
click at [362, 136] on Credits "Record Credits interest rates Loan amount: 14 700 € Submit × 9.95% 10.45% 10.95…" at bounding box center [207, 153] width 415 height 307
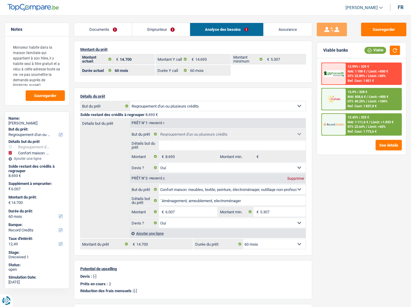
click at [172, 28] on link "Emprunteur" at bounding box center [160, 29] width 57 height 13
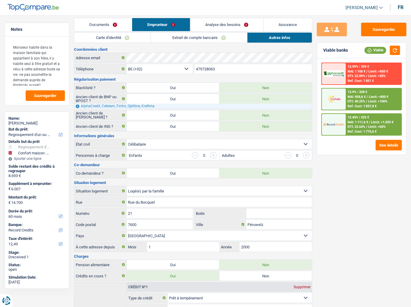
scroll to position [170, 0]
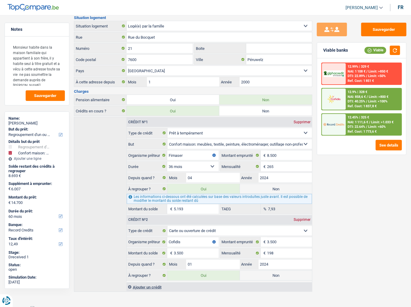
click at [367, 116] on div "12.45% | 325 €" at bounding box center [358, 117] width 21 height 4
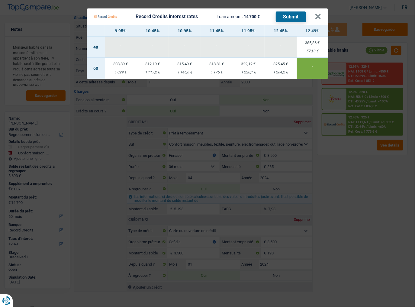
click at [160, 71] on div "1 117,2 €" at bounding box center [152, 72] width 32 height 4
type input "10,45"
click at [160, 71] on div "1 117,2 €" at bounding box center [152, 72] width 32 height 4
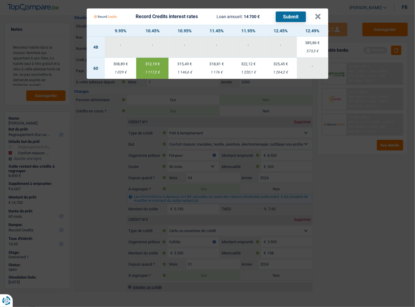
click at [289, 17] on button "Submit" at bounding box center [291, 16] width 30 height 11
click at [317, 20] on button "×" at bounding box center [317, 17] width 6 height 6
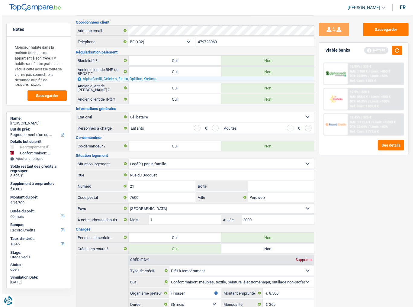
scroll to position [0, 0]
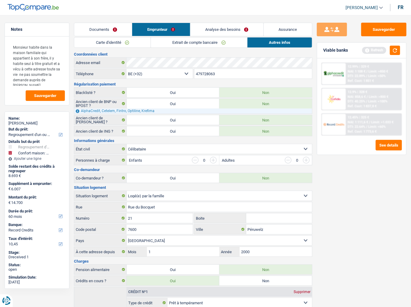
click at [224, 26] on link "Analyse des besoins" at bounding box center [226, 29] width 73 height 13
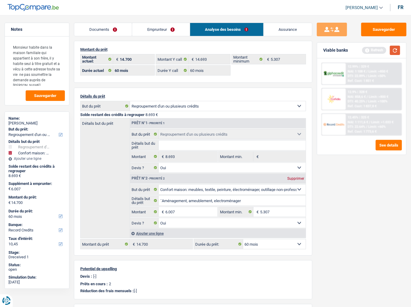
click at [397, 47] on button "button" at bounding box center [395, 50] width 10 height 9
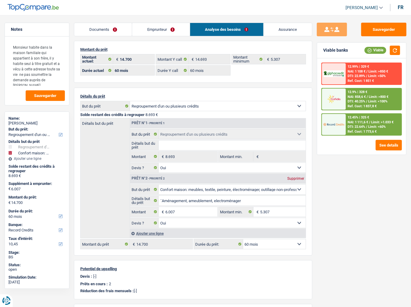
click at [111, 31] on link "Documents" at bounding box center [103, 29] width 58 height 13
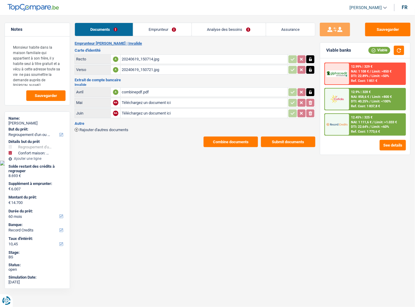
click at [122, 59] on div "20240619_150714.jpg" at bounding box center [204, 59] width 164 height 9
click at [132, 66] on div "20240619_150721.jpg" at bounding box center [204, 69] width 164 height 9
click at [137, 91] on div "combinepdf.pdf" at bounding box center [204, 92] width 164 height 9
click at [393, 141] on button "See details" at bounding box center [392, 145] width 26 height 11
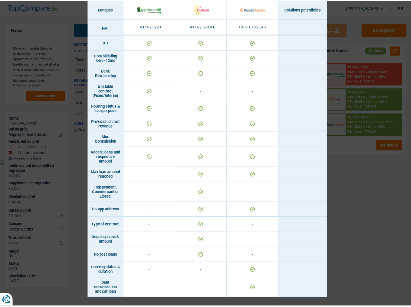
scroll to position [291, 0]
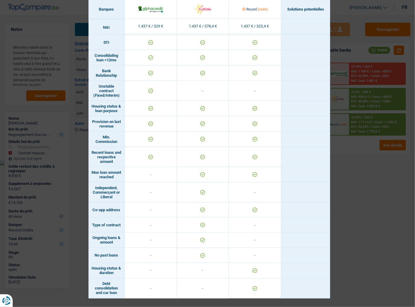
click at [368, 173] on div "Banks conditions × Banques Solutions potentielles Revenus / Charges 1.437 € / 3…" at bounding box center [207, 153] width 415 height 307
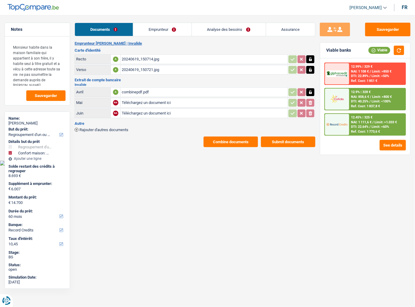
click at [365, 65] on div "12.99% | 329 €" at bounding box center [361, 67] width 21 height 4
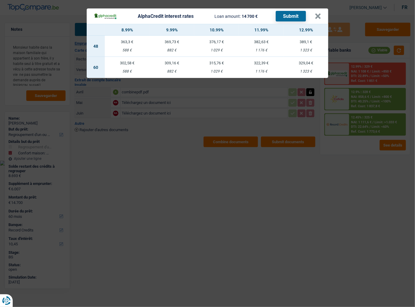
click at [409, 137] on div "AlphaCredit interest rates Loan amount: 14 700 € Submit × 8.99% 9.99% 10.99% 11…" at bounding box center [207, 153] width 415 height 307
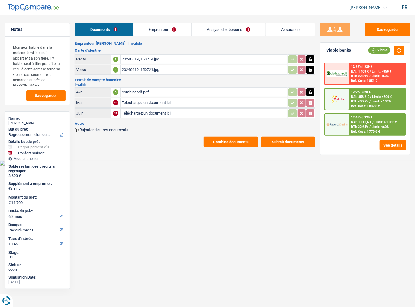
click at [374, 117] on div "12.45% | 325 € NAI: 1 111,6 € / Limit: >1.033 € DTI: 22.64% / Limit: <60% Ref. …" at bounding box center [377, 124] width 56 height 21
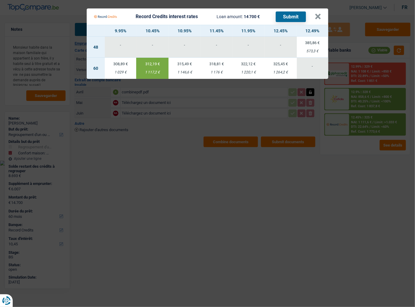
click at [369, 176] on Credits "Record Credits interest rates Loan amount: 14 700 € Submit × 9.95% 10.45% 10.95…" at bounding box center [207, 153] width 415 height 307
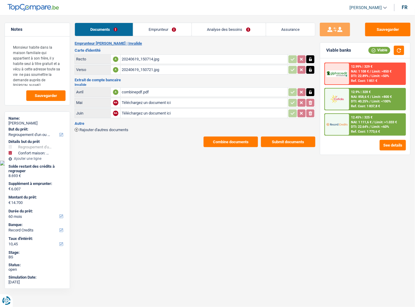
click at [385, 70] on span "Limit: >850 €" at bounding box center [381, 71] width 20 height 4
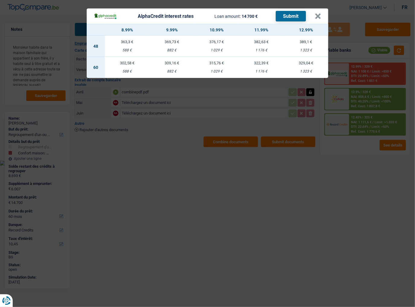
click at [251, 162] on div "AlphaCredit interest rates Loan amount: 14 700 € Submit × 8.99% 9.99% 10.99% 11…" at bounding box center [207, 153] width 415 height 307
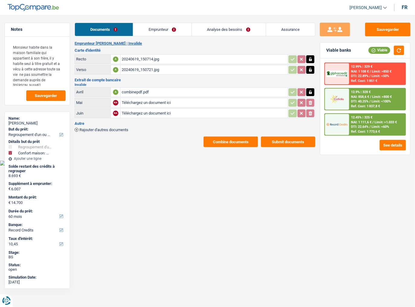
click at [216, 29] on link "Analyse des besoins" at bounding box center [229, 29] width 74 height 13
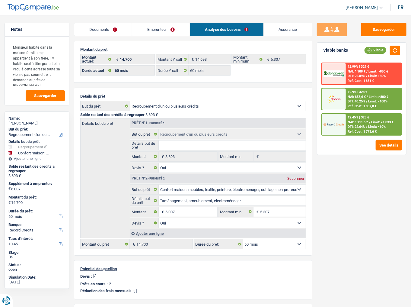
click at [355, 69] on span "NAI: 1 108 €" at bounding box center [357, 71] width 18 height 4
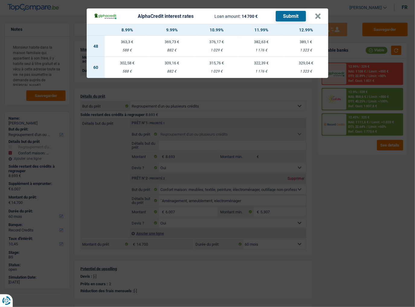
click at [217, 74] on td "315,76 € 1 029 €" at bounding box center [216, 67] width 45 height 21
select select "alphacredit"
type input "10,99"
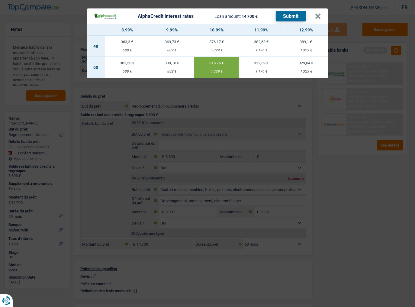
click at [282, 19] on button "Submit" at bounding box center [291, 16] width 30 height 11
click at [318, 16] on button "×" at bounding box center [317, 16] width 6 height 6
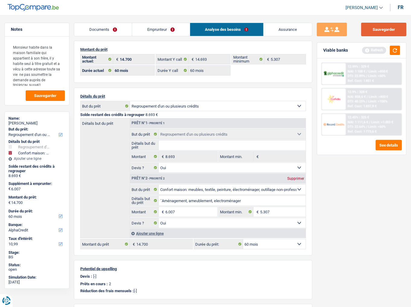
drag, startPoint x: 375, startPoint y: 29, endPoint x: 25, endPoint y: 113, distance: 360.2
click at [375, 29] on button "Sauvegarder" at bounding box center [383, 30] width 45 height 14
click at [370, 26] on button "Sauvegarder" at bounding box center [383, 30] width 45 height 14
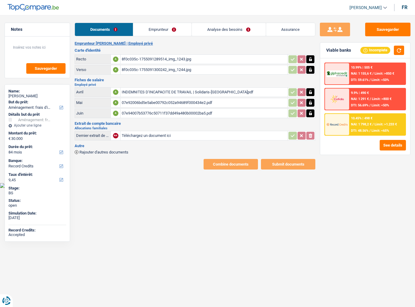
select select "movingOrInstallation"
select select "84"
select select "record credits"
click at [143, 29] on link "Emprunteur" at bounding box center [162, 29] width 58 height 13
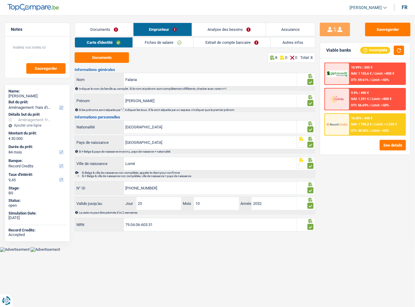
drag, startPoint x: 177, startPoint y: 43, endPoint x: 208, endPoint y: 44, distance: 30.8
click at [177, 43] on link "Fiches de salaire" at bounding box center [163, 42] width 60 height 10
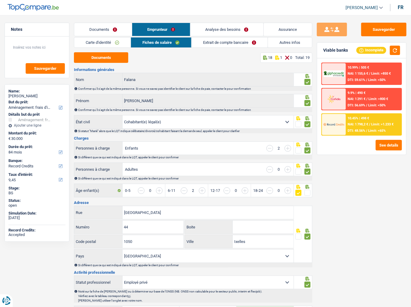
click at [209, 44] on link "Extrait de compte bancaire" at bounding box center [230, 42] width 76 height 10
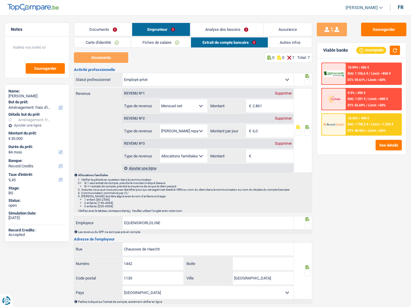
click at [307, 82] on span at bounding box center [307, 82] width 6 height 6
click at [0, 0] on input "radio" at bounding box center [0, 0] width 0 height 0
click at [283, 142] on div "Supprimer" at bounding box center [284, 144] width 20 height 4
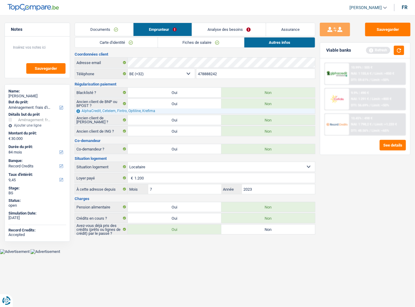
drag, startPoint x: 92, startPoint y: 27, endPoint x: 102, endPoint y: 30, distance: 11.1
click at [92, 27] on link "Documents" at bounding box center [104, 29] width 58 height 13
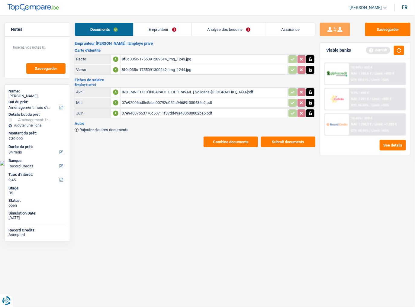
click at [229, 138] on button "Combine documents" at bounding box center [230, 141] width 54 height 11
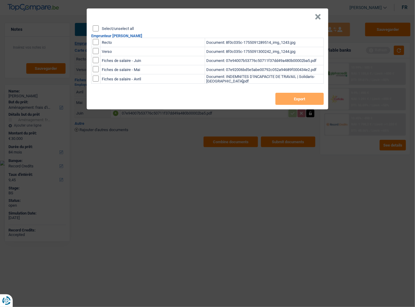
click at [95, 30] on input "Select/unselect all" at bounding box center [96, 28] width 6 height 6
checkbox input "true"
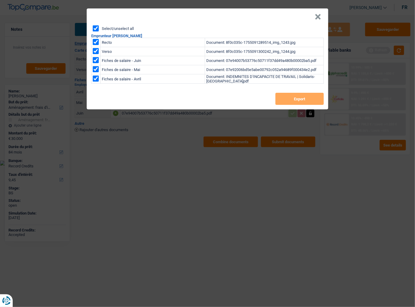
checkbox input "true"
click at [281, 104] on button "Export" at bounding box center [299, 99] width 48 height 12
drag, startPoint x: 320, startPoint y: 19, endPoint x: 296, endPoint y: 13, distance: 24.7
click at [320, 19] on button "×" at bounding box center [317, 17] width 6 height 6
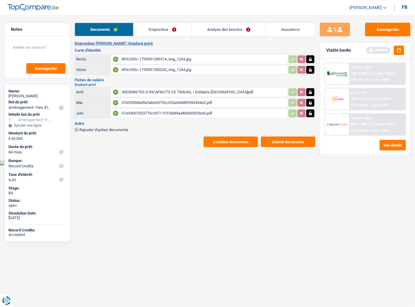
click at [235, 146] on main "Notes Sauvegarder Name: [PERSON_NAME] But du prêt: Confort maison: meubles, tex…" at bounding box center [207, 84] width 415 height 151
click at [234, 141] on button "Combine documents" at bounding box center [230, 141] width 54 height 11
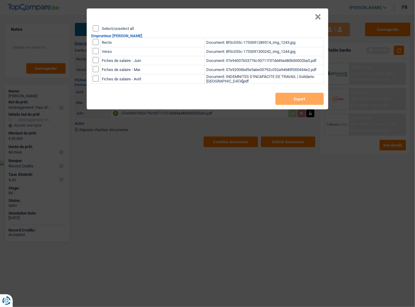
click at [94, 30] on input "Select/unselect all" at bounding box center [96, 28] width 6 height 6
checkbox input "true"
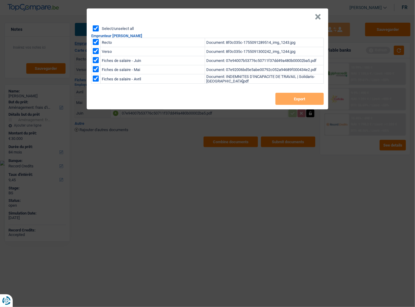
checkbox input "true"
click at [286, 102] on button "Export" at bounding box center [299, 99] width 48 height 12
click at [319, 17] on button "×" at bounding box center [317, 17] width 6 height 6
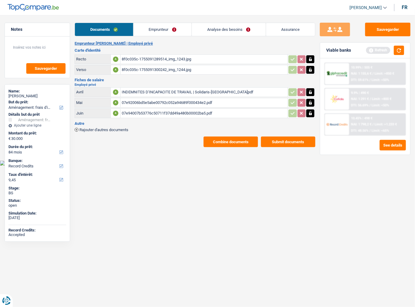
click at [167, 29] on link "Emprunteur" at bounding box center [162, 29] width 58 height 13
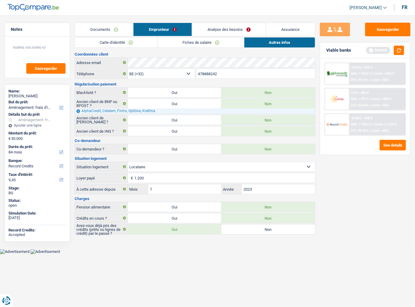
click at [119, 32] on link "Documents" at bounding box center [104, 29] width 58 height 13
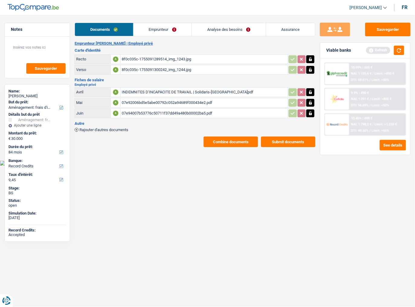
click at [150, 29] on link "Emprunteur" at bounding box center [162, 29] width 58 height 13
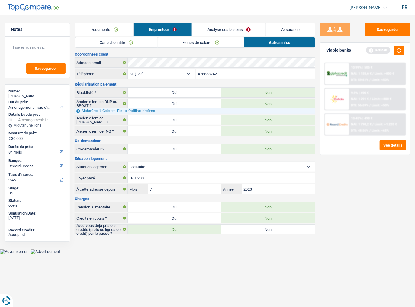
click at [219, 37] on link "Fiches de salaire" at bounding box center [201, 42] width 86 height 10
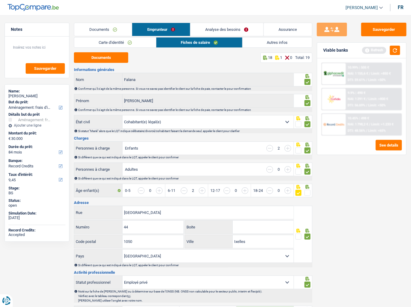
click at [272, 44] on link "Autres infos" at bounding box center [277, 42] width 69 height 10
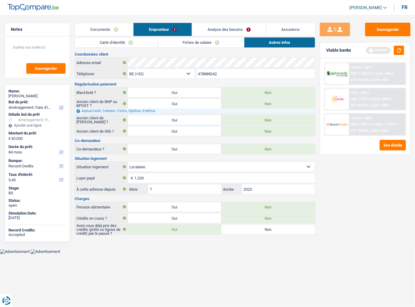
click at [116, 44] on link "Carte d'identité" at bounding box center [116, 42] width 82 height 10
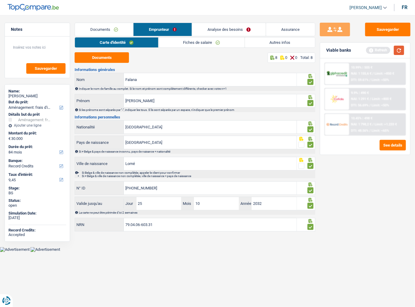
click at [401, 48] on button "button" at bounding box center [399, 50] width 10 height 9
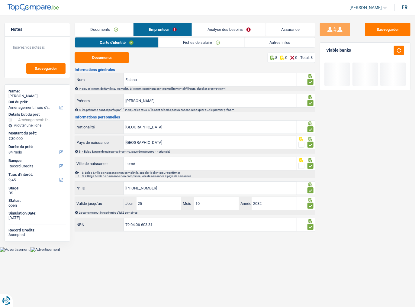
click at [94, 24] on link "Documents" at bounding box center [104, 29] width 58 height 13
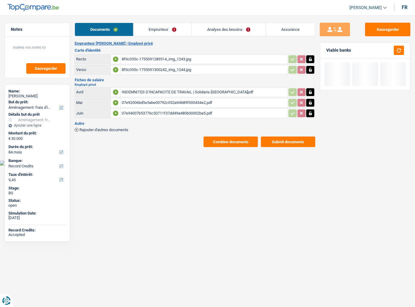
click at [150, 27] on link "Emprunteur" at bounding box center [162, 29] width 58 height 13
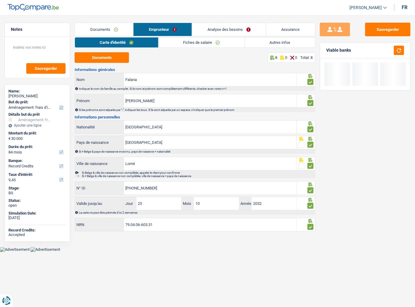
click at [185, 40] on link "Fiches de salaire" at bounding box center [201, 42] width 86 height 10
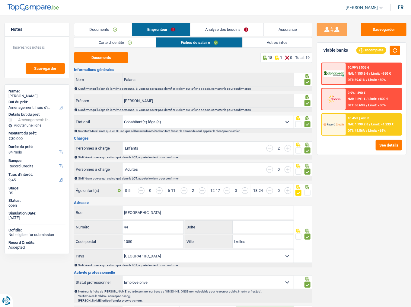
click at [272, 43] on link "Autres infos" at bounding box center [277, 42] width 69 height 10
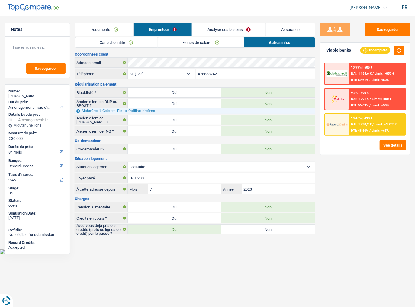
click at [221, 31] on link "Analyse des besoins" at bounding box center [229, 29] width 74 height 13
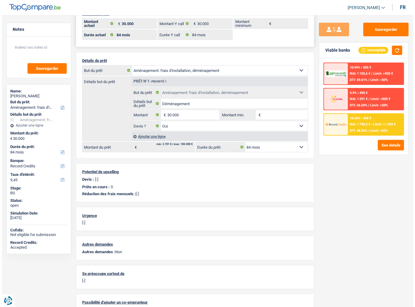
scroll to position [68, 0]
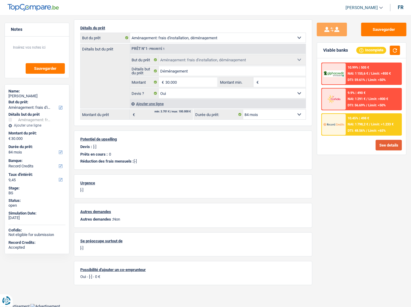
click at [377, 143] on button "See details" at bounding box center [389, 145] width 26 height 11
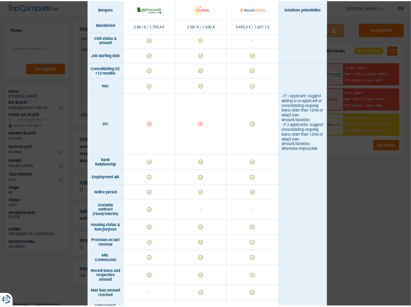
scroll to position [290, 0]
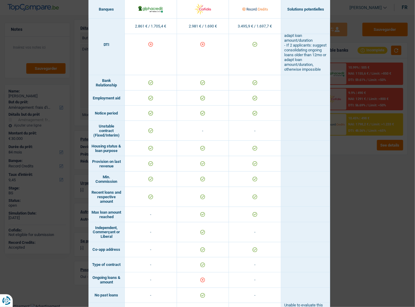
click at [350, 197] on div "Banks conditions × Banques Solutions potentielles Revenus / Charges 2.861 € / 1…" at bounding box center [207, 153] width 415 height 307
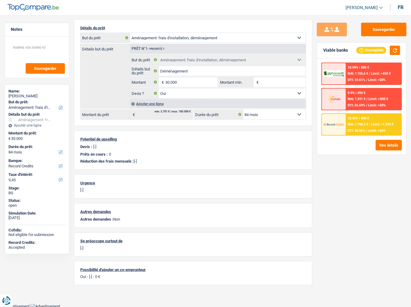
click at [375, 75] on div "10.99% | 505 € NAI: 1 155,6 € / Limit: >850 € DTI: 59.61% / Limit: <50%" at bounding box center [374, 73] width 56 height 21
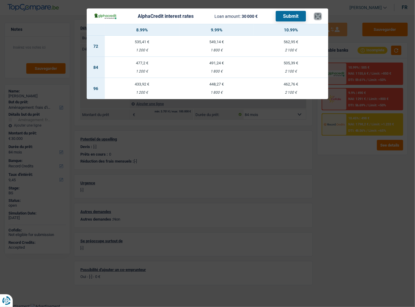
click at [315, 18] on button "×" at bounding box center [317, 16] width 6 height 6
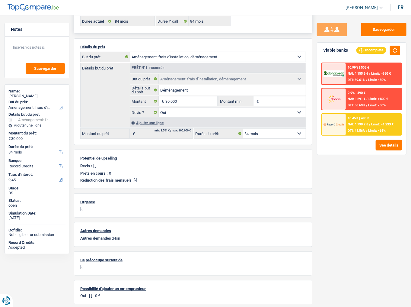
scroll to position [0, 0]
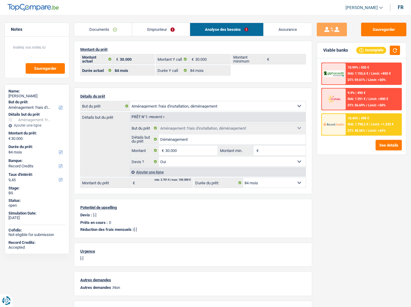
click at [366, 119] on div "10.45% | 498 € NAI: 1 798,2 € / Limit: >1.233 € DTI: 48.56% / Limit: <65%" at bounding box center [374, 124] width 56 height 21
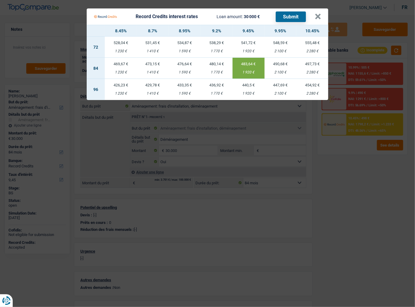
click at [361, 163] on Credits "Record Credits interest rates Loan amount: 30 000 € Submit × 8.45% 8.7% 8.95% 9…" at bounding box center [207, 153] width 415 height 307
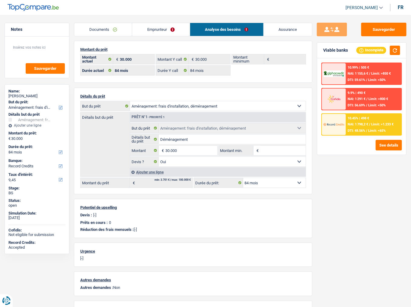
click at [100, 25] on link "Documents" at bounding box center [103, 29] width 58 height 13
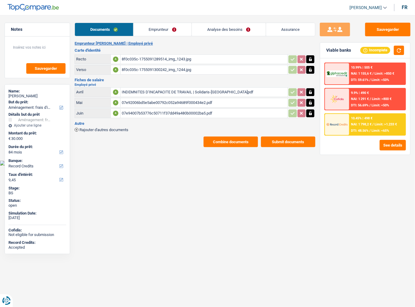
click at [239, 141] on button "Combine documents" at bounding box center [230, 141] width 54 height 11
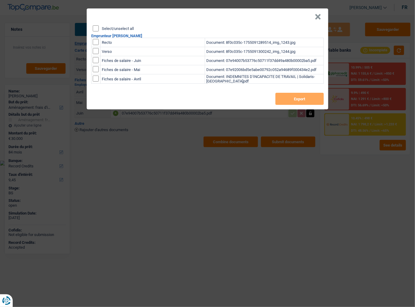
click at [94, 28] on input "Select/unselect all" at bounding box center [96, 28] width 6 height 6
checkbox input "true"
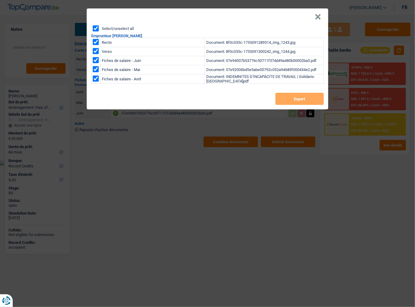
checkbox input "true"
click at [294, 94] on button "Export" at bounding box center [299, 99] width 48 height 12
click at [230, 179] on div "× Select/unselect all Emprunteur [PERSON_NAME] Recto Document: 8f0c035c-1755091…" at bounding box center [207, 153] width 415 height 307
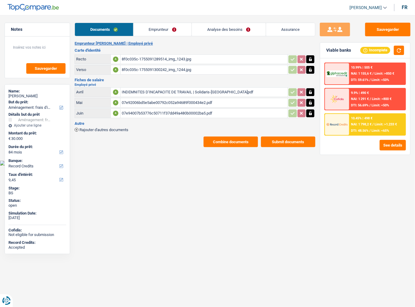
click at [356, 132] on div "10.45% | 498 € NAI: 1 798,2 € / Limit: >1.233 € DTI: 48.56% / Limit: <65%" at bounding box center [377, 124] width 56 height 21
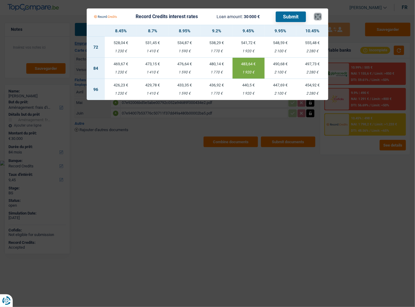
click at [316, 15] on button "×" at bounding box center [317, 17] width 6 height 6
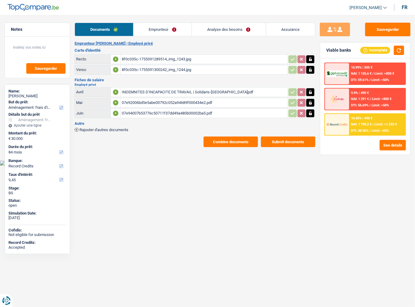
click at [210, 26] on link "Analyse des besoins" at bounding box center [229, 29] width 74 height 13
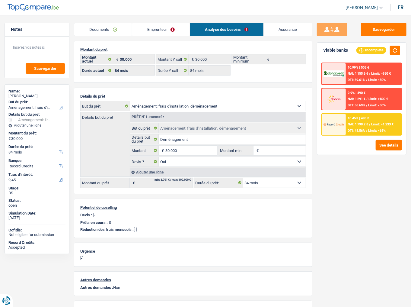
click at [378, 37] on div "Sauvegarder Viable banks Incomplete 10.99% | 505 € NAI: 1 155,6 € / Limit: >850…" at bounding box center [361, 159] width 99 height 273
click at [377, 31] on button "Sauvegarder" at bounding box center [383, 30] width 45 height 14
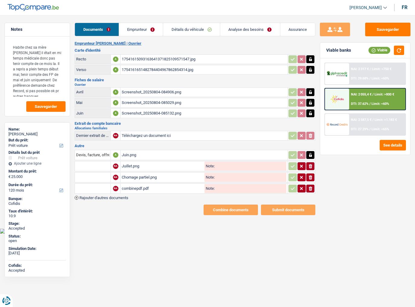
select select "car"
select select "120"
click at [362, 99] on div "NAI: 2 055,4 € / Limit: >800 € DTI: 37.62% / Limit: <60%" at bounding box center [377, 98] width 56 height 21
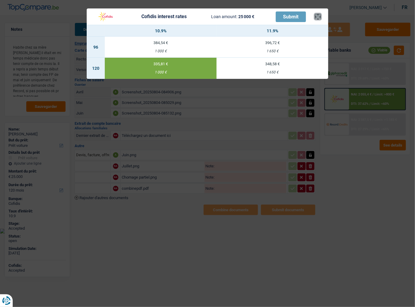
drag, startPoint x: 319, startPoint y: 13, endPoint x: 314, endPoint y: 22, distance: 10.7
click at [319, 14] on button "×" at bounding box center [317, 17] width 6 height 6
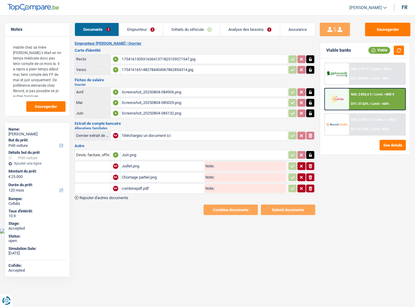
click at [147, 28] on link "Emprunteur" at bounding box center [141, 29] width 44 height 13
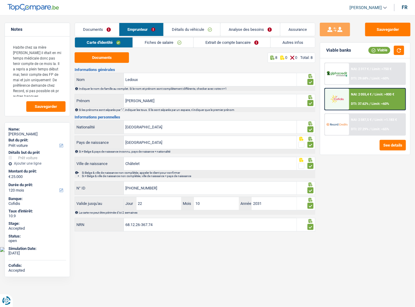
drag, startPoint x: 154, startPoint y: 45, endPoint x: 216, endPoint y: 44, distance: 62.5
click at [154, 44] on link "Fiches de salaire" at bounding box center [163, 42] width 60 height 10
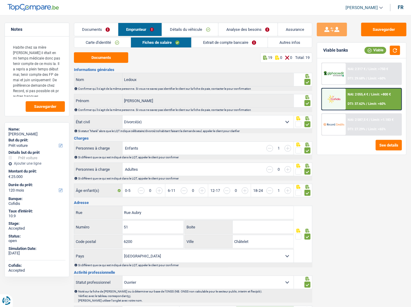
click at [224, 45] on link "Extrait de compte bancaire" at bounding box center [230, 42] width 76 height 10
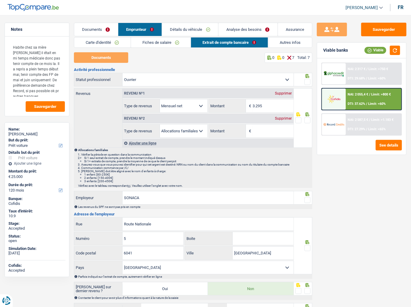
click at [280, 121] on div "Revenu nº2 Supprimer" at bounding box center [208, 118] width 171 height 10
click at [281, 119] on div "Supprimer" at bounding box center [284, 118] width 20 height 4
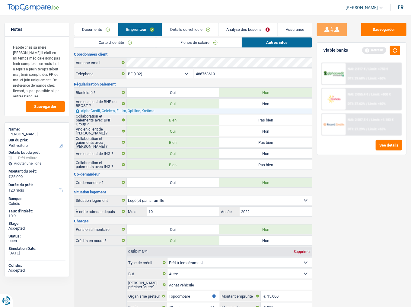
click at [116, 29] on link "Documents" at bounding box center [95, 29] width 43 height 13
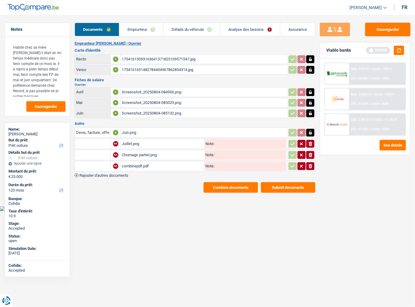
click at [212, 180] on div "Emprunteur [PERSON_NAME] | [PERSON_NAME] d'identité Recto A 1754161509316364137…" at bounding box center [195, 116] width 241 height 151
click at [213, 182] on button "Combine documents" at bounding box center [230, 187] width 54 height 11
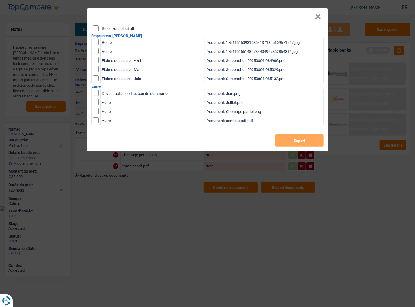
click at [98, 28] on input "Select/unselect all" at bounding box center [96, 28] width 6 height 6
checkbox input "true"
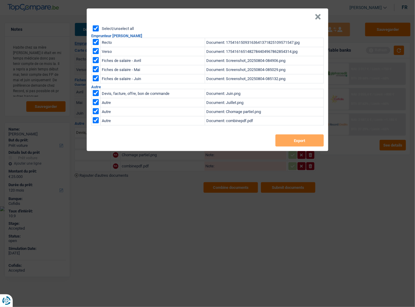
checkbox input "true"
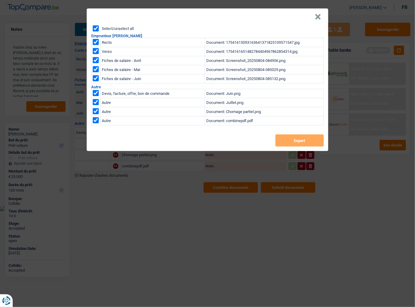
checkbox input "true"
click at [285, 138] on button "Export" at bounding box center [299, 140] width 48 height 12
click at [317, 18] on button "×" at bounding box center [317, 17] width 6 height 6
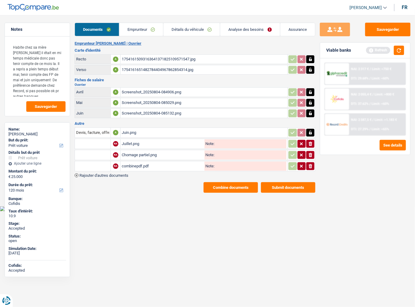
click at [140, 164] on div "combinepdf.pdf" at bounding box center [162, 165] width 81 height 9
click at [139, 141] on div "Juillet.png" at bounding box center [162, 143] width 81 height 9
click at [309, 142] on icon "ionicons-v5-e" at bounding box center [310, 144] width 5 height 6
click at [175, 113] on div "Screenshot_20250804-085132.png" at bounding box center [204, 113] width 164 height 9
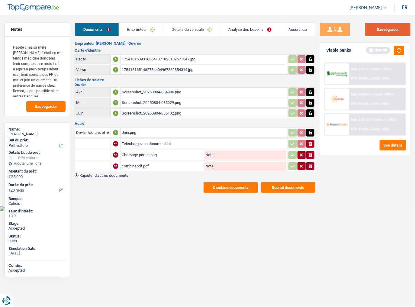
drag, startPoint x: 388, startPoint y: 27, endPoint x: 330, endPoint y: 4, distance: 62.3
click at [388, 27] on button "Sauvegarder" at bounding box center [387, 30] width 45 height 14
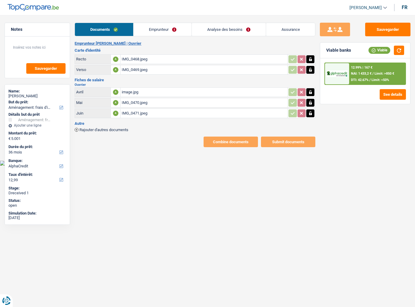
select select "movingOrInstallation"
select select "36"
select select "alphacredit"
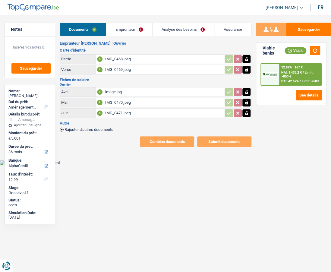
click at [122, 27] on link "Emprunteur" at bounding box center [129, 29] width 46 height 13
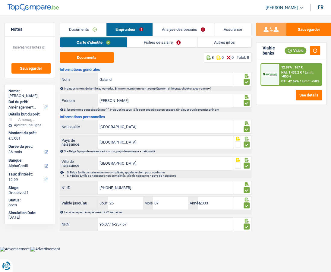
click at [165, 46] on link "Fiches de salaire" at bounding box center [162, 42] width 70 height 10
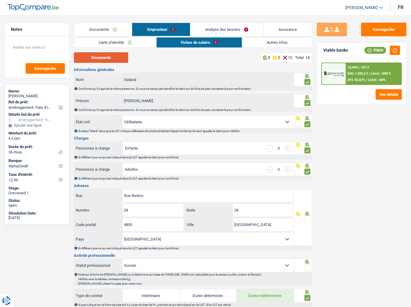
click at [113, 60] on button "Documents" at bounding box center [101, 57] width 54 height 11
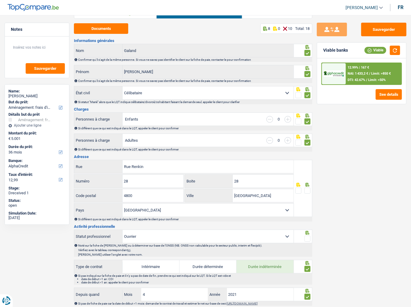
scroll to position [97, 0]
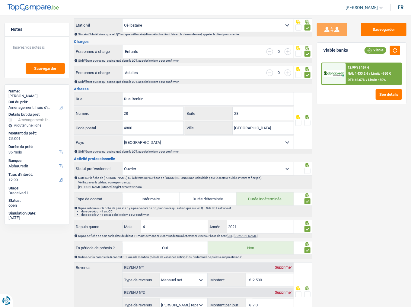
click at [307, 122] on span at bounding box center [307, 123] width 6 height 6
click at [0, 0] on input "radio" at bounding box center [0, 0] width 0 height 0
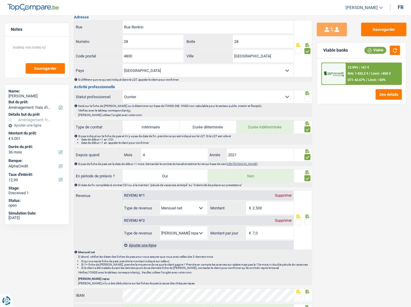
scroll to position [169, 0]
click at [307, 97] on span at bounding box center [307, 98] width 6 height 6
click at [0, 0] on input "radio" at bounding box center [0, 0] width 0 height 0
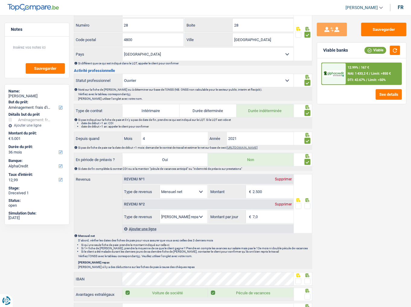
scroll to position [241, 0]
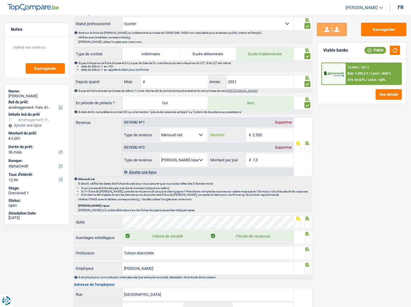
drag, startPoint x: 273, startPoint y: 132, endPoint x: 203, endPoint y: 134, distance: 69.7
click at [203, 134] on div "Allocation d'handicap Allocations chômage Allocations familiales Chèques repas …" at bounding box center [208, 135] width 171 height 14
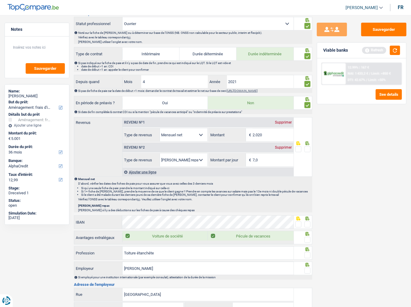
type input "2.020"
click at [309, 148] on span at bounding box center [307, 149] width 6 height 6
click at [0, 0] on input "radio" at bounding box center [0, 0] width 0 height 0
click at [265, 155] on input "7,0" at bounding box center [273, 159] width 41 height 13
drag, startPoint x: 245, startPoint y: 157, endPoint x: 202, endPoint y: 157, distance: 42.2
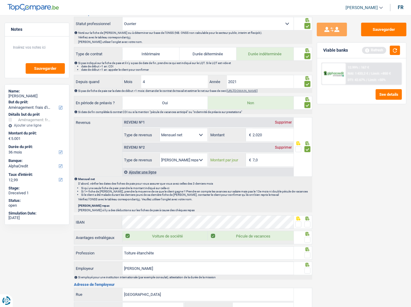
click at [202, 157] on div "Allocation d'handicap Allocations chômage Allocations familiales Chèques repas …" at bounding box center [208, 160] width 171 height 14
type input "4,0"
click at [301, 218] on div at bounding box center [302, 218] width 15 height 5
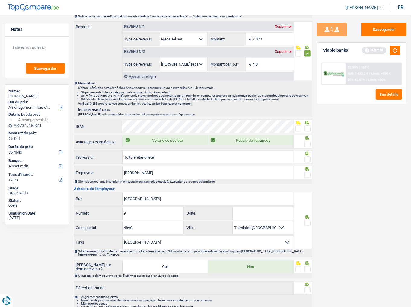
scroll to position [338, 0]
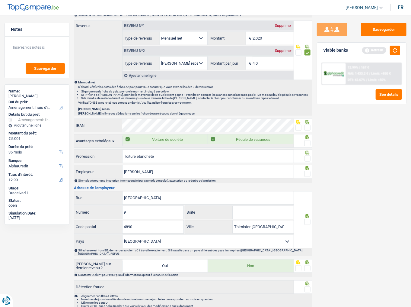
click at [300, 127] on span at bounding box center [298, 128] width 6 height 6
click at [0, 0] on input "radio" at bounding box center [0, 0] width 0 height 0
click at [310, 142] on span at bounding box center [307, 143] width 6 height 6
click at [0, 0] on input "radio" at bounding box center [0, 0] width 0 height 0
click at [309, 151] on icon at bounding box center [307, 153] width 6 height 4
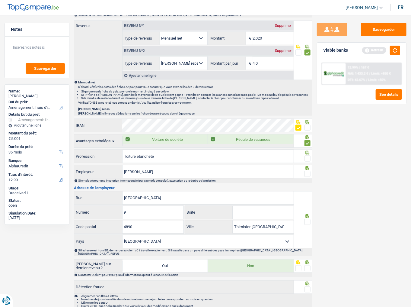
click at [308, 166] on icon at bounding box center [307, 168] width 6 height 4
click at [309, 155] on span at bounding box center [307, 158] width 6 height 6
click at [0, 0] on input "radio" at bounding box center [0, 0] width 0 height 0
click at [306, 170] on div at bounding box center [307, 174] width 6 height 8
click at [167, 153] on input "Toiture étanchéte" at bounding box center [208, 156] width 171 height 13
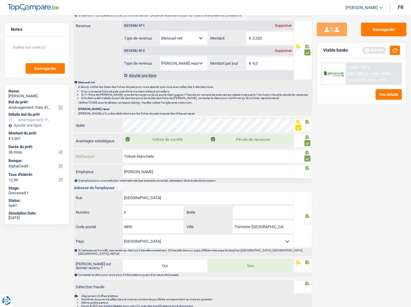
drag, startPoint x: 183, startPoint y: 151, endPoint x: 180, endPoint y: 151, distance: 3.4
click at [183, 151] on input "Toiture étanchéte" at bounding box center [208, 156] width 171 height 13
drag, startPoint x: 169, startPoint y: 152, endPoint x: 105, endPoint y: 153, distance: 63.7
click at [105, 153] on div "Toiture étanchéte Profession" at bounding box center [183, 156] width 219 height 13
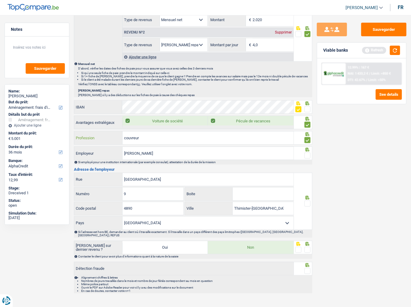
scroll to position [357, 0]
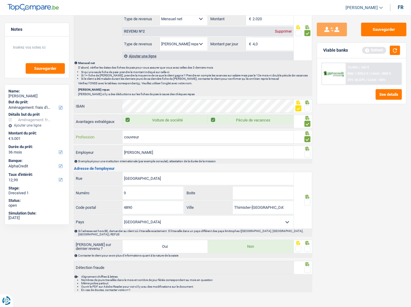
type input "couvreur"
click at [306, 199] on span at bounding box center [307, 202] width 6 height 6
click at [0, 0] on input "radio" at bounding box center [0, 0] width 0 height 0
click at [307, 246] on span at bounding box center [307, 249] width 6 height 6
click at [0, 0] on input "radio" at bounding box center [0, 0] width 0 height 0
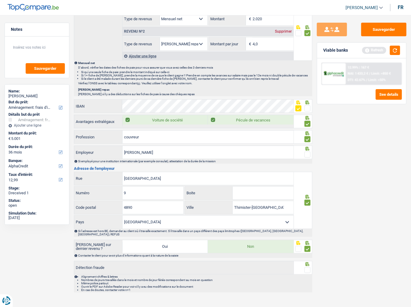
click at [305, 267] on span at bounding box center [307, 270] width 6 height 6
click at [0, 0] on input "radio" at bounding box center [0, 0] width 0 height 0
drag, startPoint x: 390, startPoint y: 26, endPoint x: 337, endPoint y: 69, distance: 68.2
click at [389, 27] on button "Sauvegarder" at bounding box center [383, 30] width 45 height 14
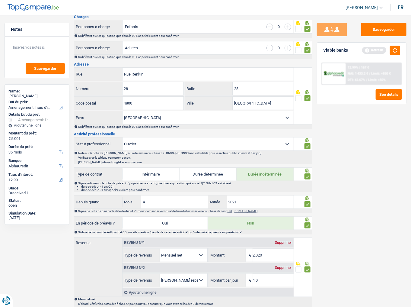
scroll to position [92, 0]
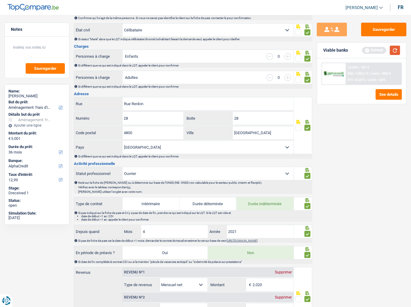
click at [394, 51] on button "button" at bounding box center [395, 50] width 10 height 9
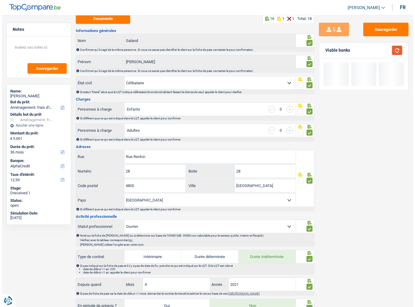
scroll to position [0, 0]
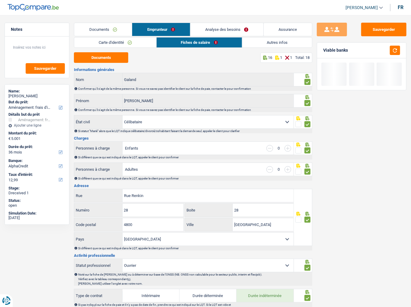
click at [266, 45] on link "Autres infos" at bounding box center [277, 42] width 70 height 10
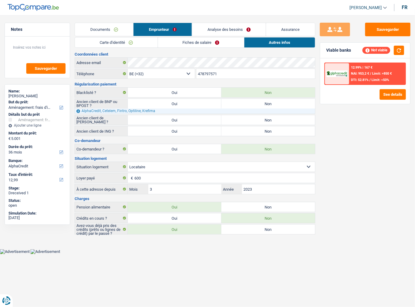
click at [253, 104] on label "Non" at bounding box center [268, 104] width 94 height 10
click at [253, 104] on input "Non" at bounding box center [268, 104] width 94 height 10
radio input "true"
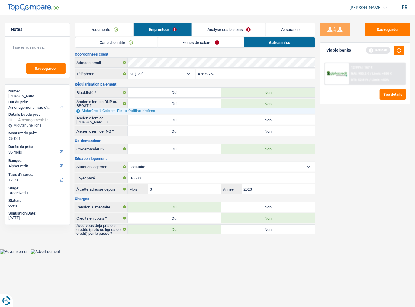
click at [250, 115] on div "Ancien client de Cofidis ? Oui Non Tous les champs sont obligatoires. Veuillez …" at bounding box center [195, 120] width 241 height 10
drag, startPoint x: 250, startPoint y: 127, endPoint x: 251, endPoint y: 132, distance: 5.0
click at [250, 128] on label "Non" at bounding box center [268, 131] width 94 height 10
click at [250, 128] on input "Non" at bounding box center [268, 131] width 94 height 10
radio input "true"
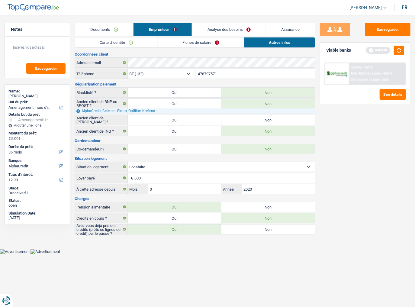
click at [247, 122] on label "Non" at bounding box center [268, 120] width 94 height 10
click at [247, 122] on input "Non" at bounding box center [268, 120] width 94 height 10
radio input "true"
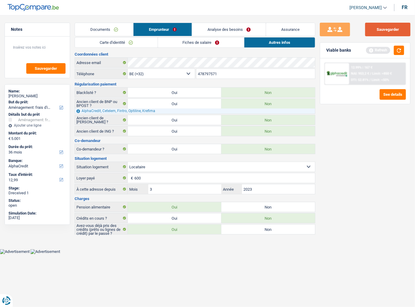
drag, startPoint x: 398, startPoint y: 24, endPoint x: 400, endPoint y: 30, distance: 6.6
click at [398, 24] on button "Sauvegarder" at bounding box center [387, 30] width 45 height 14
click at [399, 48] on button "button" at bounding box center [399, 50] width 10 height 9
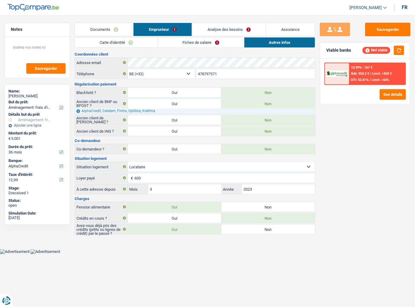
click at [119, 28] on link "Documents" at bounding box center [104, 29] width 58 height 13
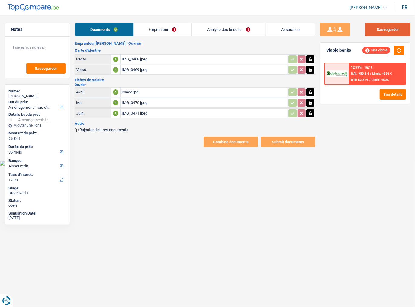
click at [375, 28] on button "Sauvegarder" at bounding box center [387, 30] width 45 height 14
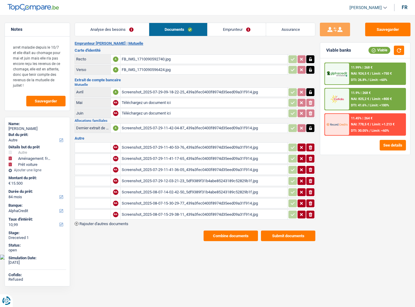
select select "other"
select select "movingOrInstallation"
select select "car"
select select "84"
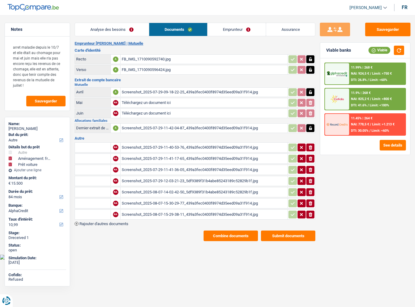
select select "alphacredit"
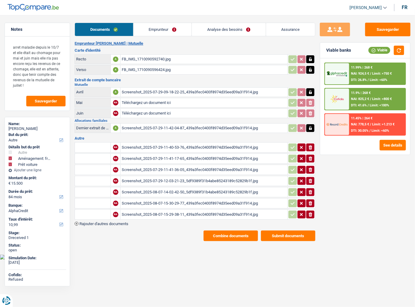
click at [160, 33] on link "Emprunteur" at bounding box center [162, 29] width 58 height 13
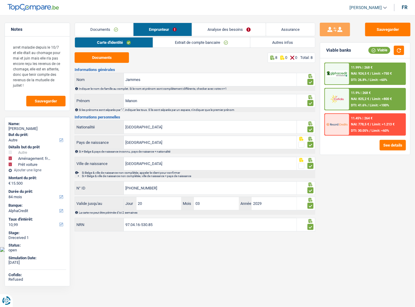
click at [168, 45] on link "Extrait de compte bancaire" at bounding box center [201, 42] width 97 height 10
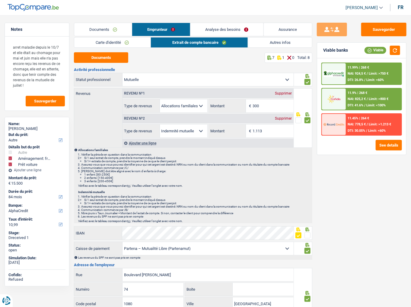
click at [138, 46] on link "Carte d'identité" at bounding box center [112, 42] width 76 height 10
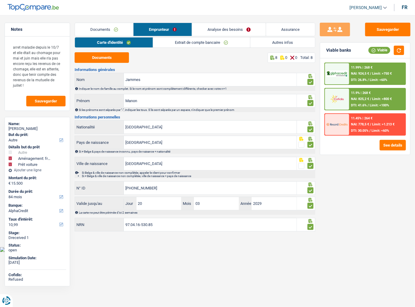
click at [272, 44] on link "Autres infos" at bounding box center [282, 42] width 65 height 10
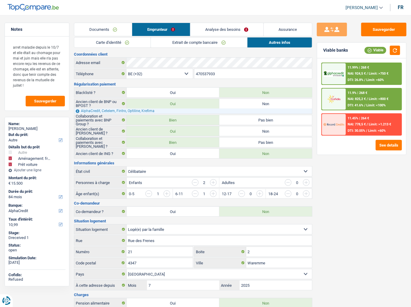
click at [129, 43] on link "Carte d'identité" at bounding box center [112, 42] width 76 height 10
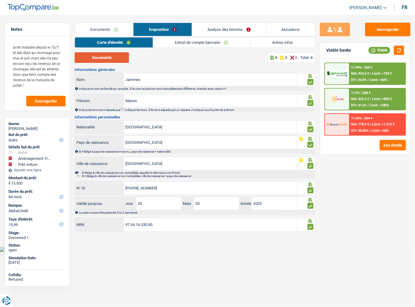
click at [116, 58] on button "Documents" at bounding box center [102, 57] width 54 height 11
click at [131, 162] on input "[GEOGRAPHIC_DATA]" at bounding box center [210, 163] width 173 height 13
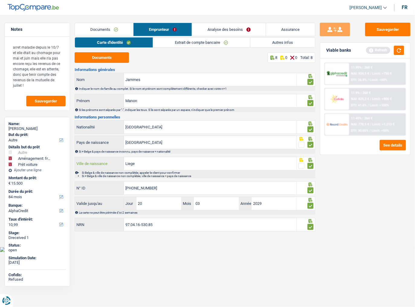
type input "Liege"
click at [367, 187] on div "Sauvegarder Viable banks Refresh 11.99% | 268 € NAI: 924,5 € / Limit: >750 € DT…" at bounding box center [365, 159] width 100 height 273
drag, startPoint x: 384, startPoint y: 30, endPoint x: 389, endPoint y: 37, distance: 8.5
click at [384, 30] on button "Sauvegarder" at bounding box center [387, 30] width 45 height 14
click at [397, 52] on button "button" at bounding box center [399, 50] width 10 height 9
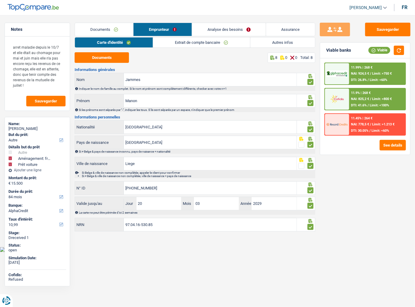
click at [163, 44] on link "Extrait de compte bancaire" at bounding box center [201, 42] width 97 height 10
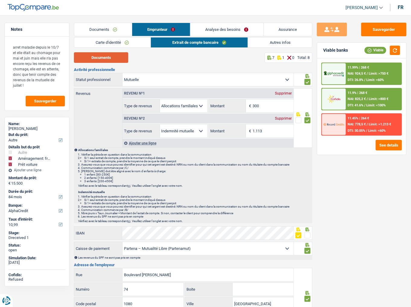
click at [117, 59] on button "Documents" at bounding box center [101, 57] width 54 height 11
drag, startPoint x: 118, startPoint y: 32, endPoint x: 123, endPoint y: 41, distance: 10.6
click at [118, 32] on link "Documents" at bounding box center [103, 29] width 58 height 13
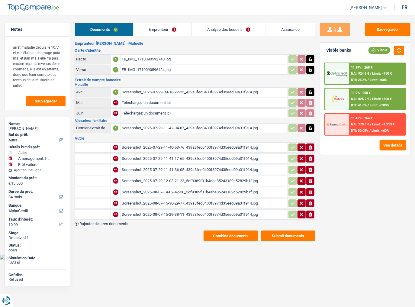
click at [162, 143] on div "Screenshot_2025-07-29-11-40-53-76_439a3fec0400f8974d35eed09a31f914.jpg" at bounding box center [204, 147] width 164 height 9
click at [168, 155] on div "Screenshot_2025-07-29-11-41-17-65_439a3fec0400f8974d35eed09a31f914.jpg" at bounding box center [204, 158] width 164 height 9
click at [173, 169] on div "Screenshot_2025-07-29-11-41-36-05_439a3fec0400f8974d35eed09a31f914.jpg" at bounding box center [204, 169] width 164 height 9
click at [185, 179] on div "Screenshot_2025-07-29-12-03-21-23_5df9389f31b4abe85243189c52829b1f.jpg" at bounding box center [204, 180] width 164 height 9
click at [190, 190] on div "Screenshot_2025-08-07-14-02-42-50_5df9389f31b4abe85243189c52829b1f.jpg" at bounding box center [204, 191] width 164 height 9
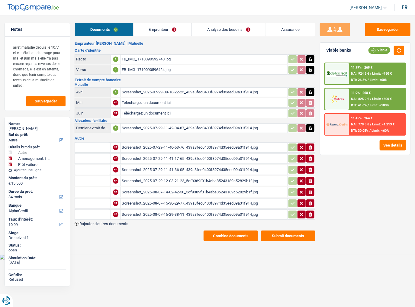
click at [149, 199] on div "Screenshot_2025-08-07-15-30-29-77_439a3fec0400f8974d35eed09a31f914.jpg" at bounding box center [204, 203] width 164 height 9
click at [160, 144] on div "Screenshot_2025-07-29-11-40-53-76_439a3fec0400f8974d35eed09a31f914.jpg" at bounding box center [204, 147] width 164 height 9
click at [157, 36] on div "Documents Emprunteur Analyse des besoins Assurance Emprunteur Manon Jammes | Mu…" at bounding box center [195, 132] width 241 height 218
click at [160, 28] on link "Emprunteur" at bounding box center [162, 29] width 58 height 13
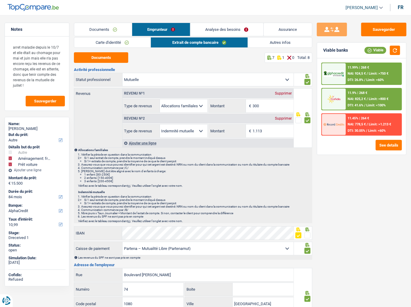
click at [117, 33] on link "Documents" at bounding box center [103, 29] width 58 height 13
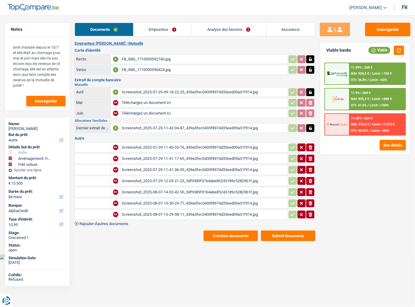
click at [176, 148] on div "Screenshot_2025-07-29-11-40-53-76_439a3fec0400f8974d35eed09a31f914.jpg" at bounding box center [204, 147] width 164 height 9
click at [166, 119] on h2 "Allocations familiales" at bounding box center [195, 120] width 241 height 3
click at [165, 123] on div "Screenshot_2025-07-29-11-42-04-87_439a3fec0400f8974d35eed09a31f914.jpg" at bounding box center [204, 127] width 164 height 9
click at [159, 145] on div "Screenshot_2025-07-29-11-40-53-76_439a3fec0400f8974d35eed09a31f914.jpg" at bounding box center [204, 147] width 164 height 9
click at [151, 26] on link "Emprunteur" at bounding box center [162, 29] width 58 height 13
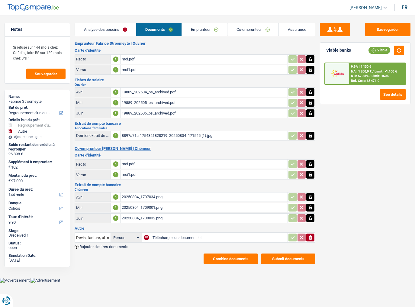
select select "refinancing"
select select "other"
select select "144"
select select "cofidis"
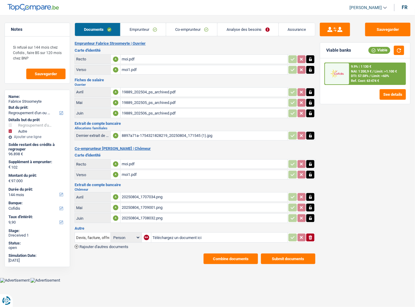
click at [123, 31] on link "Emprunteur" at bounding box center [142, 29] width 45 height 13
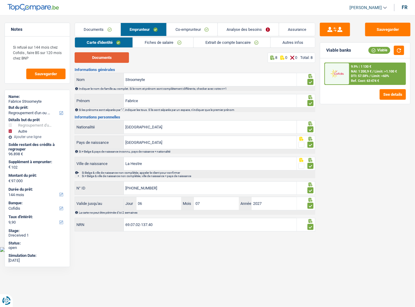
click at [94, 59] on button "Documents" at bounding box center [102, 57] width 54 height 11
click at [162, 39] on link "Fiches de salaire" at bounding box center [163, 42] width 60 height 10
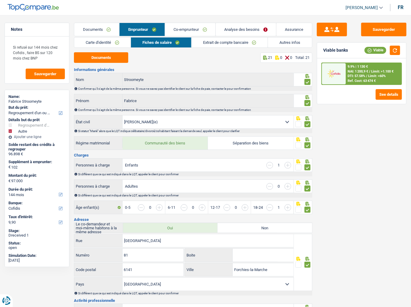
click at [111, 40] on link "Carte d'identité" at bounding box center [102, 42] width 56 height 10
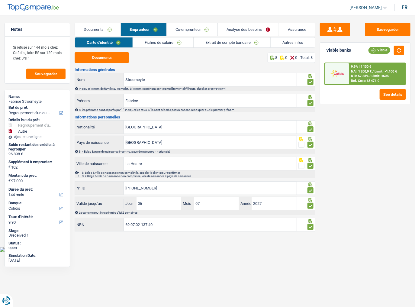
click at [177, 30] on link "Co-emprunteur" at bounding box center [192, 29] width 51 height 13
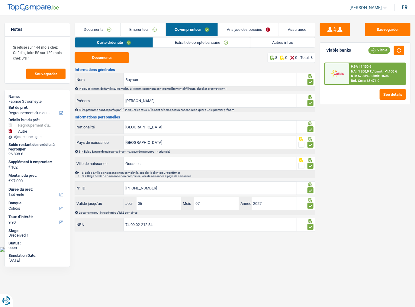
click at [142, 33] on link "Emprunteur" at bounding box center [142, 29] width 45 height 13
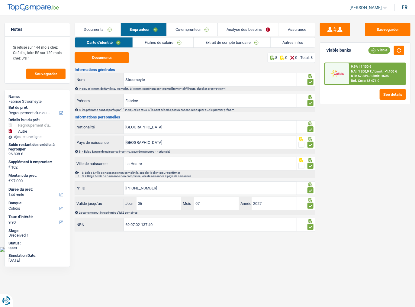
click at [158, 42] on link "Fiches de salaire" at bounding box center [163, 42] width 60 height 10
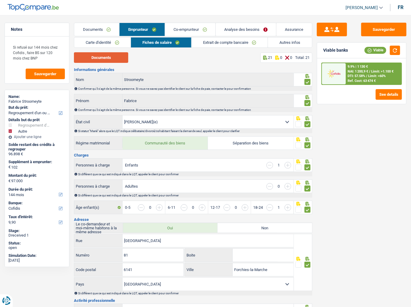
click at [119, 56] on button "Documents" at bounding box center [101, 57] width 54 height 11
click at [98, 55] on button "Documents" at bounding box center [101, 57] width 54 height 11
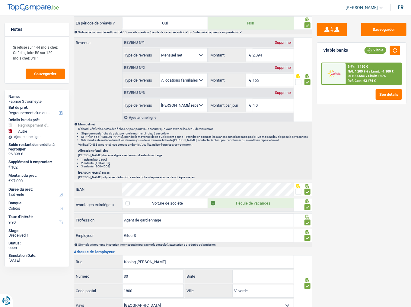
scroll to position [464, 0]
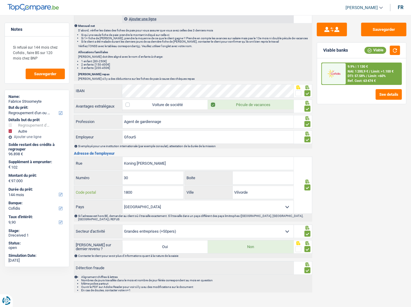
click at [126, 194] on input "1800" at bounding box center [153, 192] width 61 height 13
click at [136, 191] on input "1800" at bounding box center [153, 192] width 61 height 13
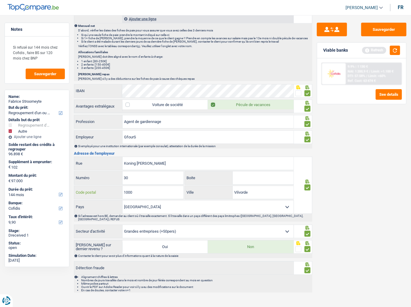
drag, startPoint x: 127, startPoint y: 190, endPoint x: 166, endPoint y: 193, distance: 39.7
click at [166, 193] on input "1000" at bounding box center [153, 192] width 61 height 13
type input "1000"
drag, startPoint x: 168, startPoint y: 159, endPoint x: 93, endPoint y: 161, distance: 74.6
click at [93, 161] on div "Koning Boudewijnlaan Rue" at bounding box center [183, 163] width 219 height 13
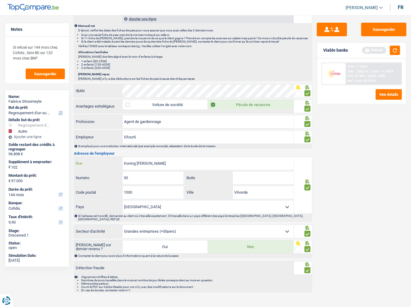
paste input "Rue Picard 7 bte 100"
click at [157, 160] on input "Rue Picard 7 bte 100" at bounding box center [208, 163] width 171 height 13
type input "Rue Picard 7 bte"
drag, startPoint x: 261, startPoint y: 177, endPoint x: 222, endPoint y: 171, distance: 39.1
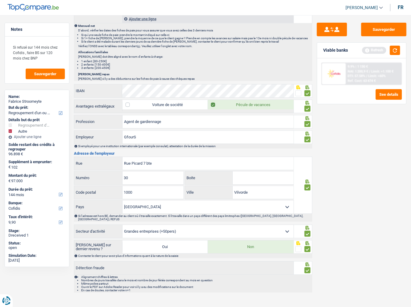
click at [261, 177] on input "Boite" at bounding box center [263, 177] width 61 height 13
paste input "100"
type input "100"
click at [145, 159] on input "Rue Picard 7 bte" at bounding box center [208, 163] width 171 height 13
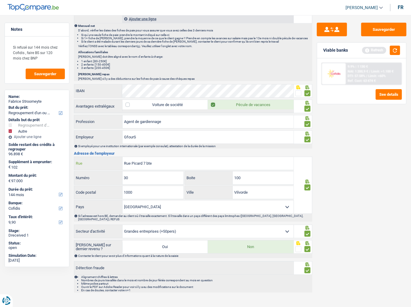
click at [144, 160] on input "Rue Picard 7 bte" at bounding box center [208, 163] width 171 height 13
type input "Rue Picard bte"
drag, startPoint x: 133, startPoint y: 173, endPoint x: 120, endPoint y: 173, distance: 12.7
click at [120, 173] on div "30 Numéro" at bounding box center [128, 177] width 109 height 13
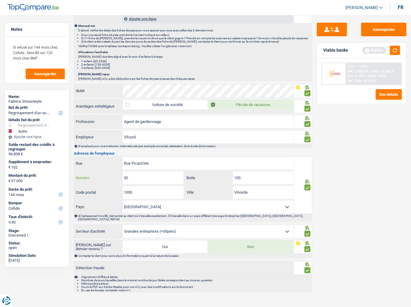
paste input "7"
type input "7"
click at [144, 162] on input "Rue Picard bte" at bounding box center [208, 163] width 171 height 13
type input "Rue Picard"
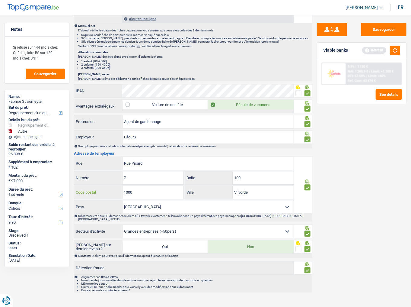
click at [97, 190] on div "1000 Code postal" at bounding box center [128, 192] width 109 height 13
type input "1000"
click at [243, 191] on input "Vilvorde" at bounding box center [263, 192] width 61 height 13
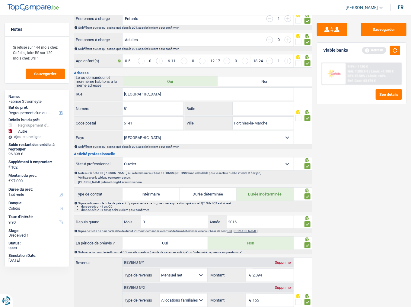
scroll to position [193, 0]
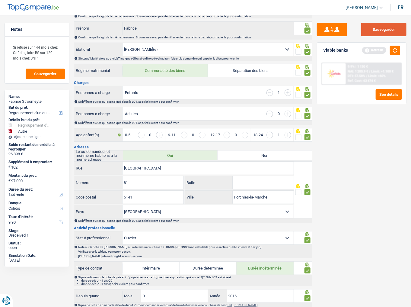
type input "bruxelles"
click at [382, 31] on button "Sauvegarder" at bounding box center [383, 30] width 45 height 14
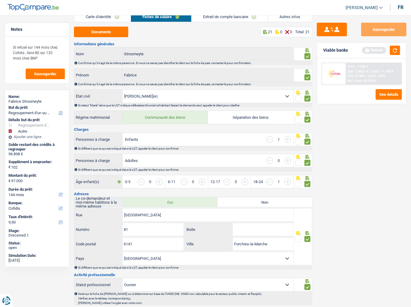
scroll to position [0, 0]
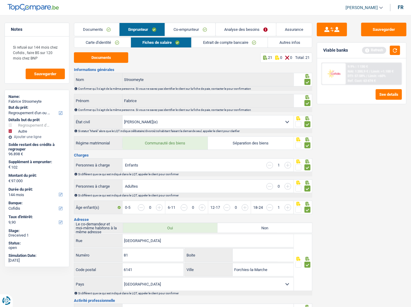
click at [235, 40] on link "Extrait de compte bancaire" at bounding box center [230, 42] width 76 height 10
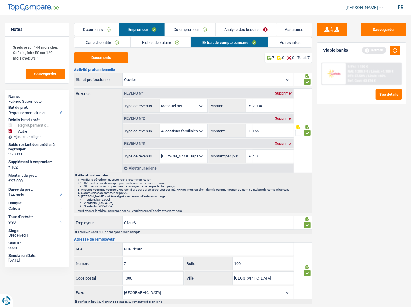
click at [297, 40] on link "Autres infos" at bounding box center [290, 42] width 44 height 10
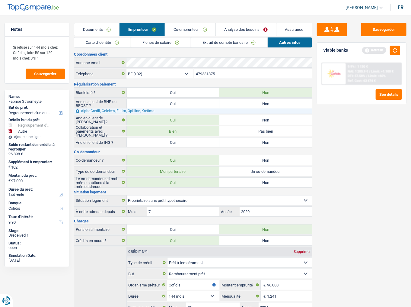
click at [188, 28] on link "Co-emprunteur" at bounding box center [190, 29] width 50 height 13
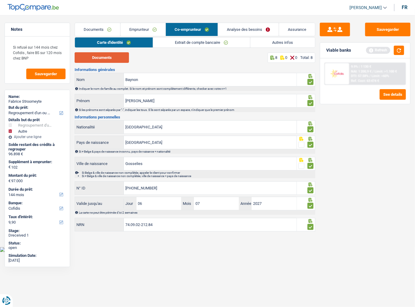
click at [112, 60] on button "Documents" at bounding box center [102, 57] width 54 height 11
click at [170, 46] on link "Extrait de compte bancaire" at bounding box center [201, 42] width 97 height 10
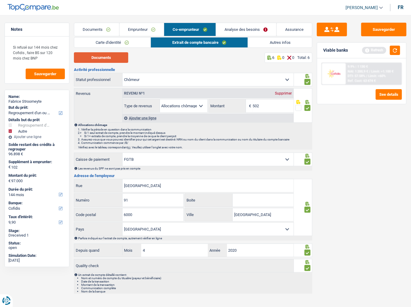
click at [119, 53] on button "Documents" at bounding box center [101, 57] width 54 height 11
click at [265, 42] on link "Autres infos" at bounding box center [280, 42] width 64 height 10
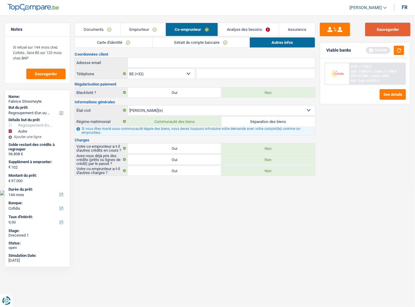
drag, startPoint x: 366, startPoint y: 35, endPoint x: 372, endPoint y: 35, distance: 6.3
click at [367, 35] on button "Sauvegarder" at bounding box center [387, 30] width 45 height 14
click at [397, 50] on button "button" at bounding box center [399, 50] width 10 height 9
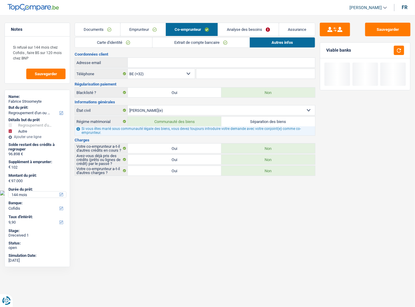
click at [27, 194] on select "12 mois 18 mois 24 mois 30 mois 36 mois 42 mois 48 mois 60 mois 72 mois 84 mois…" at bounding box center [37, 194] width 58 height 6
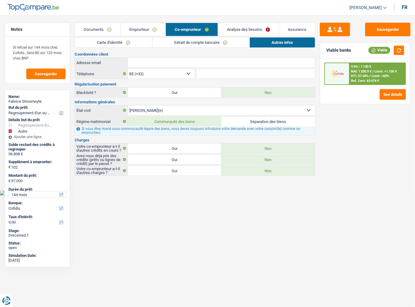
select select "120"
click at [8, 191] on select "12 mois 18 mois 24 mois 30 mois 36 mois 42 mois 48 mois 60 mois 72 mois 84 mois…" at bounding box center [37, 194] width 58 height 6
select select "120"
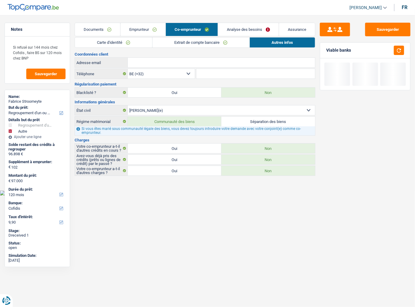
click at [248, 27] on link "Analyse des besoins" at bounding box center [248, 29] width 61 height 13
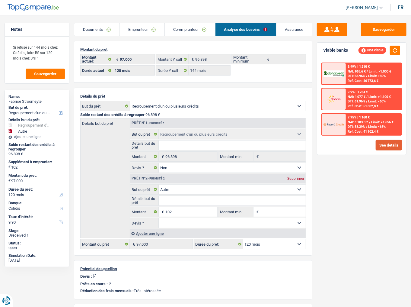
click at [378, 140] on button "See details" at bounding box center [389, 145] width 26 height 11
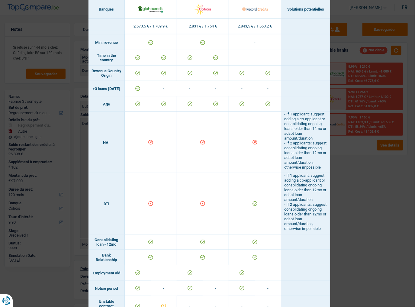
scroll to position [160, 0]
drag, startPoint x: 355, startPoint y: 187, endPoint x: 356, endPoint y: 177, distance: 10.0
click at [355, 186] on div "Banks conditions × Banques Solutions potentielles Revenus / Charges 2.673,5 € /…" at bounding box center [207, 153] width 415 height 307
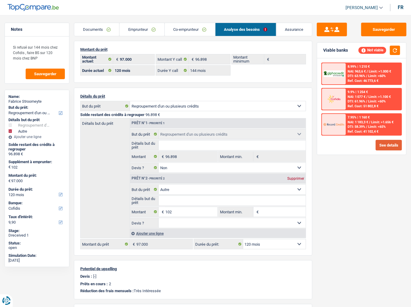
click at [386, 143] on button "See details" at bounding box center [389, 145] width 26 height 11
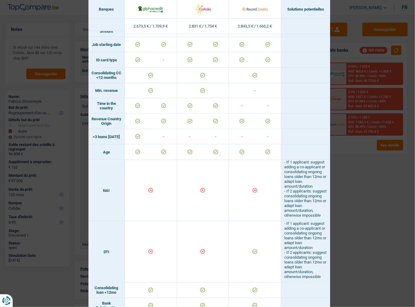
scroll to position [112, 0]
click at [367, 179] on div "Banks conditions × Banques Solutions potentielles Revenus / Charges 2.673,5 € /…" at bounding box center [207, 153] width 415 height 307
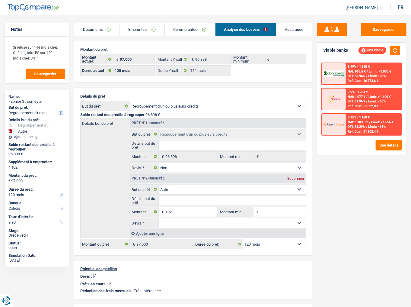
click at [365, 131] on div "Ref. Cost: 41 102,4 €" at bounding box center [363, 131] width 31 height 4
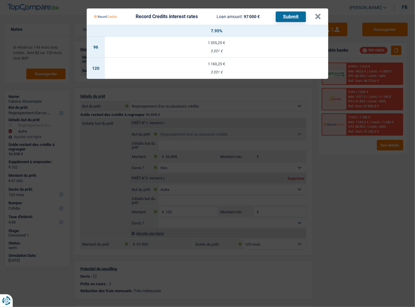
click at [228, 75] on td "1 160,25 € 3 201 €" at bounding box center [216, 68] width 223 height 21
select select "record credits"
type input "7,95"
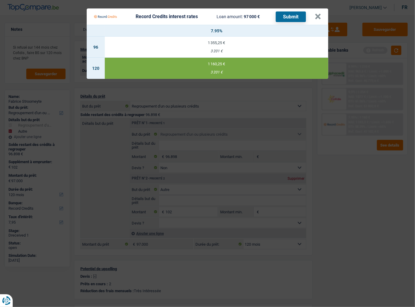
click at [281, 18] on button "Submit" at bounding box center [291, 16] width 30 height 11
click at [317, 14] on button "×" at bounding box center [317, 17] width 6 height 6
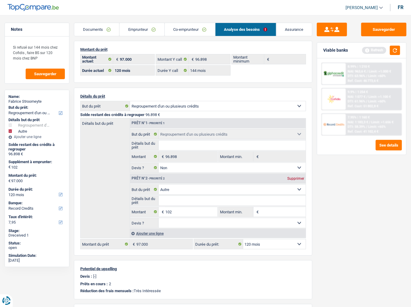
drag, startPoint x: 130, startPoint y: 28, endPoint x: 152, endPoint y: 29, distance: 22.0
click at [130, 28] on link "Emprunteur" at bounding box center [141, 29] width 45 height 13
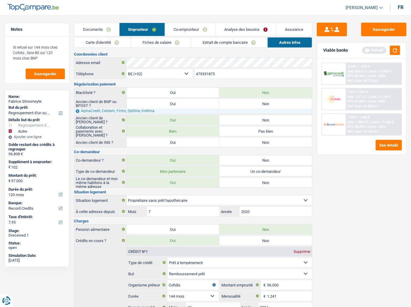
click at [34, 100] on div "Fabrice Stroomeyte" at bounding box center [36, 101] width 57 height 5
copy div "Stroomeyte"
click at [382, 129] on div "7.95% | 1 160 € NAI: 1 183,3 € / Limit: >1.656 € DTI: 58.39% / Limit: <65% Ref.…" at bounding box center [374, 124] width 56 height 21
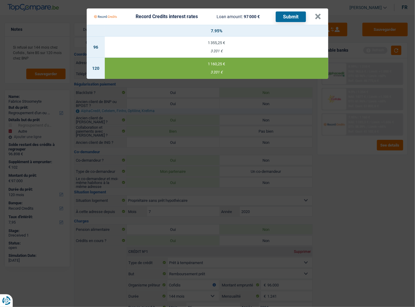
click at [362, 200] on Credits "Record Credits interest rates Loan amount: 97 000 € Submit × 7.95% 96 1 355,25 …" at bounding box center [207, 153] width 415 height 307
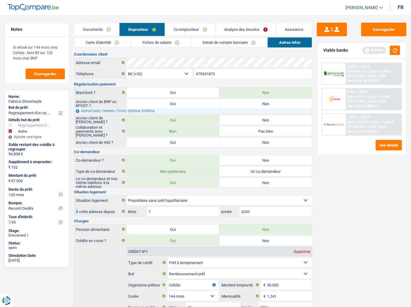
click at [362, 120] on span "NAI: 1 183,3 €" at bounding box center [358, 122] width 21 height 4
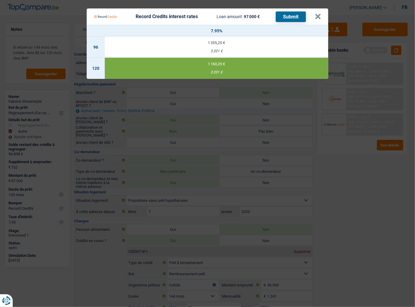
click at [330, 186] on Credits "Record Credits interest rates Loan amount: 97 000 € Submit × 7.95% 96 1 355,25 …" at bounding box center [207, 153] width 415 height 307
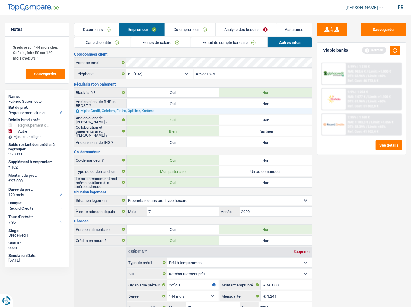
drag, startPoint x: 241, startPoint y: 30, endPoint x: 245, endPoint y: 41, distance: 11.7
click at [241, 30] on link "Analyse des besoins" at bounding box center [246, 29] width 60 height 13
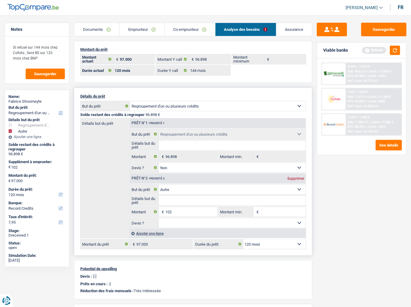
click at [301, 178] on div "Supprimer" at bounding box center [296, 179] width 20 height 4
type input "0"
type input "96.898"
select select "144"
type input "96.898"
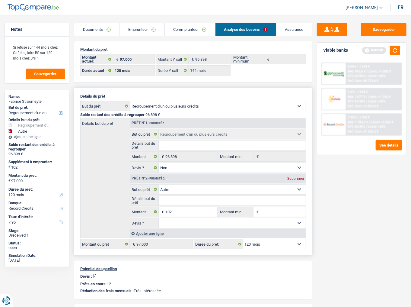
select select "144"
type input "96.898"
select select "144"
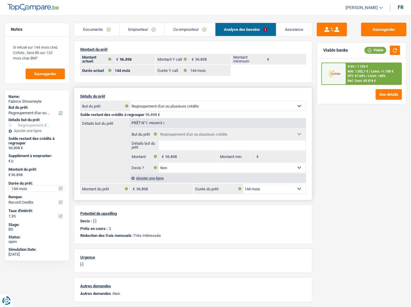
click at [24, 189] on select "12 mois 18 mois 24 mois 30 mois 36 mois 42 mois 48 mois 60 mois 72 mois 84 mois…" at bounding box center [36, 188] width 57 height 6
select select "120"
click at [8, 185] on select "12 mois 18 mois 24 mois 30 mois 36 mois 42 mois 48 mois 60 mois 72 mois 84 mois…" at bounding box center [36, 188] width 57 height 6
select select "120"
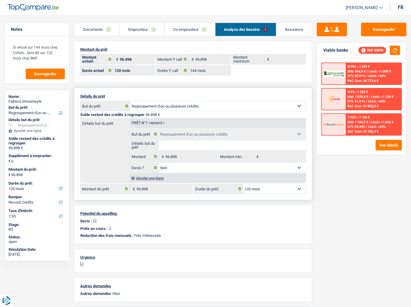
click at [112, 27] on link "Documents" at bounding box center [96, 29] width 45 height 13
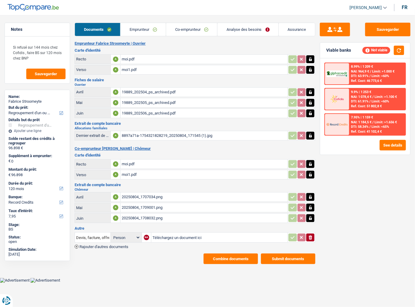
click at [128, 65] on div "moi1.pdf" at bounding box center [204, 69] width 164 height 9
click at [128, 57] on div "moi.pdf" at bounding box center [204, 59] width 164 height 9
drag, startPoint x: 379, startPoint y: 30, endPoint x: 348, endPoint y: 16, distance: 34.0
click at [379, 30] on button "Sauvegarder" at bounding box center [387, 30] width 45 height 14
select select "refinancing"
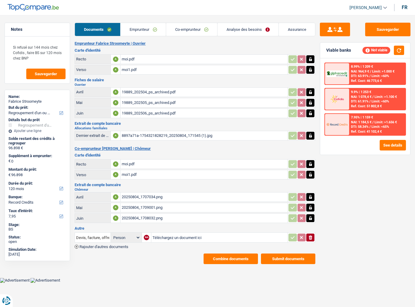
select select "refinancing"
select select "120"
select select "record credits"
click at [387, 144] on button "See details" at bounding box center [392, 145] width 26 height 11
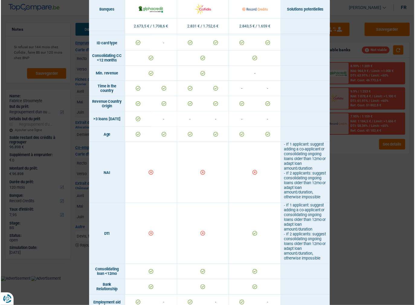
scroll to position [88, 0]
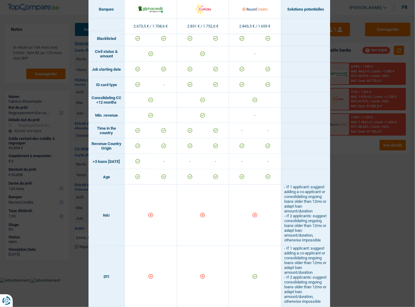
click at [372, 189] on div "Banks conditions × Banques Solutions potentielles Revenus / Charges 2.673,5 € /…" at bounding box center [207, 153] width 415 height 307
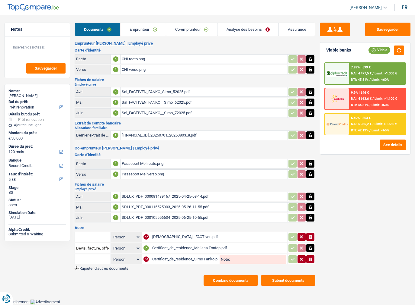
select select "renovation"
select select "120"
select select "record credits"
click at [110, 267] on span "Rajouter d'autres documents" at bounding box center [103, 269] width 49 height 4
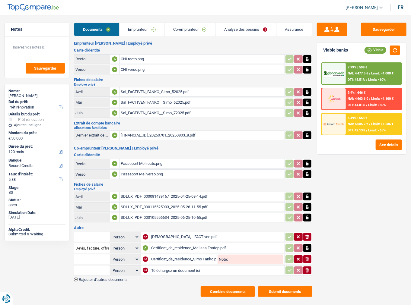
click at [105, 278] on span "Rajouter d'autres documents" at bounding box center [103, 280] width 49 height 4
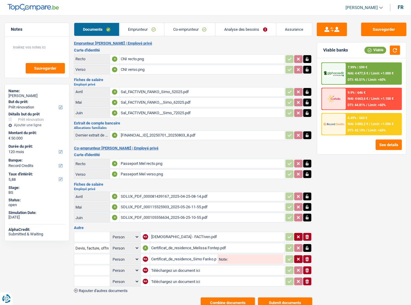
click at [107, 289] on span "Rajouter d'autres documents" at bounding box center [103, 291] width 49 height 4
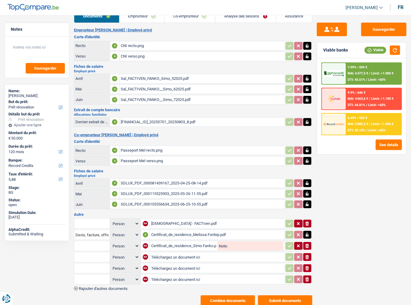
scroll to position [26, 0]
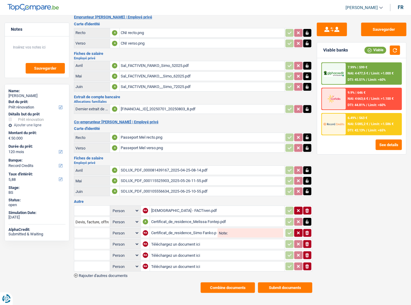
click at [166, 240] on input "Téléchargez un document ici" at bounding box center [217, 244] width 132 height 9
type input "C:\fakepath\Devis toiture.pdf"
click at [174, 252] on input "Téléchargez un document ici" at bounding box center [217, 255] width 132 height 9
type input "C:\fakepath\Devis panneaux solaires.pdf"
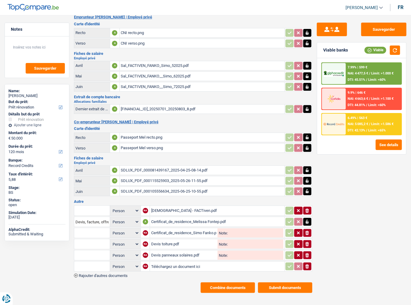
click at [180, 262] on input "Téléchargez un document ici" at bounding box center [217, 266] width 132 height 9
type input "C:\fakepath\Devis fenêtres.pdf"
click at [99, 262] on input "text" at bounding box center [91, 267] width 33 height 10
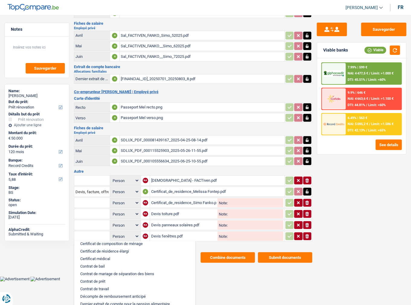
scroll to position [121, 0]
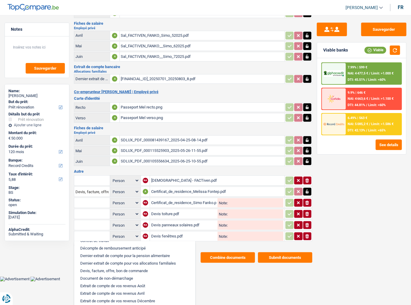
click at [97, 267] on li "Devis, facture, offre, bon de commande" at bounding box center [134, 271] width 115 height 8
type input "Devis, facture, offre, bon de commande"
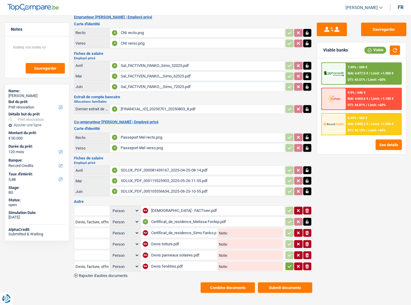
click at [82, 252] on input "text" at bounding box center [91, 256] width 33 height 10
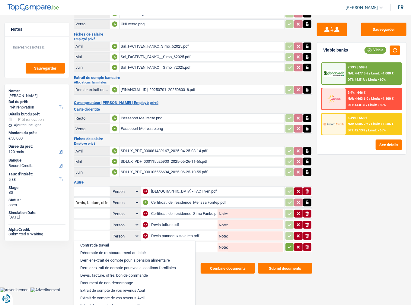
scroll to position [121, 0]
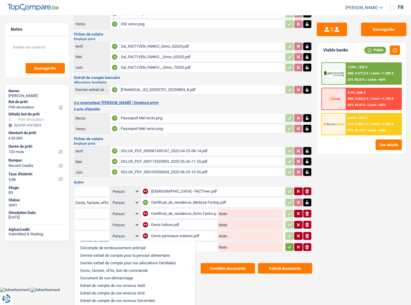
click at [98, 268] on li "Devis, facture, offre, bon de commande" at bounding box center [134, 271] width 115 height 8
type input "Devis, facture, offre, bon de commande"
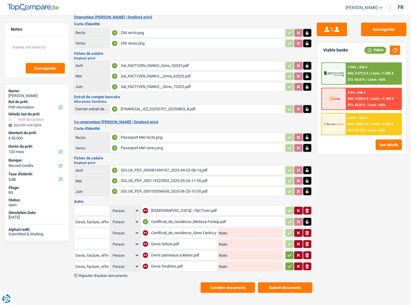
click at [82, 241] on input "text" at bounding box center [91, 245] width 33 height 10
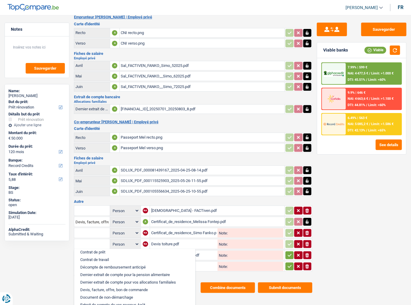
scroll to position [121, 0]
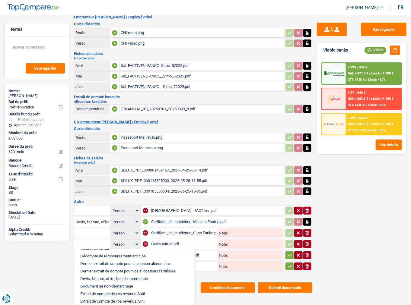
click at [96, 275] on li "Devis, facture, offre, bon de commande" at bounding box center [134, 279] width 115 height 8
type input "Devis, facture, offre, bon de commande"
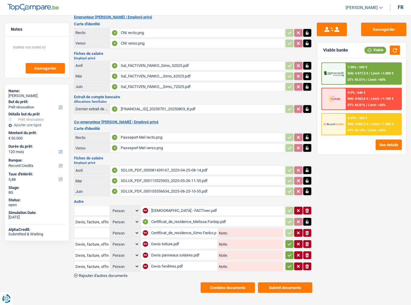
click at [96, 273] on div "Emprunteur Simo FANKO | Employé privé Carte d'identité Recto A CNI recto.png Ve…" at bounding box center [193, 154] width 238 height 279
click at [91, 228] on input "text" at bounding box center [91, 233] width 33 height 10
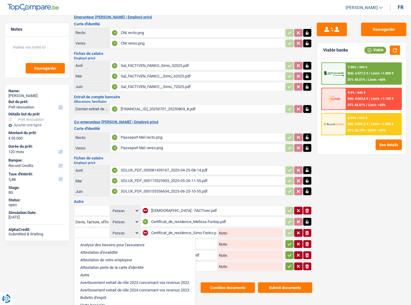
scroll to position [48, 0]
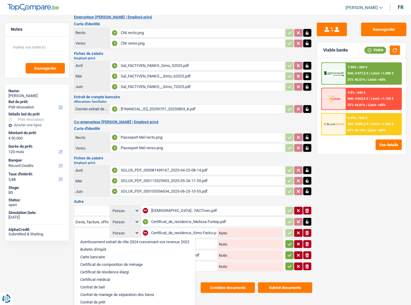
click at [111, 269] on li "Certificat de résidence élargi" at bounding box center [134, 273] width 115 height 8
type input "Certificat de résidence élargi"
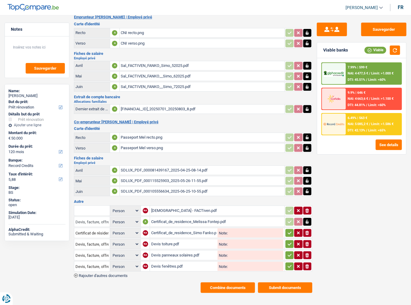
click at [90, 221] on input "Devis, facture, offre, bon de commande" at bounding box center [91, 222] width 33 height 10
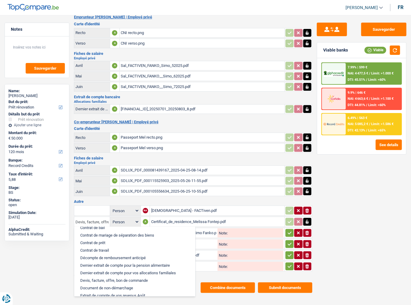
scroll to position [72, 0]
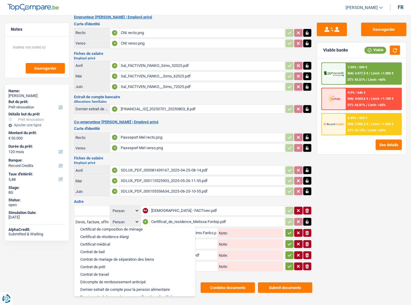
drag, startPoint x: 103, startPoint y: 239, endPoint x: 115, endPoint y: 232, distance: 14.0
click at [115, 232] on ul "Analyse des besoins pour l'assurance Attestation d'invalidité Attestation de vo…" at bounding box center [135, 262] width 122 height 70
click at [113, 233] on li "Certificat de résidence élargi" at bounding box center [134, 237] width 115 height 8
type input "Certificat de résidence élargi"
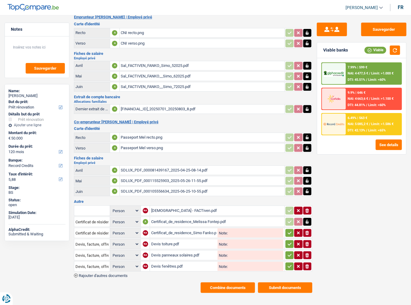
click at [95, 206] on input "text" at bounding box center [91, 211] width 33 height 10
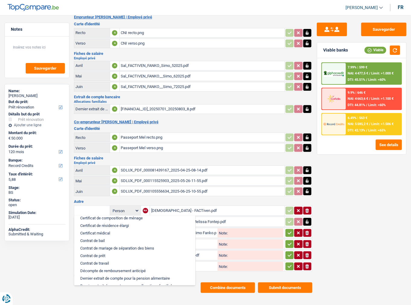
click at [105, 260] on li "Contrat de travail" at bounding box center [134, 264] width 115 height 8
type input "Contrat de travail"
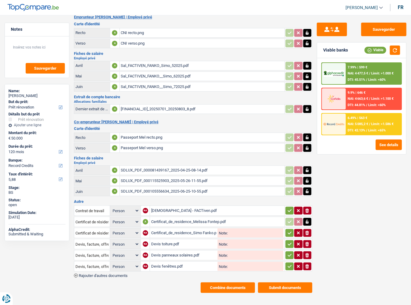
click at [288, 208] on icon "button" at bounding box center [289, 211] width 5 height 6
drag, startPoint x: 288, startPoint y: 225, endPoint x: 286, endPoint y: 229, distance: 4.7
click at [287, 230] on icon "button" at bounding box center [289, 233] width 5 height 6
drag, startPoint x: 291, startPoint y: 245, endPoint x: 288, endPoint y: 241, distance: 4.8
click at [291, 250] on td "ionicons-v5-e" at bounding box center [299, 255] width 28 height 10
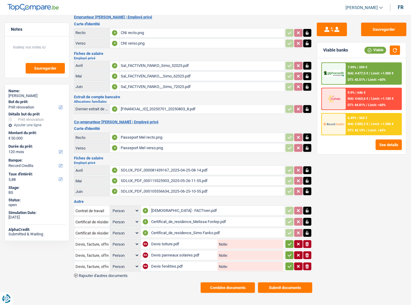
click at [288, 243] on icon "button" at bounding box center [290, 244] width 4 height 3
drag, startPoint x: 287, startPoint y: 248, endPoint x: 287, endPoint y: 253, distance: 5.5
click at [287, 253] on icon "button" at bounding box center [289, 256] width 5 height 6
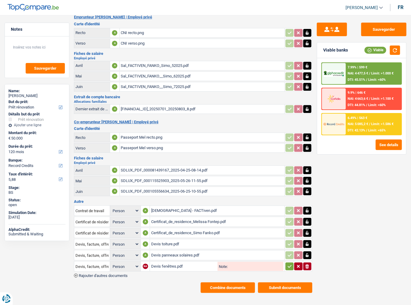
drag, startPoint x: 286, startPoint y: 257, endPoint x: 285, endPoint y: 261, distance: 4.9
click at [286, 263] on button "button" at bounding box center [289, 267] width 8 height 8
click at [219, 283] on button "Combine documents" at bounding box center [228, 288] width 54 height 11
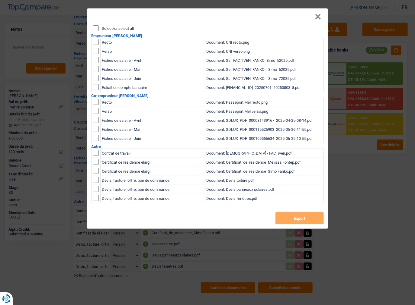
click at [99, 29] on div "Select/unselect all" at bounding box center [208, 28] width 231 height 6
click at [94, 30] on input "Select/unselect all" at bounding box center [96, 28] width 6 height 6
checkbox input "true"
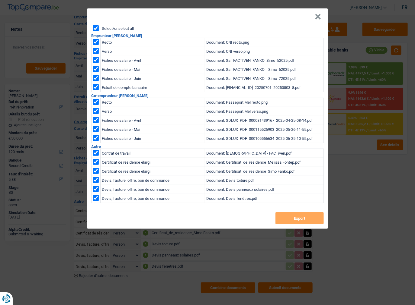
checkbox input "true"
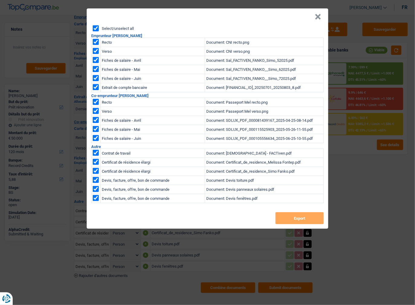
checkbox input "true"
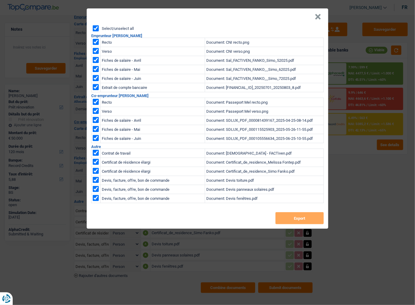
checkbox input "true"
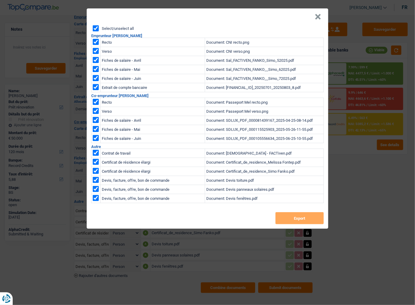
checkbox input "true"
click at [287, 219] on button "Export" at bounding box center [299, 218] width 48 height 12
click at [317, 19] on button "×" at bounding box center [317, 17] width 6 height 6
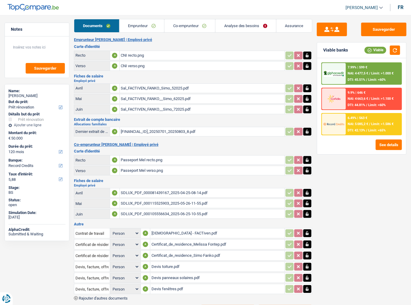
scroll to position [0, 0]
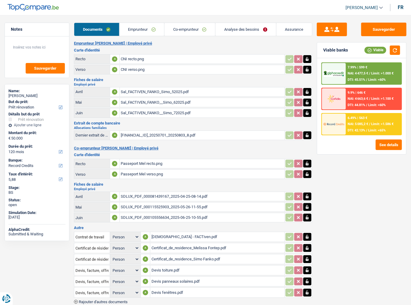
click at [137, 31] on link "Emprunteur" at bounding box center [141, 29] width 45 height 13
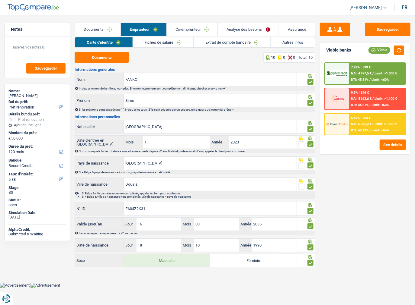
click at [142, 45] on link "Fiches de salaire" at bounding box center [163, 42] width 60 height 10
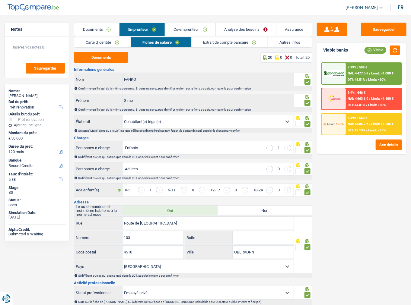
click at [107, 46] on link "Carte d'identité" at bounding box center [102, 42] width 56 height 10
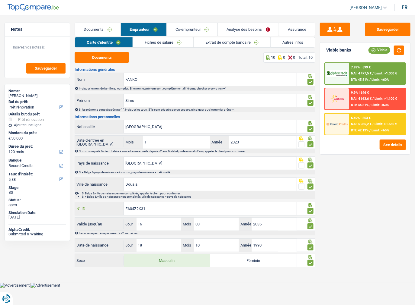
drag, startPoint x: 155, startPoint y: 206, endPoint x: 112, endPoint y: 206, distance: 42.6
click at [112, 206] on div "EA04Z2K31 N° ID" at bounding box center [185, 208] width 221 height 13
drag, startPoint x: 86, startPoint y: 30, endPoint x: 98, endPoint y: 39, distance: 15.2
click at [86, 30] on link "Documents" at bounding box center [97, 29] width 45 height 13
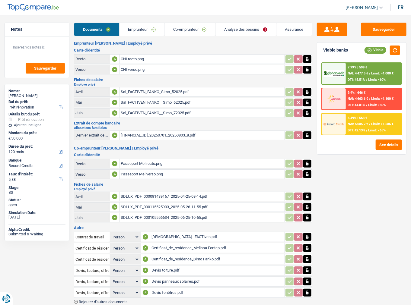
scroll to position [26, 0]
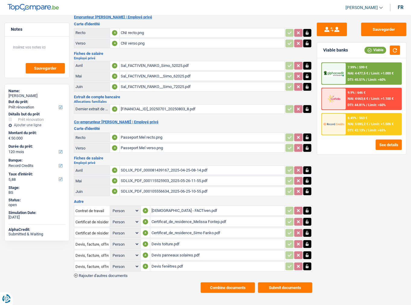
click at [216, 283] on button "Combine documents" at bounding box center [228, 288] width 54 height 11
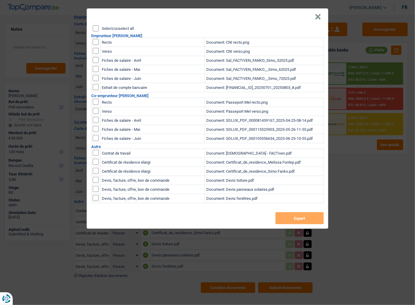
click at [95, 156] on input "checkbox" at bounding box center [96, 153] width 6 height 6
checkbox input "true"
click at [94, 156] on input "checkbox" at bounding box center [96, 153] width 6 height 6
checkbox input "true"
click at [94, 156] on input "checkbox" at bounding box center [96, 153] width 6 height 6
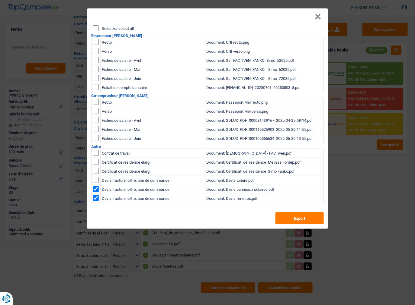
checkbox input "true"
drag, startPoint x: 285, startPoint y: 217, endPoint x: 292, endPoint y: 218, distance: 6.7
click at [286, 217] on button "Export" at bounding box center [299, 218] width 48 height 12
click at [97, 31] on div "Select/unselect all Emprunteur Simo FANKO Recto Document: CNI recto.png Verso D…" at bounding box center [207, 127] width 241 height 204
click at [91, 27] on div "Select/unselect all Emprunteur Simo FANKO Recto Document: CNI recto.png Verso D…" at bounding box center [207, 127] width 241 height 204
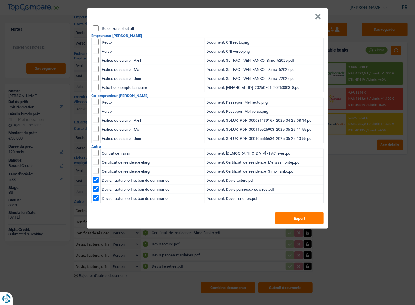
click at [94, 27] on input "Select/unselect all" at bounding box center [96, 28] width 6 height 6
checkbox input "true"
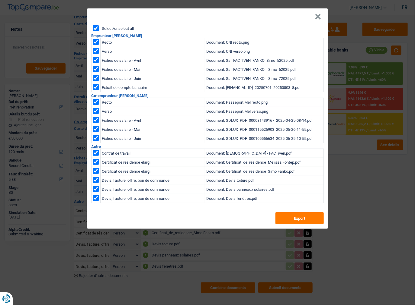
checkbox input "true"
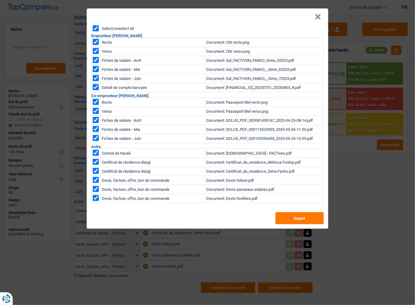
checkbox input "true"
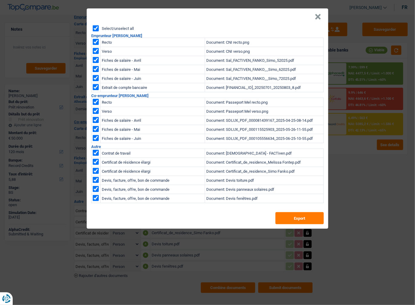
checkbox input "true"
drag, startPoint x: 301, startPoint y: 217, endPoint x: 327, endPoint y: 122, distance: 98.1
click at [301, 217] on button "Export" at bounding box center [299, 218] width 48 height 12
click at [311, 17] on header "×" at bounding box center [207, 16] width 241 height 17
click at [315, 18] on button "×" at bounding box center [317, 17] width 6 height 6
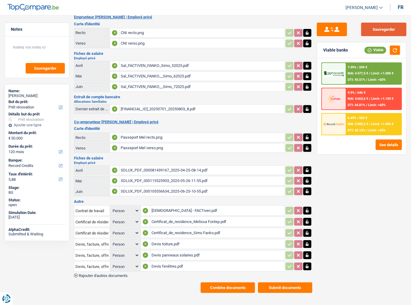
click at [387, 32] on button "Sauvegarder" at bounding box center [383, 30] width 45 height 14
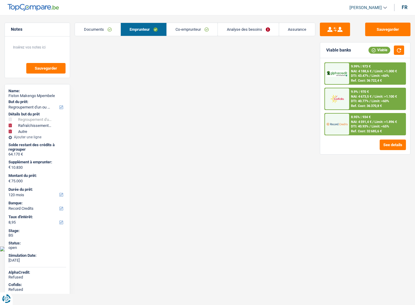
select select "refinancing"
select select "houseOrGarden"
select select "other"
select select "120"
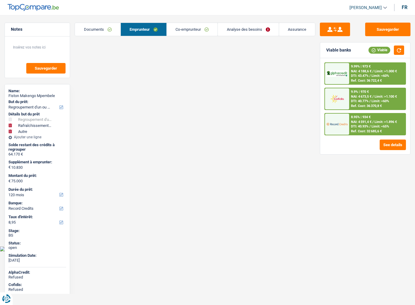
select select "record credits"
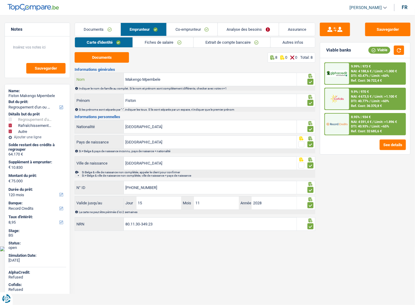
drag, startPoint x: 171, startPoint y: 82, endPoint x: 112, endPoint y: 74, distance: 59.1
click at [110, 74] on div "Makengo Mpembele Nom" at bounding box center [185, 79] width 221 height 13
click at [377, 29] on button "Sauvegarder" at bounding box center [387, 30] width 45 height 14
